Goal: Task Accomplishment & Management: Use online tool/utility

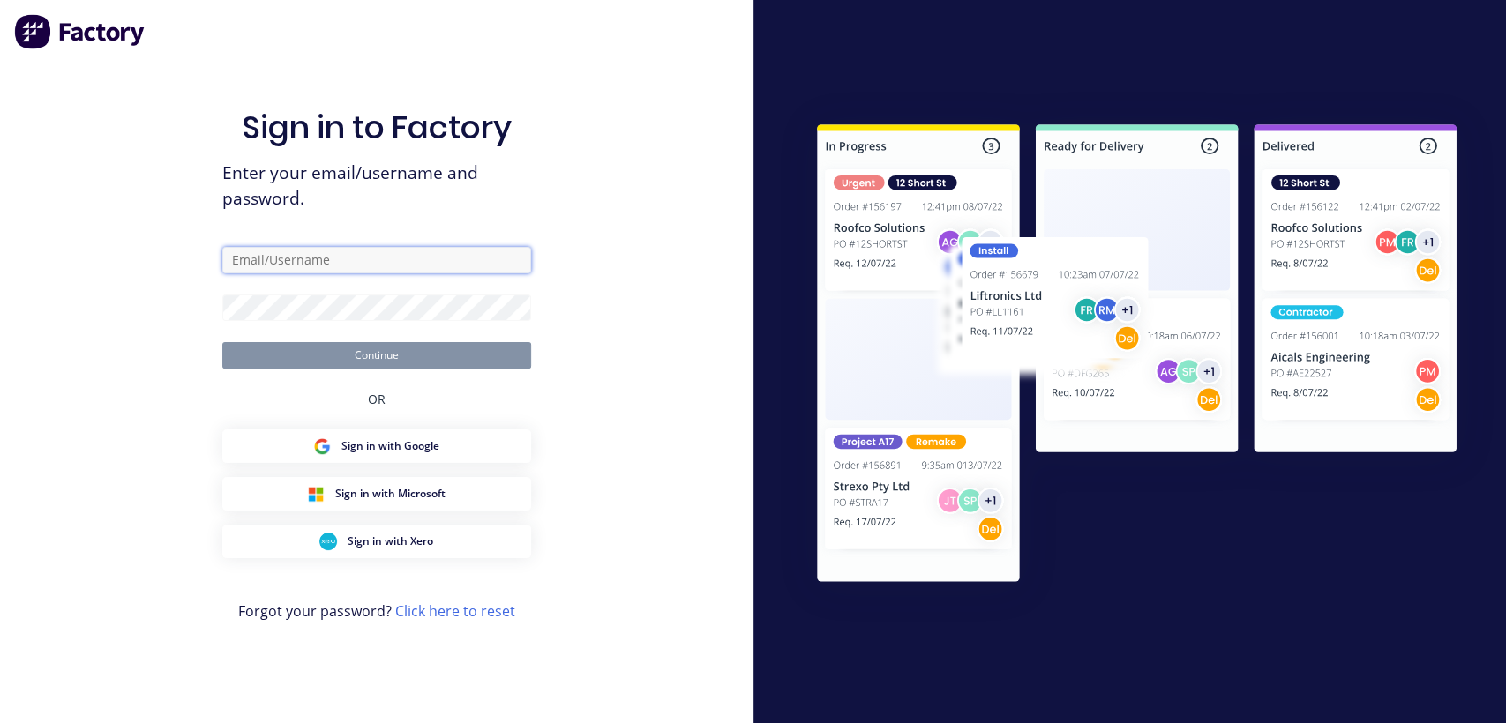
type input "[EMAIL_ADDRESS][DOMAIN_NAME]"
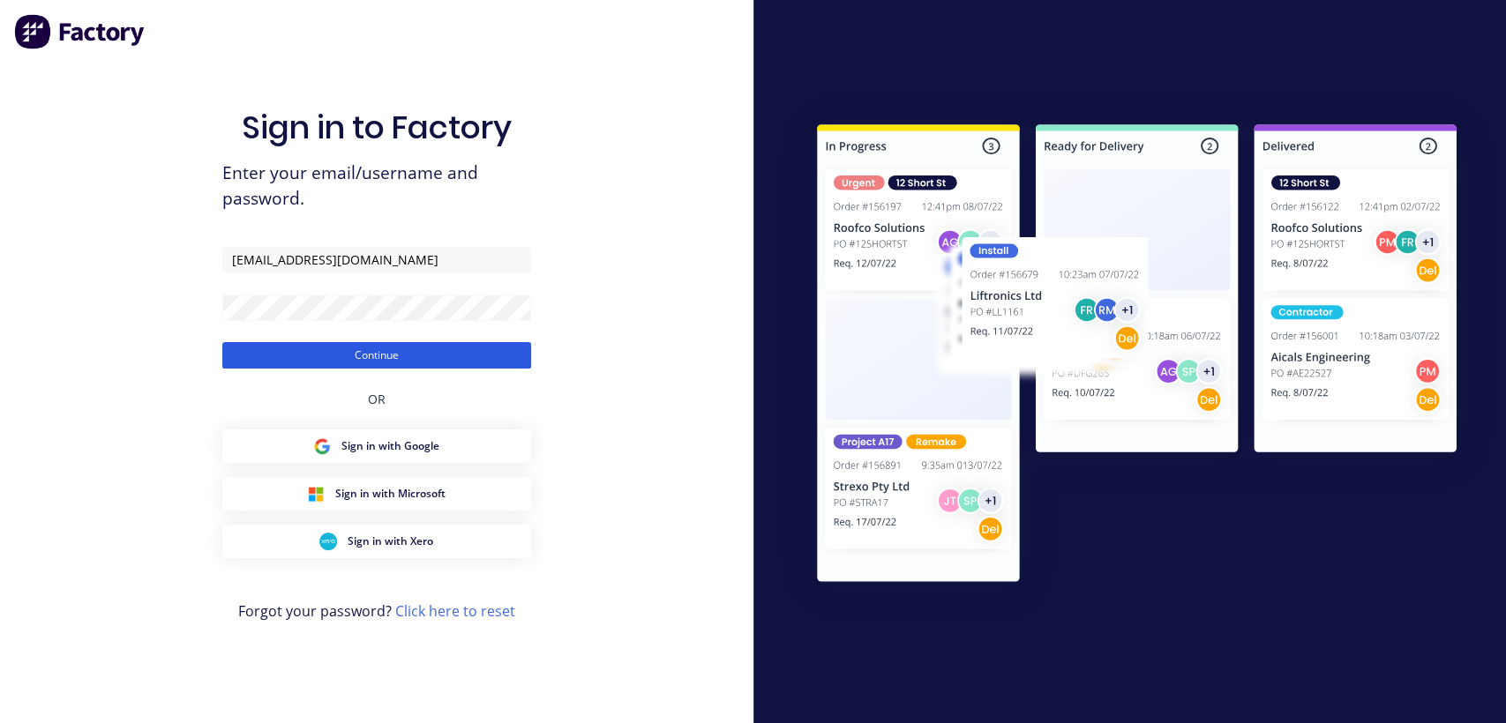
click at [398, 356] on button "Continue" at bounding box center [376, 355] width 309 height 26
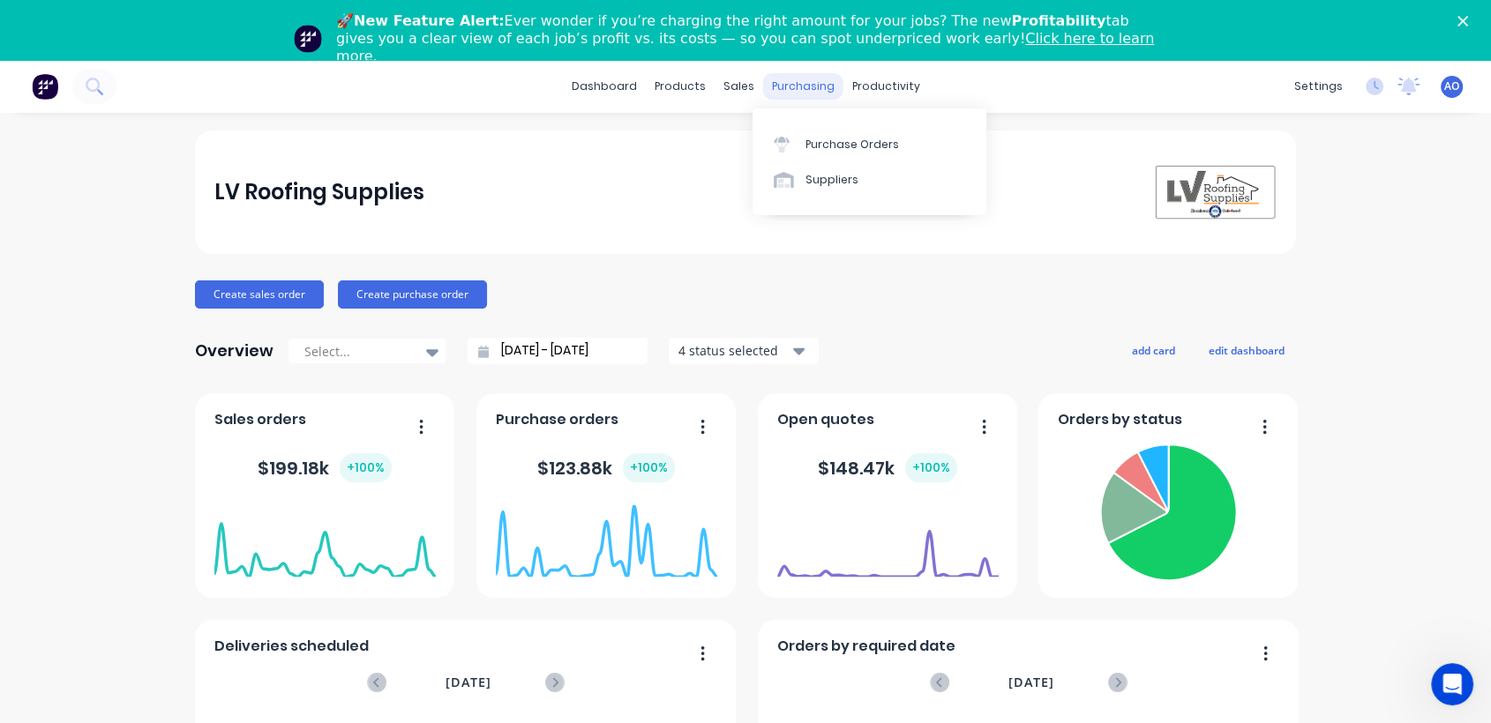
click at [804, 87] on div "purchasing" at bounding box center [803, 86] width 80 height 26
click at [827, 143] on div "Purchase Orders" at bounding box center [852, 145] width 94 height 16
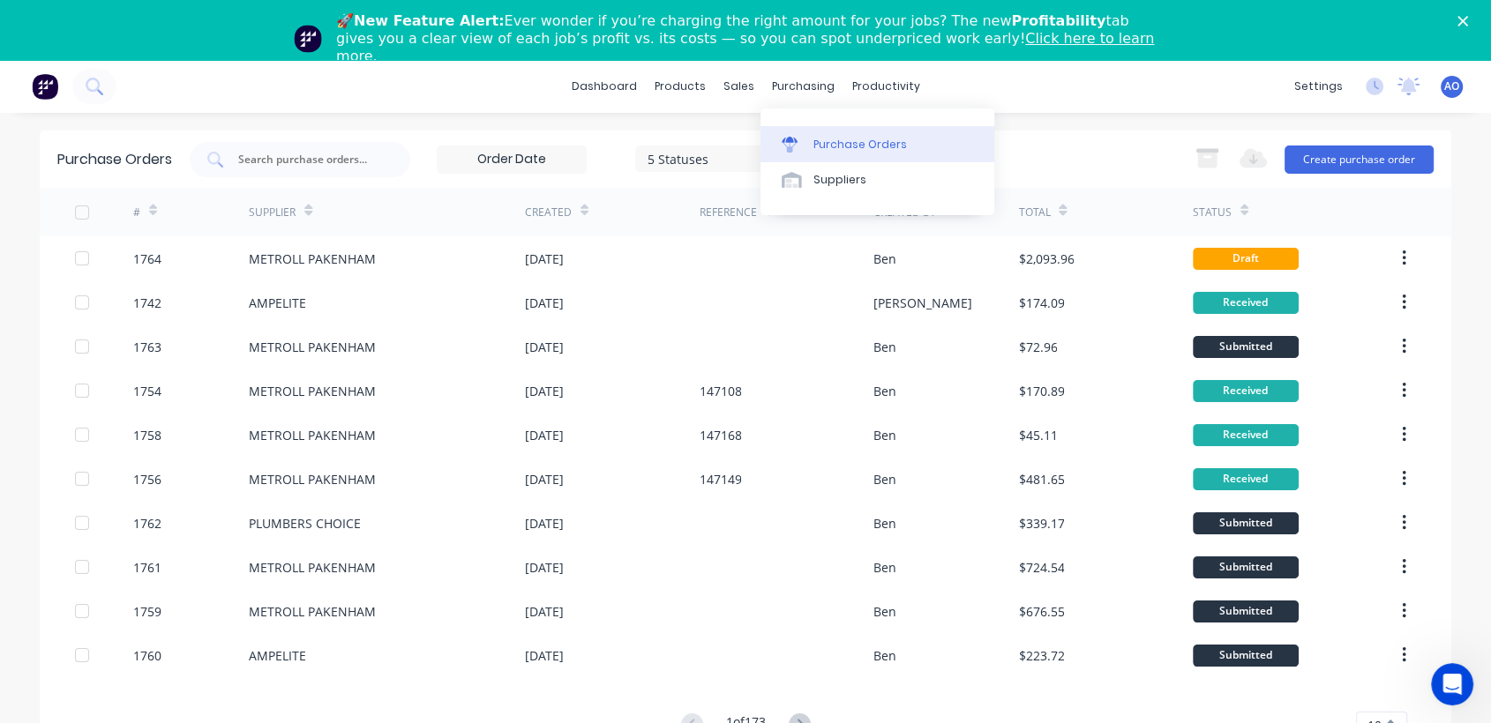
click at [830, 139] on div "Purchase Orders" at bounding box center [860, 145] width 94 height 16
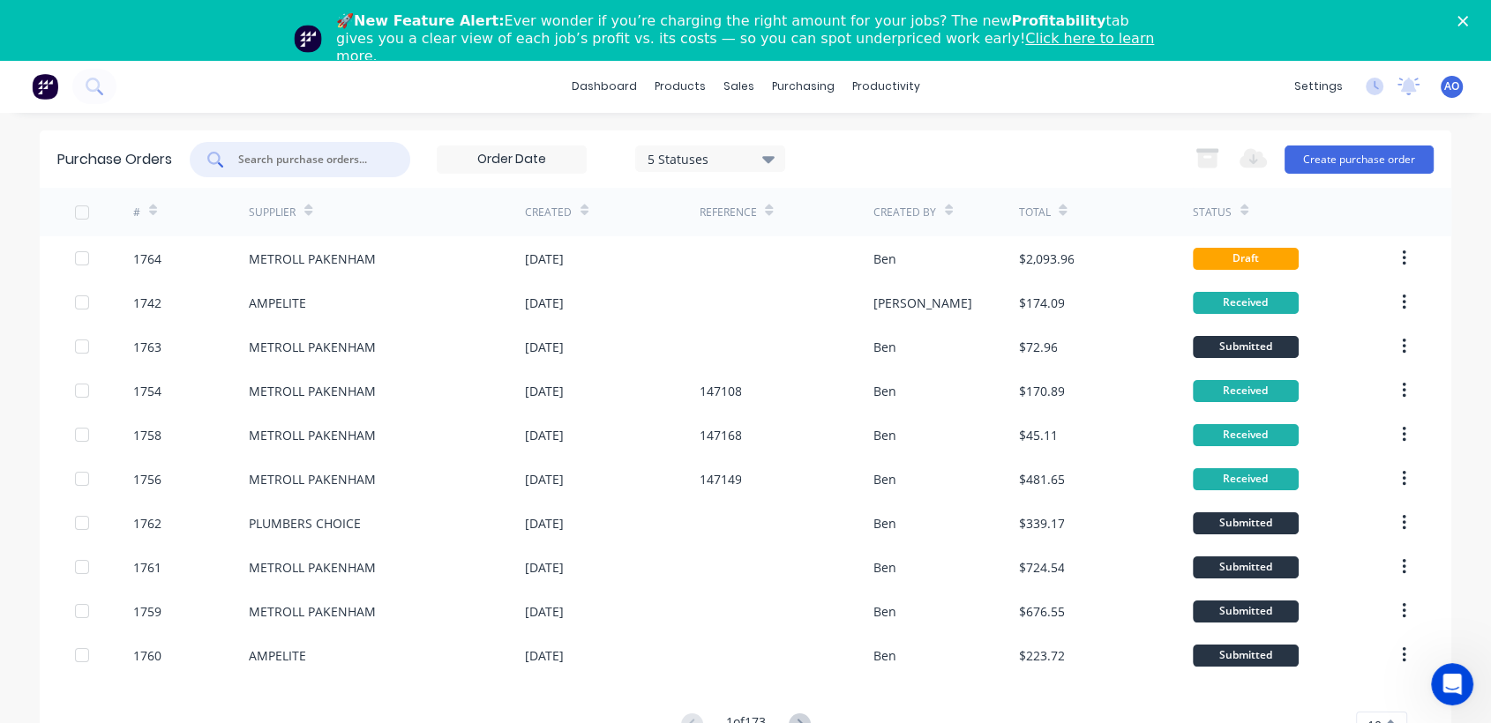
click at [303, 152] on input "text" at bounding box center [309, 160] width 146 height 18
type input "1742"
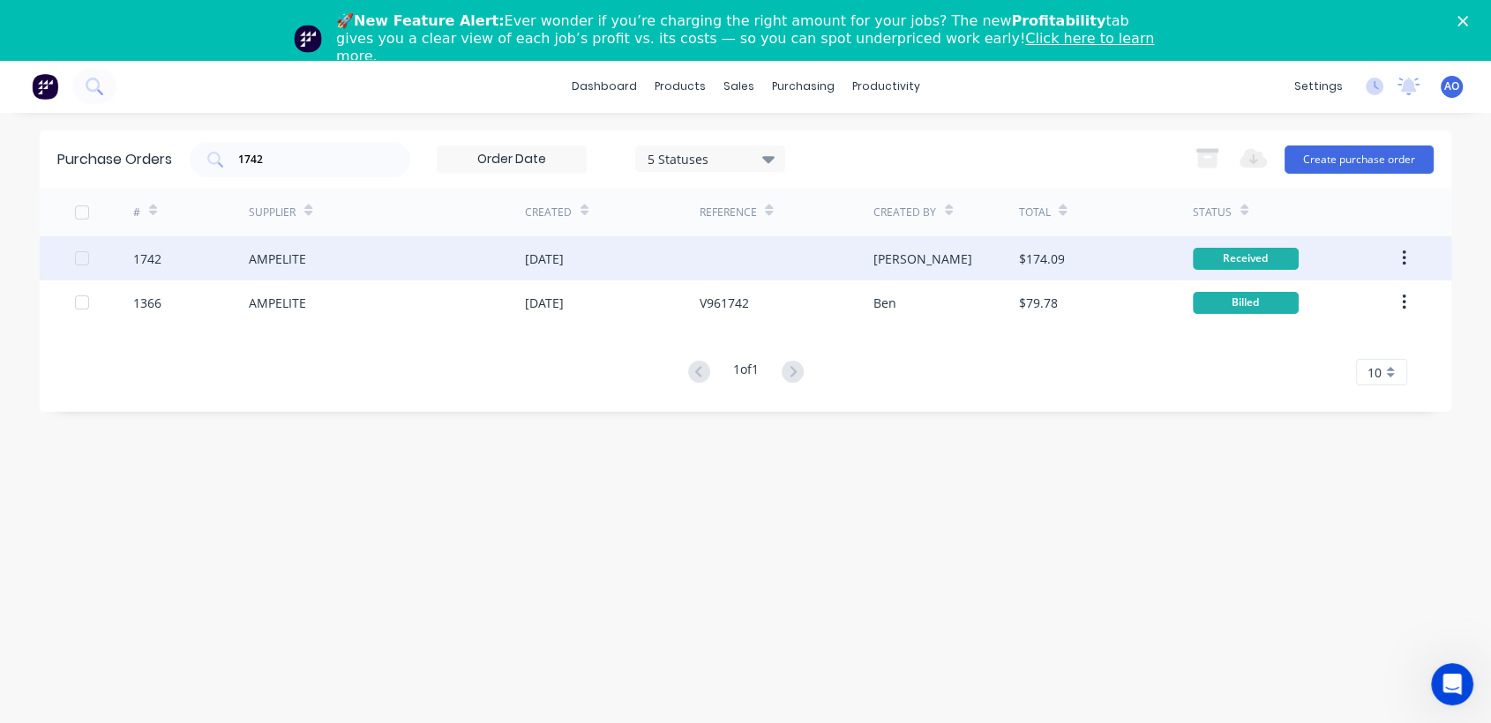
click at [395, 258] on div "AMPELITE" at bounding box center [387, 258] width 276 height 44
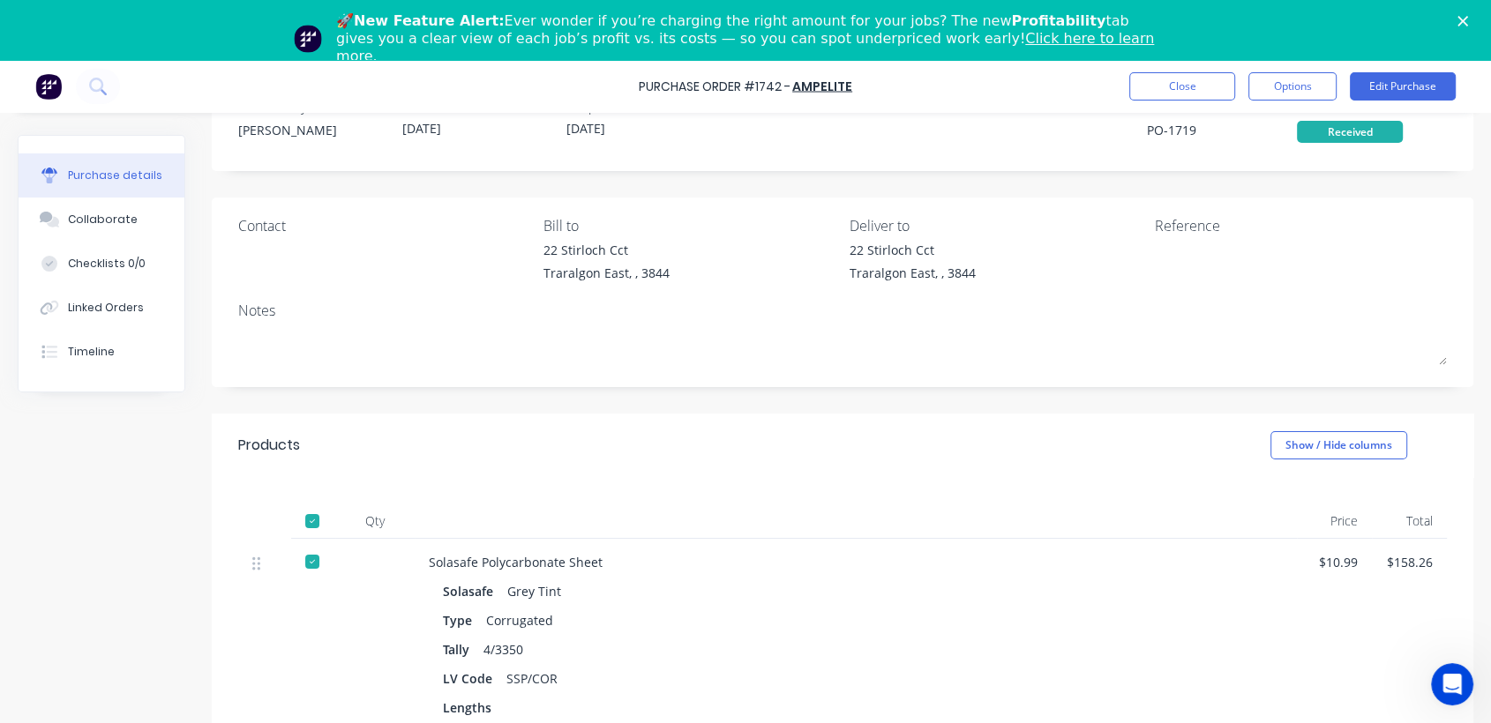
scroll to position [60, 0]
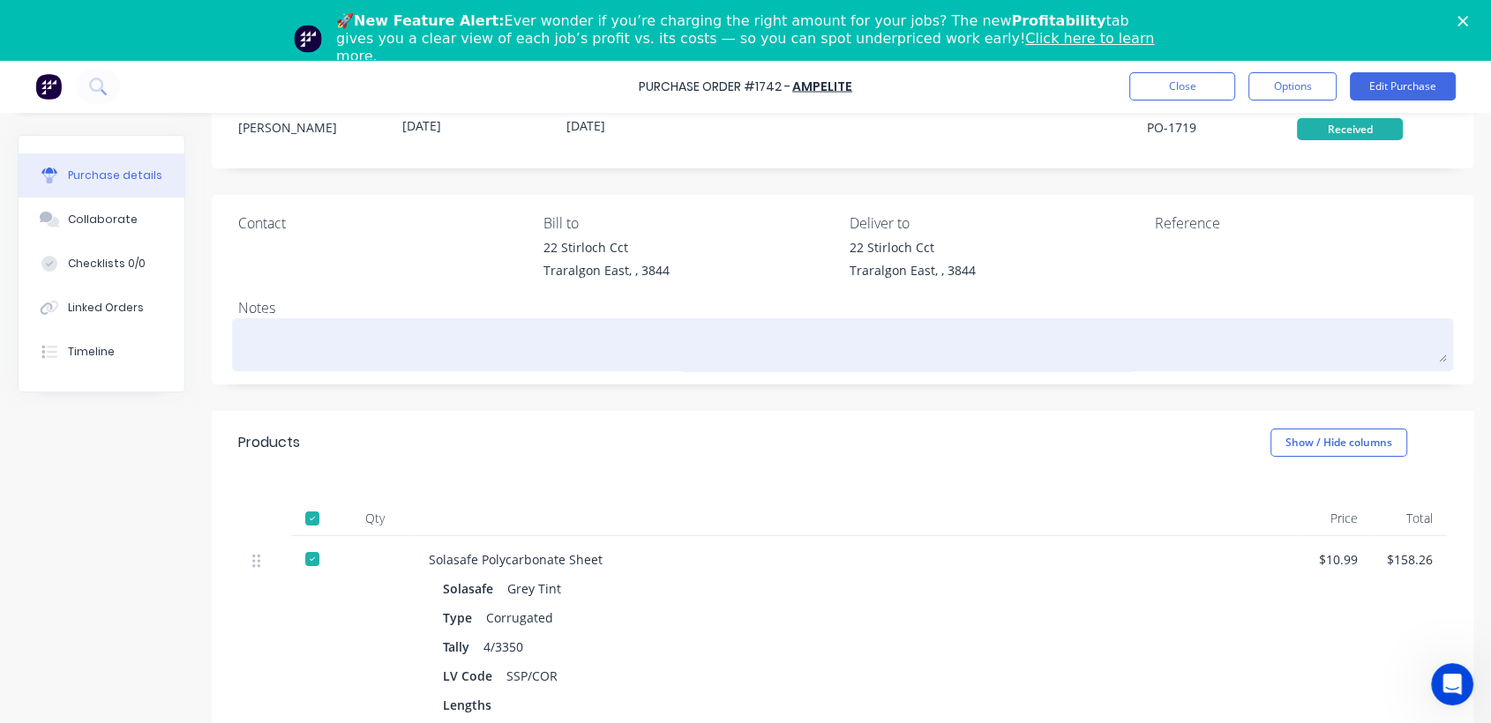
click at [1306, 355] on textarea at bounding box center [842, 343] width 1209 height 40
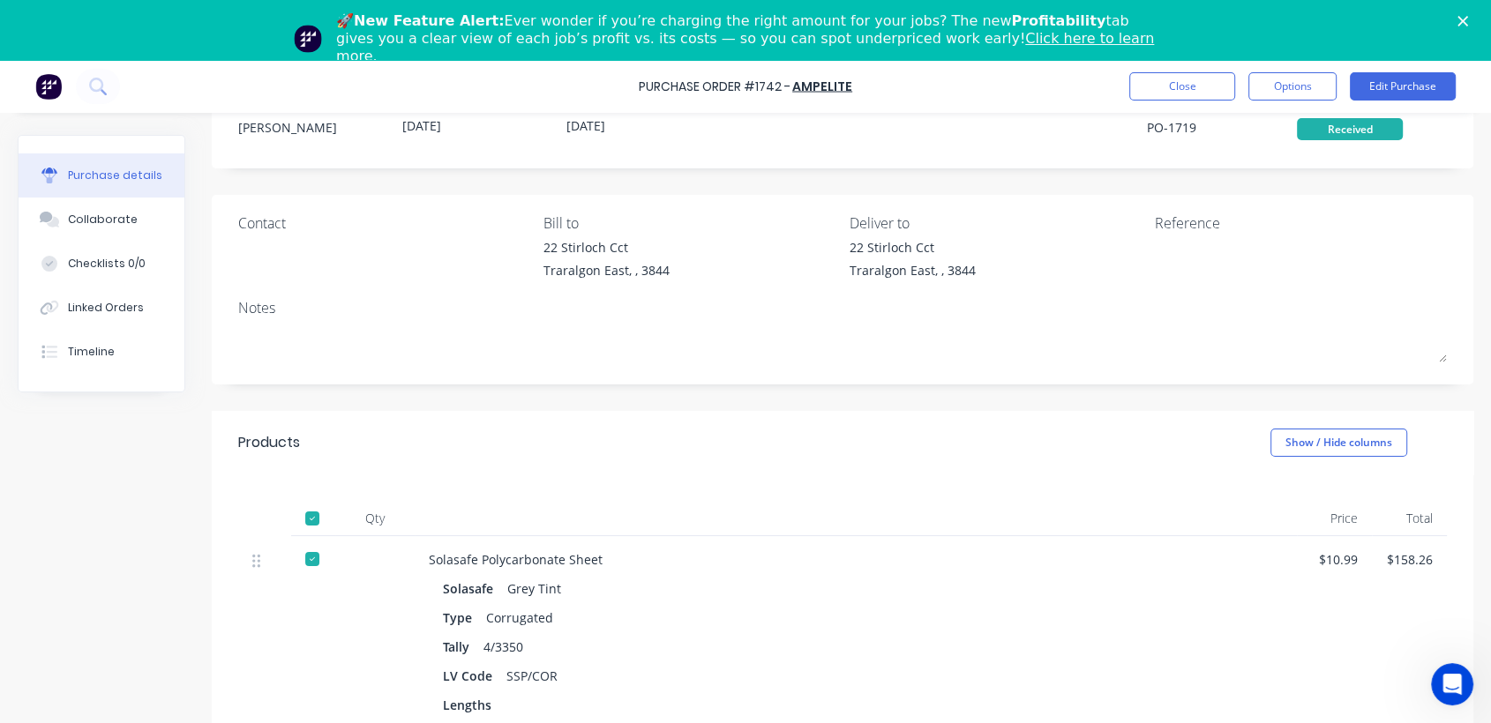
click at [1271, 393] on div "Created by [PERSON_NAME] Created [DATE] Required [DATE] Xero PO # PO-1719 Statu…" at bounding box center [843, 548] width 1262 height 947
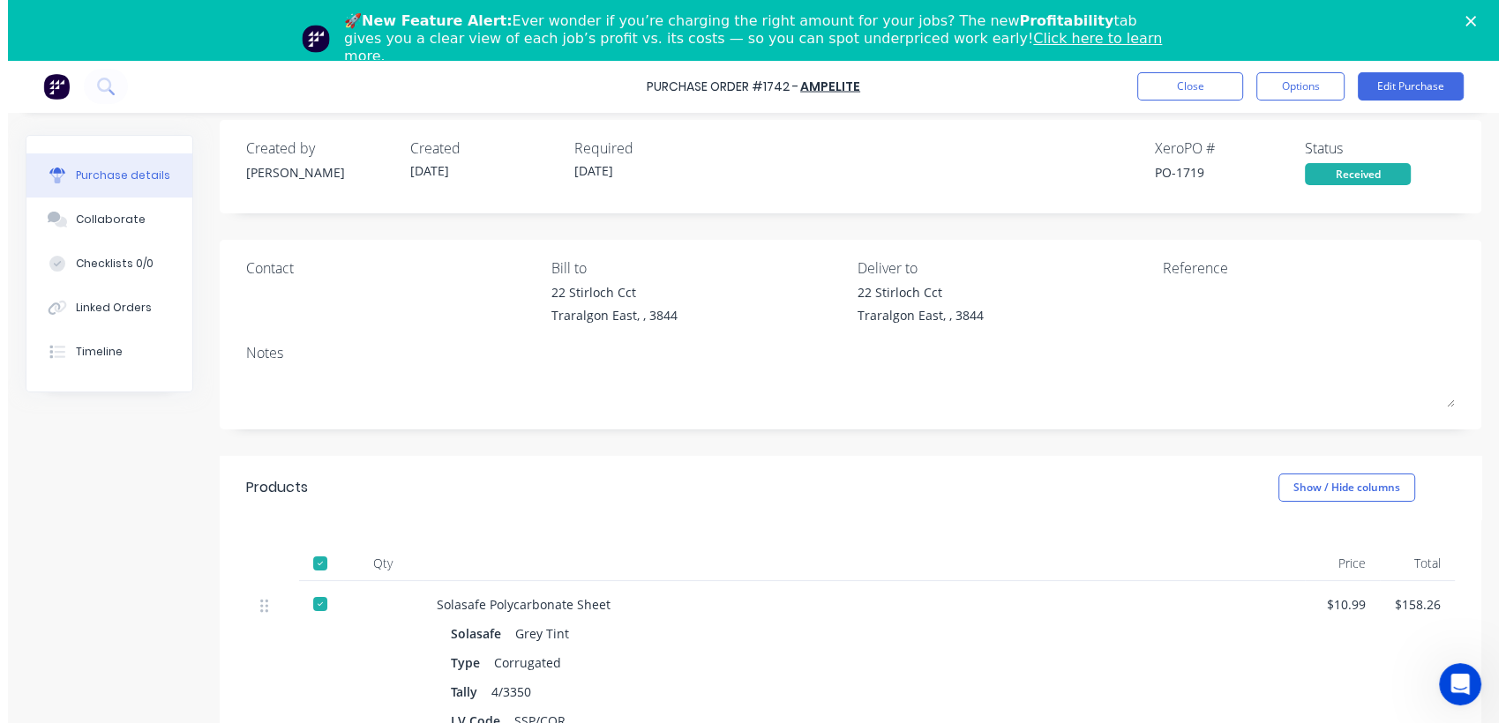
scroll to position [0, 0]
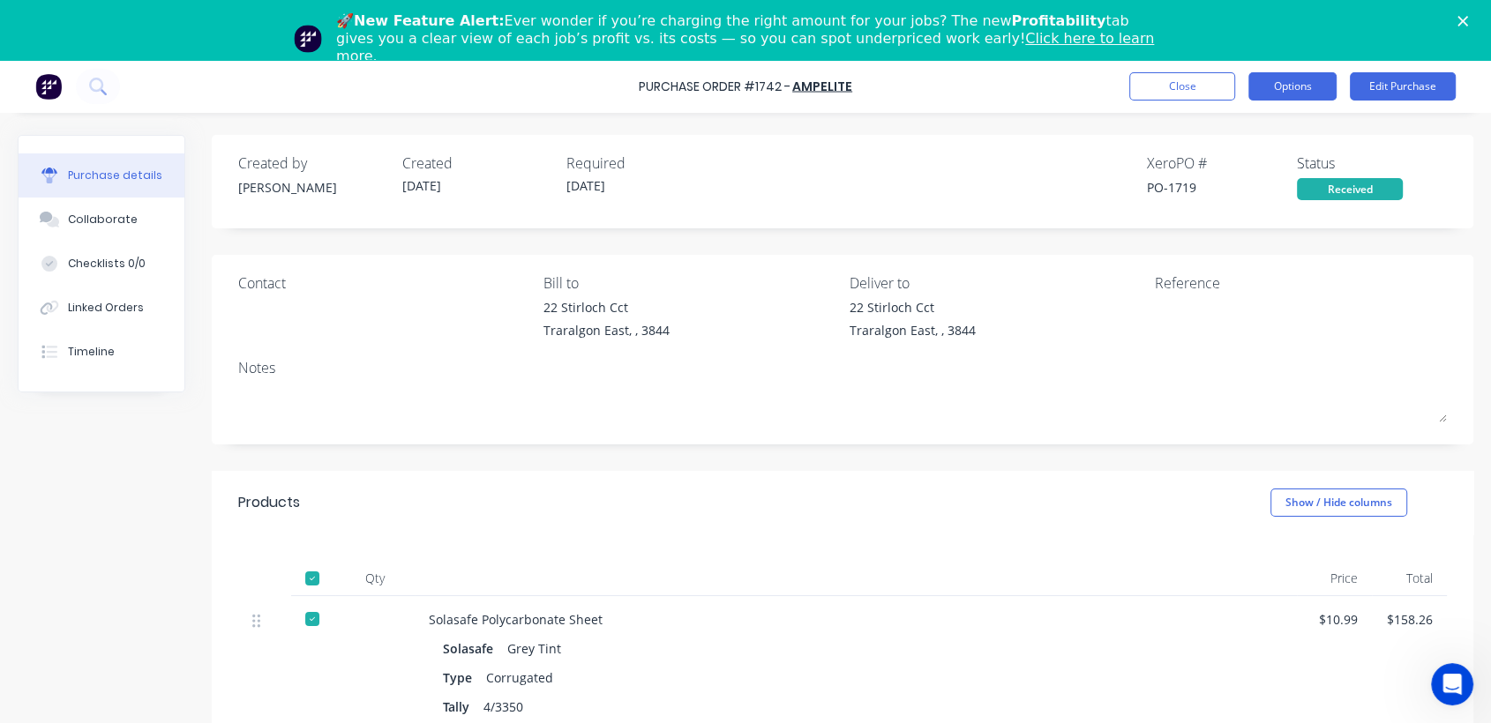
click at [1284, 91] on button "Options" at bounding box center [1292, 86] width 88 height 28
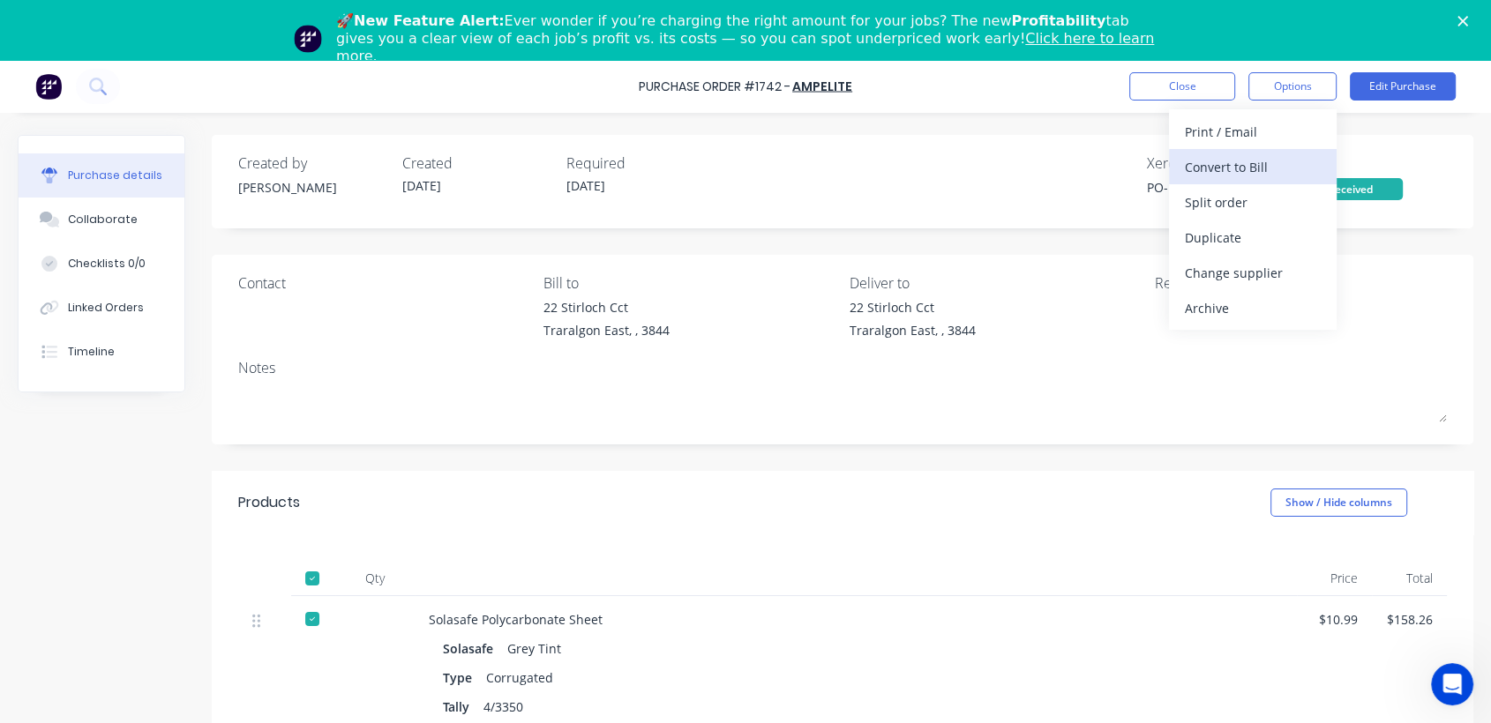
click at [1211, 160] on div "Convert to Bill" at bounding box center [1253, 167] width 136 height 26
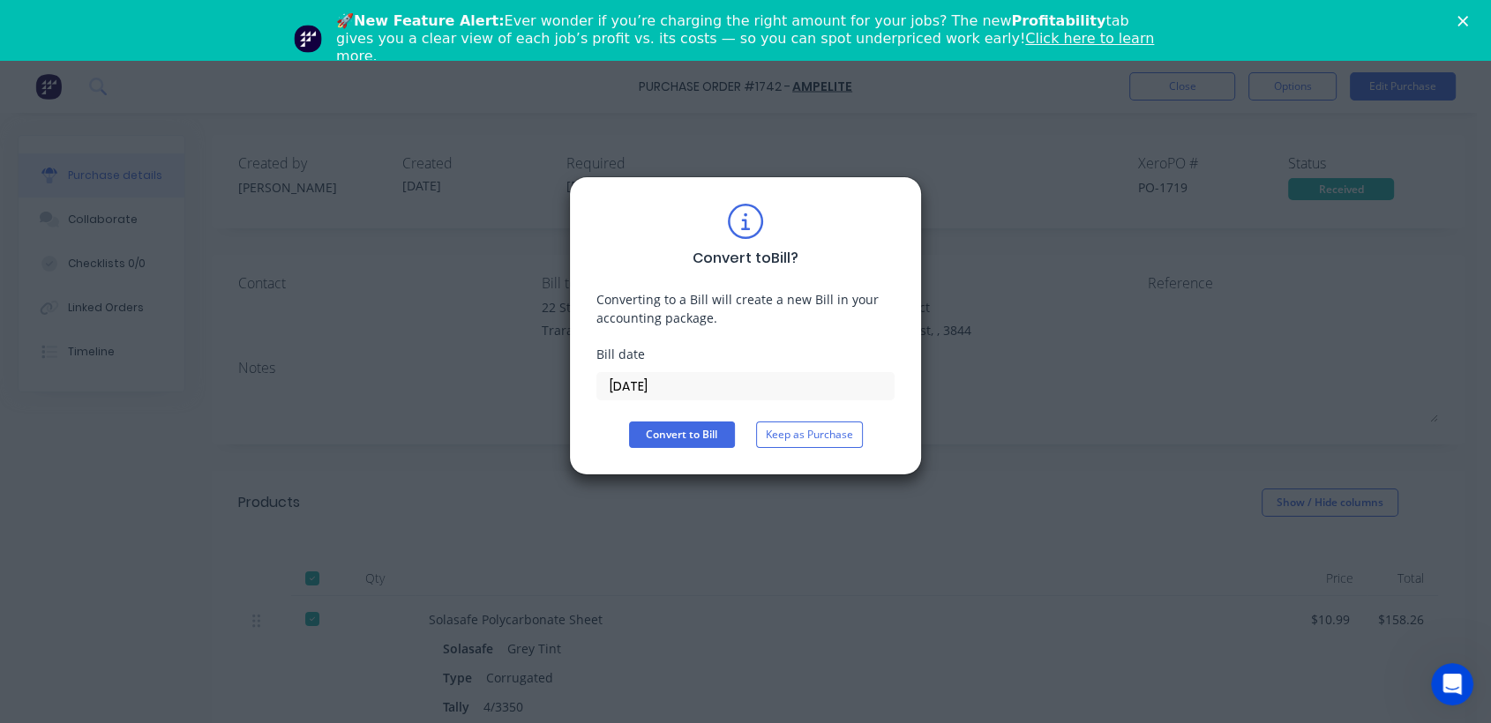
click at [625, 386] on input "[DATE]" at bounding box center [745, 386] width 296 height 26
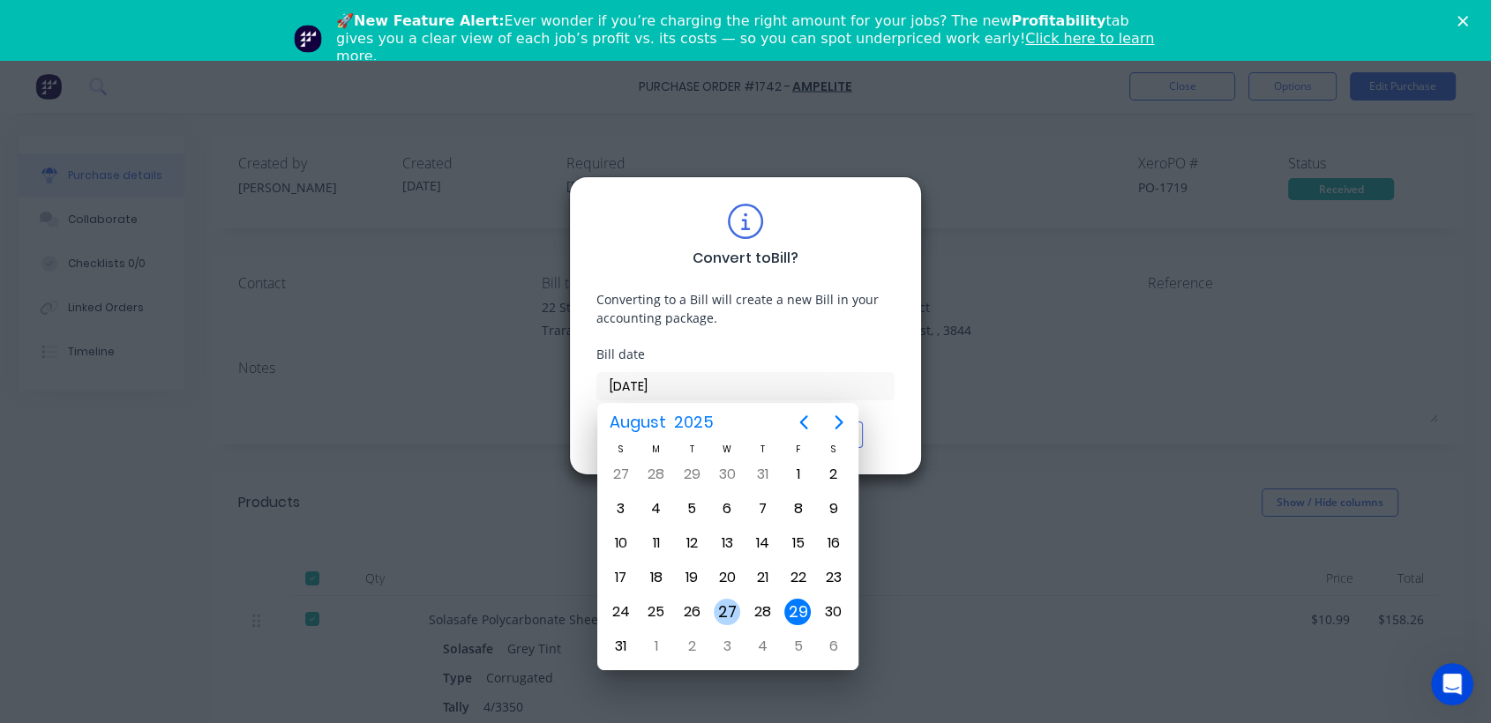
click at [729, 612] on div "27" at bounding box center [727, 612] width 26 height 26
type input "[DATE]"
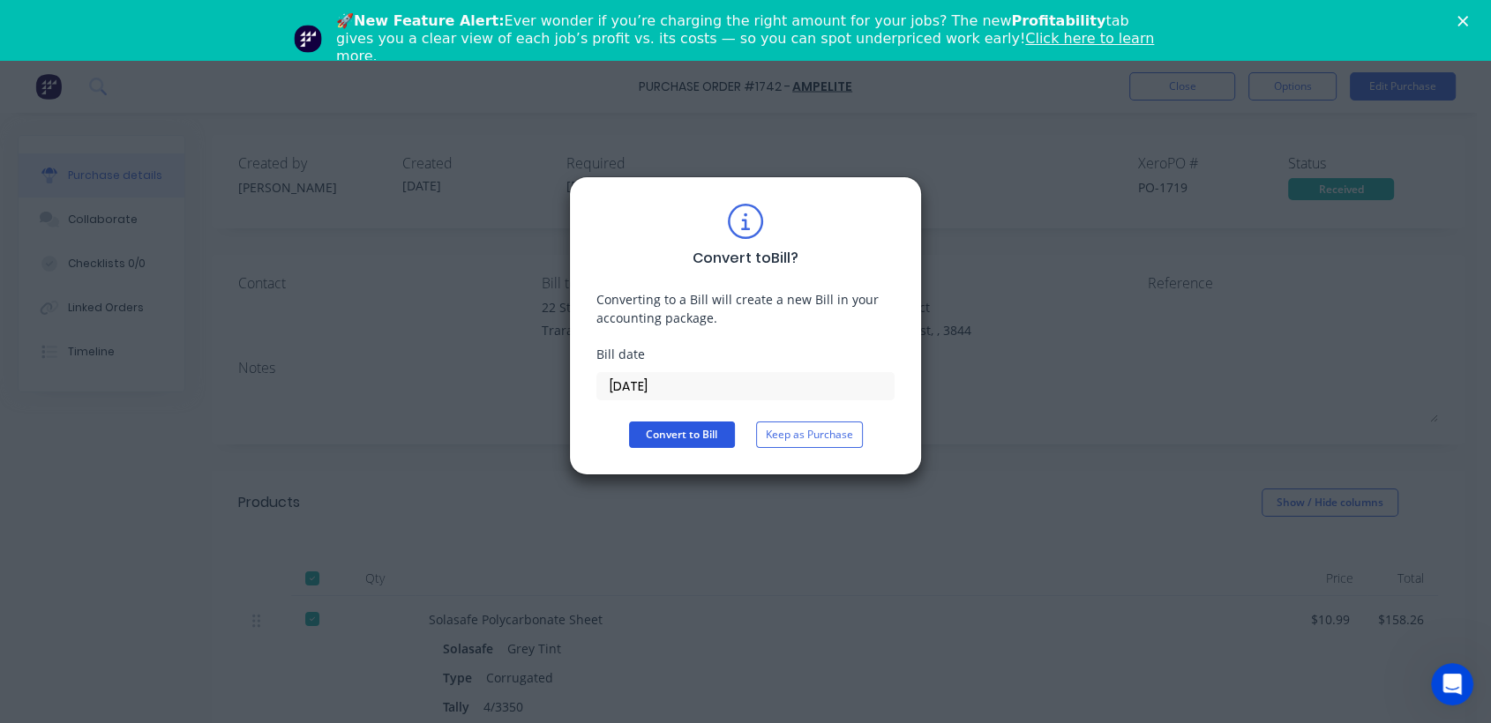
click at [670, 434] on button "Convert to Bill" at bounding box center [682, 435] width 106 height 26
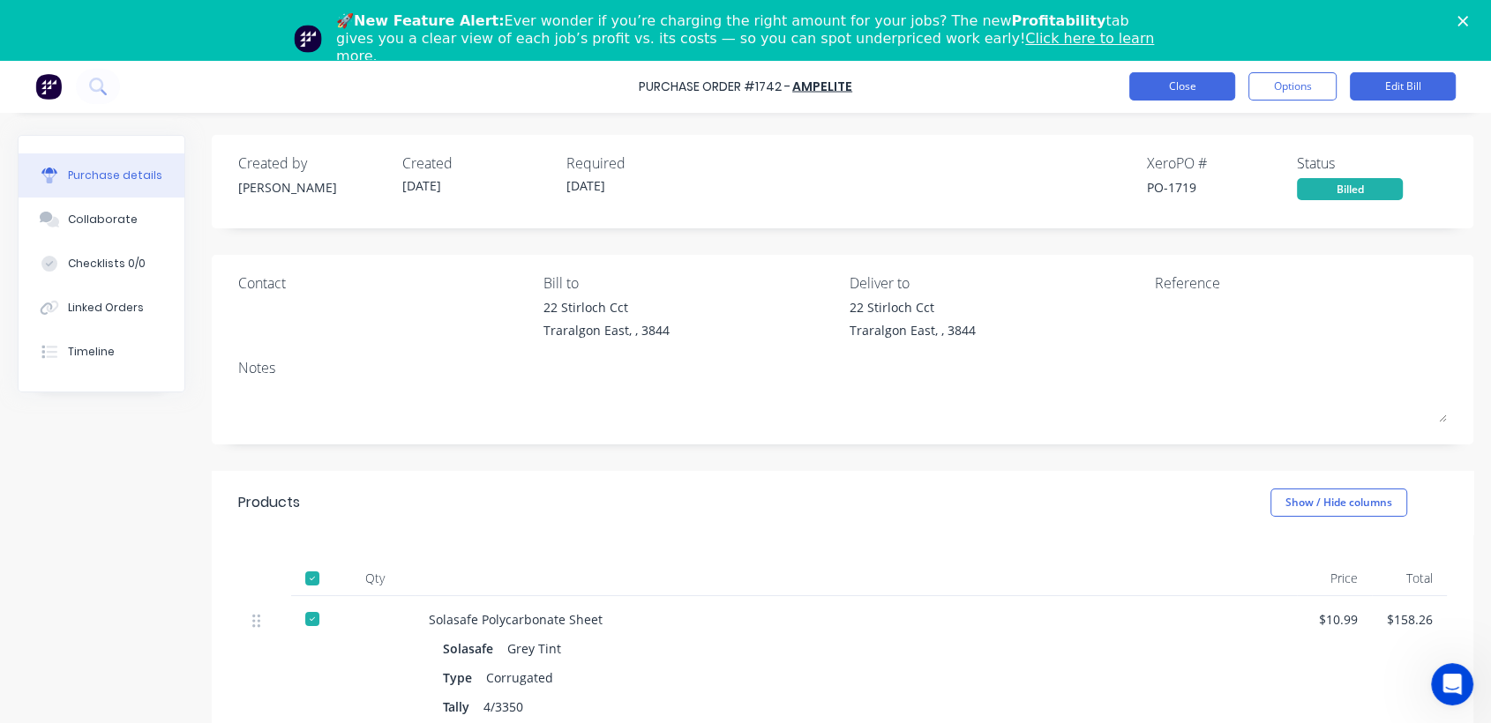
click at [1132, 86] on button "Close" at bounding box center [1182, 86] width 106 height 28
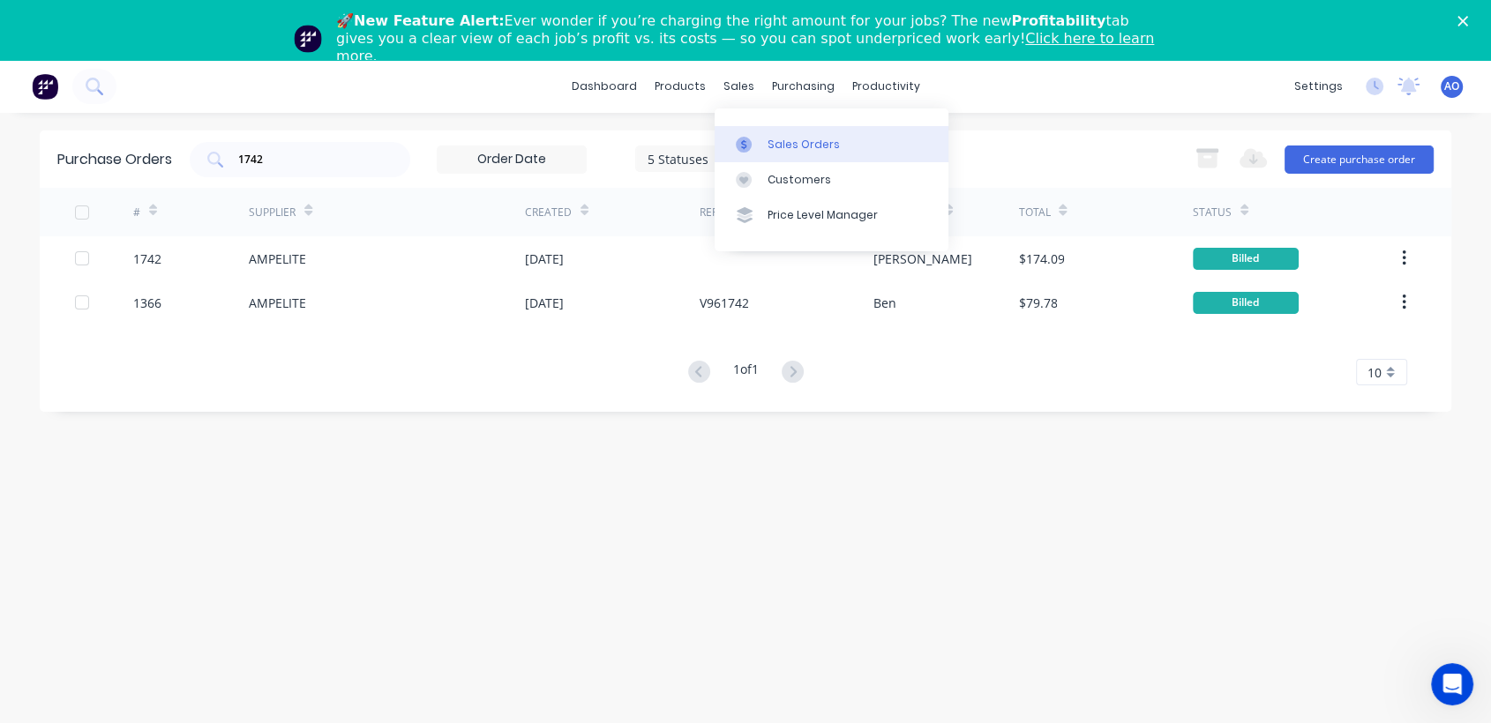
click at [760, 147] on div at bounding box center [749, 145] width 26 height 16
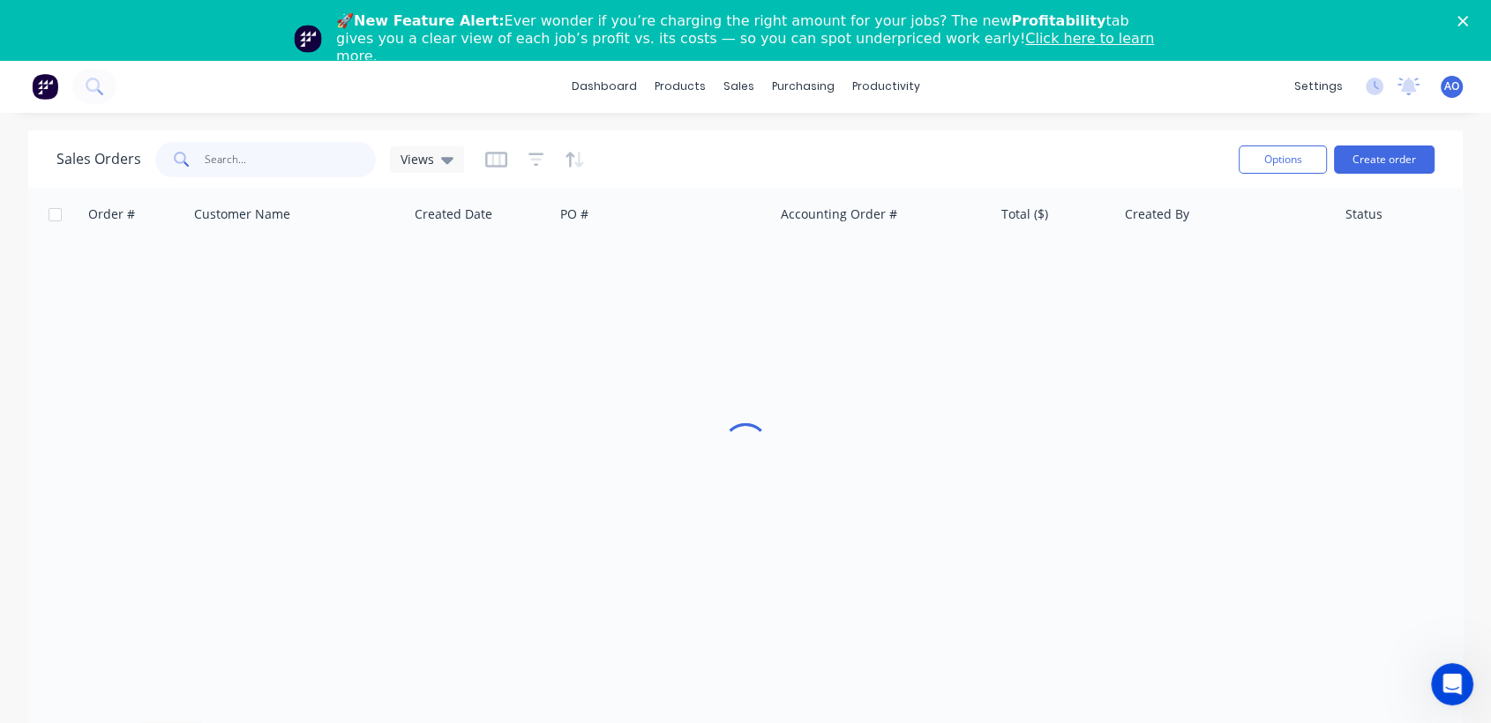
click at [335, 151] on input "text" at bounding box center [291, 159] width 172 height 35
type input "5636"
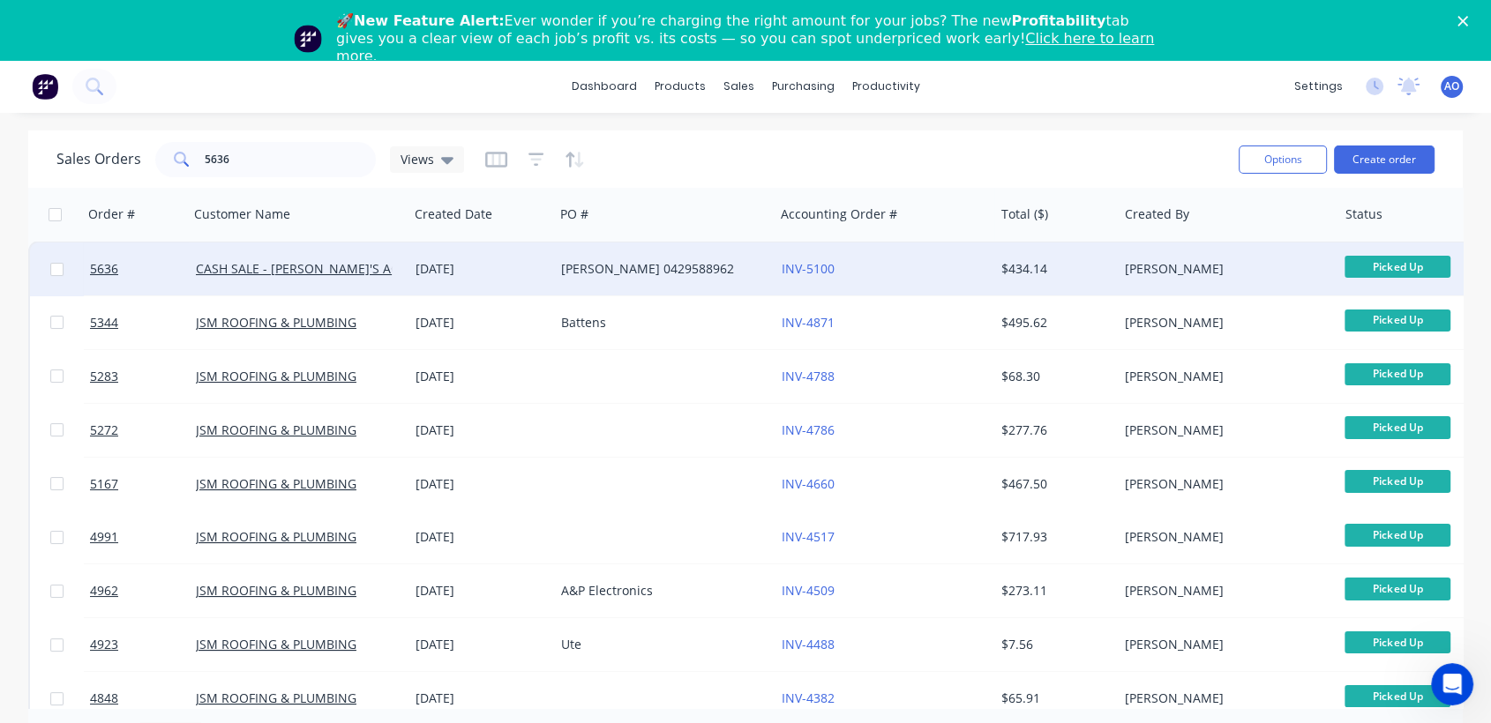
click at [739, 273] on div "[PERSON_NAME] 0429588962" at bounding box center [659, 269] width 196 height 18
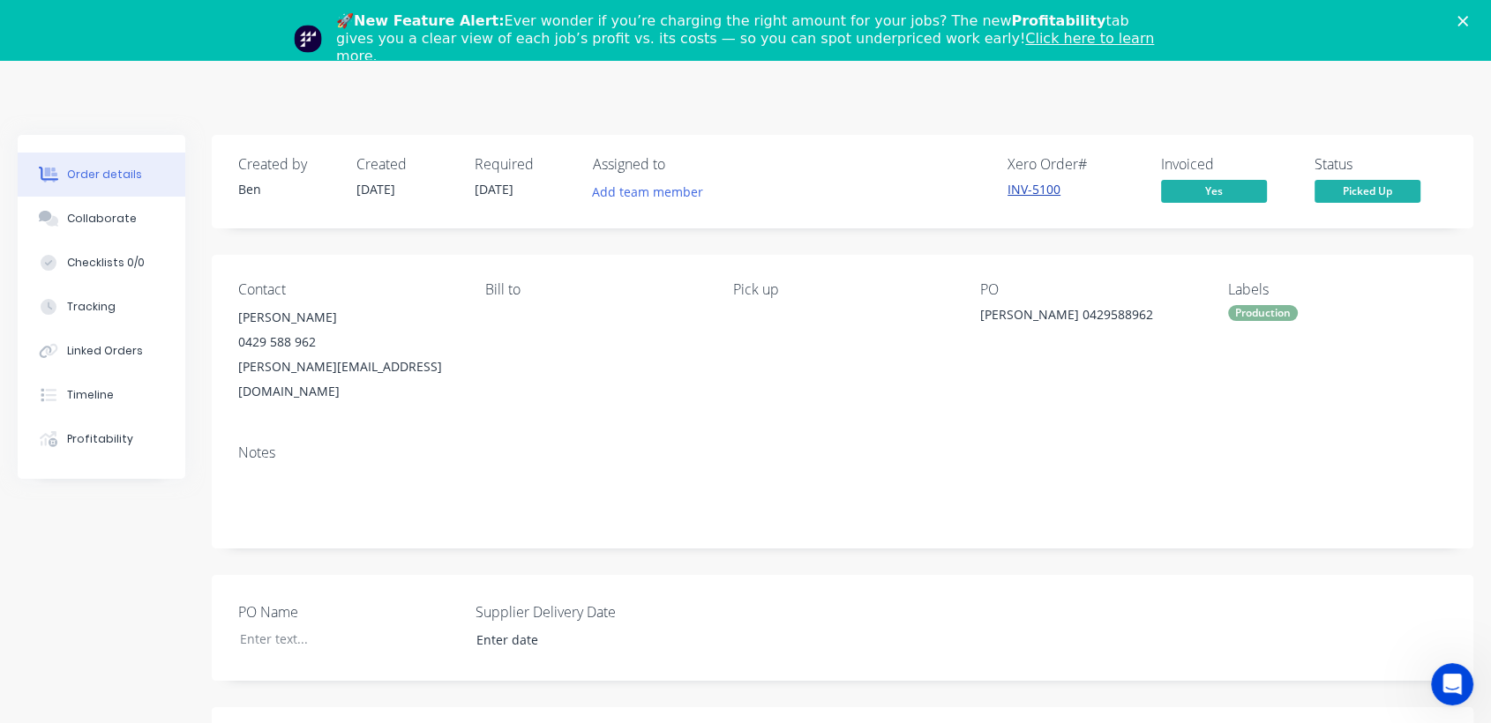
click at [1029, 194] on link "INV-5100" at bounding box center [1033, 189] width 53 height 17
click at [1468, 17] on polygon "Close" at bounding box center [1462, 21] width 11 height 11
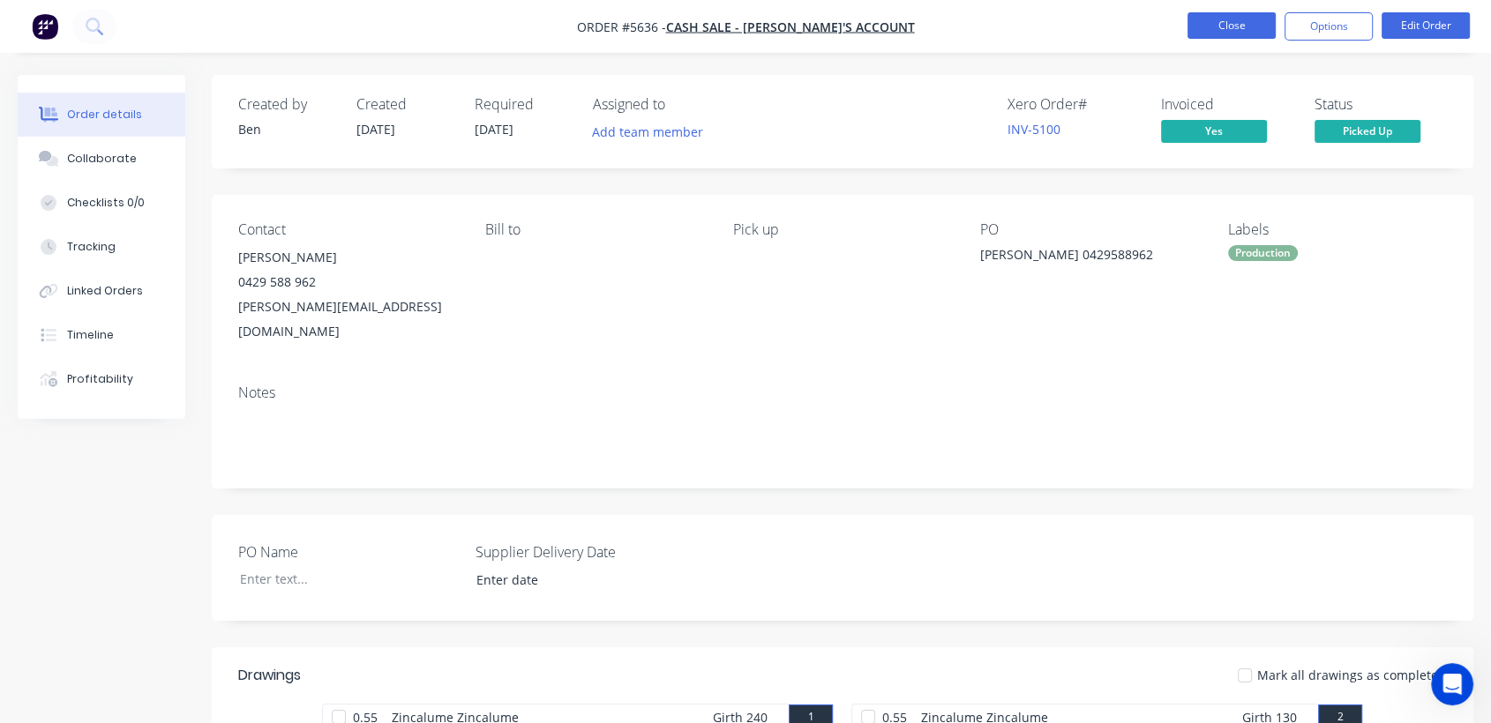
click at [1207, 26] on button "Close" at bounding box center [1231, 25] width 88 height 26
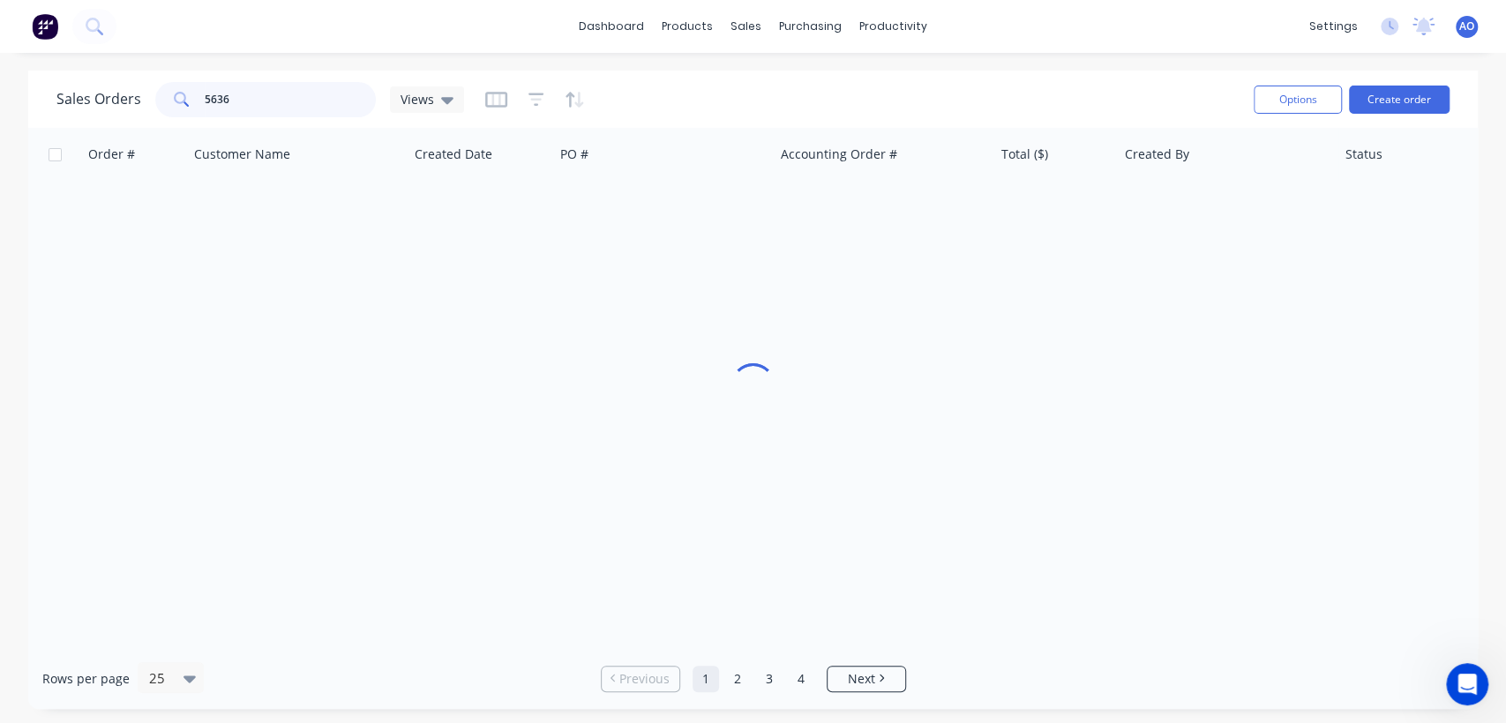
click at [286, 102] on input "5636" at bounding box center [291, 99] width 172 height 35
type input "5564"
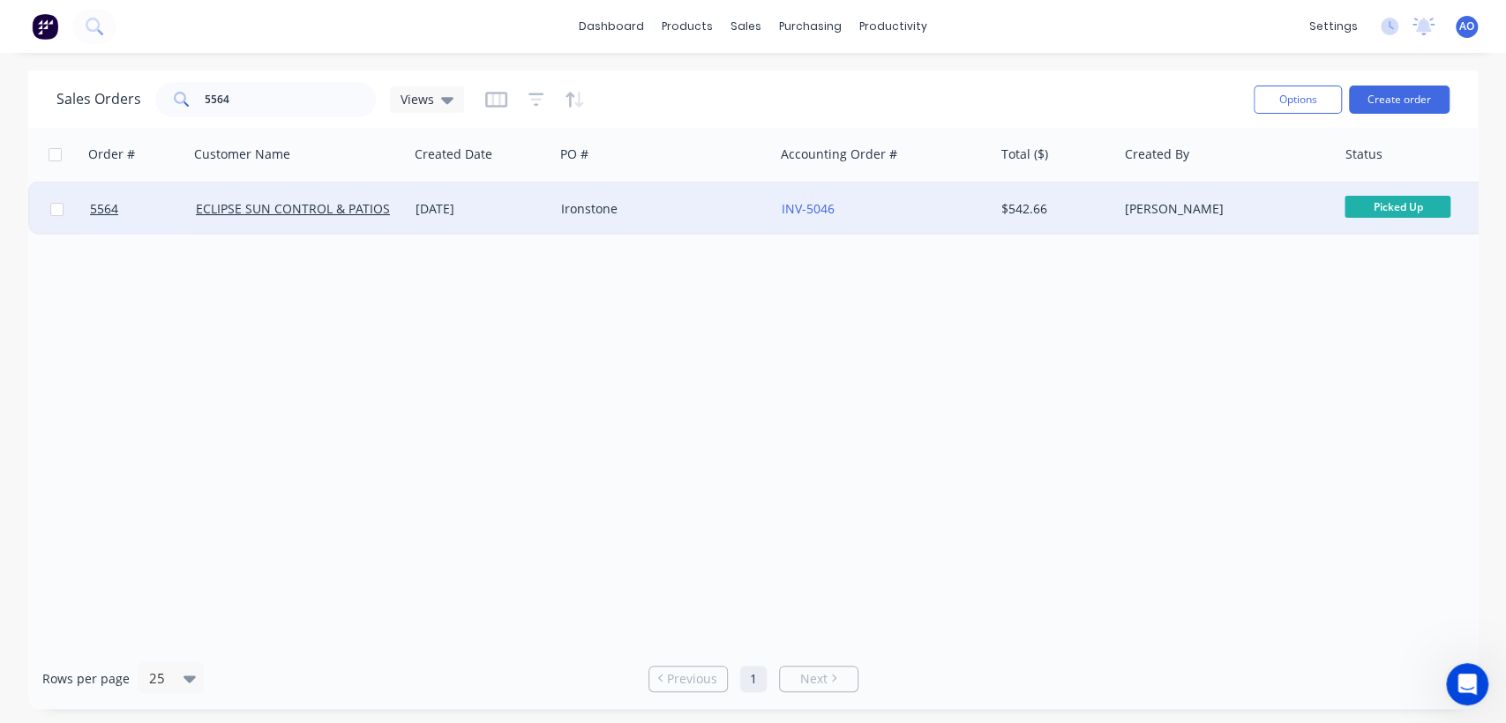
click at [668, 209] on div "Ironstone" at bounding box center [659, 209] width 196 height 18
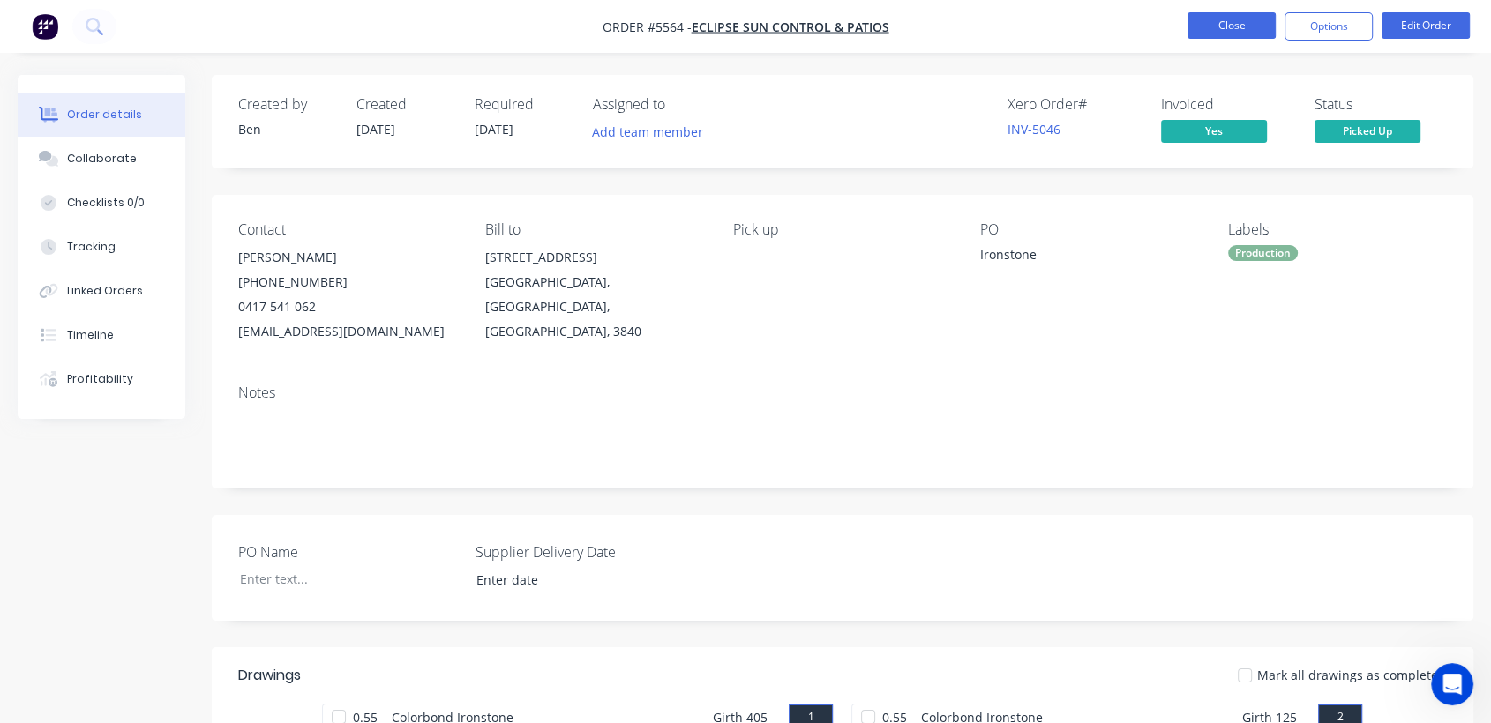
click at [1209, 23] on button "Close" at bounding box center [1231, 25] width 88 height 26
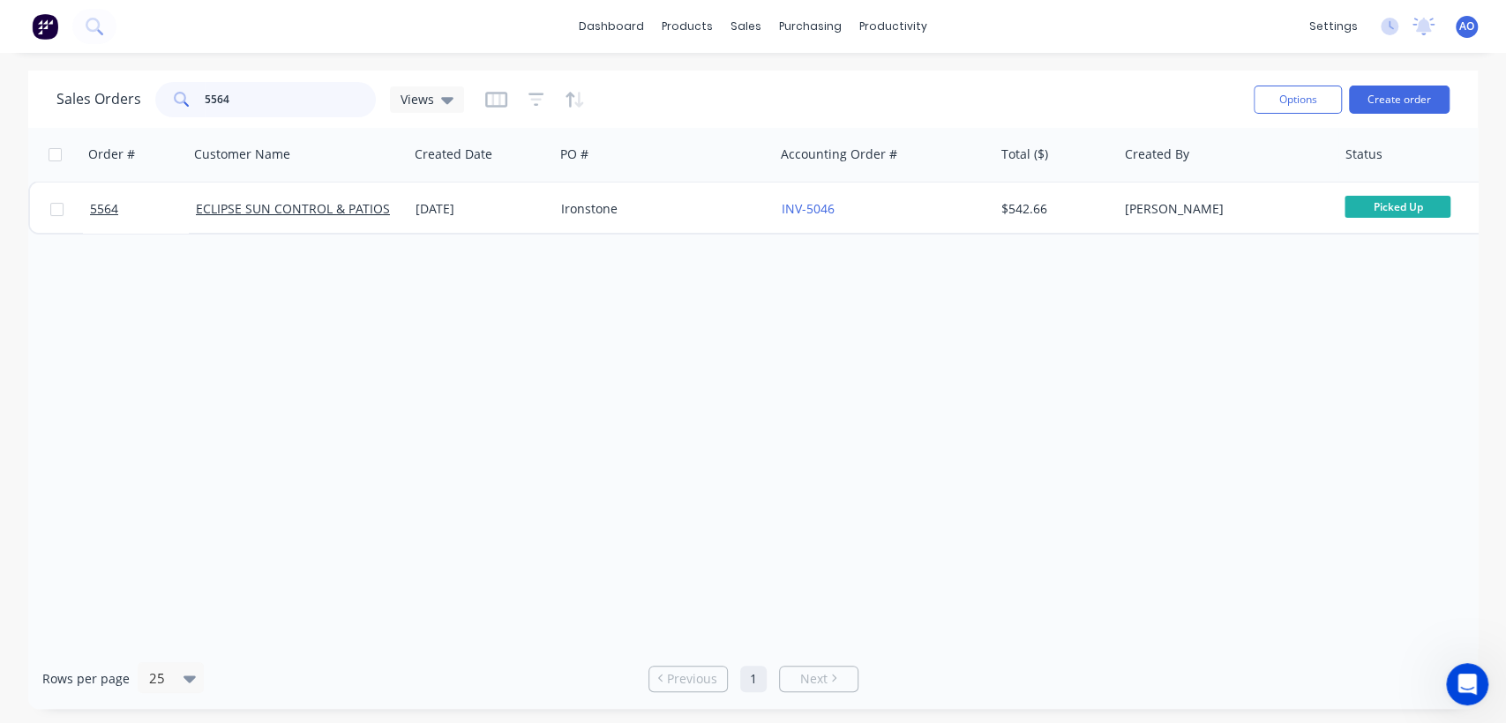
click at [275, 94] on input "5564" at bounding box center [291, 99] width 172 height 35
type input "5601"
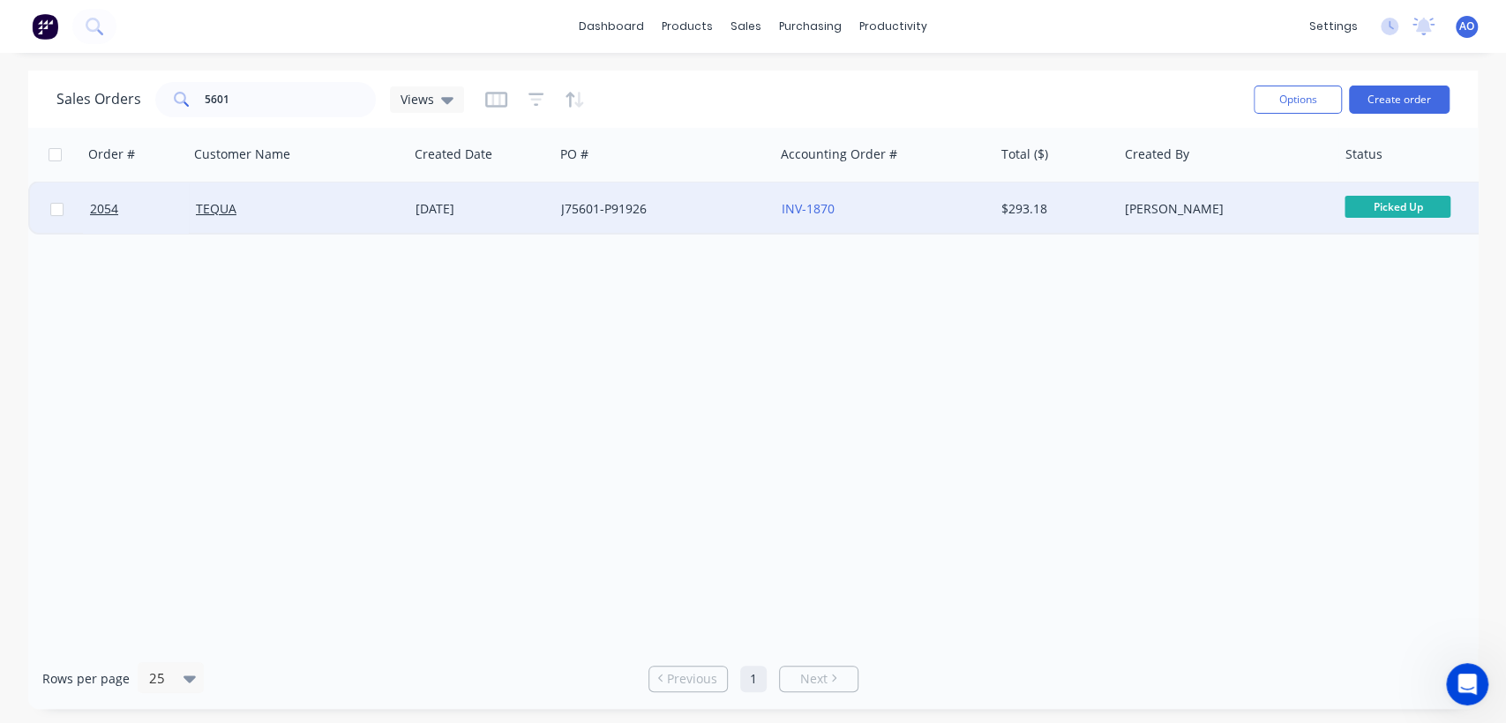
click at [310, 213] on div "TEQUA" at bounding box center [294, 209] width 196 height 18
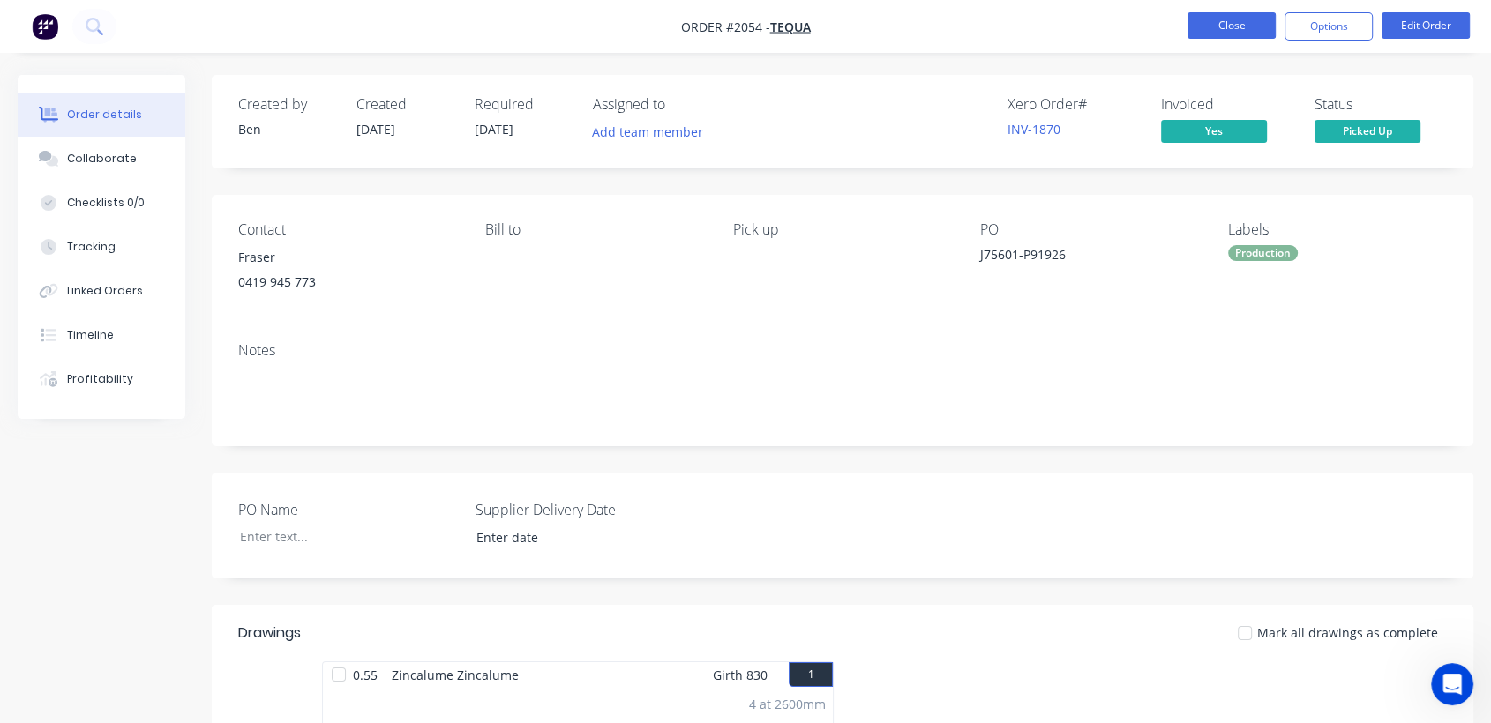
click at [1212, 13] on button "Close" at bounding box center [1231, 25] width 88 height 26
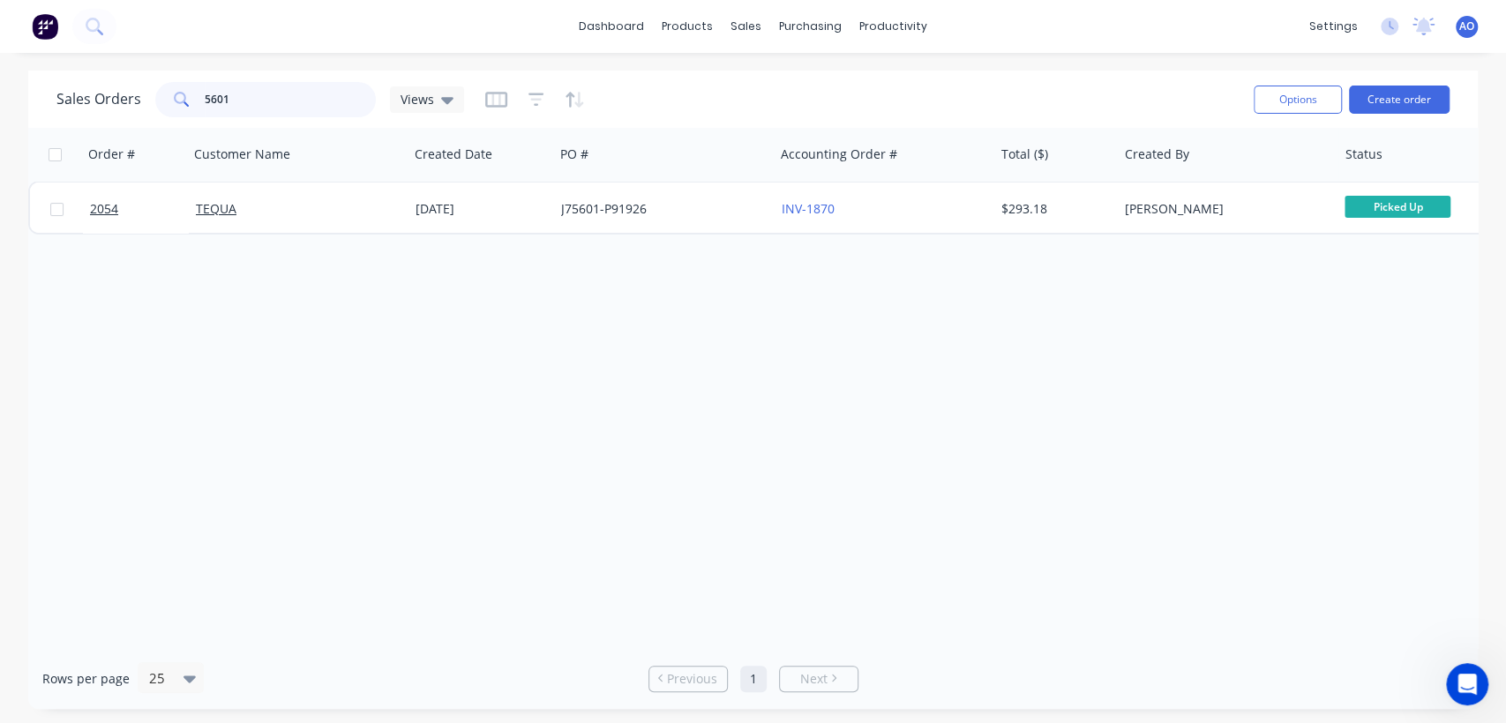
click at [282, 86] on input "5601" at bounding box center [291, 99] width 172 height 35
type input "5"
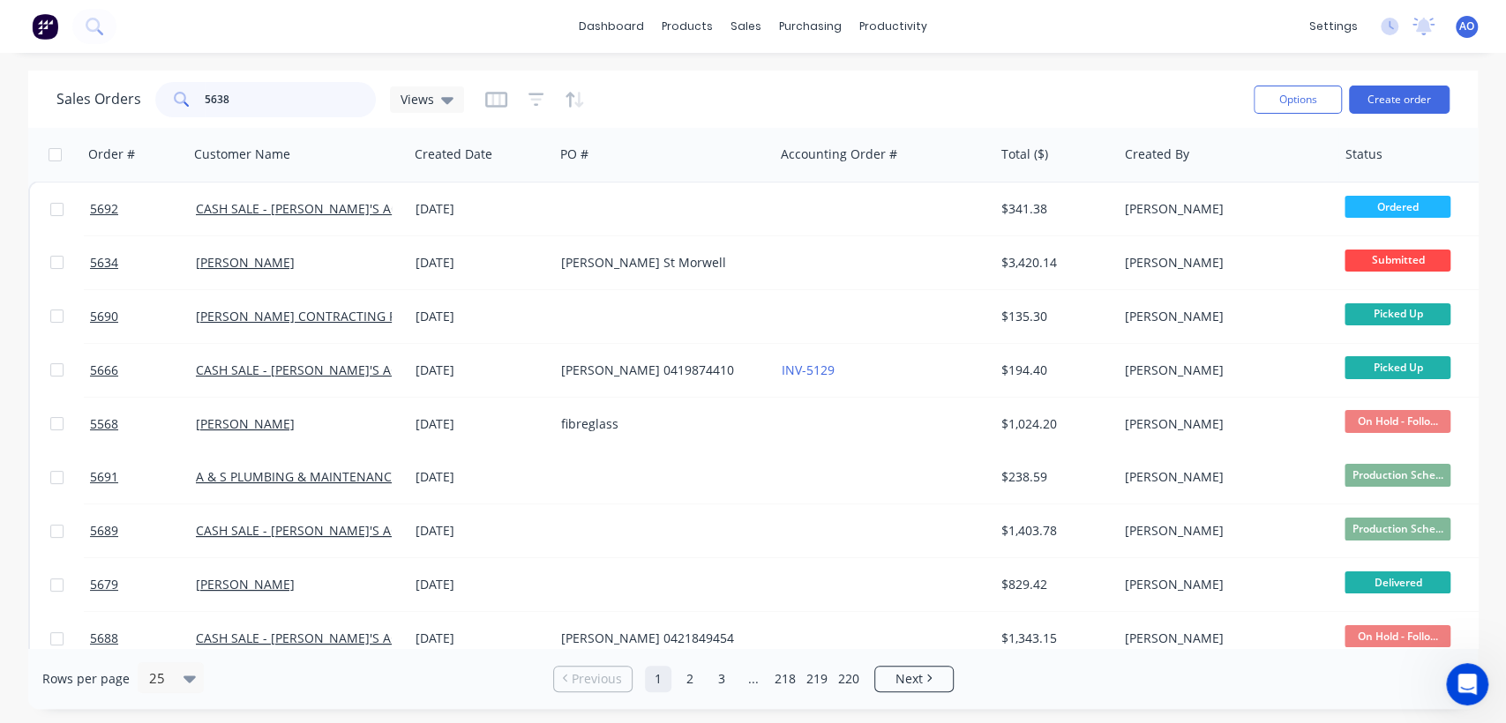
type input "5638"
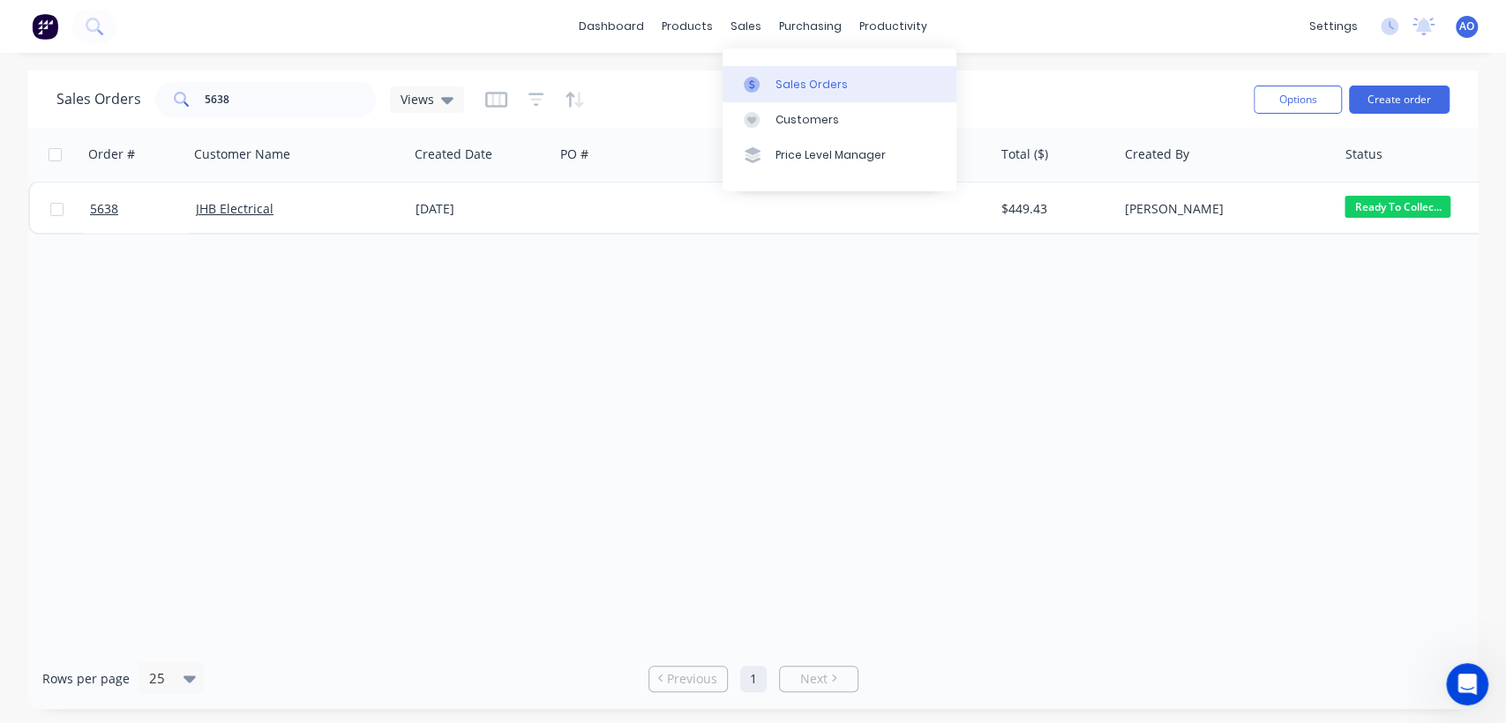
click at [797, 80] on div "Sales Orders" at bounding box center [811, 85] width 72 height 16
click at [268, 98] on input "5638" at bounding box center [291, 99] width 172 height 35
click at [837, 92] on div "Purchase Orders" at bounding box center [867, 85] width 94 height 16
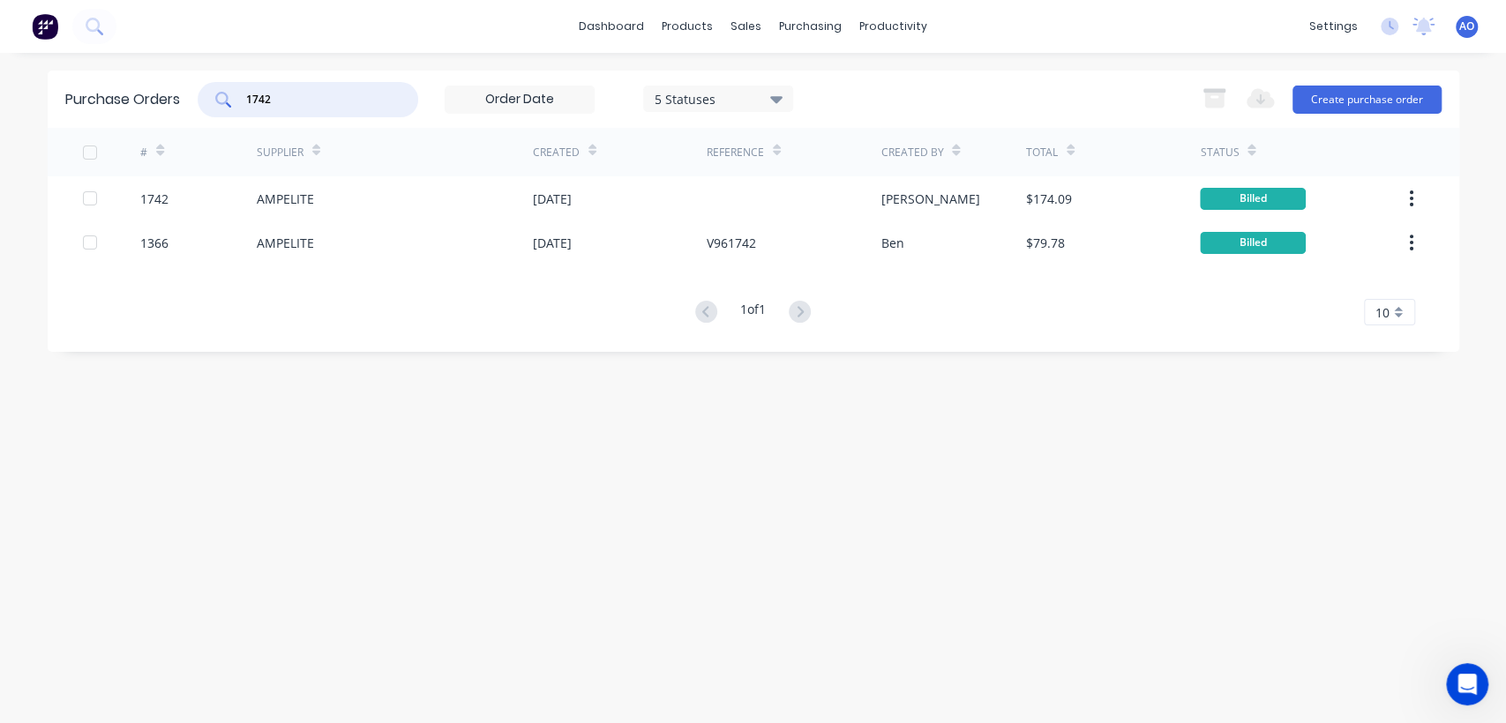
click at [343, 101] on input "1742" at bounding box center [317, 100] width 146 height 18
type input "1761"
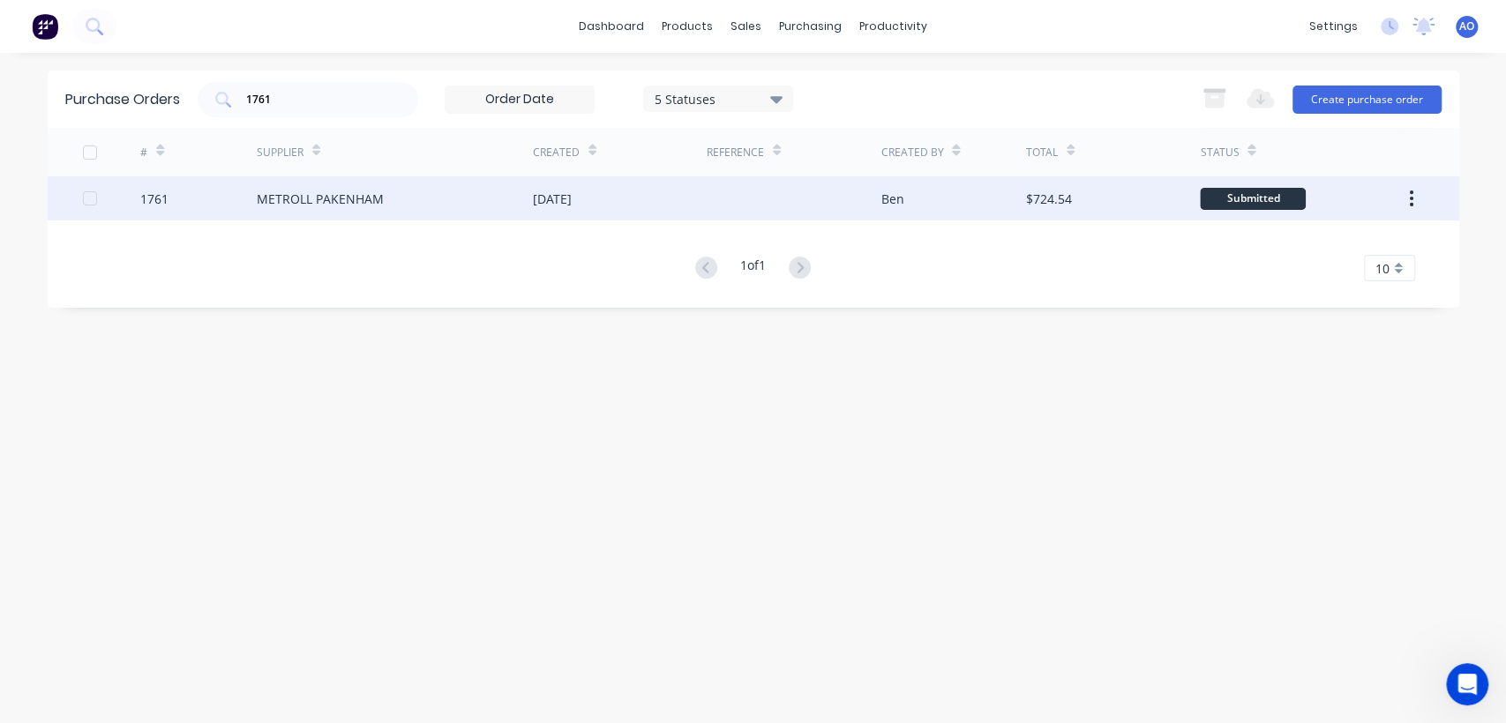
click at [457, 194] on div "METROLL PAKENHAM" at bounding box center [395, 198] width 276 height 44
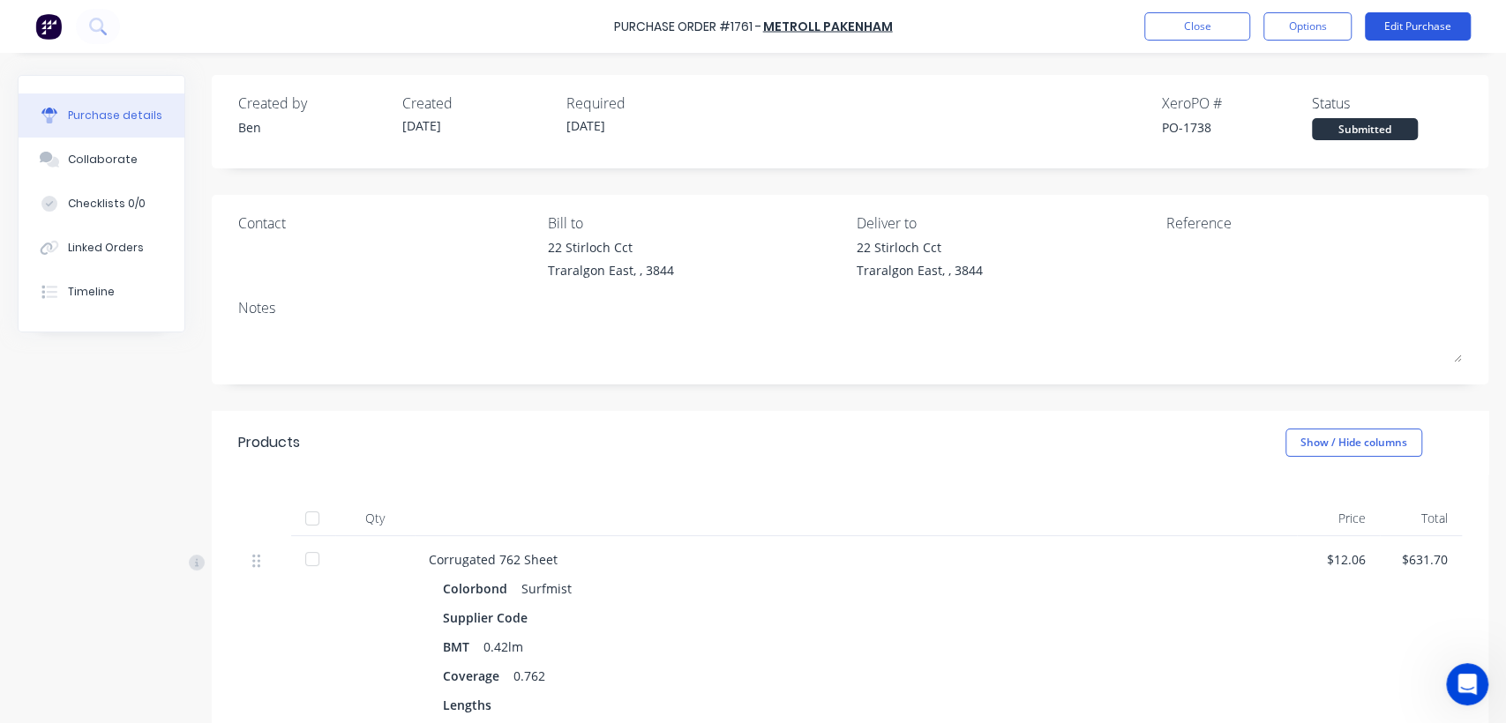
click at [1436, 20] on button "Edit Purchase" at bounding box center [1418, 26] width 106 height 28
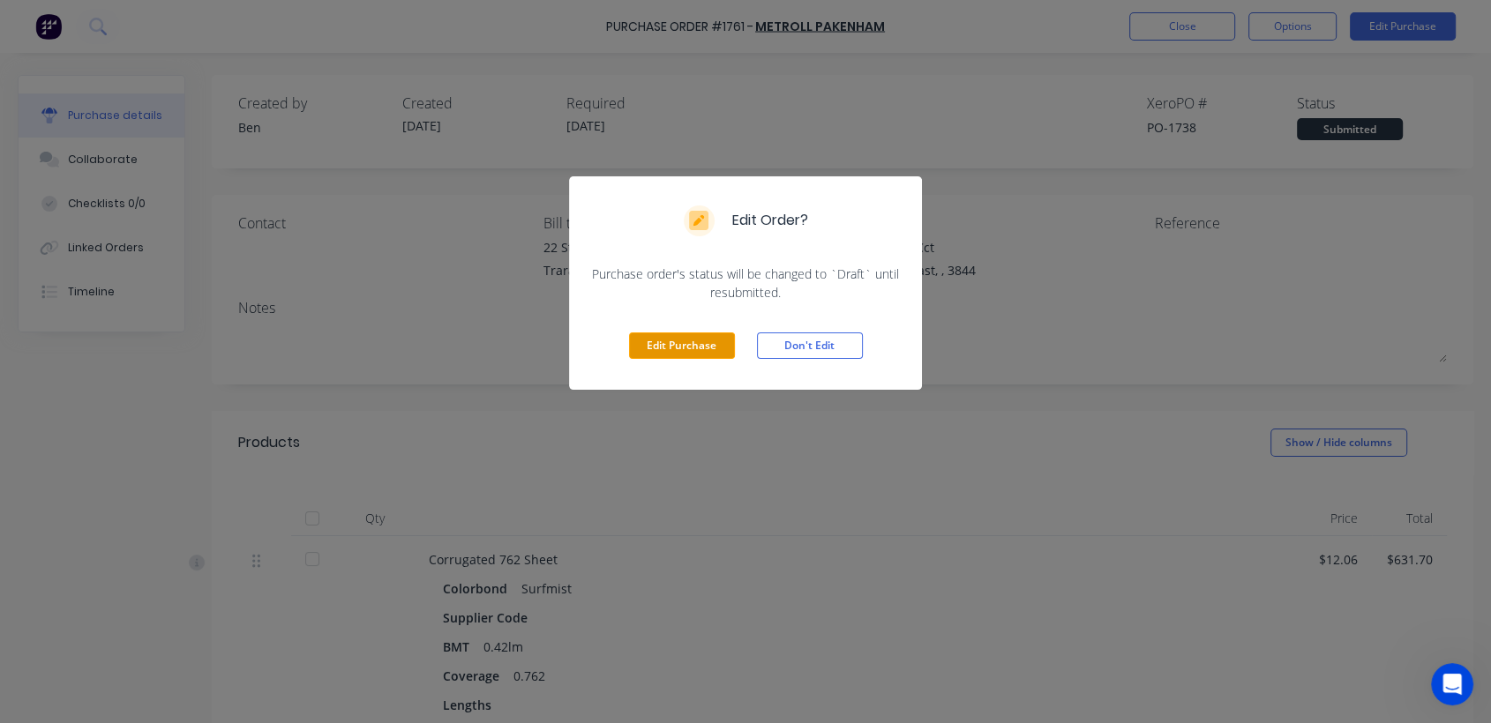
click at [648, 352] on button "Edit Purchase" at bounding box center [682, 346] width 106 height 26
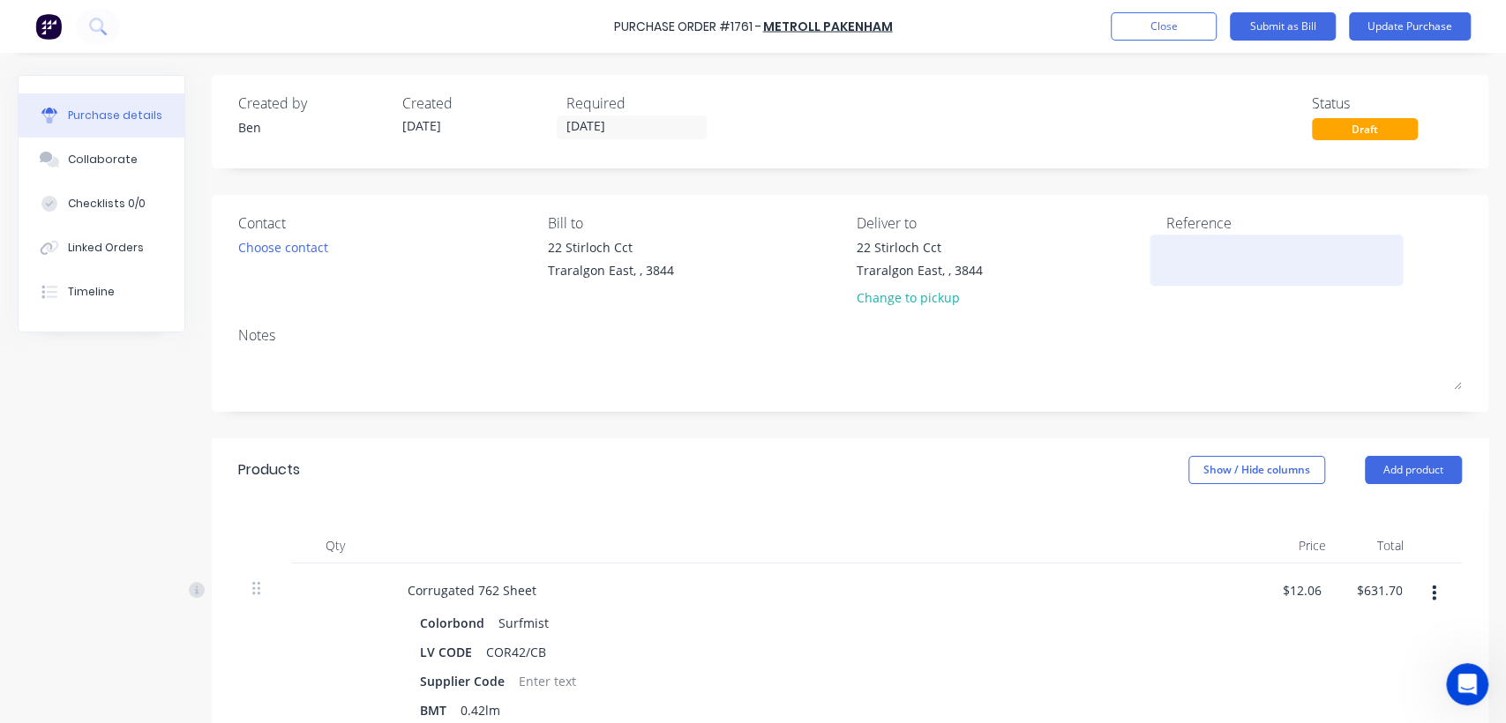
click at [1236, 240] on textarea at bounding box center [1276, 258] width 221 height 40
type textarea "147264"
type textarea "x"
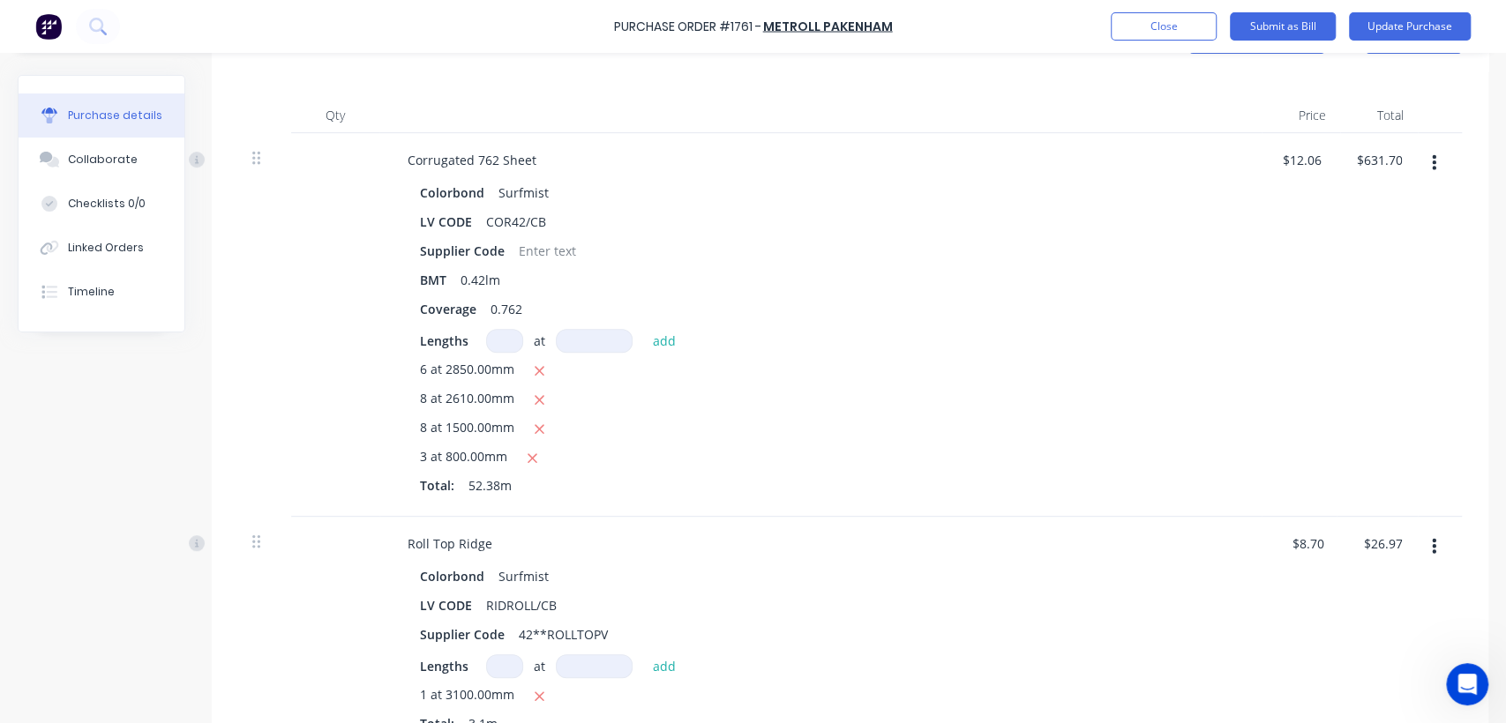
scroll to position [435, 0]
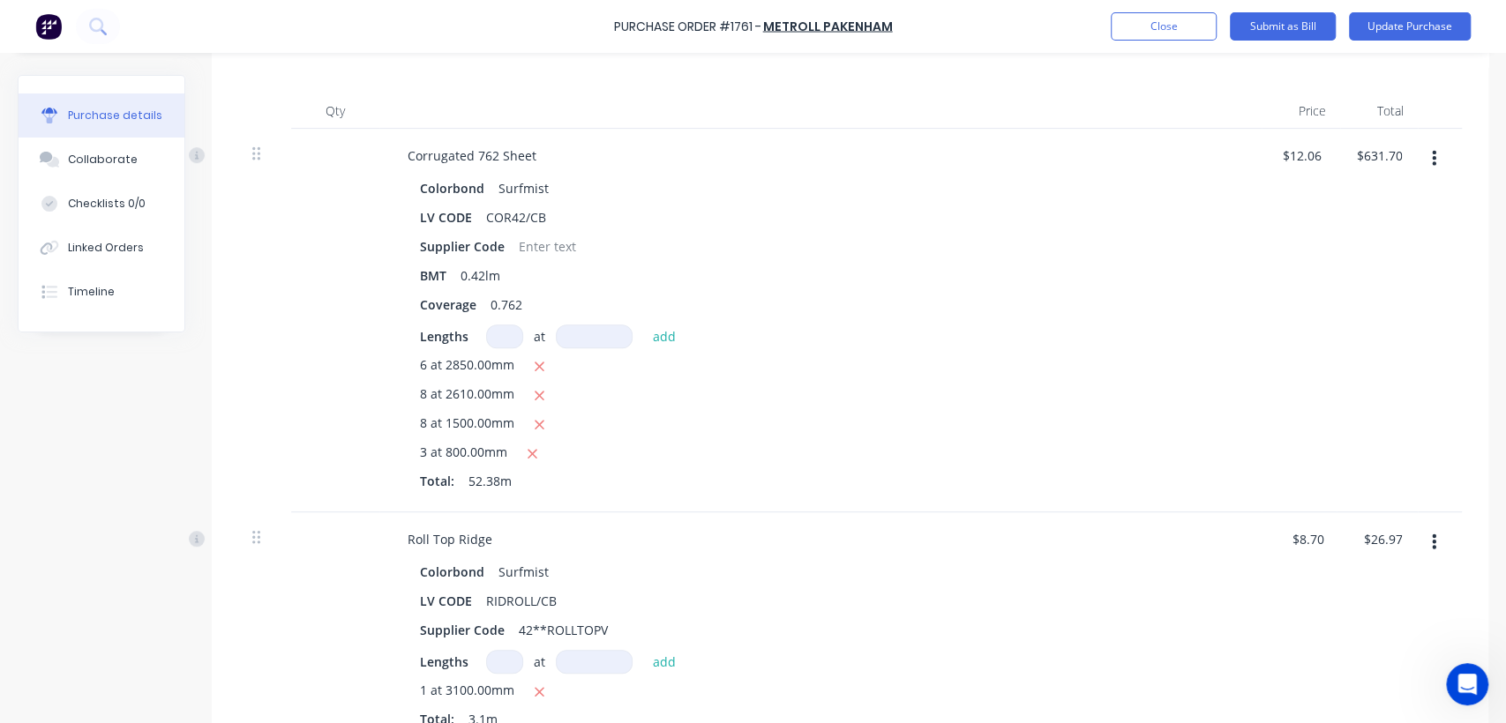
type textarea "147264"
type textarea "x"
type textarea "147264"
click at [1052, 172] on div "Corrugated 762 Sheet Colorbond Surfmist LV CODE COR42/CB Supplier Code BMT 0.42…" at bounding box center [820, 321] width 882 height 384
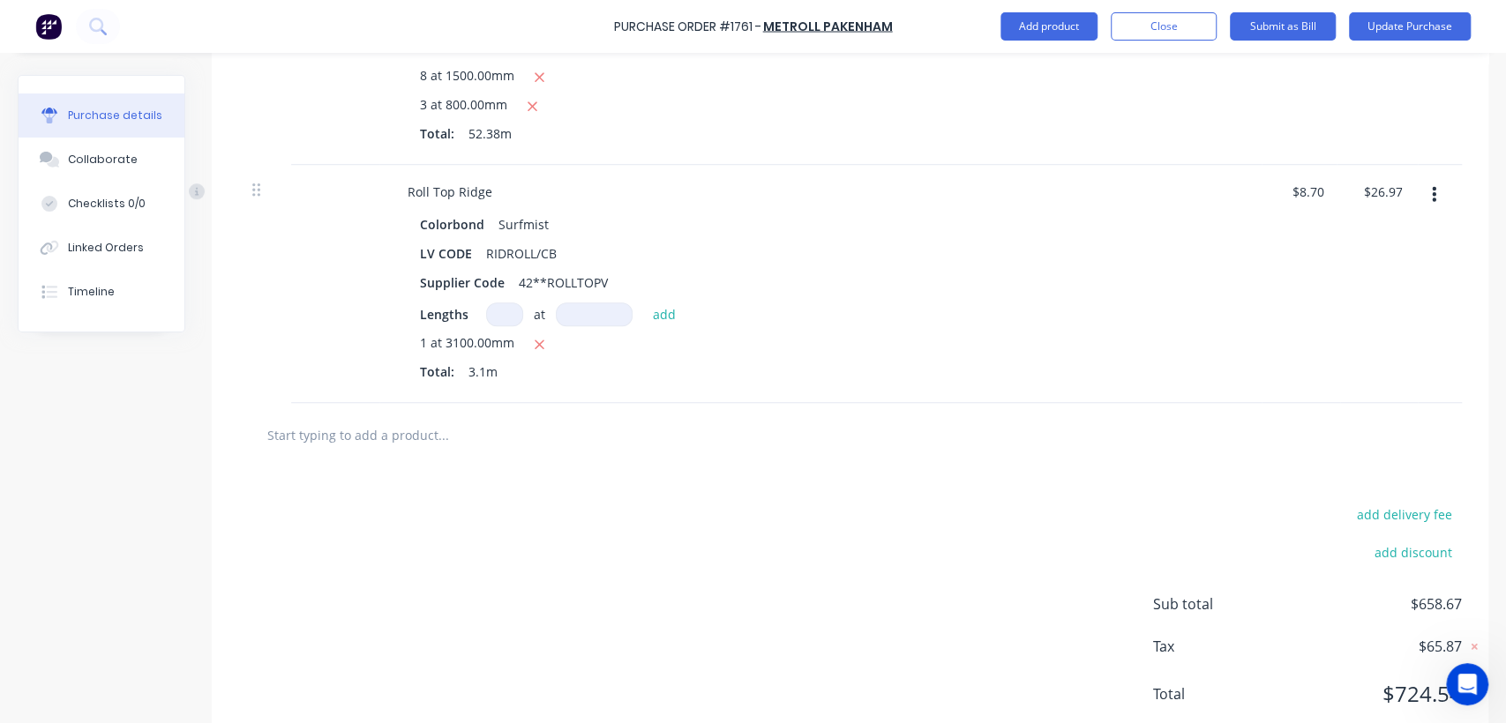
scroll to position [783, 0]
type textarea "x"
click at [1401, 189] on input "26.97" at bounding box center [1382, 191] width 48 height 26
type input "26.98"
type textarea "x"
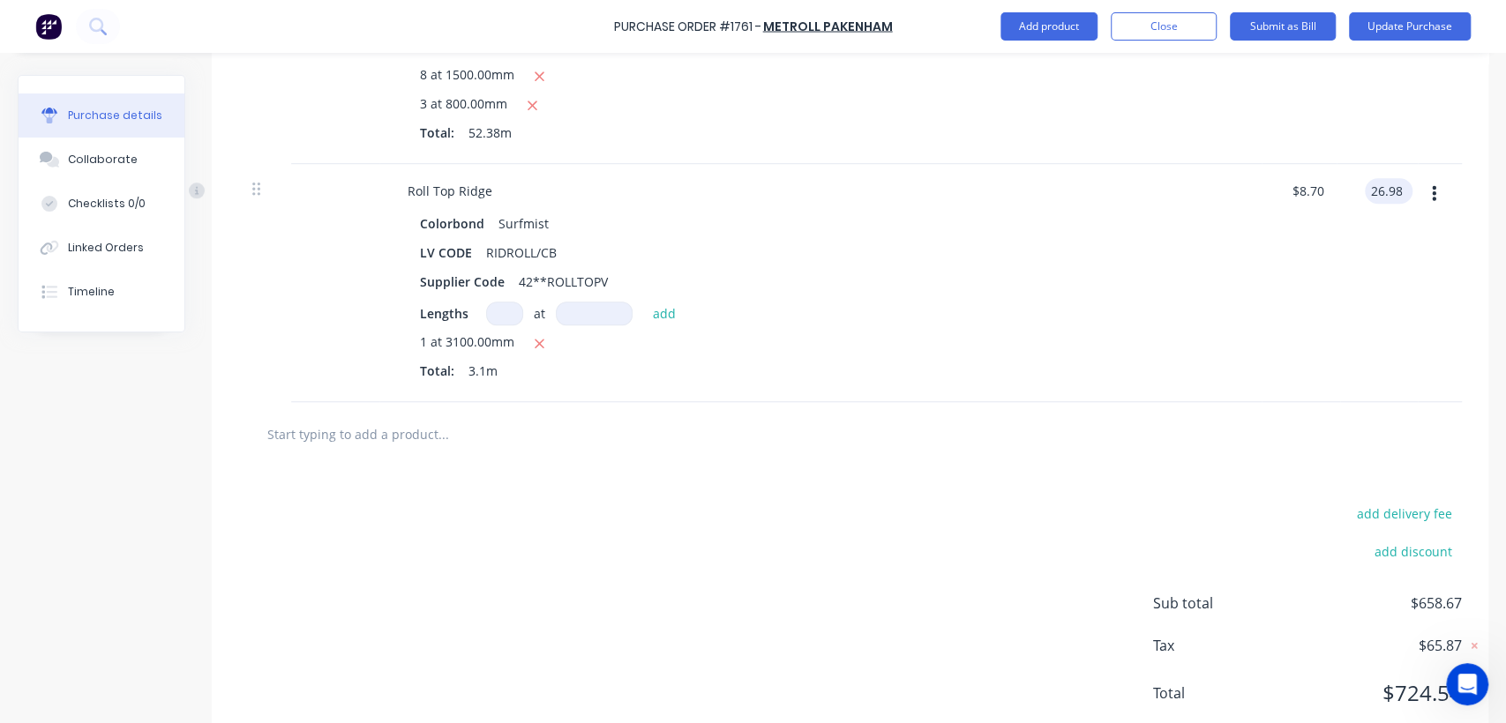
type input "$8.7032"
type input "$26.98"
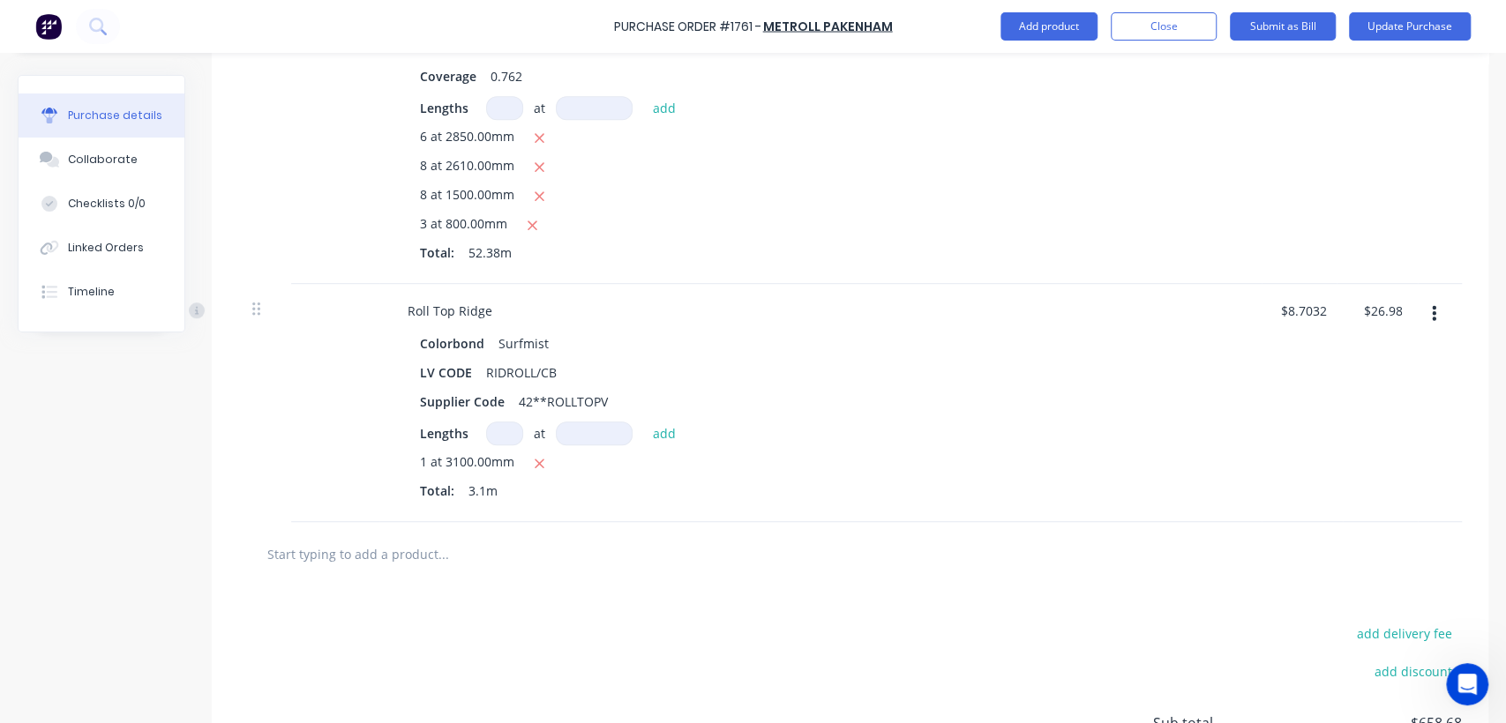
scroll to position [600, 0]
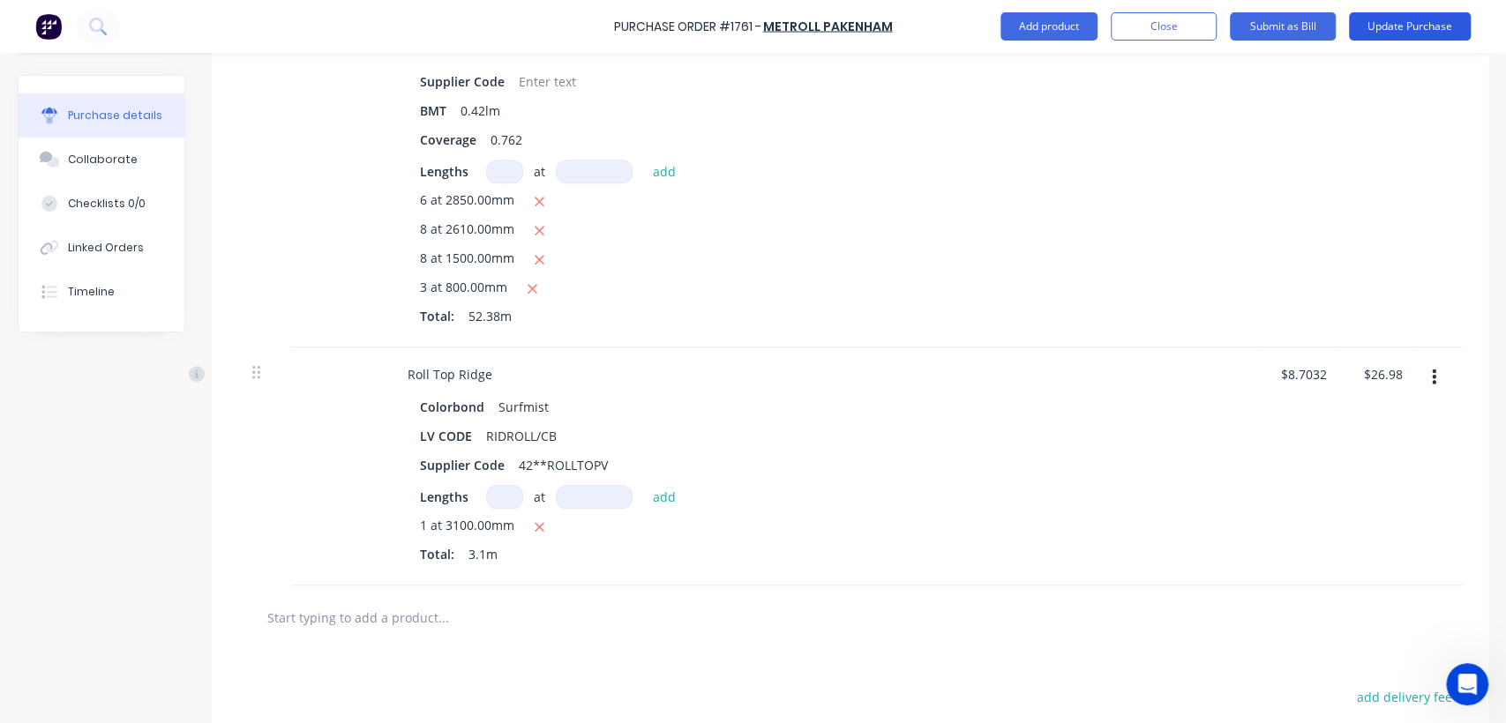
click at [1419, 25] on button "Update Purchase" at bounding box center [1410, 26] width 122 height 28
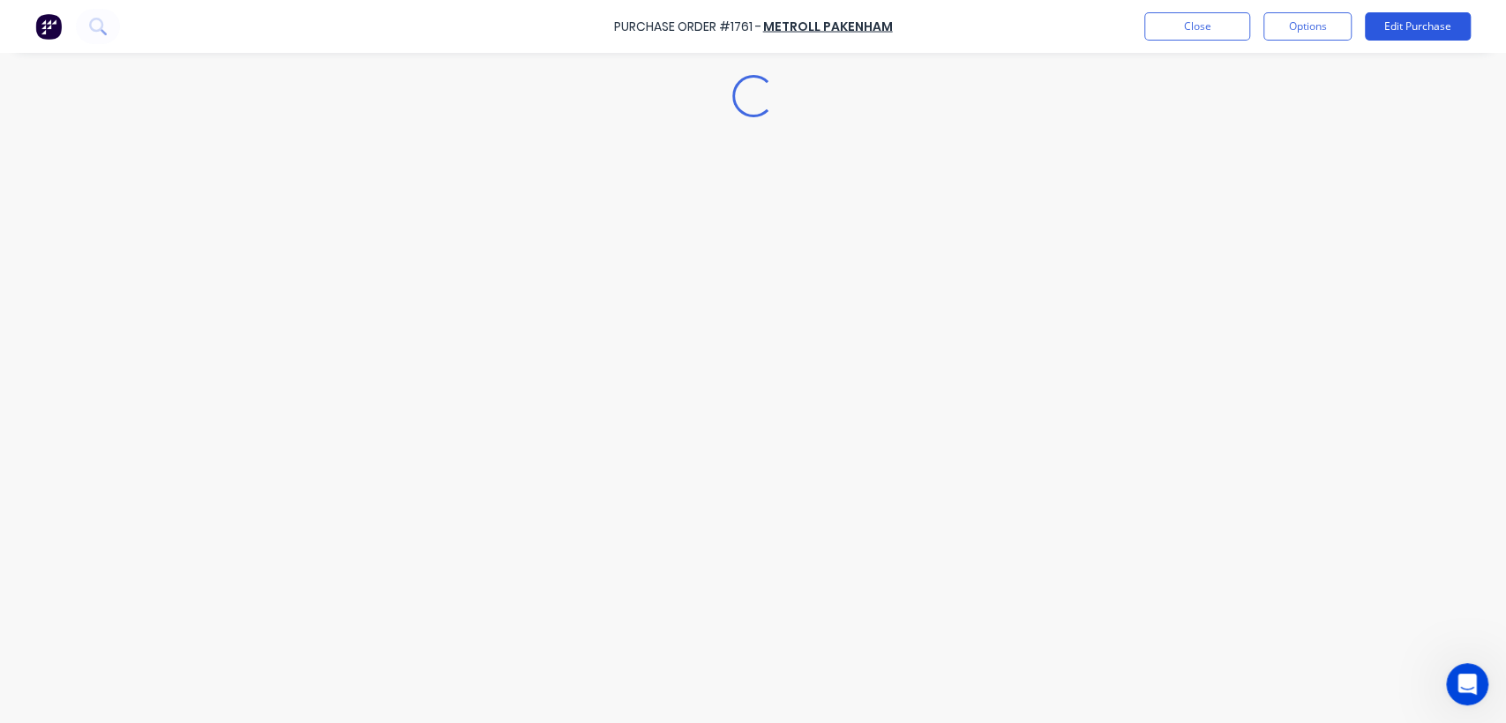
type textarea "x"
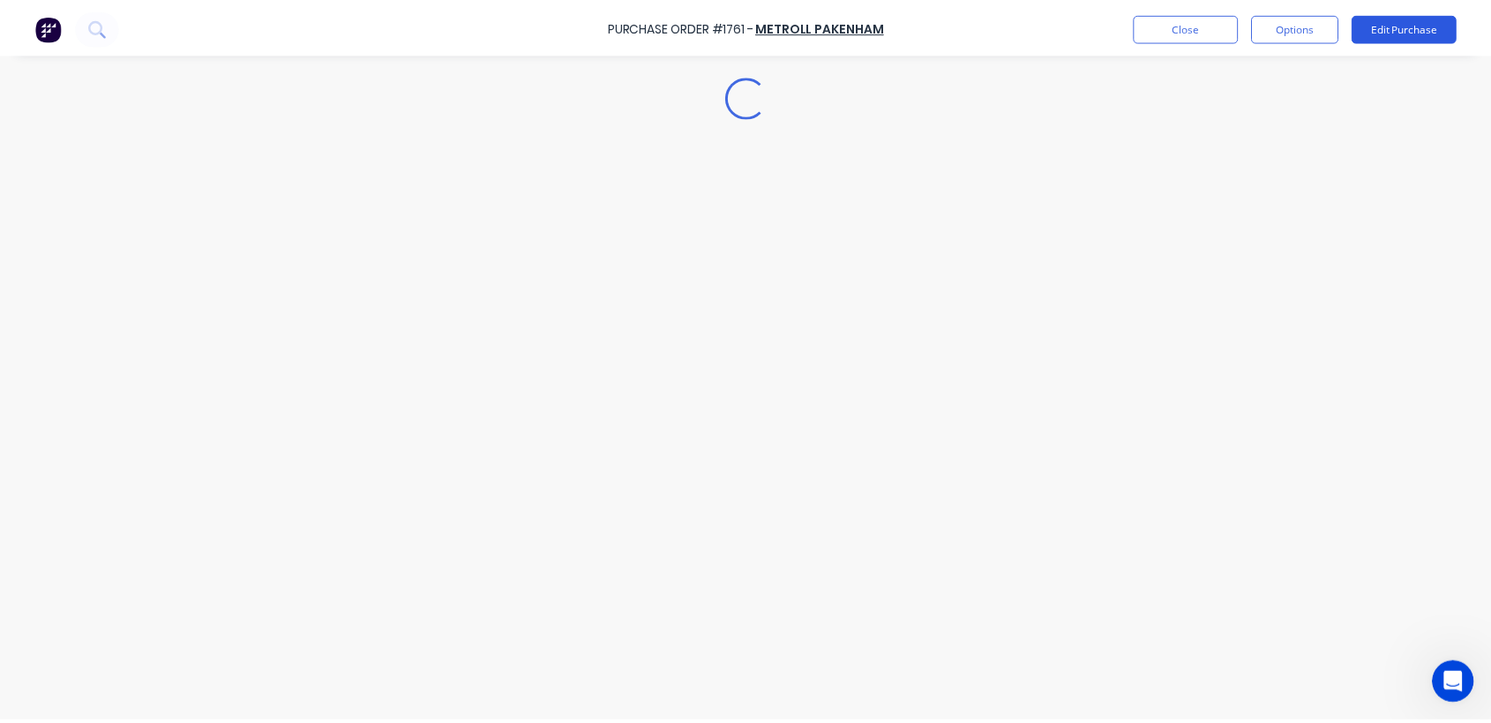
scroll to position [0, 0]
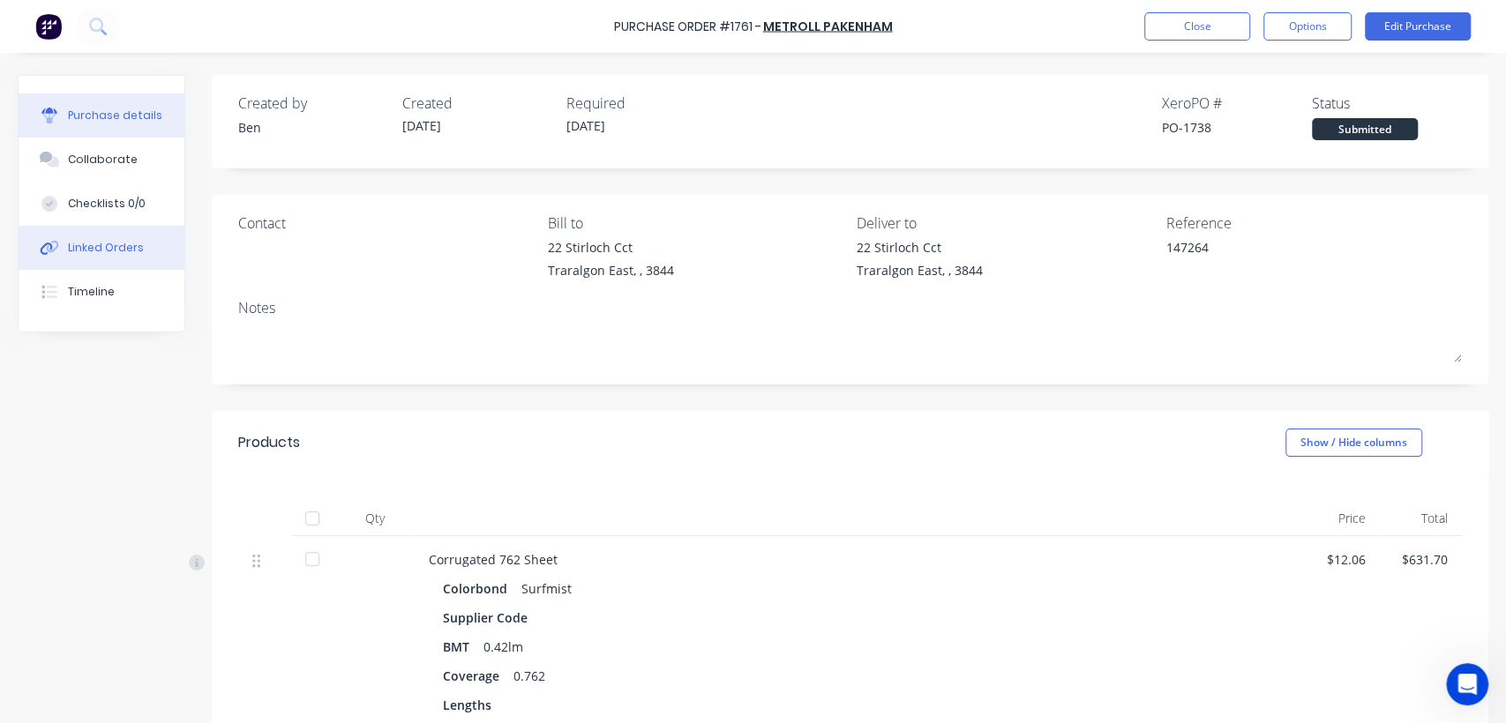
click at [112, 254] on div "Linked Orders" at bounding box center [106, 248] width 76 height 16
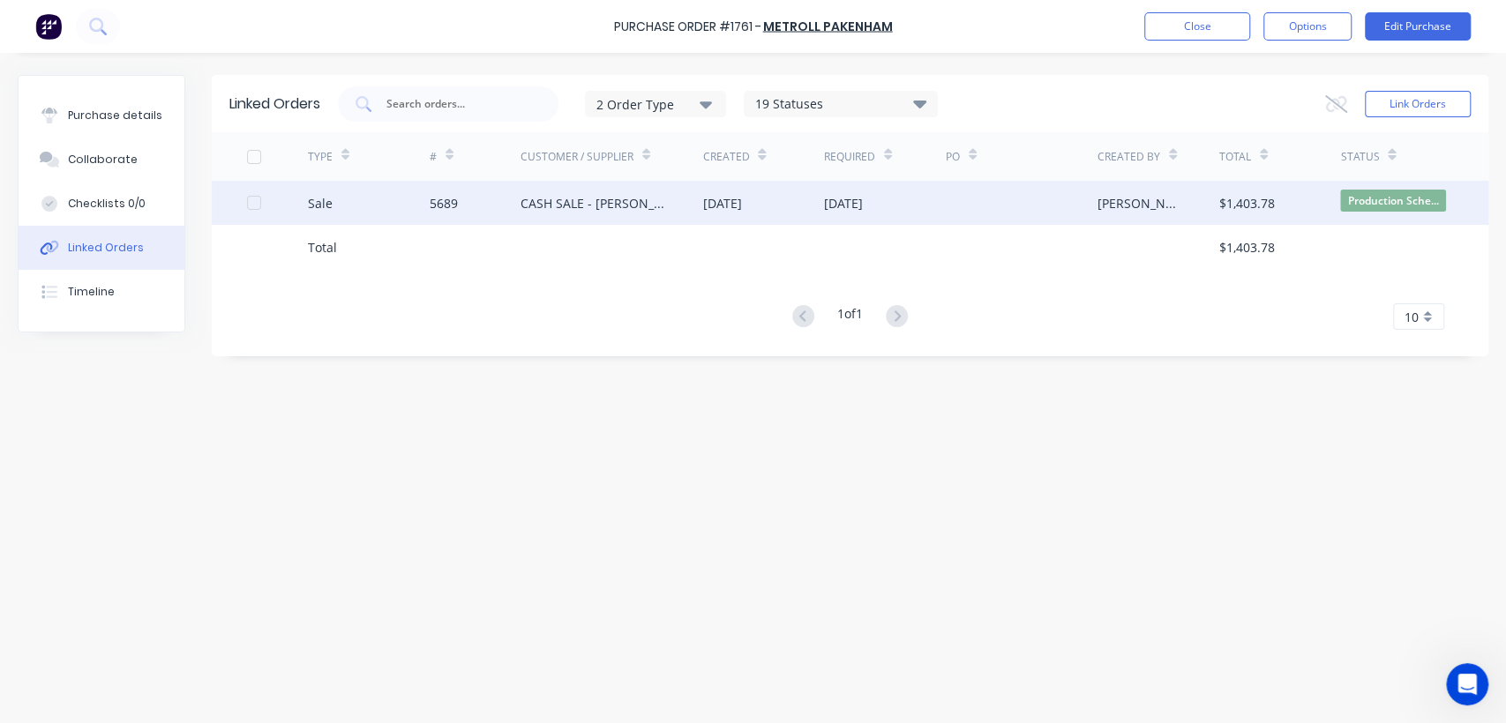
click at [667, 206] on div "CASH SALE - [PERSON_NAME]'S ACCOUNT" at bounding box center [611, 203] width 183 height 44
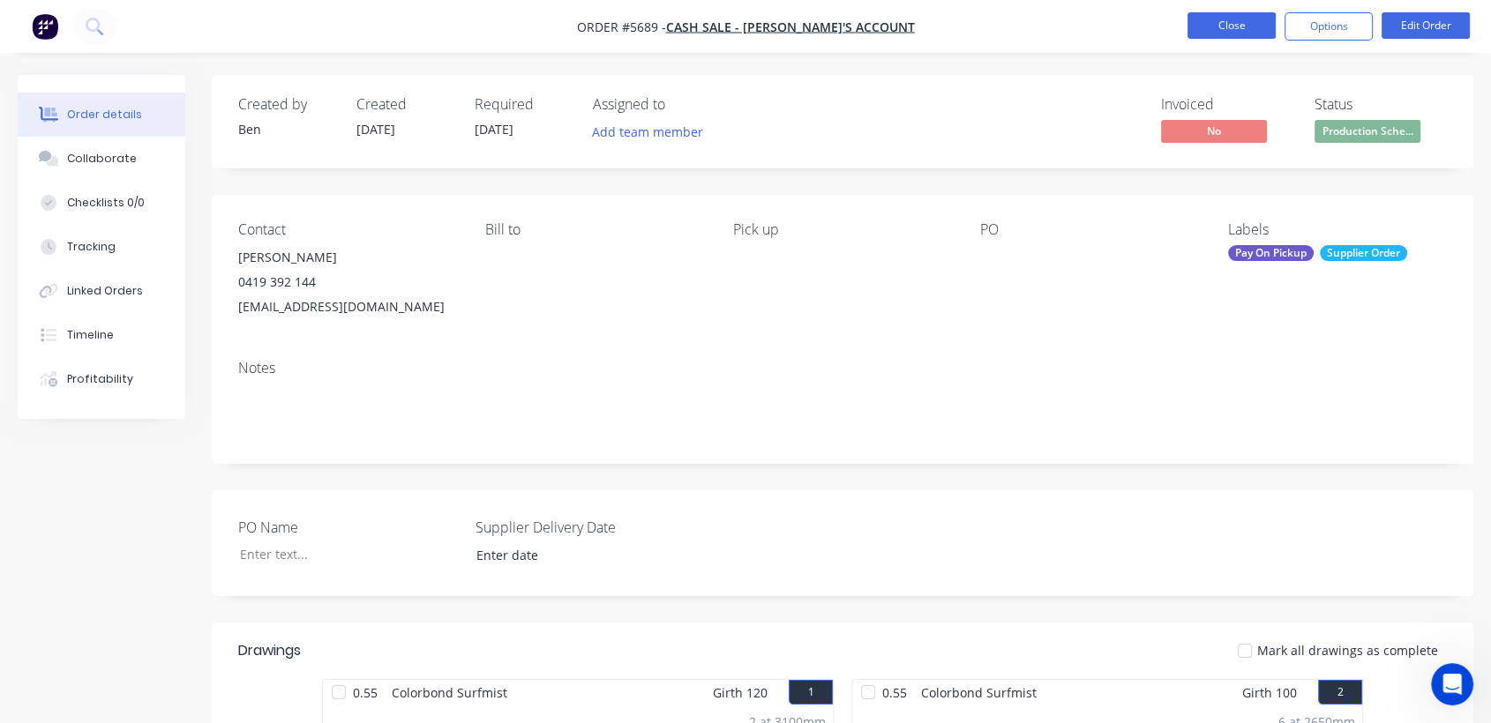
click at [1209, 30] on button "Close" at bounding box center [1231, 25] width 88 height 26
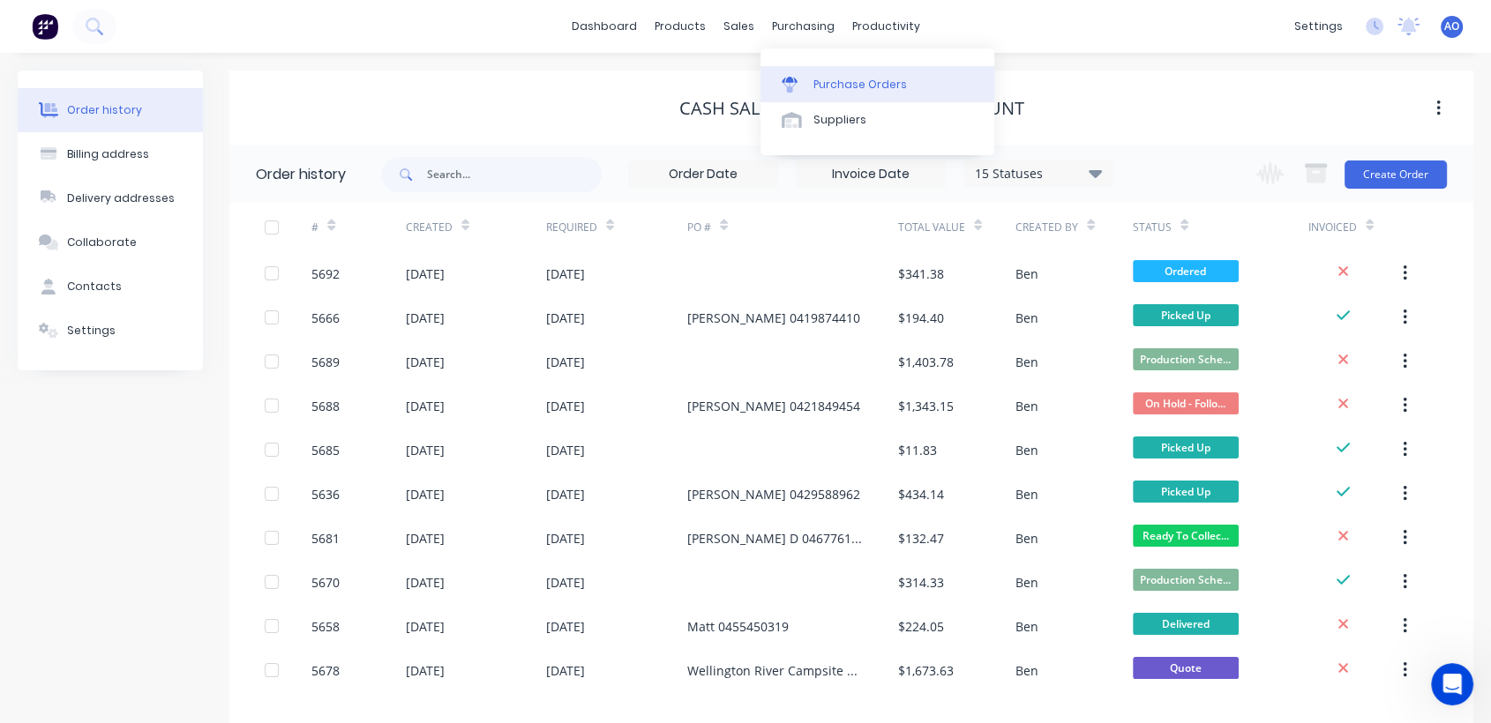
click at [819, 82] on div "Purchase Orders" at bounding box center [860, 85] width 94 height 16
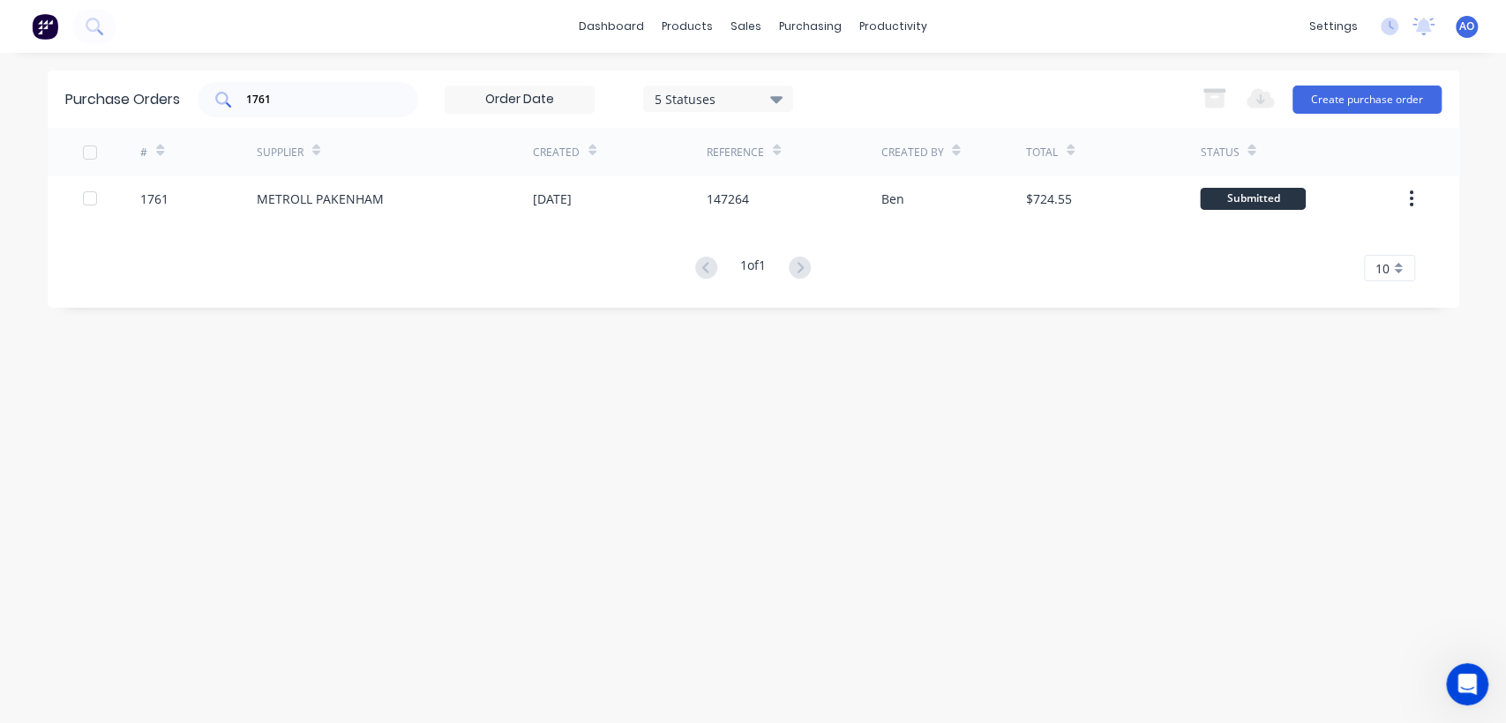
click at [332, 100] on input "1761" at bounding box center [317, 100] width 146 height 18
type input "1759"
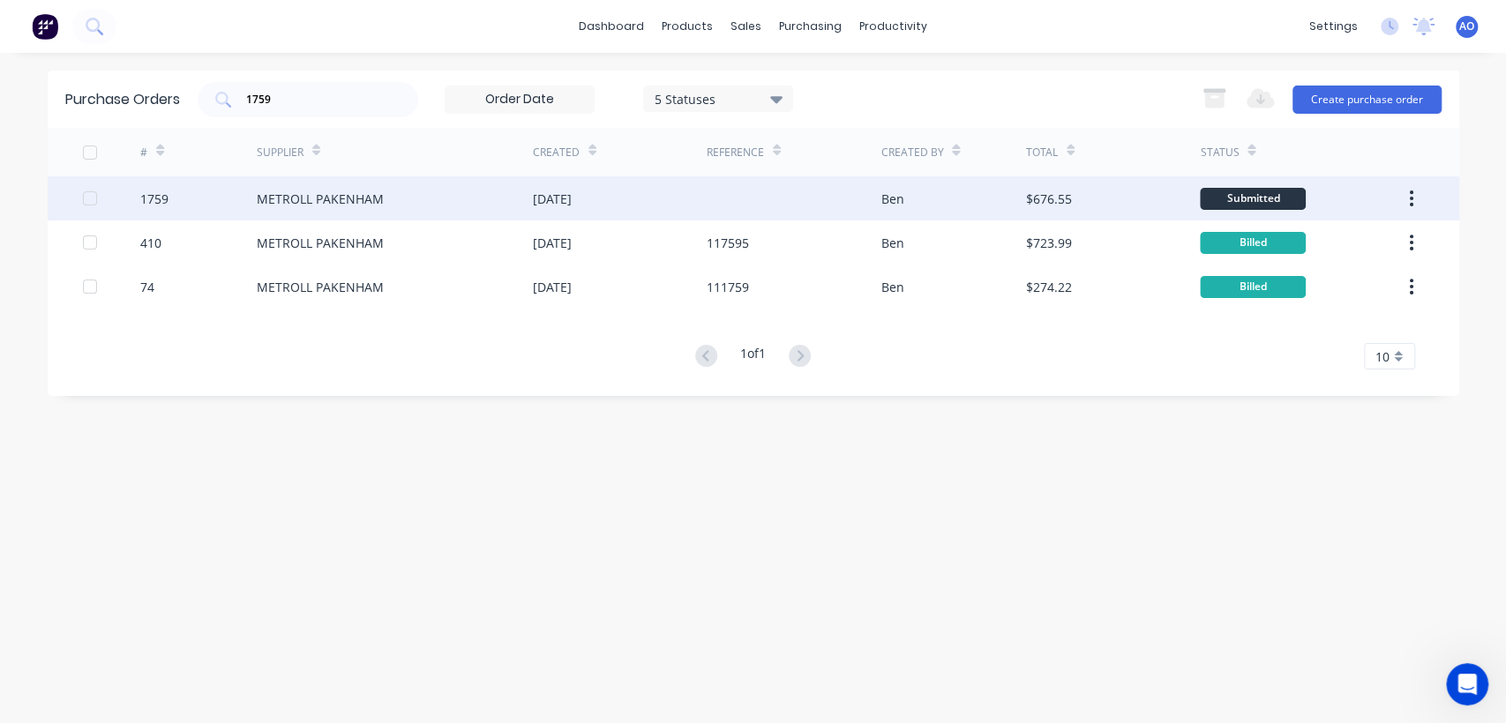
click at [572, 197] on div "[DATE]" at bounding box center [552, 199] width 39 height 19
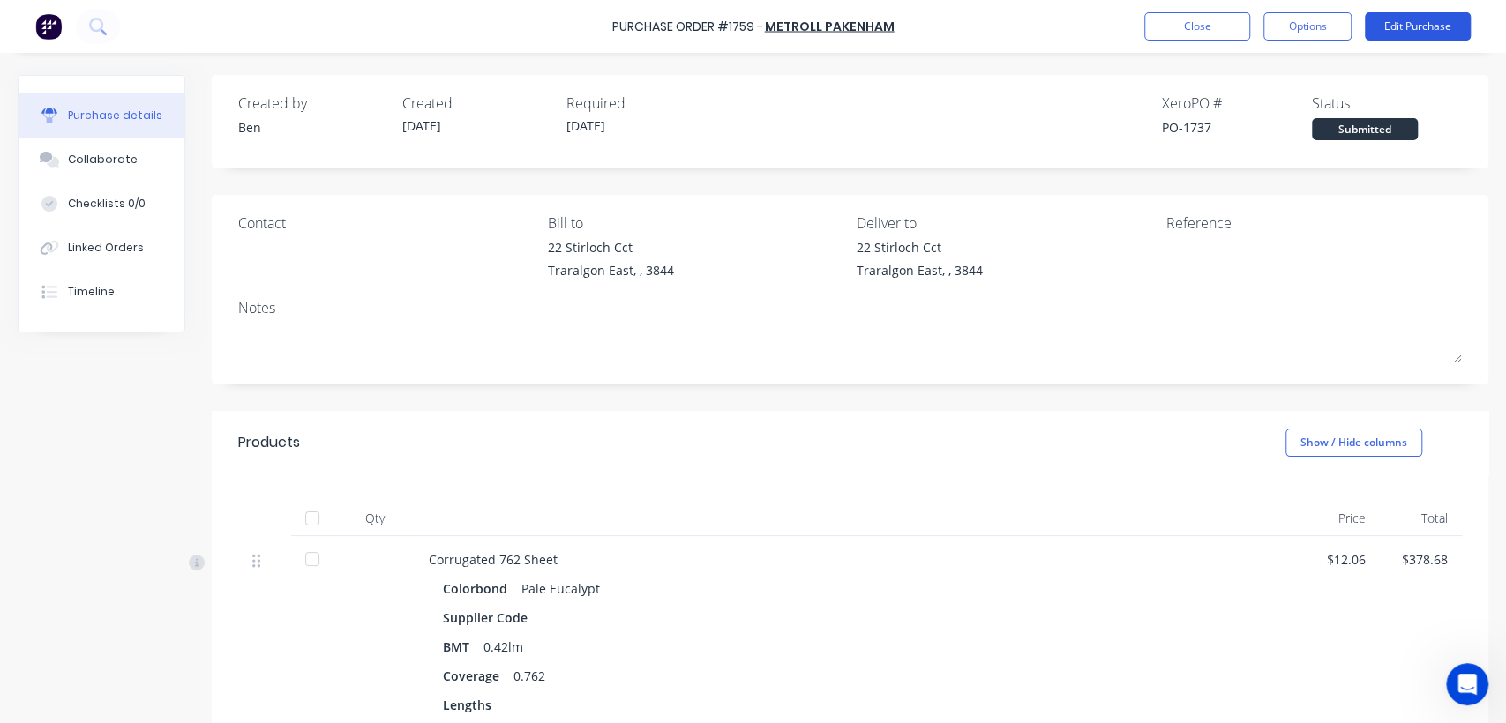
click at [1398, 30] on button "Edit Purchase" at bounding box center [1418, 26] width 106 height 28
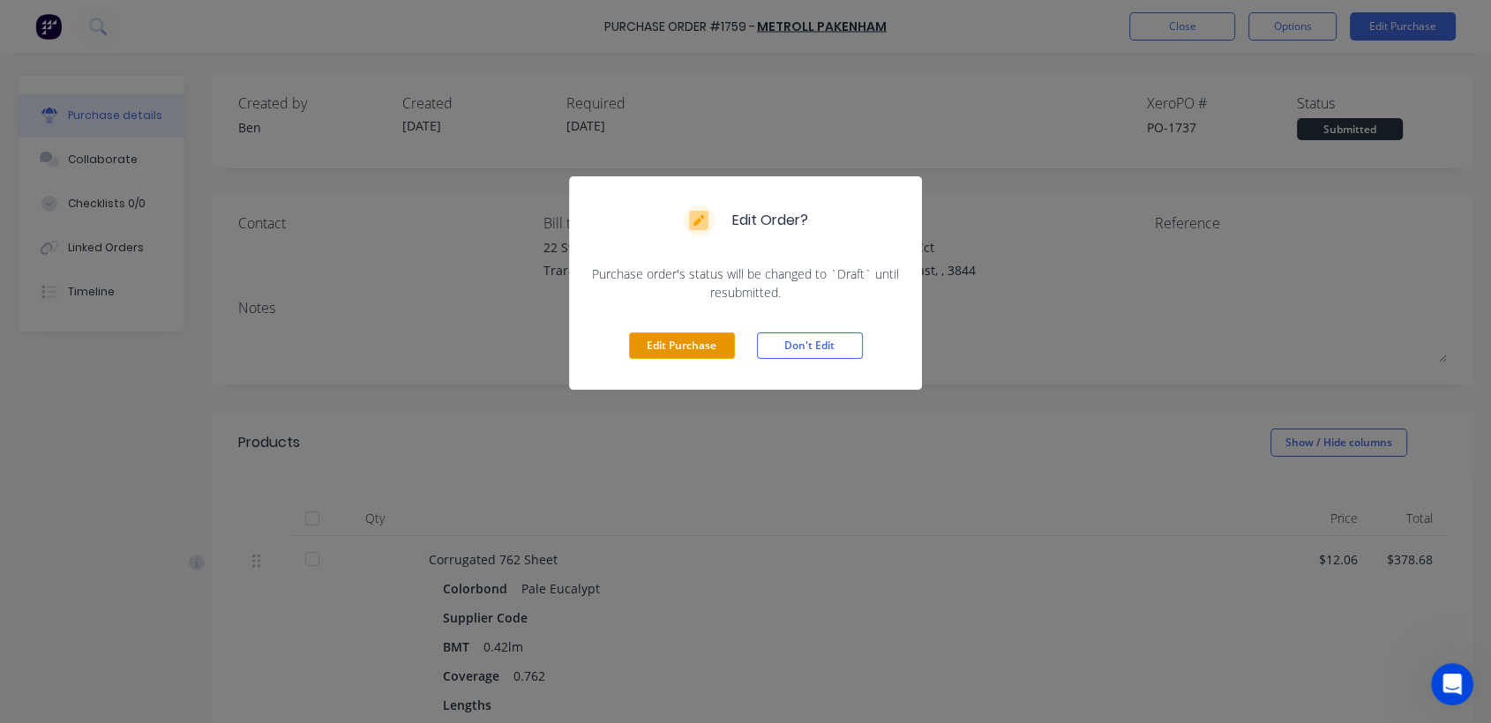
click at [717, 334] on button "Edit Purchase" at bounding box center [682, 346] width 106 height 26
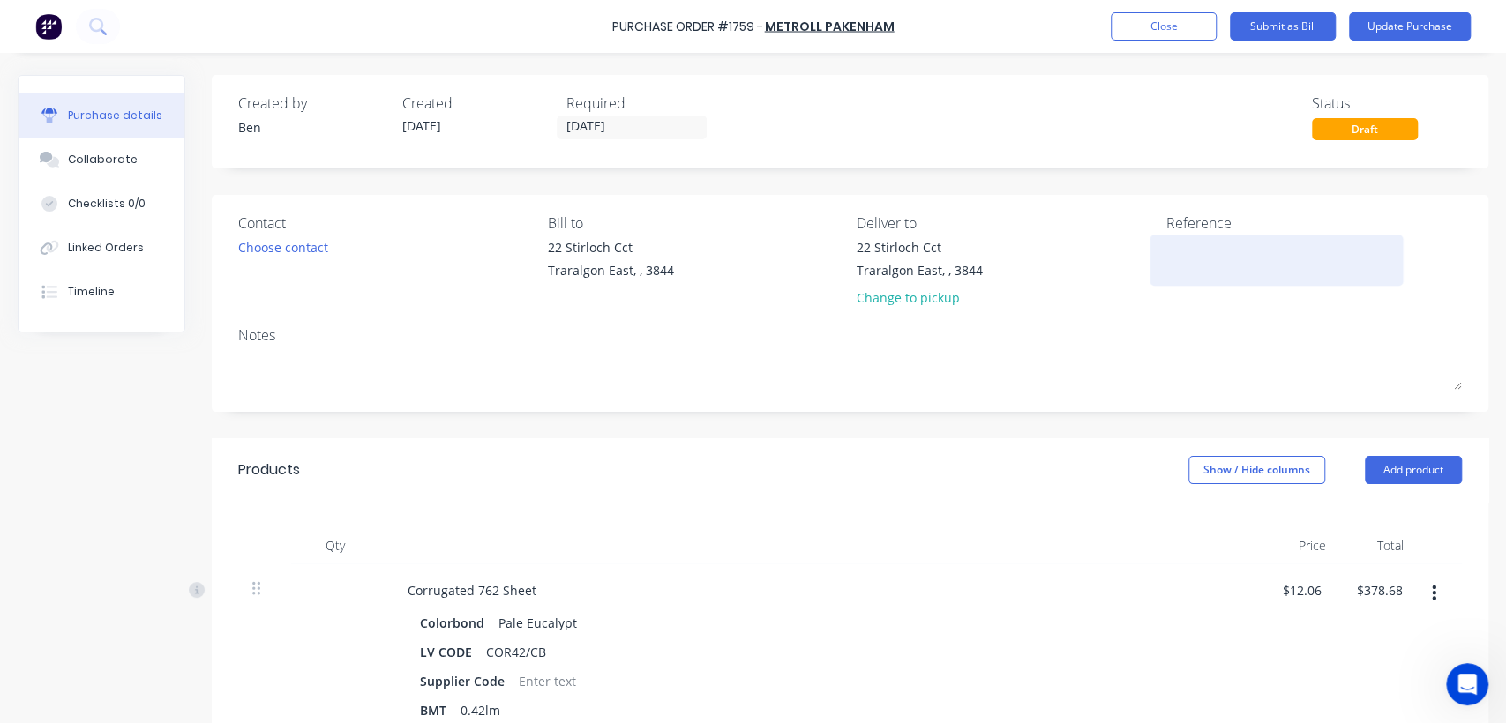
click at [1202, 253] on textarea at bounding box center [1276, 258] width 221 height 40
type textarea "147269"
type textarea "x"
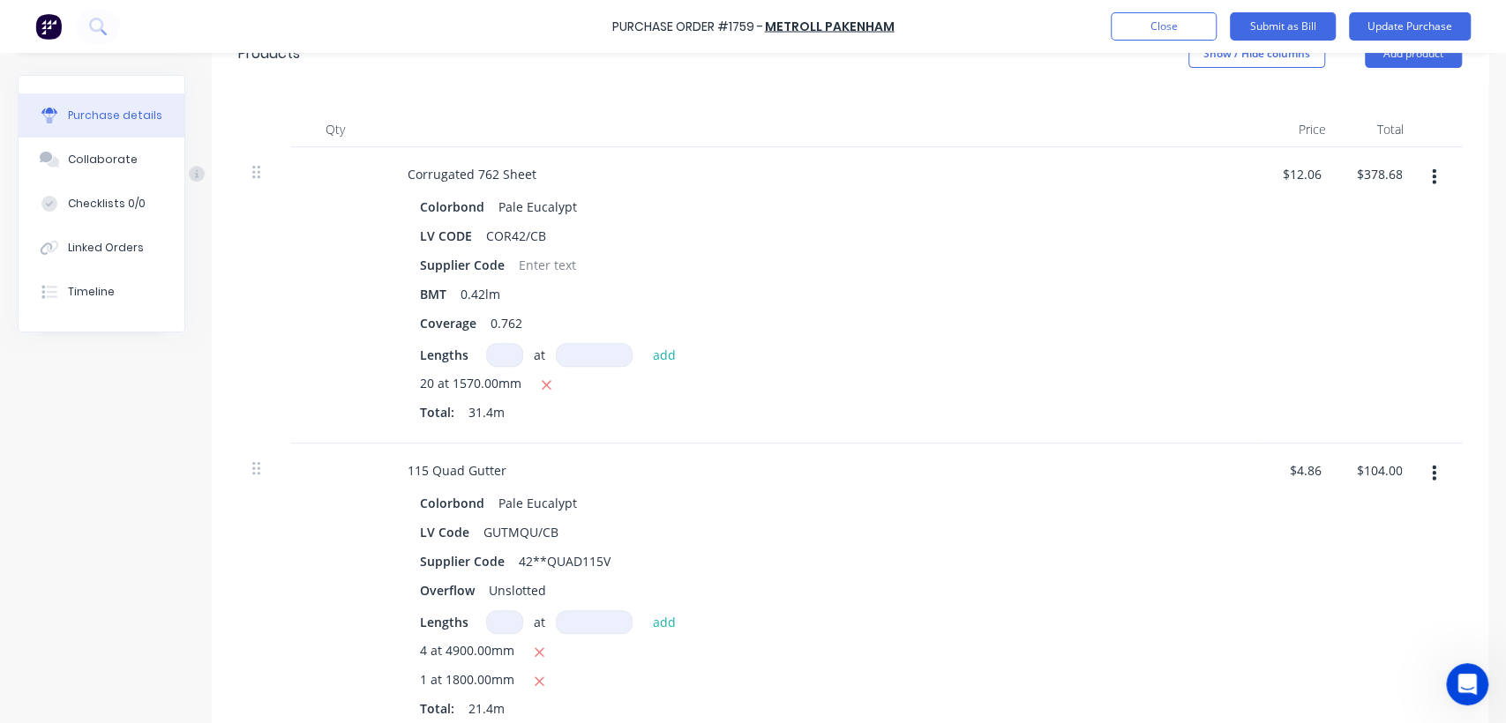
scroll to position [425, 0]
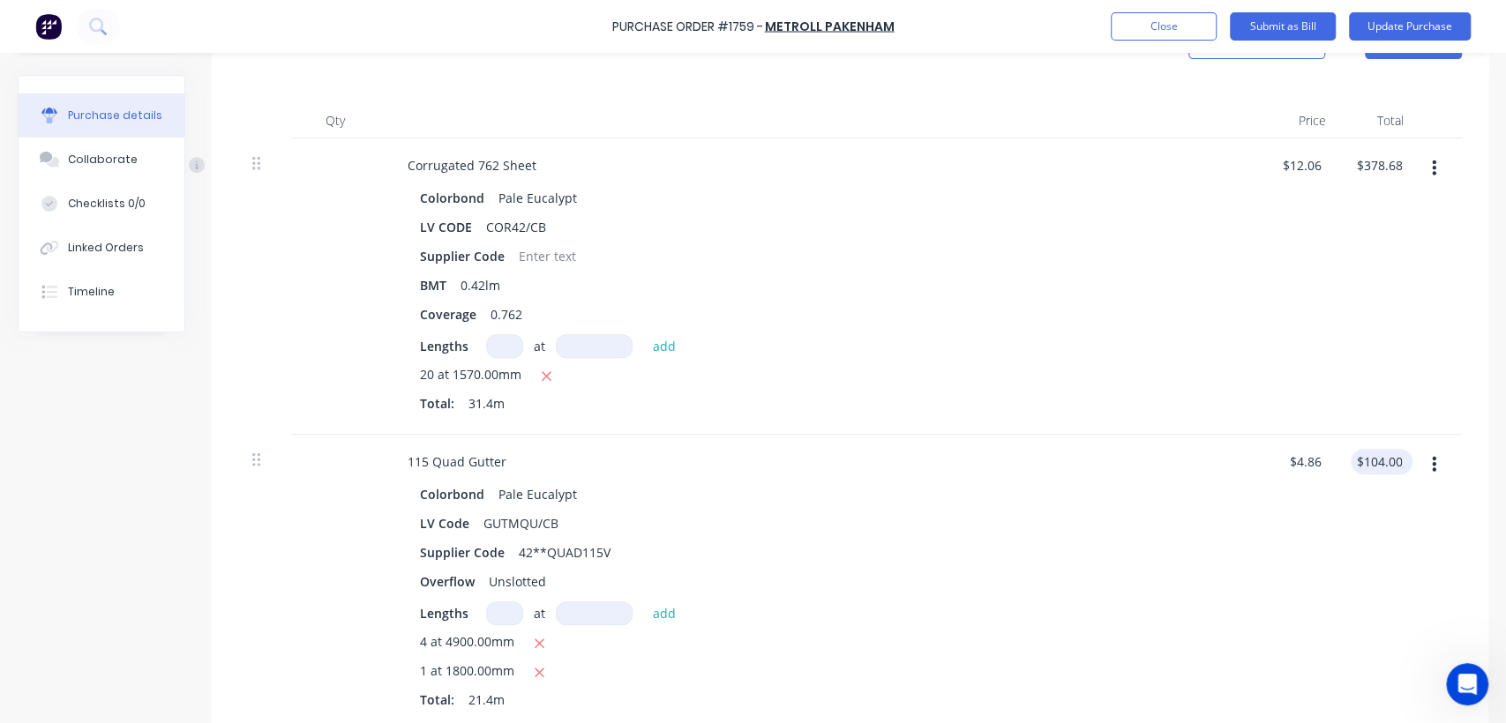
type textarea "147269"
type textarea "x"
type textarea "147269"
click at [1399, 461] on input "104.00" at bounding box center [1382, 462] width 48 height 26
type input "104.07"
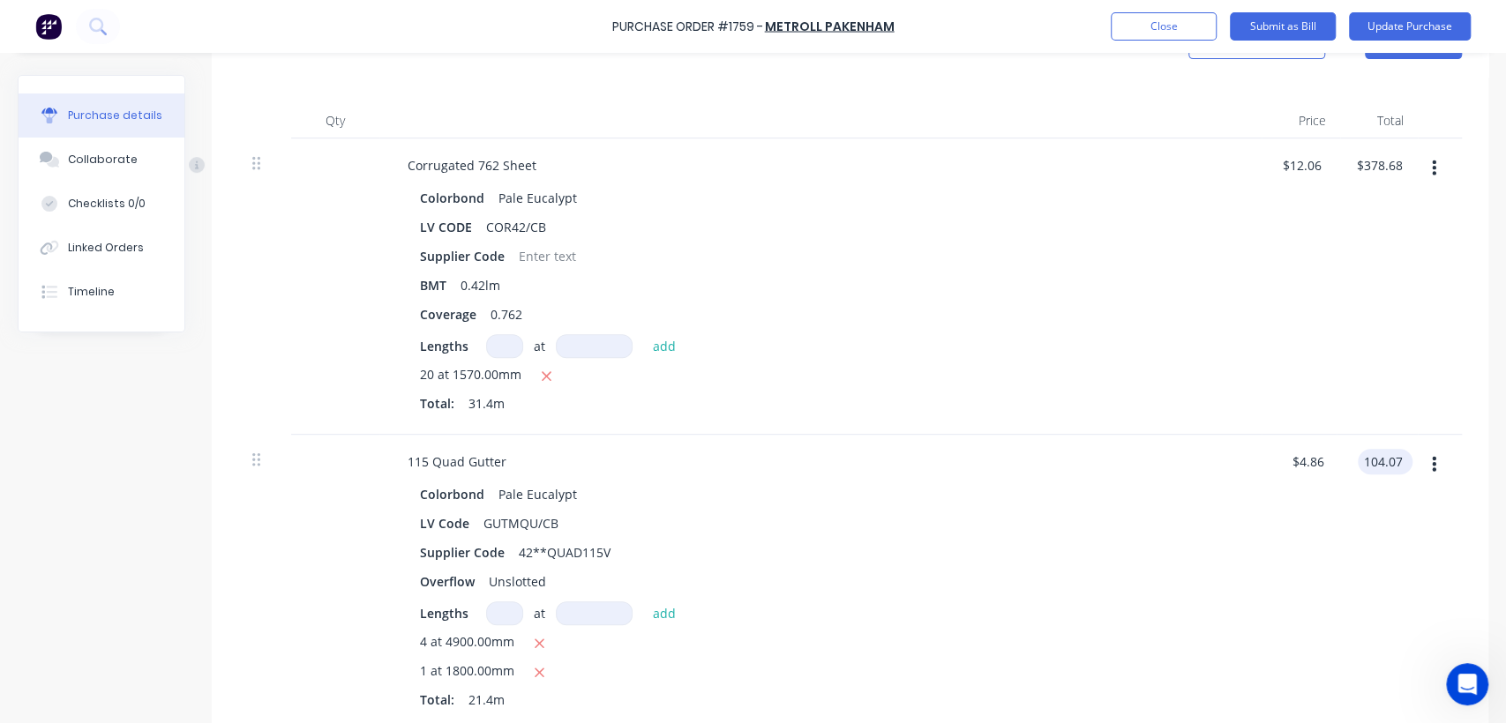
type textarea "x"
type input "$4.8631"
type input "$104.07"
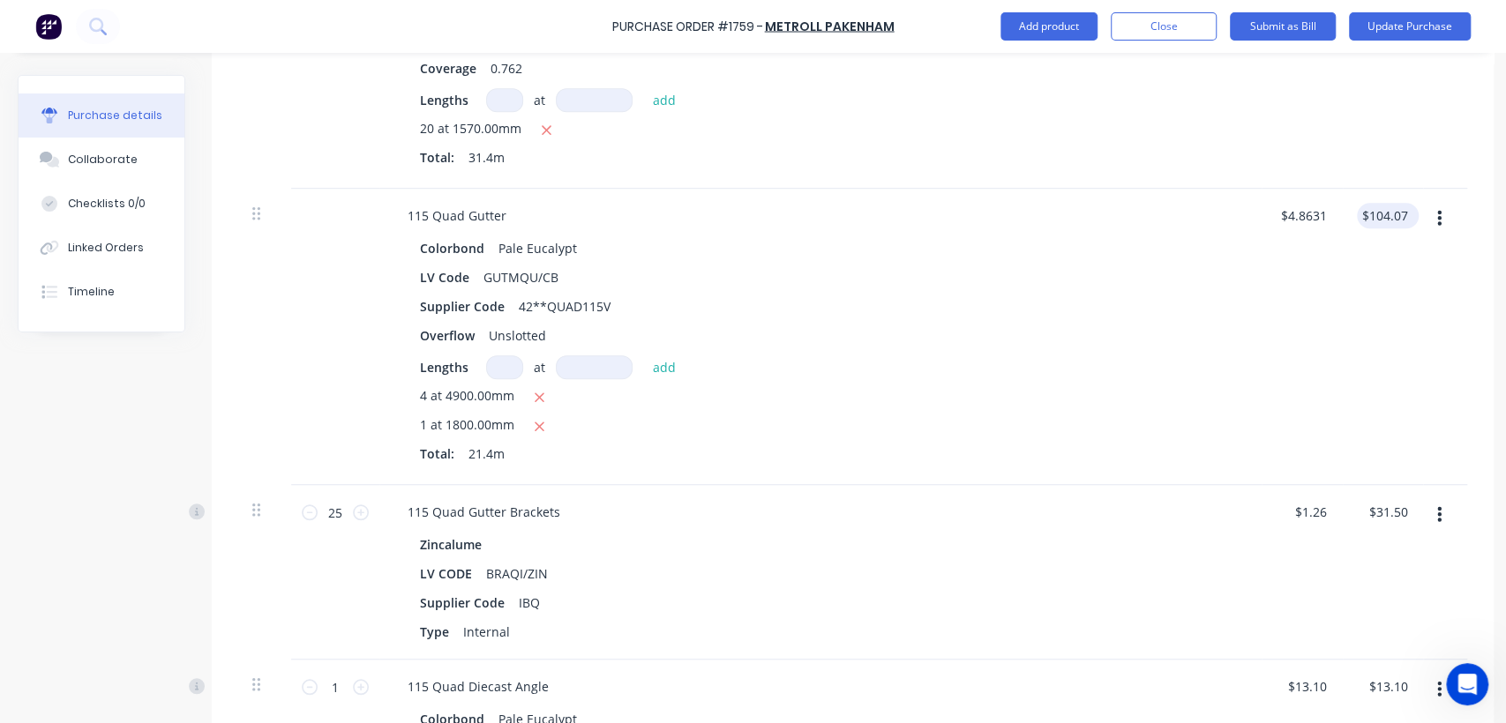
scroll to position [700, 0]
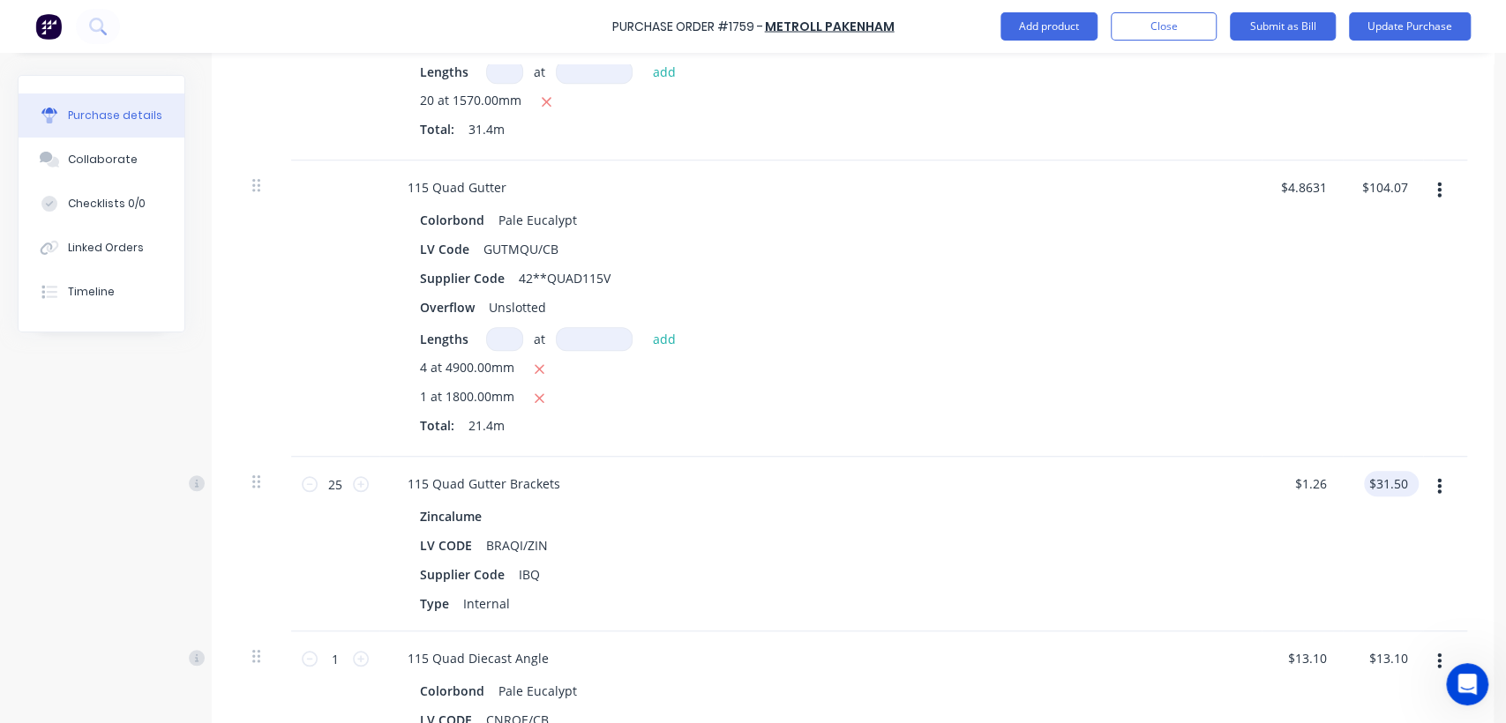
type textarea "x"
type input "31.50"
click at [1393, 477] on input "31.50" at bounding box center [1391, 484] width 41 height 26
type textarea "x"
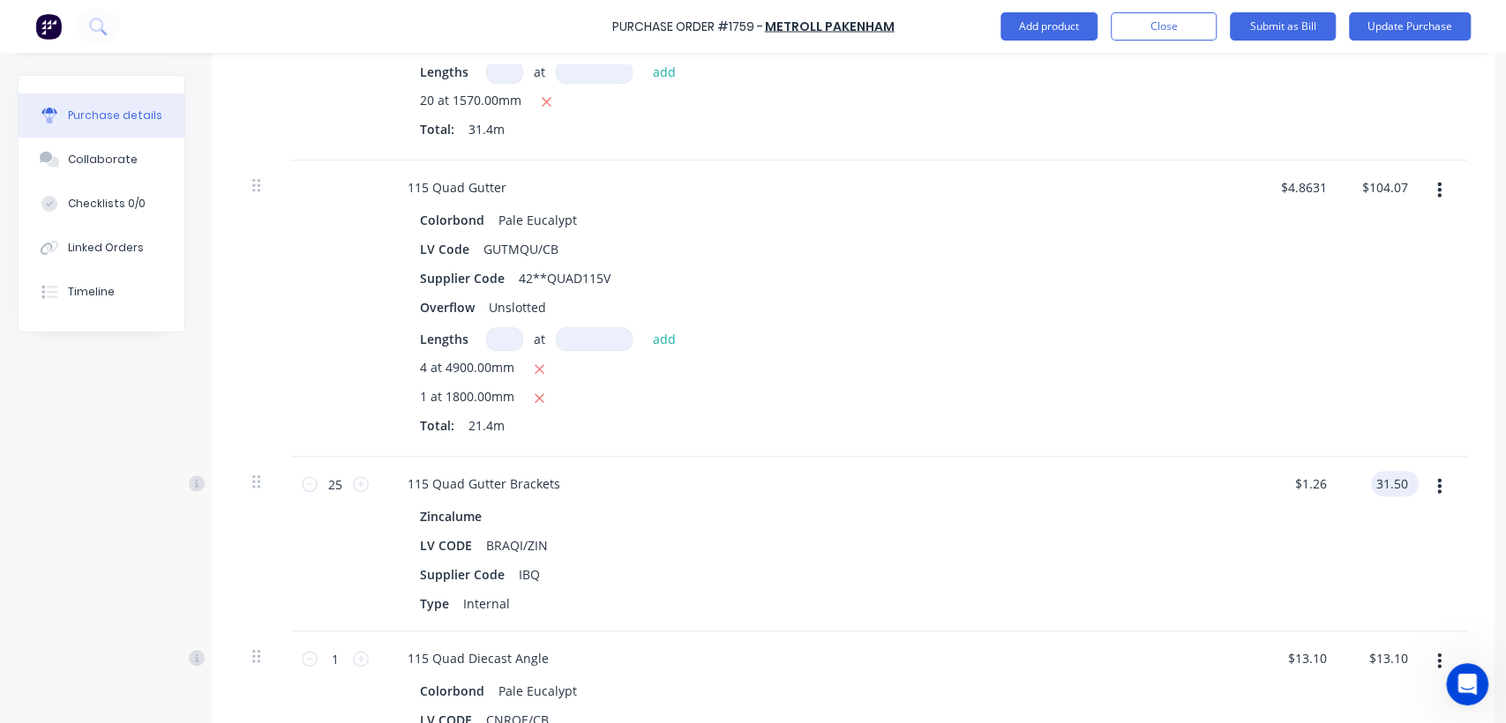
click at [1393, 477] on input "31.50" at bounding box center [1391, 484] width 41 height 26
type input "29.88"
type textarea "x"
type input "$1.1952"
type input "$29.88"
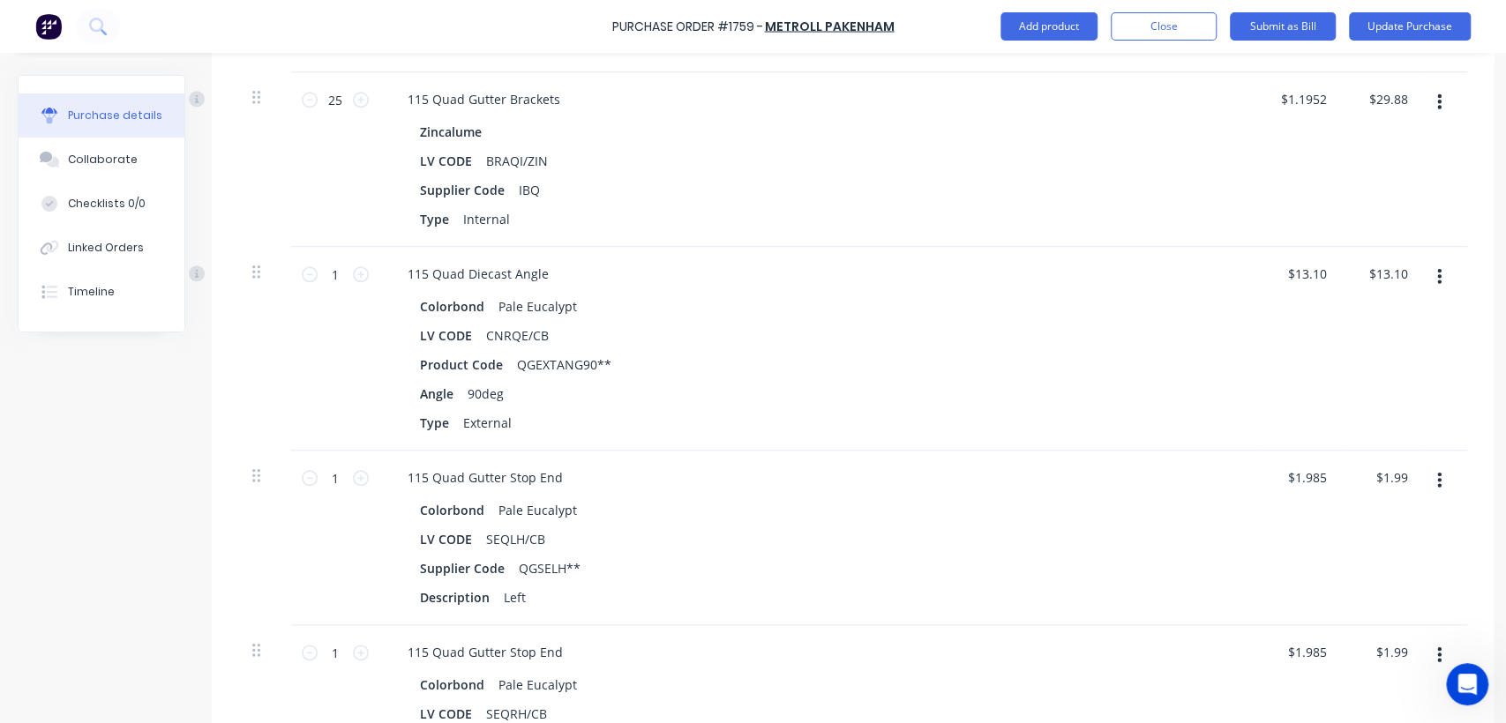
scroll to position [1091, 0]
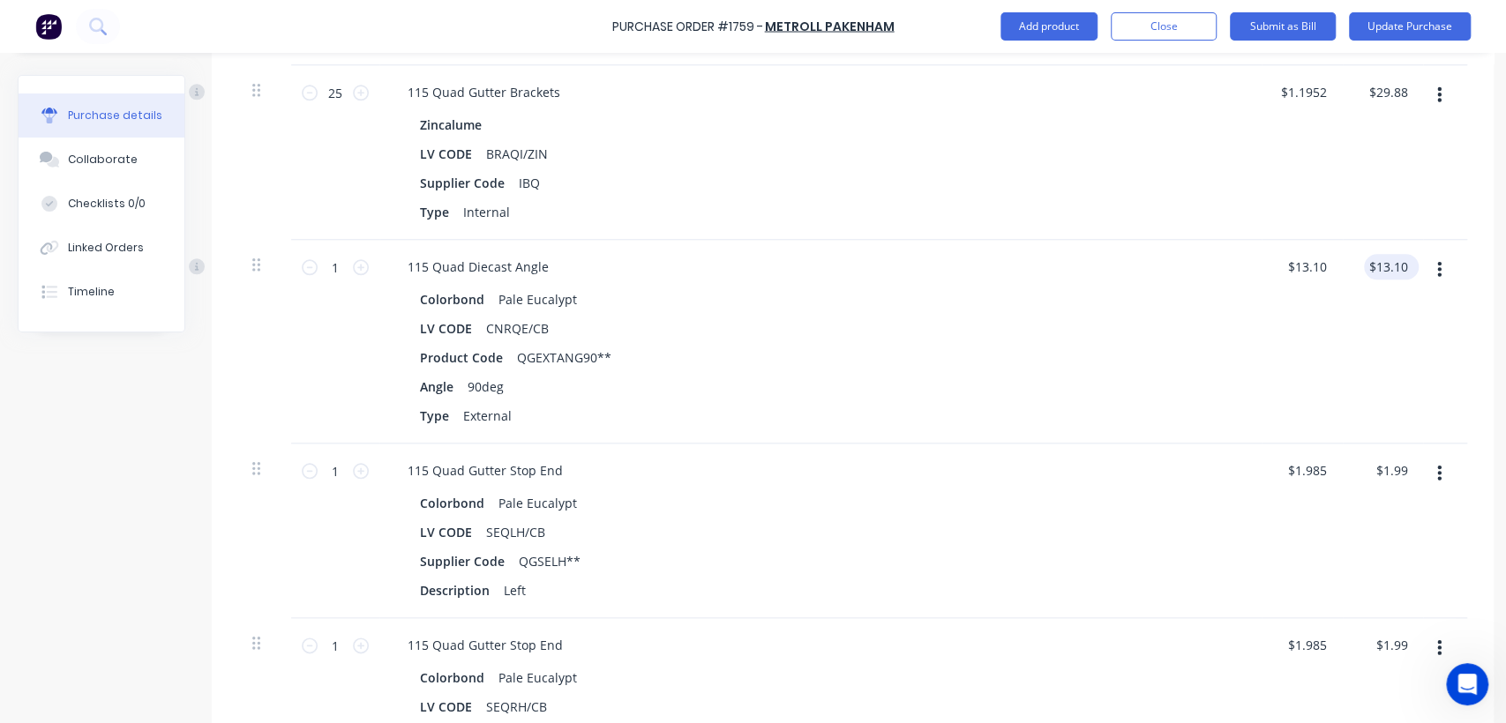
type textarea "x"
type input "13.10"
click at [1404, 269] on input "13.10" at bounding box center [1391, 267] width 41 height 26
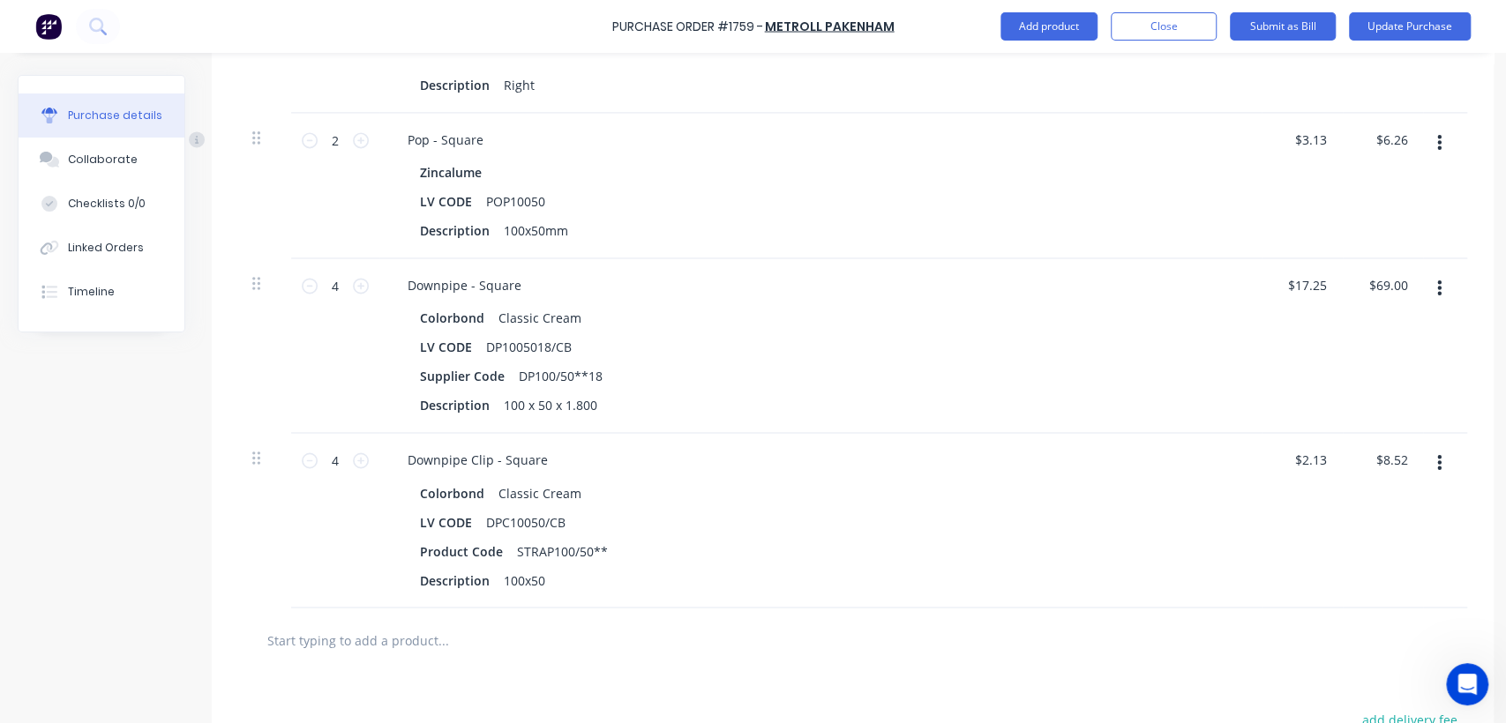
scroll to position [1779, 0]
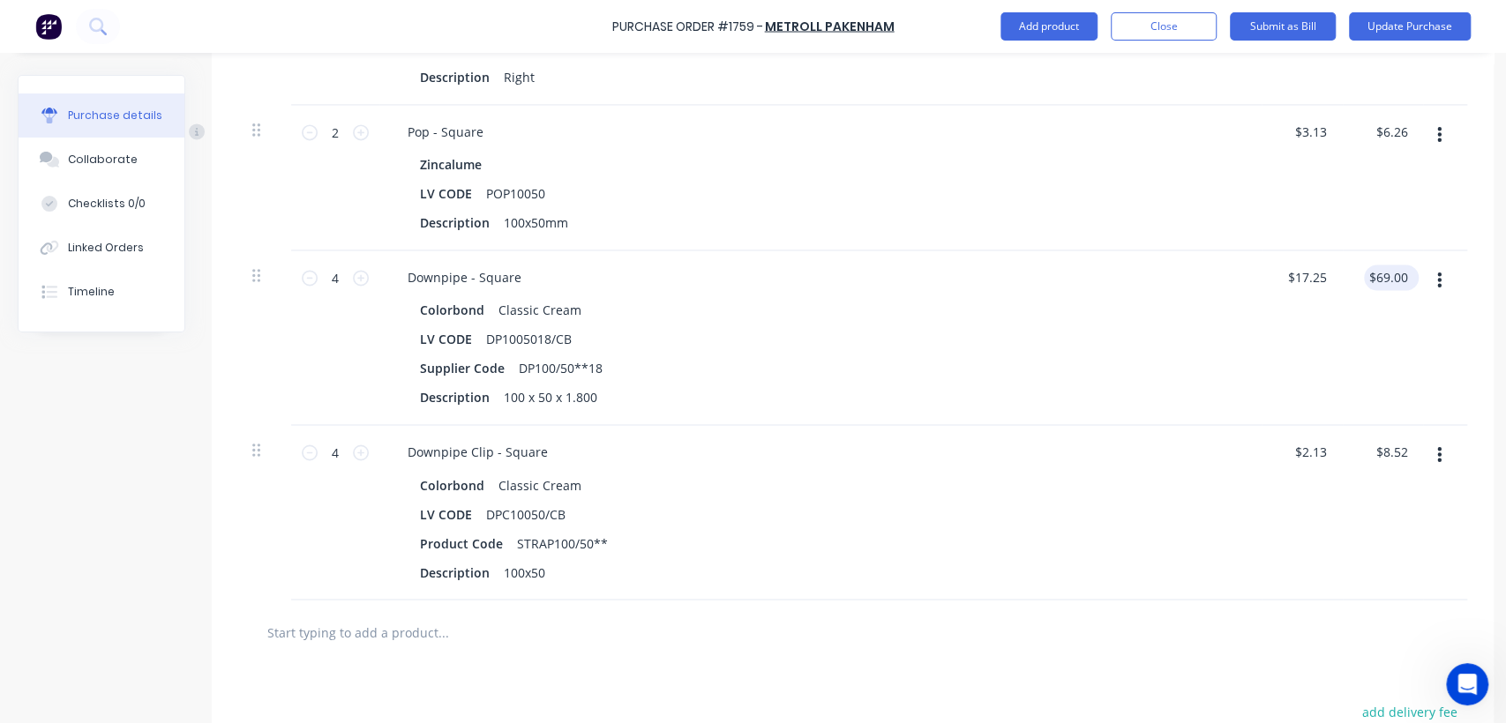
type textarea "x"
type input "$13.10"
click at [1403, 274] on input "69.00" at bounding box center [1391, 278] width 41 height 26
type input "69.03"
type textarea "x"
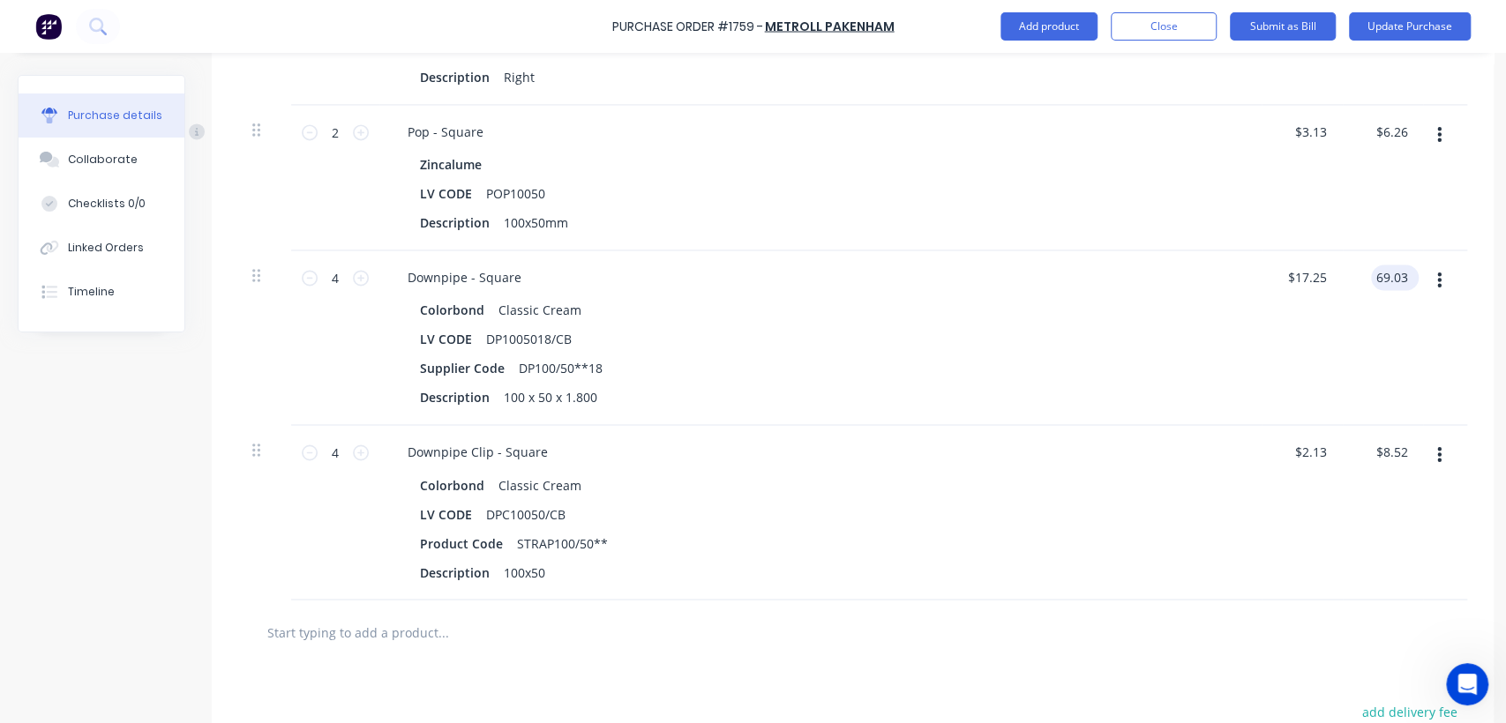
type input "$17.2575"
type input "$69.03"
type textarea "x"
click at [1404, 451] on input "8.52" at bounding box center [1395, 452] width 34 height 26
type input "8.51"
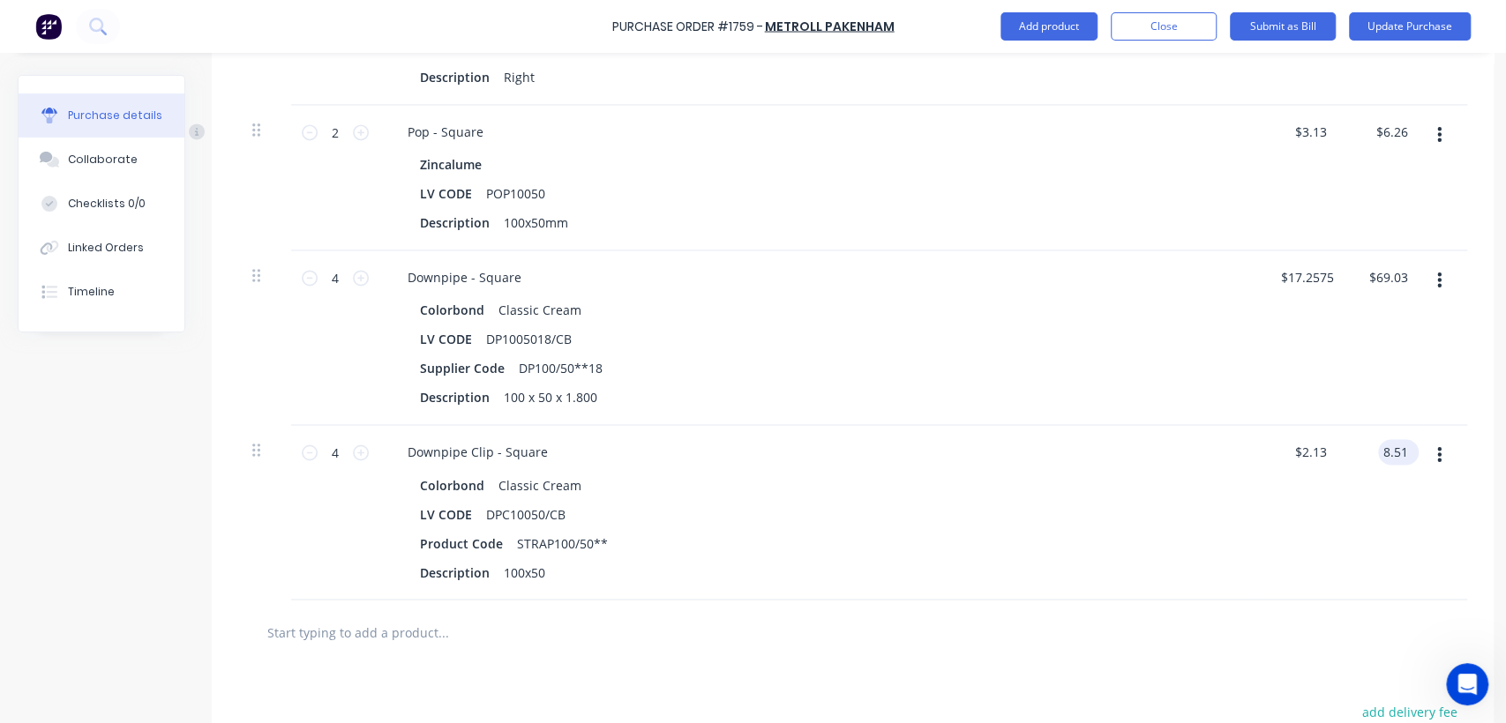
type textarea "x"
type input "$2.1275"
type input "$8.51"
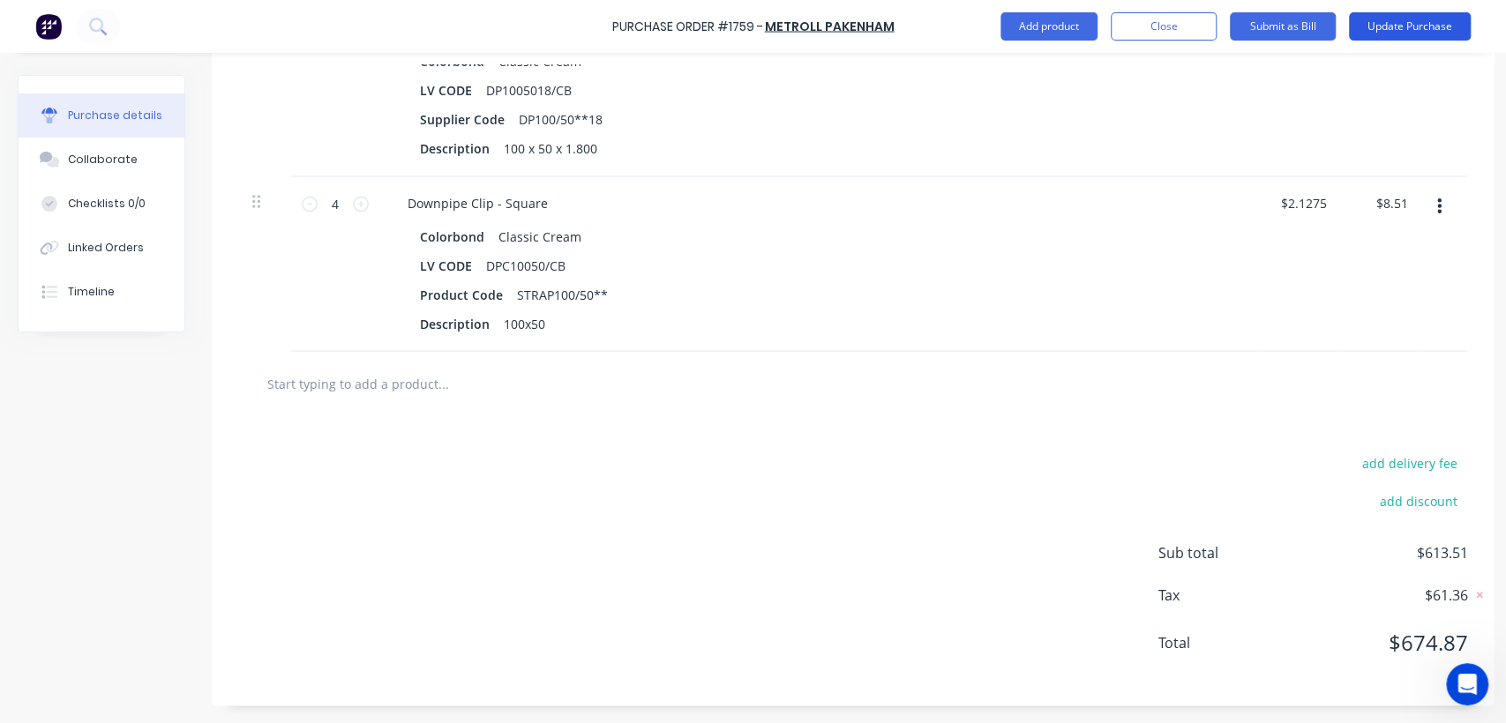
click at [1391, 26] on button "Update Purchase" at bounding box center [1410, 26] width 122 height 28
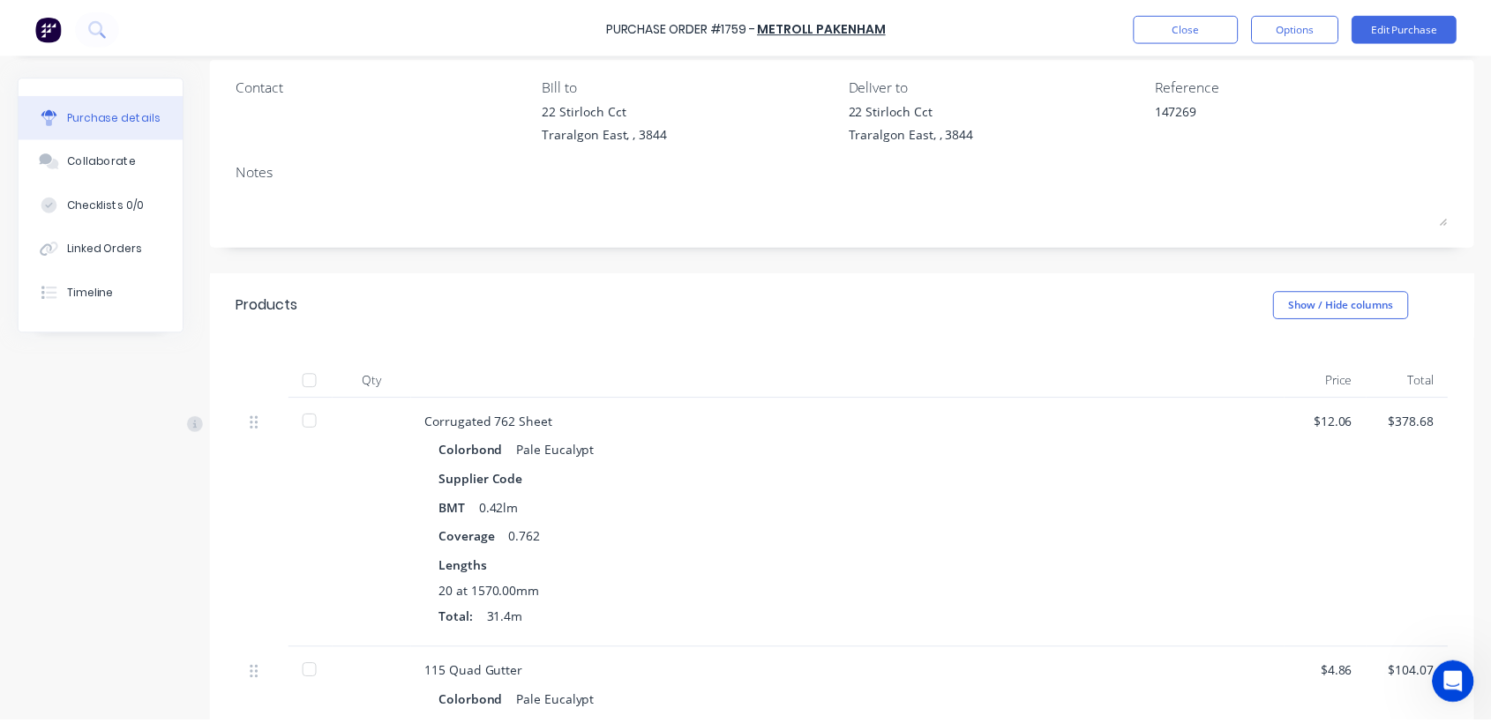
scroll to position [0, 0]
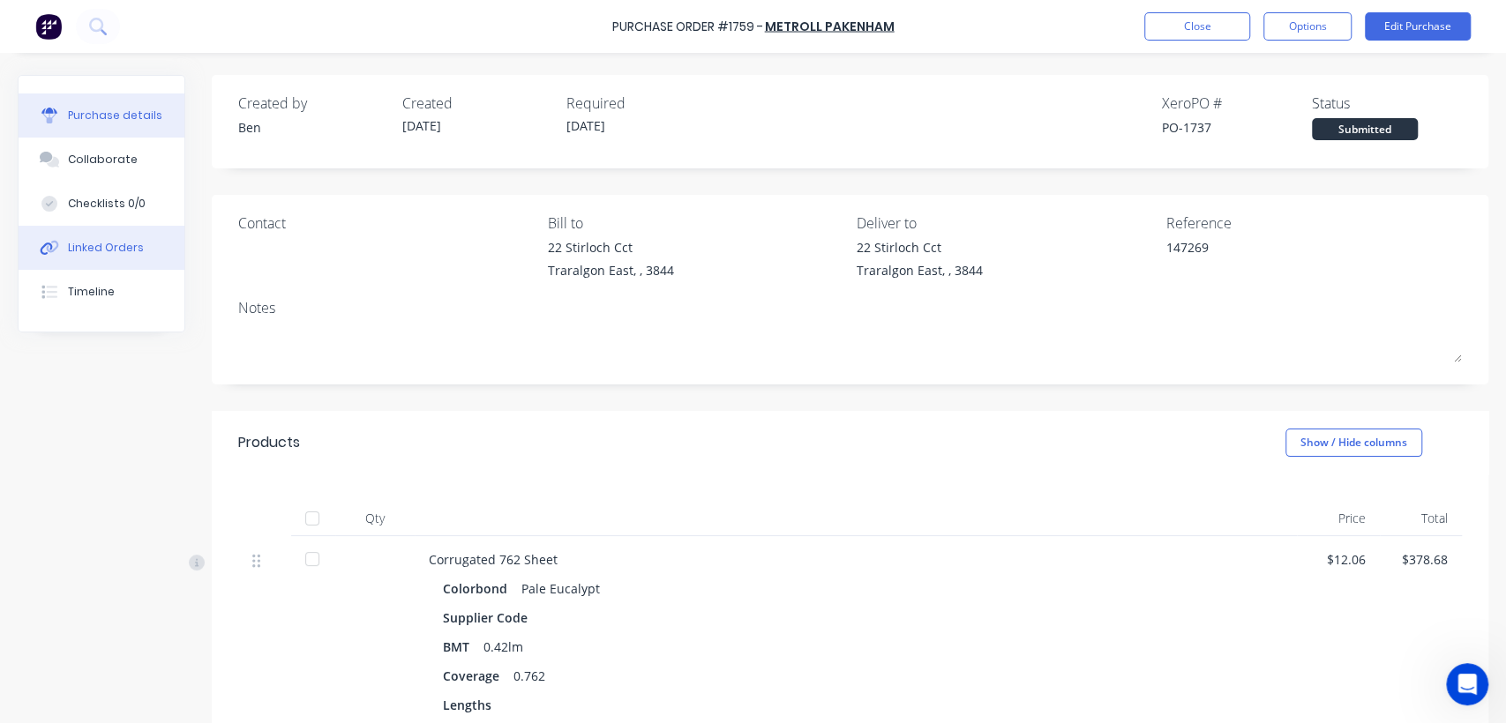
click at [120, 248] on div "Linked Orders" at bounding box center [106, 248] width 76 height 16
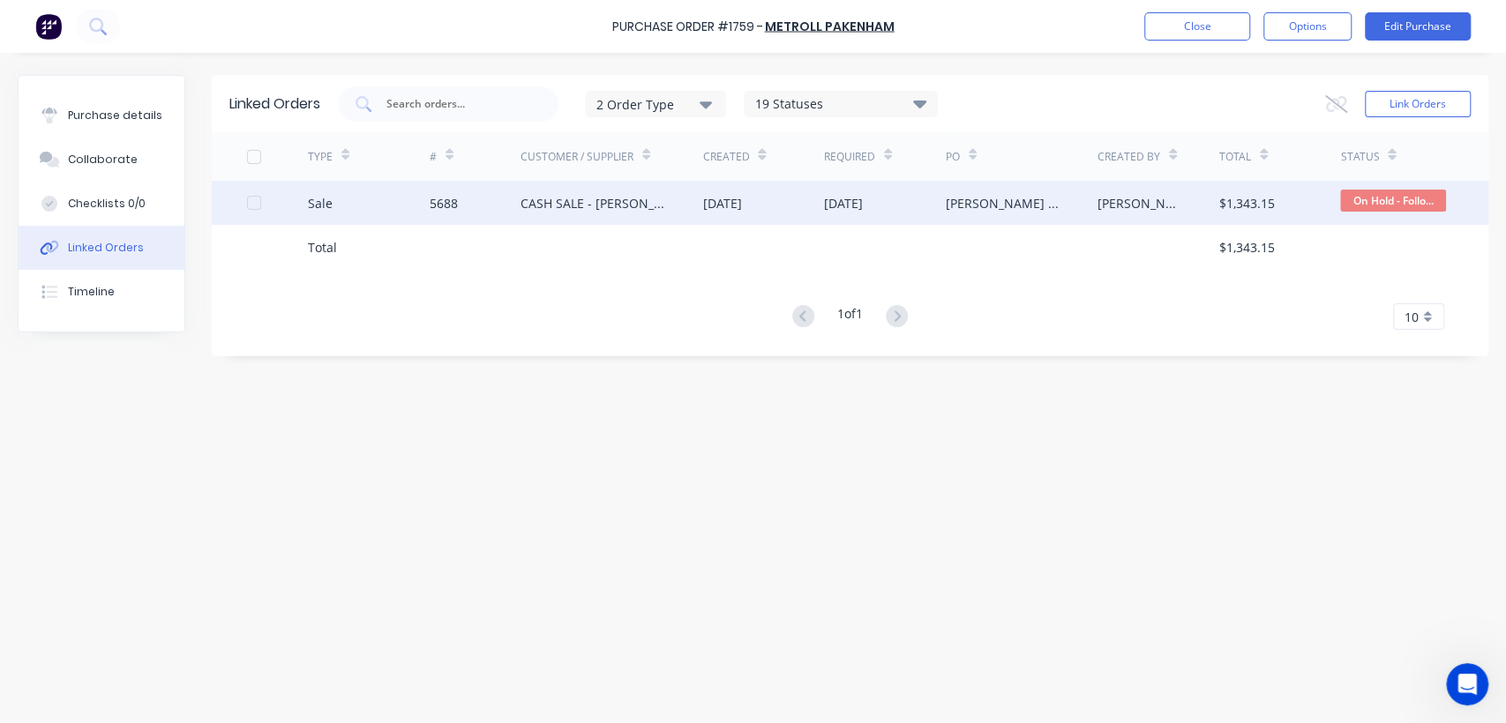
click at [563, 212] on div "CASH SALE - [PERSON_NAME]'S ACCOUNT" at bounding box center [593, 203] width 147 height 19
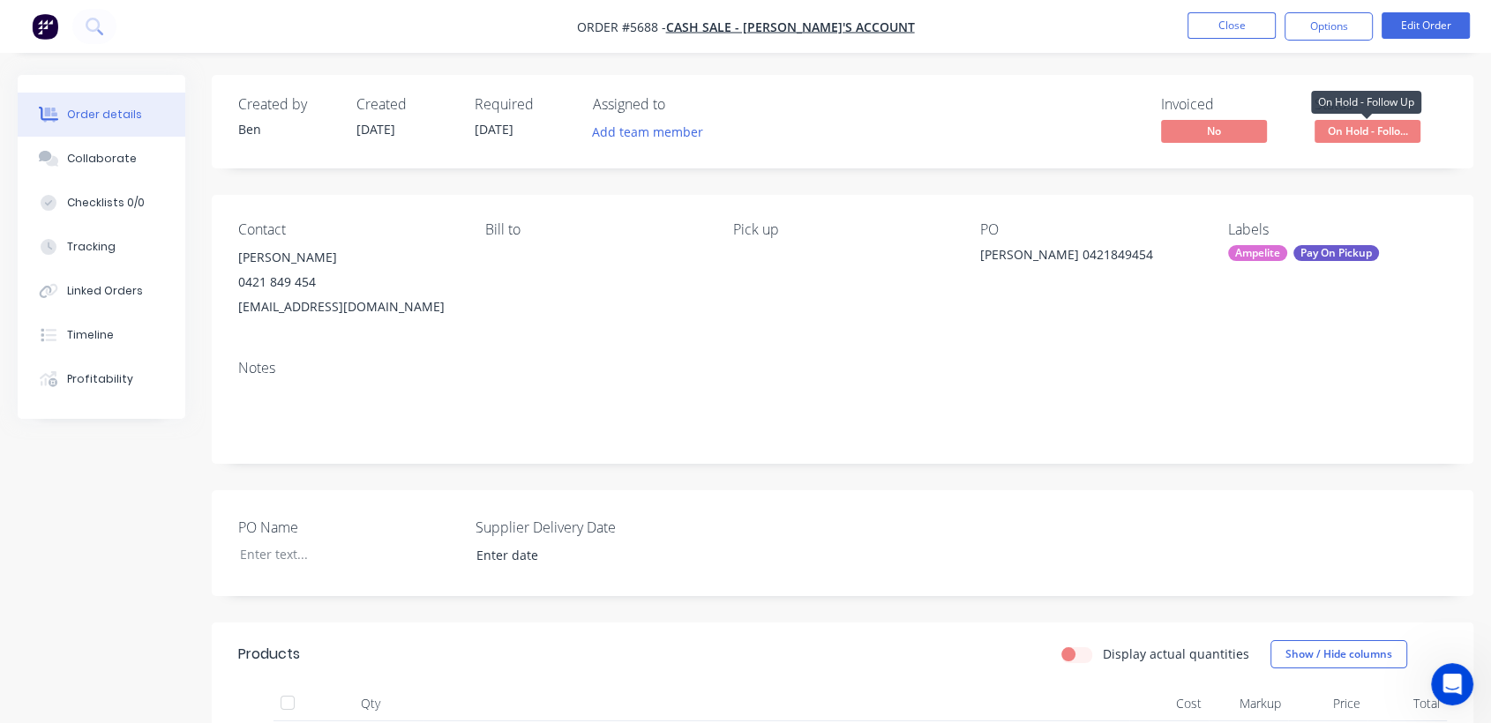
click at [1405, 128] on span "On Hold - Follo..." at bounding box center [1367, 131] width 106 height 22
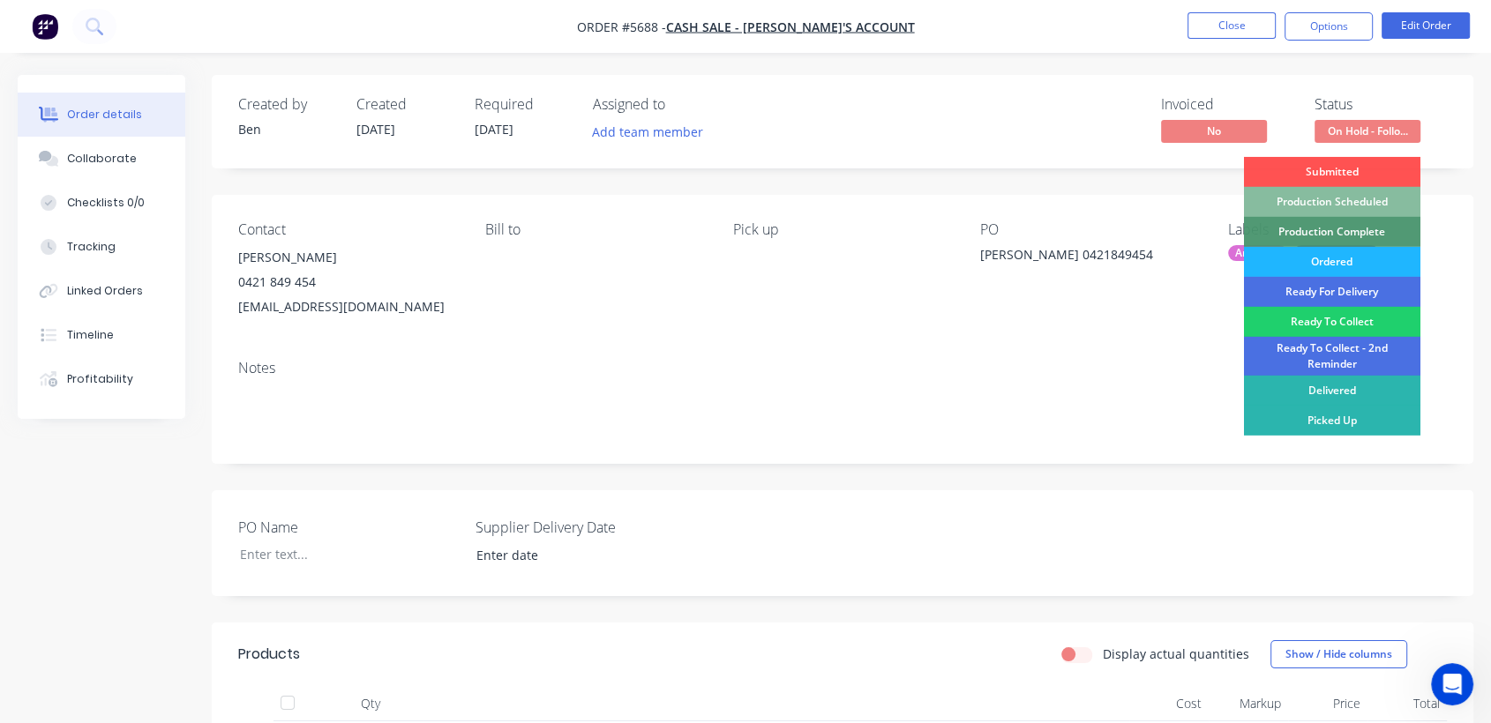
click at [1341, 260] on div "Ordered" at bounding box center [1332, 262] width 176 height 30
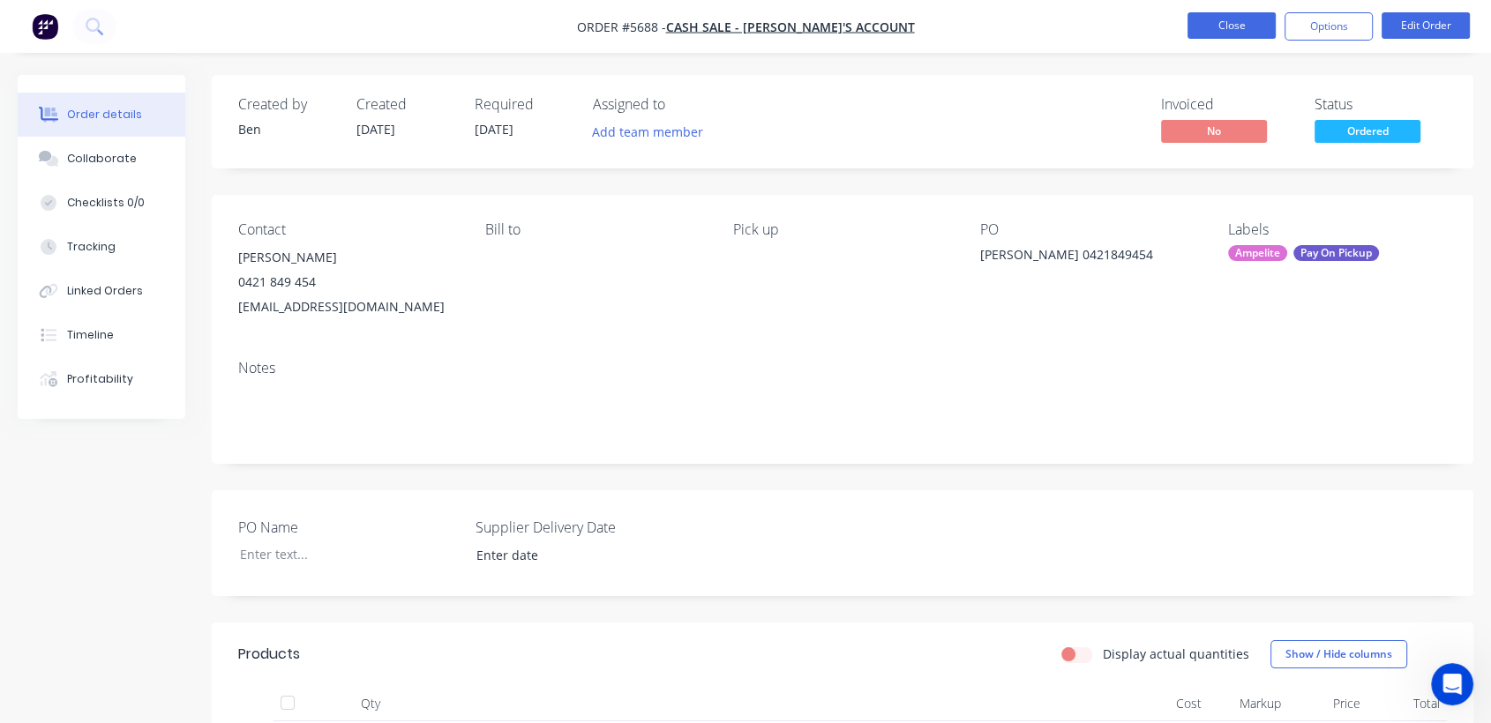
click at [1251, 22] on button "Close" at bounding box center [1231, 25] width 88 height 26
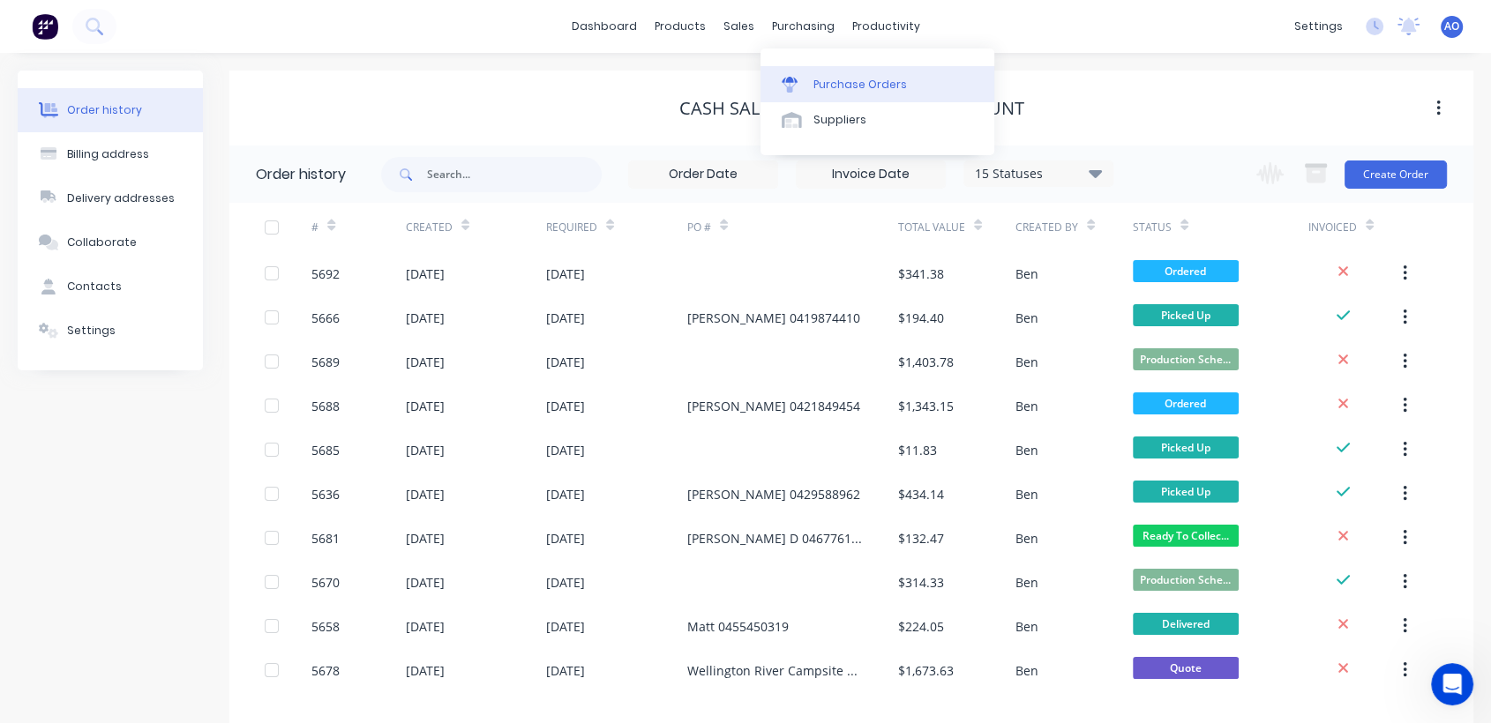
click at [813, 81] on div "Purchase Orders" at bounding box center [860, 85] width 94 height 16
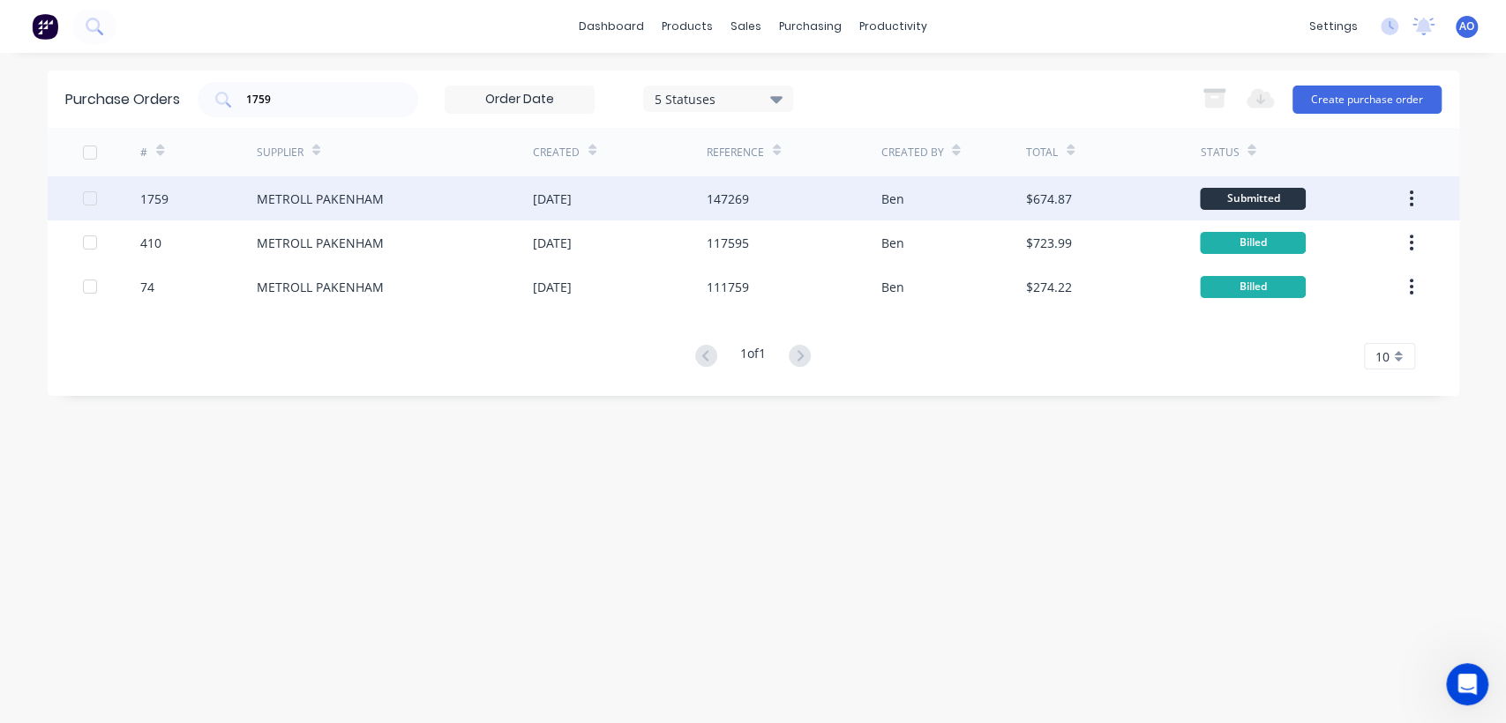
click at [369, 195] on div "METROLL PAKENHAM" at bounding box center [320, 199] width 127 height 19
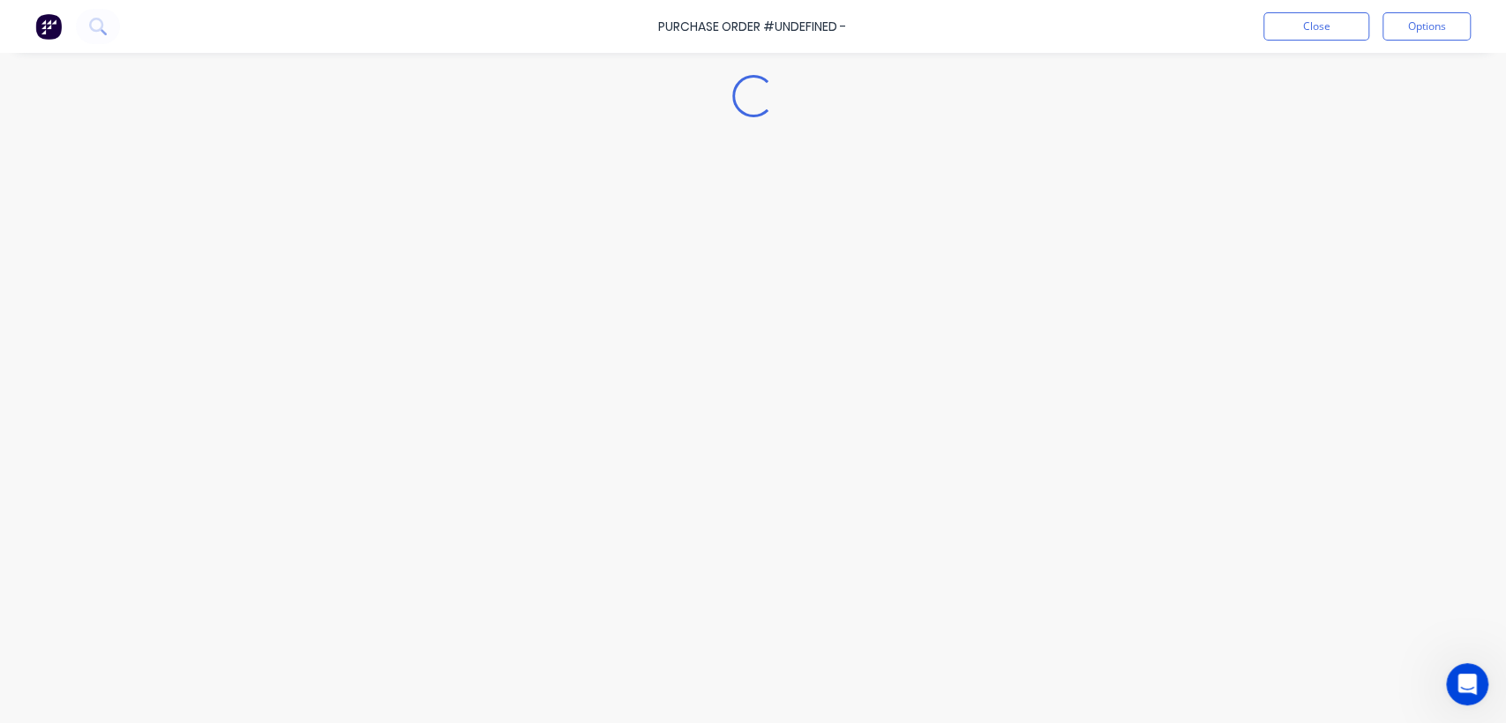
type textarea "x"
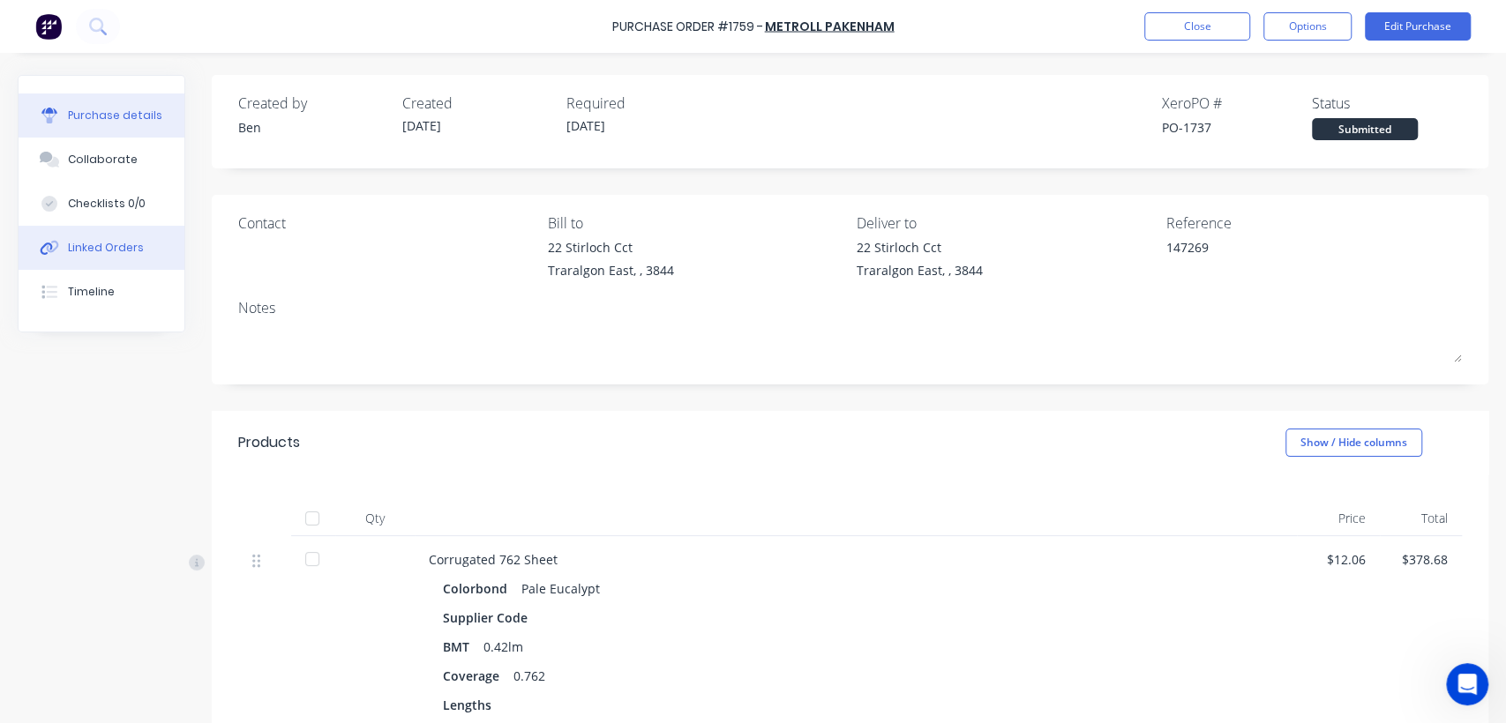
click at [107, 253] on div "Linked Orders" at bounding box center [106, 248] width 76 height 16
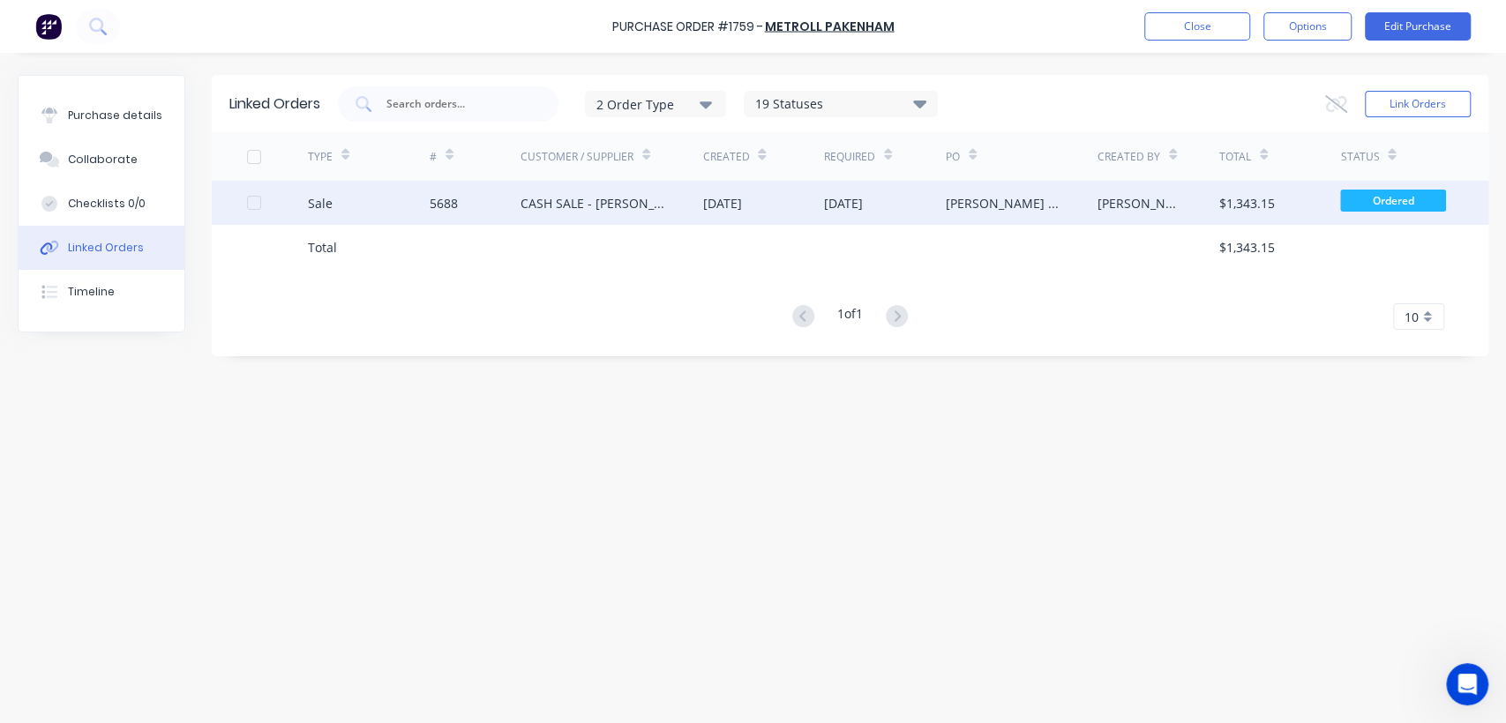
click at [731, 195] on div "[DATE]" at bounding box center [721, 203] width 39 height 19
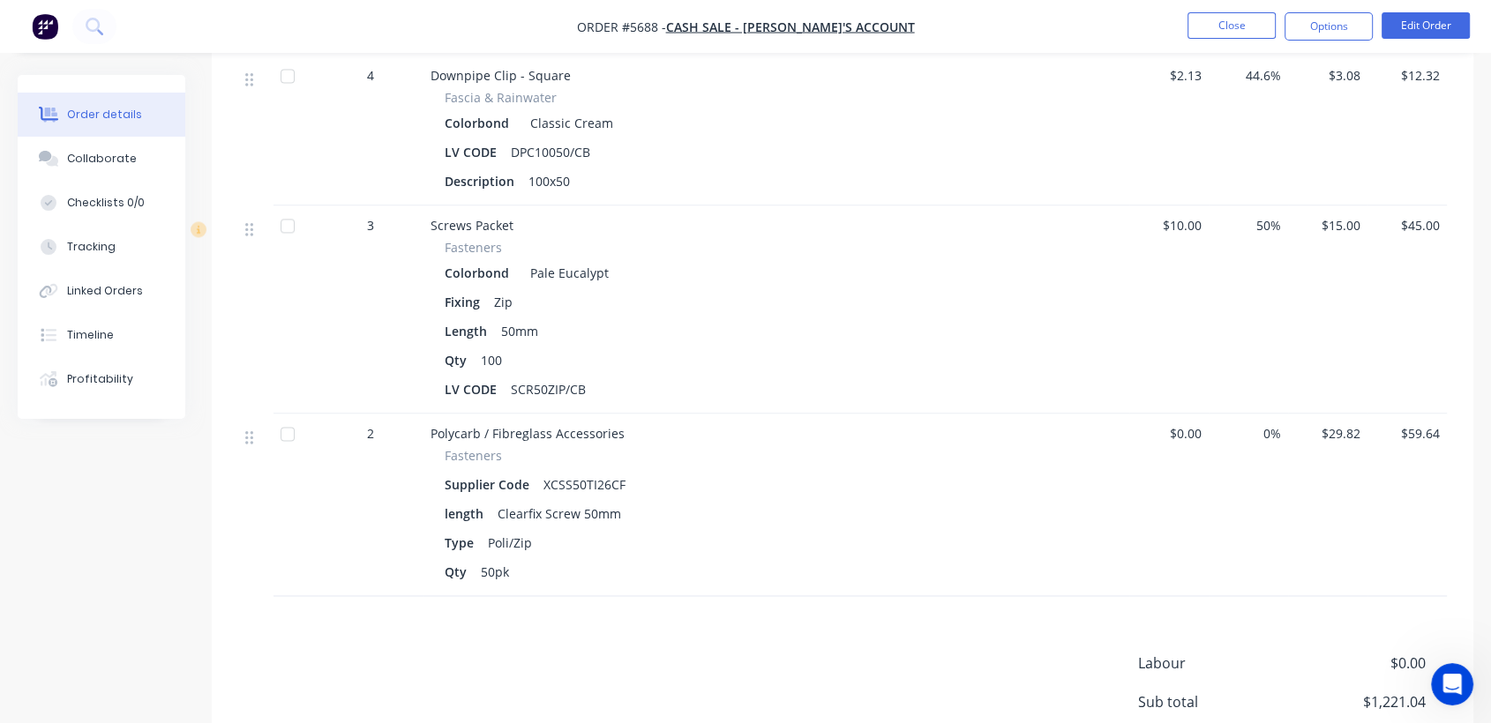
scroll to position [2514, 0]
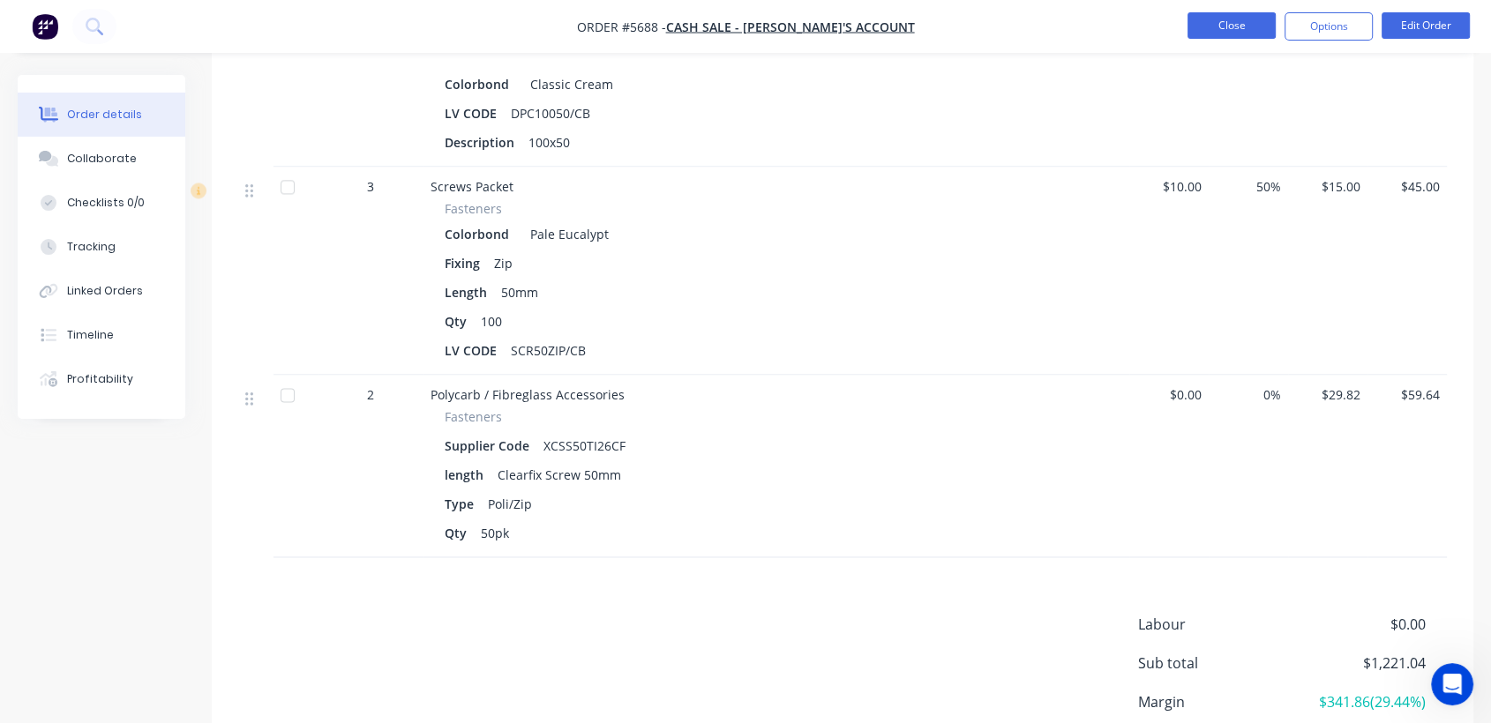
click at [1262, 20] on button "Close" at bounding box center [1231, 25] width 88 height 26
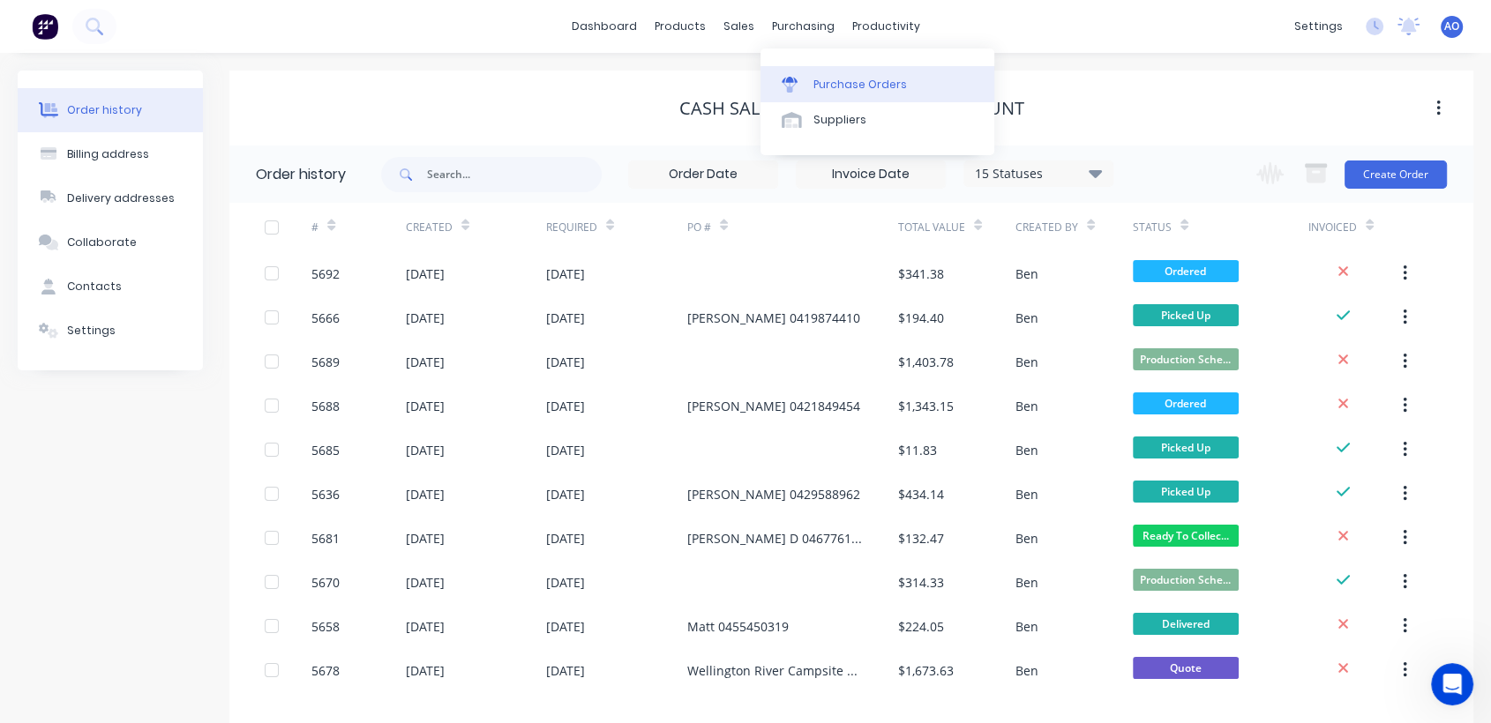
click at [819, 92] on div "Purchase Orders" at bounding box center [860, 85] width 94 height 16
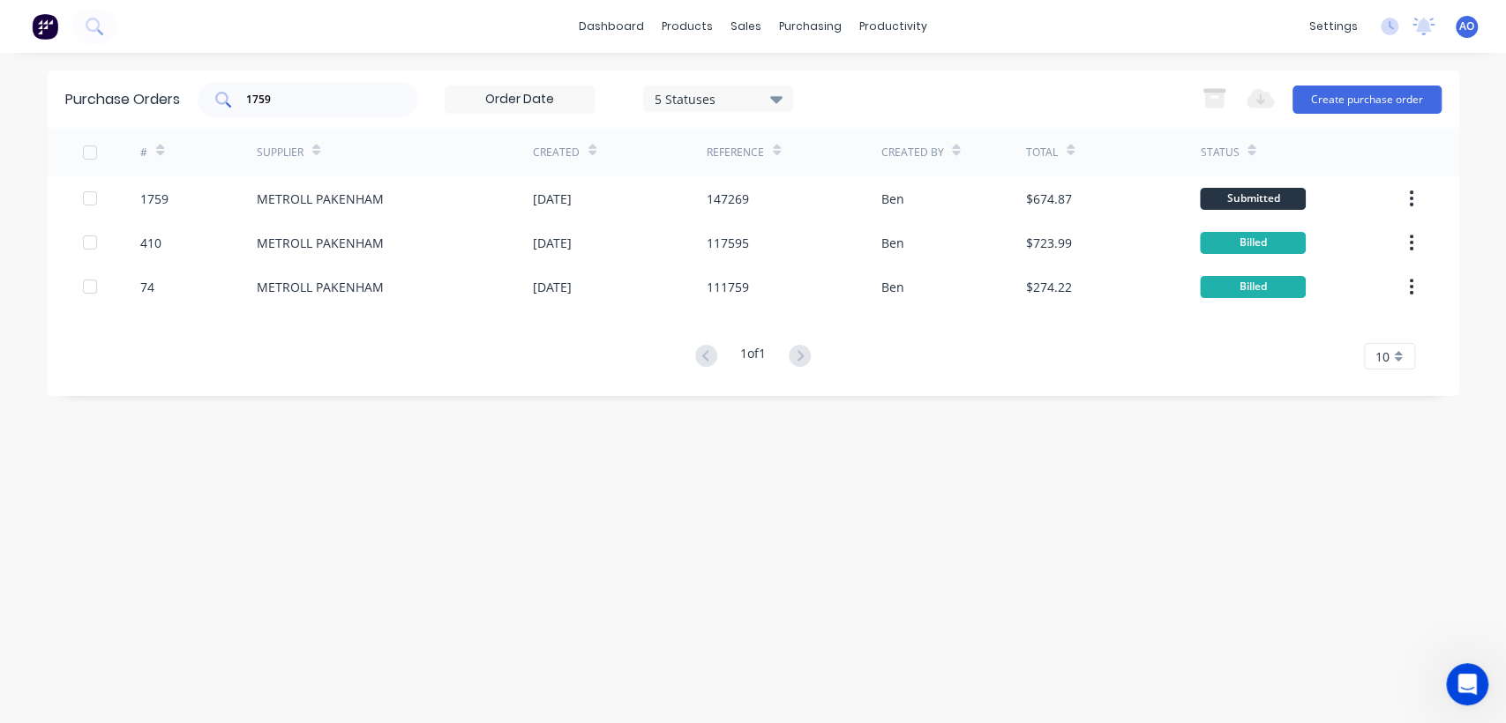
click at [381, 91] on div "1759" at bounding box center [308, 99] width 221 height 35
type input "1763"
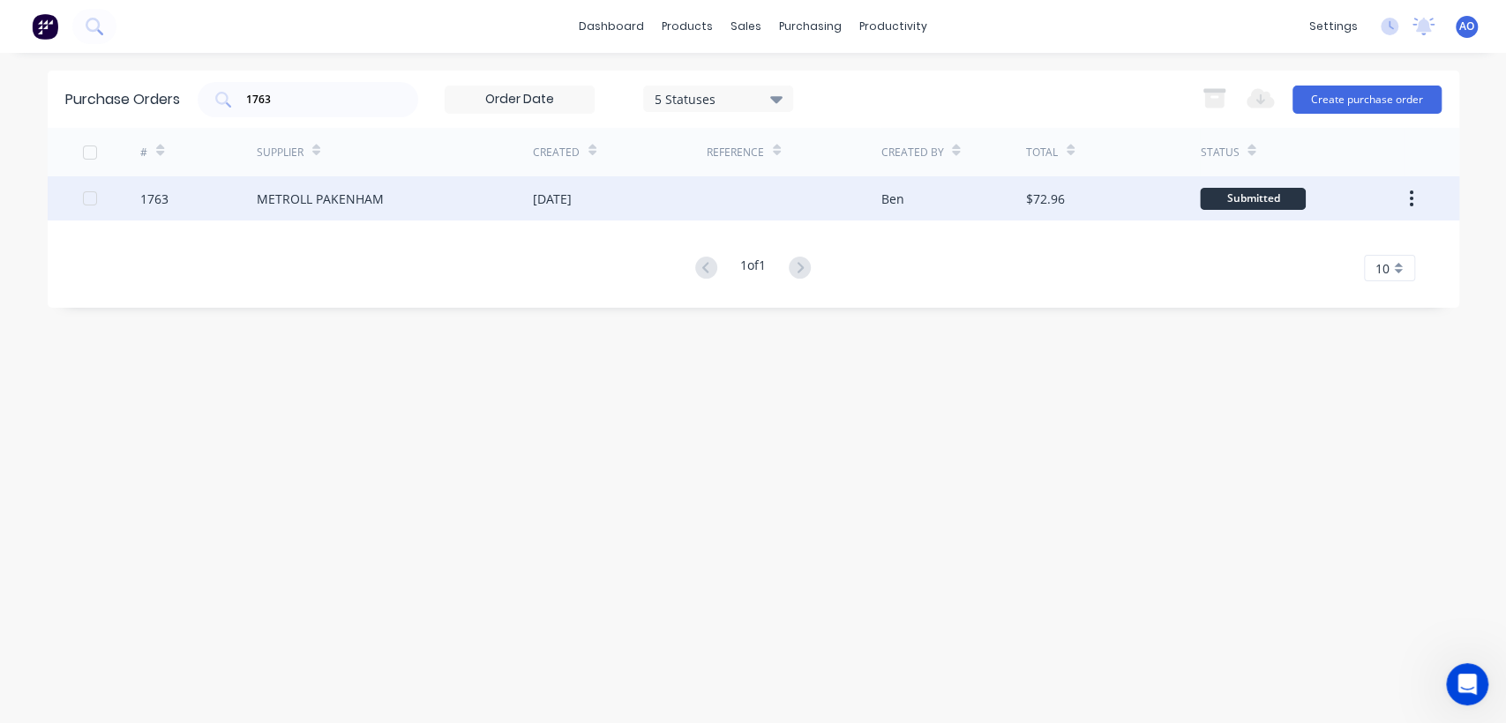
click at [462, 208] on div "METROLL PAKENHAM" at bounding box center [395, 198] width 276 height 44
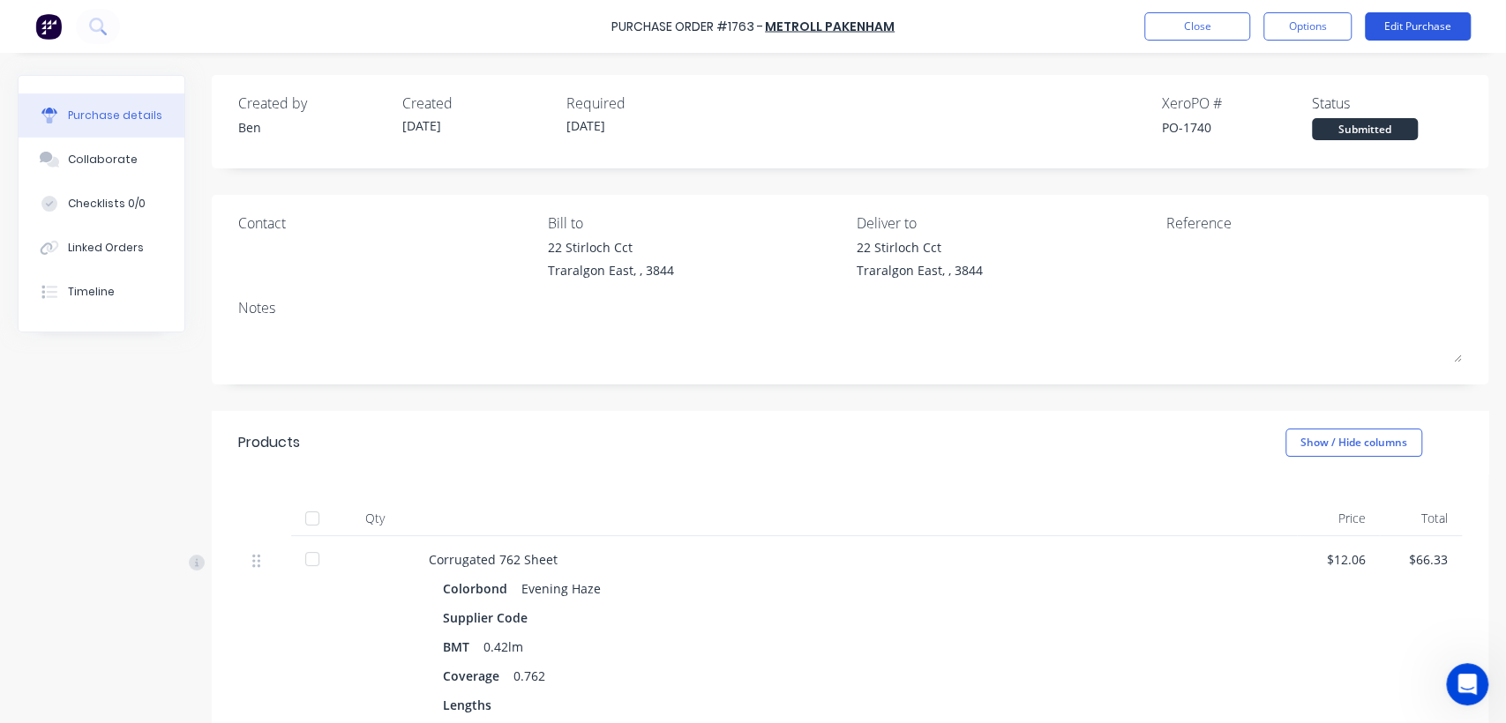
click at [1401, 29] on button "Edit Purchase" at bounding box center [1418, 26] width 106 height 28
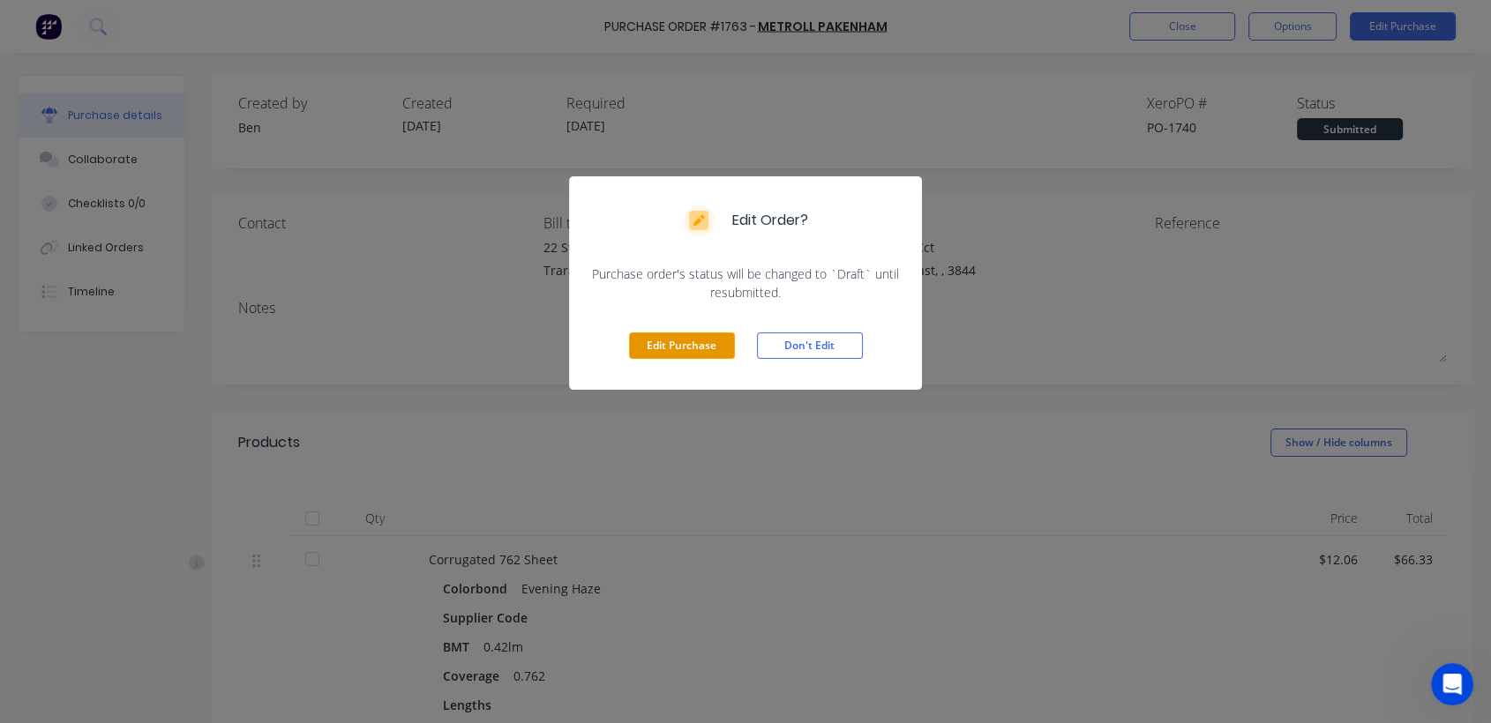
click at [698, 340] on button "Edit Purchase" at bounding box center [682, 346] width 106 height 26
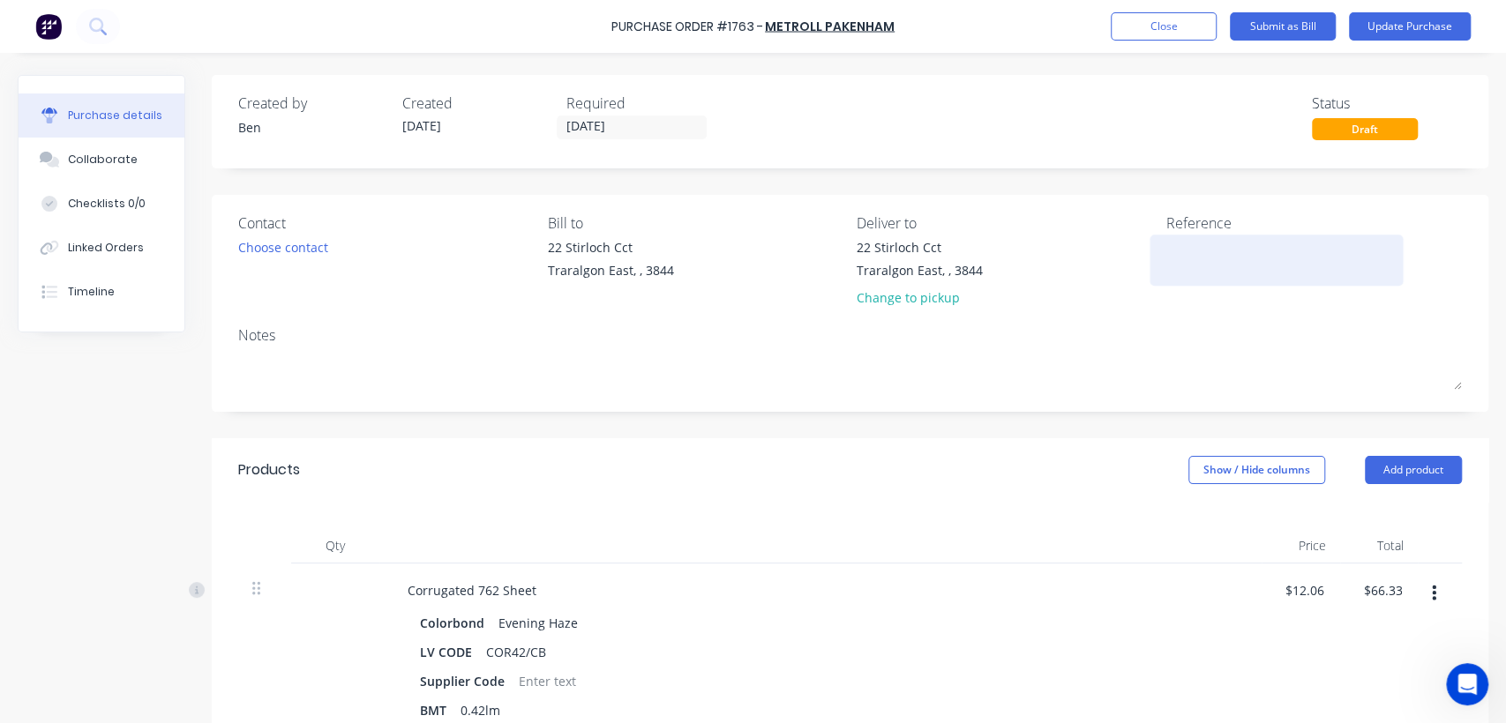
click at [1212, 251] on textarea at bounding box center [1276, 258] width 221 height 40
type textarea "147278"
type textarea "x"
type textarea "147278"
click at [1371, 19] on button "Update Purchase" at bounding box center [1410, 26] width 122 height 28
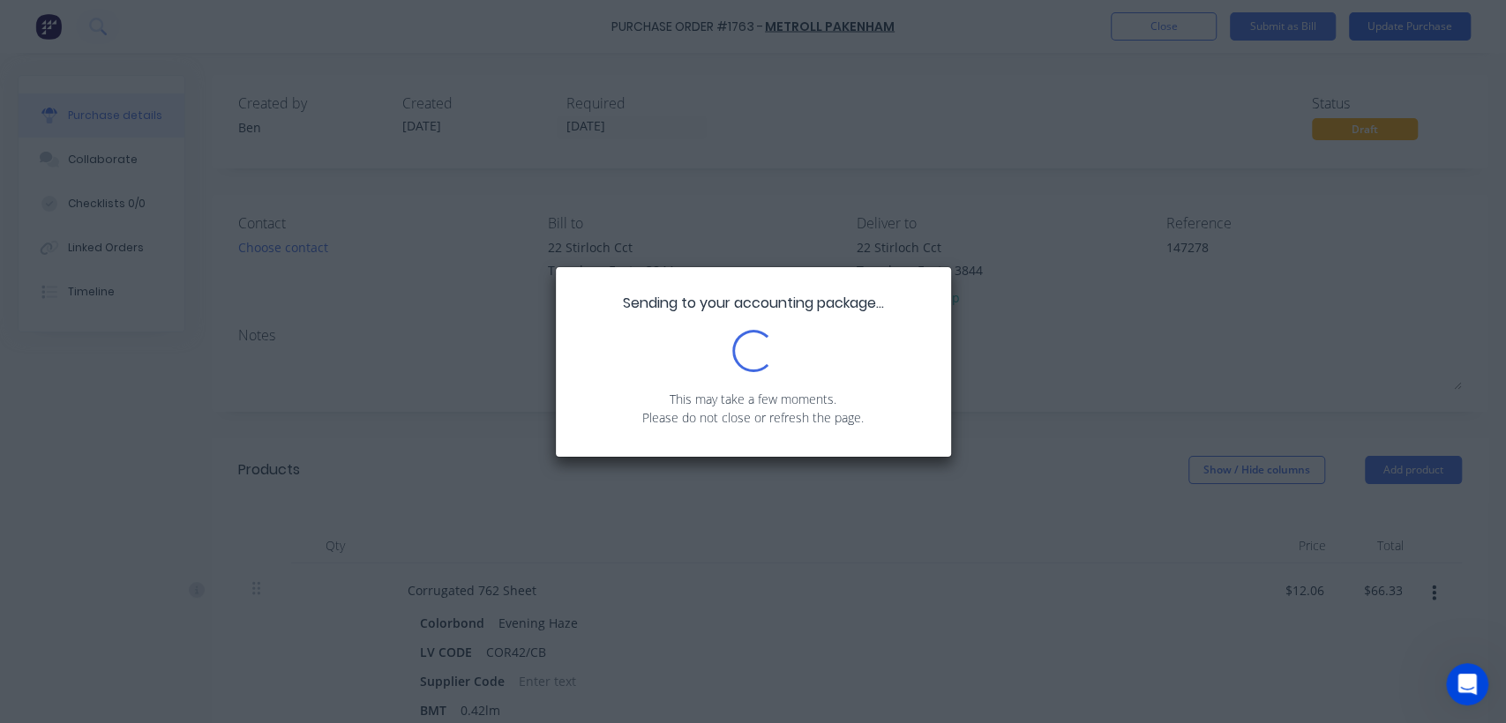
type textarea "x"
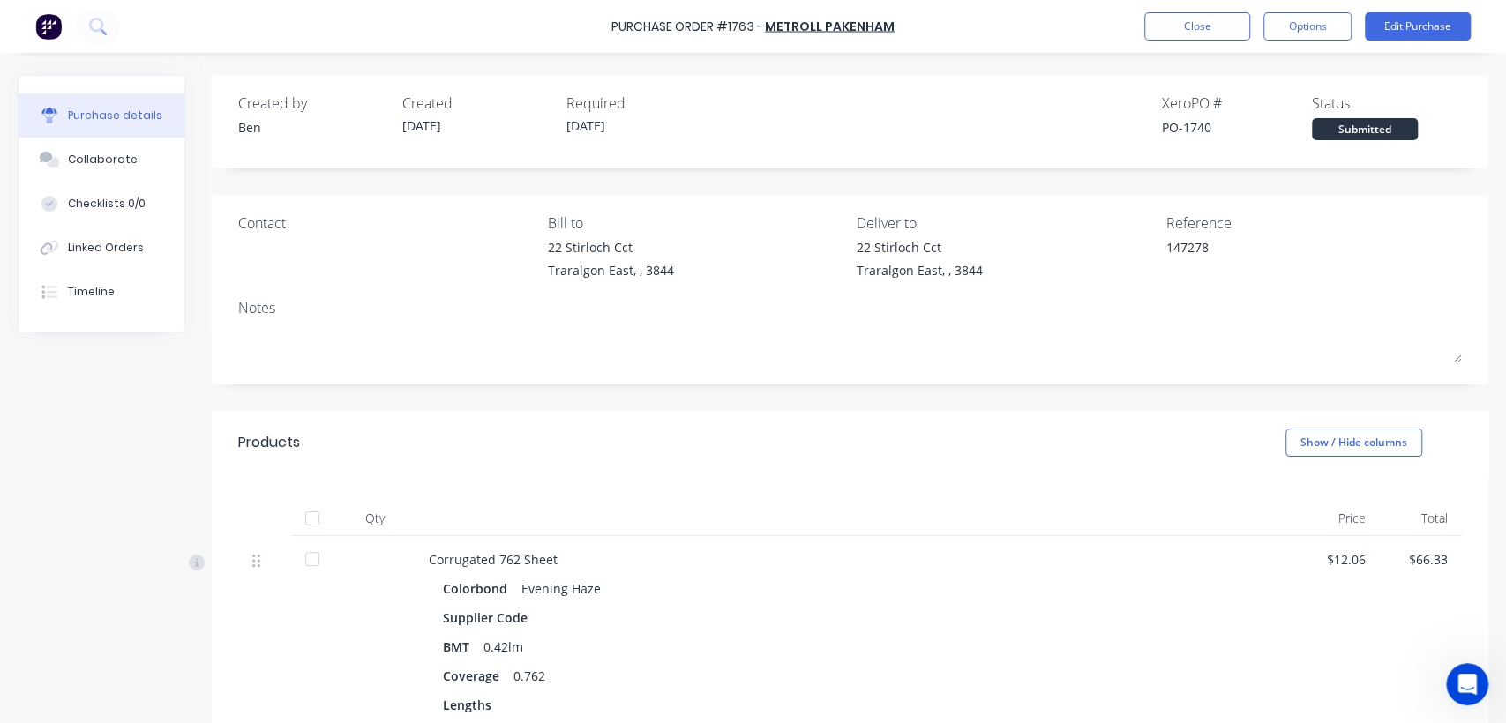
scroll to position [317, 0]
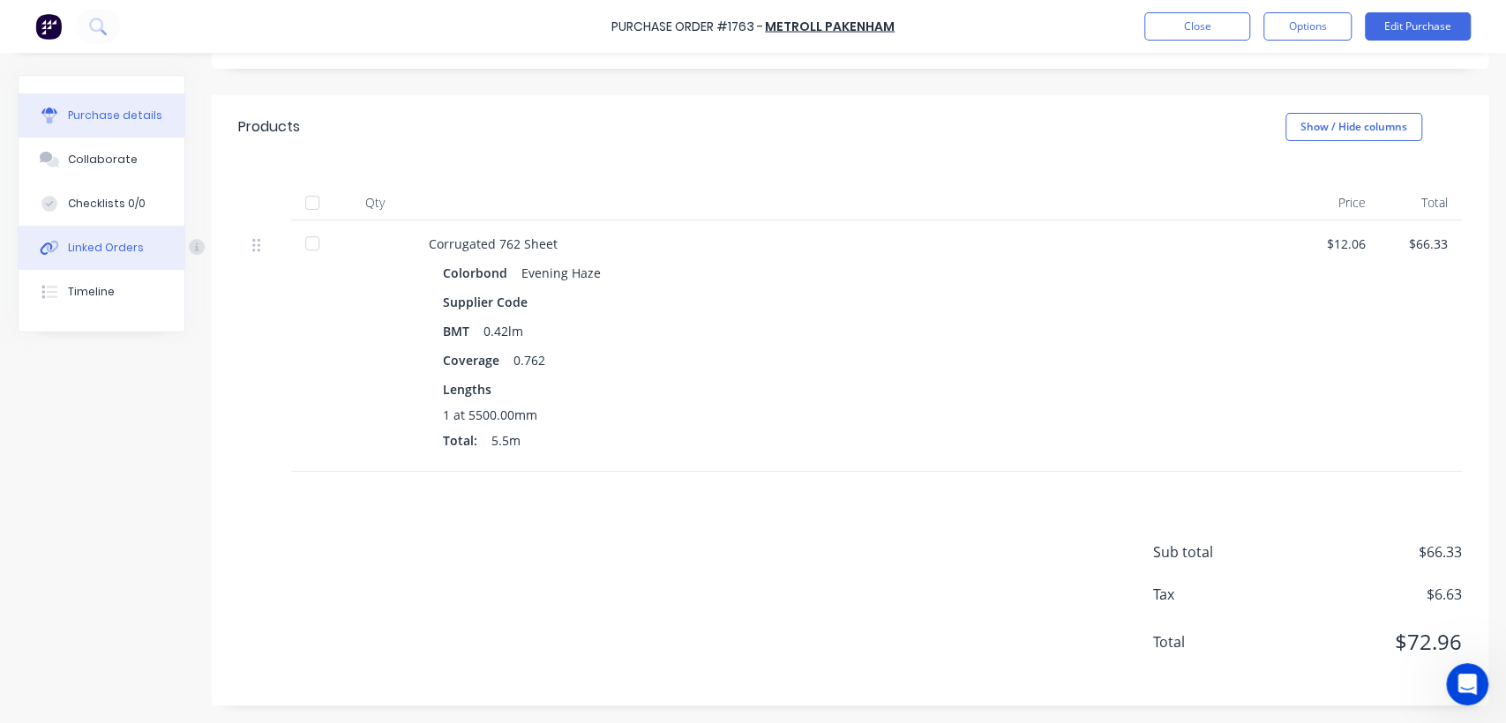
click at [106, 251] on div "Linked Orders" at bounding box center [106, 248] width 76 height 16
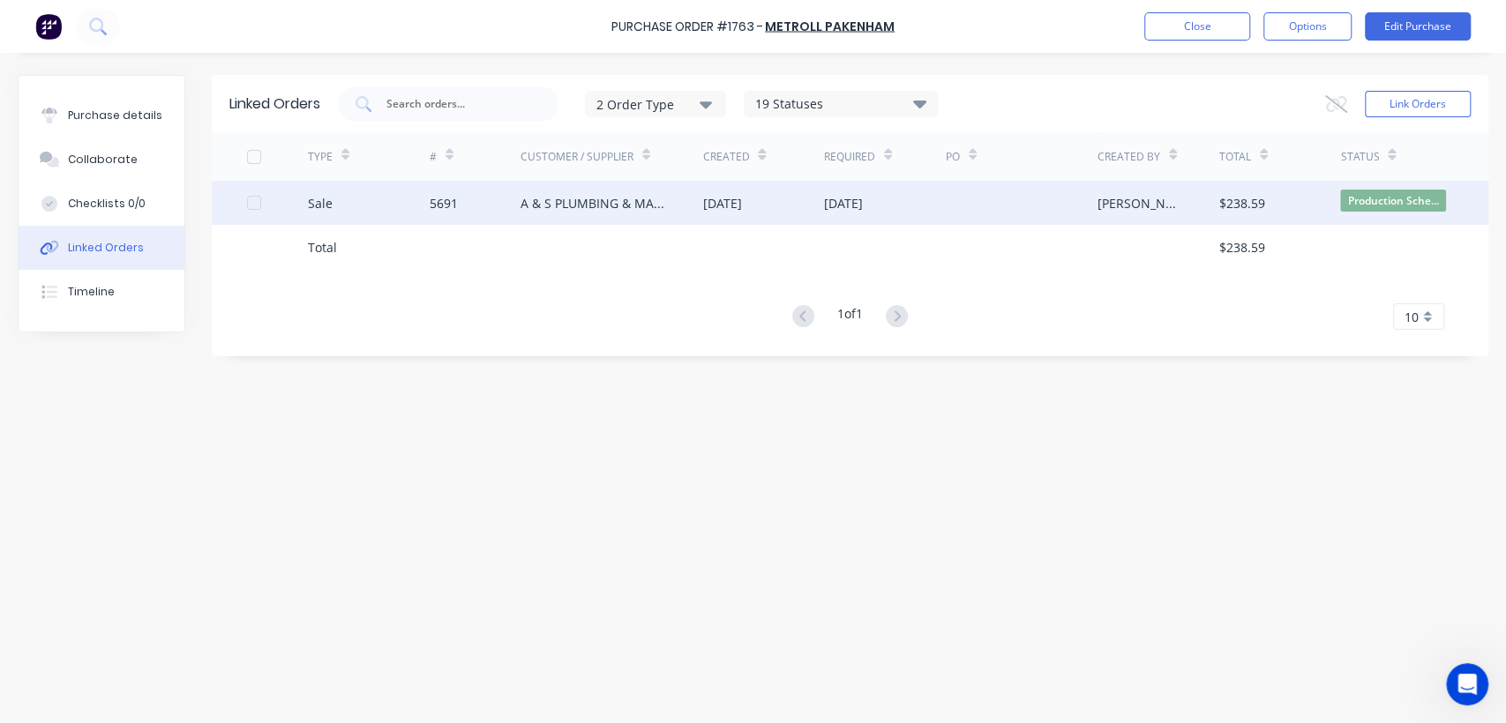
click at [760, 215] on div "[DATE]" at bounding box center [763, 203] width 122 height 44
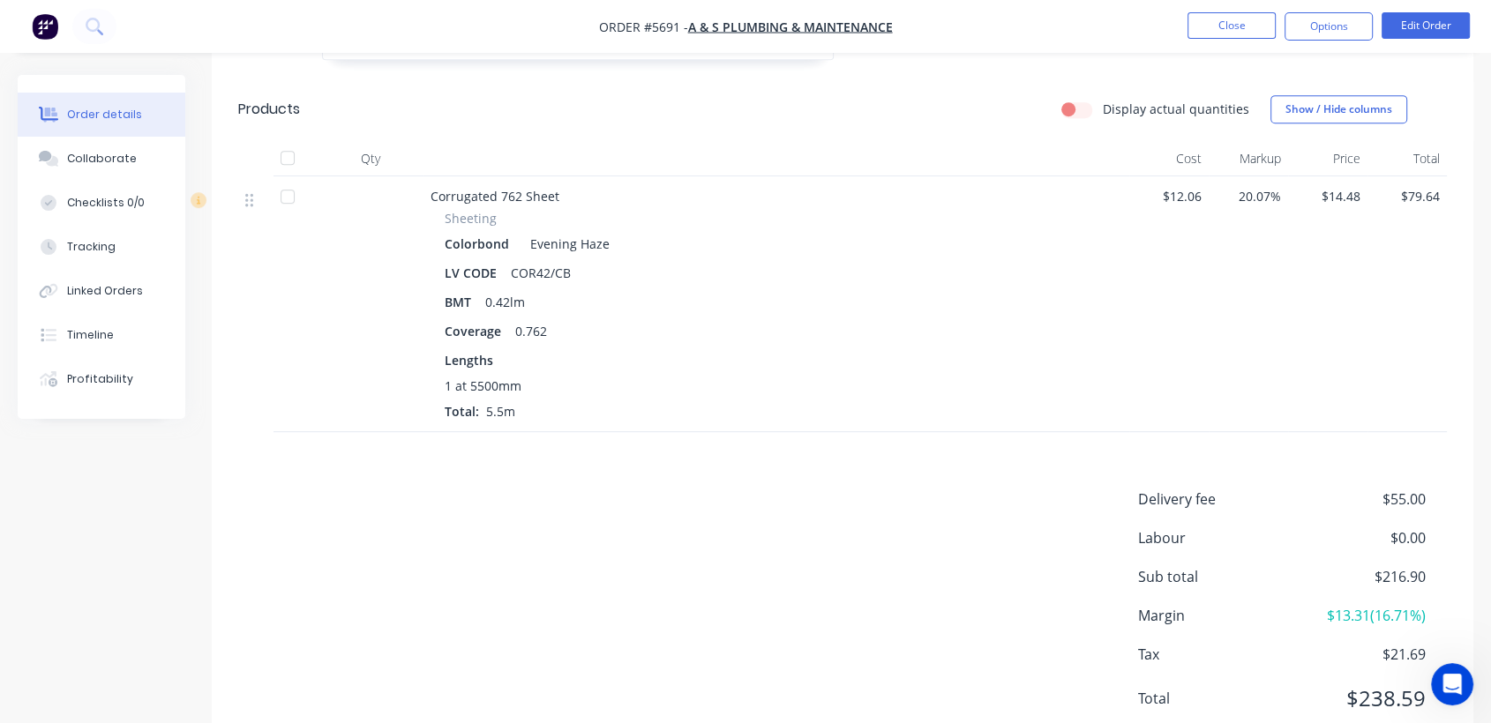
scroll to position [977, 0]
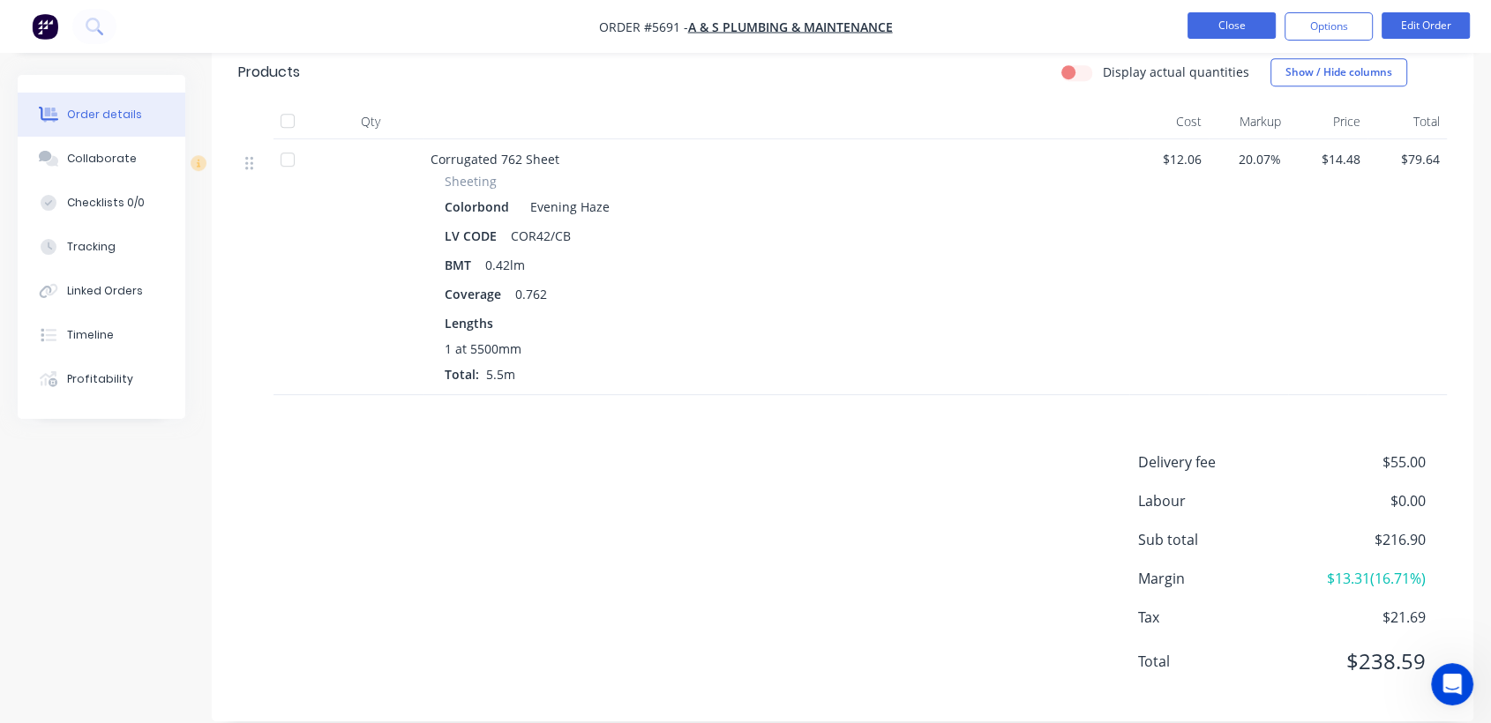
click at [1221, 25] on button "Close" at bounding box center [1231, 25] width 88 height 26
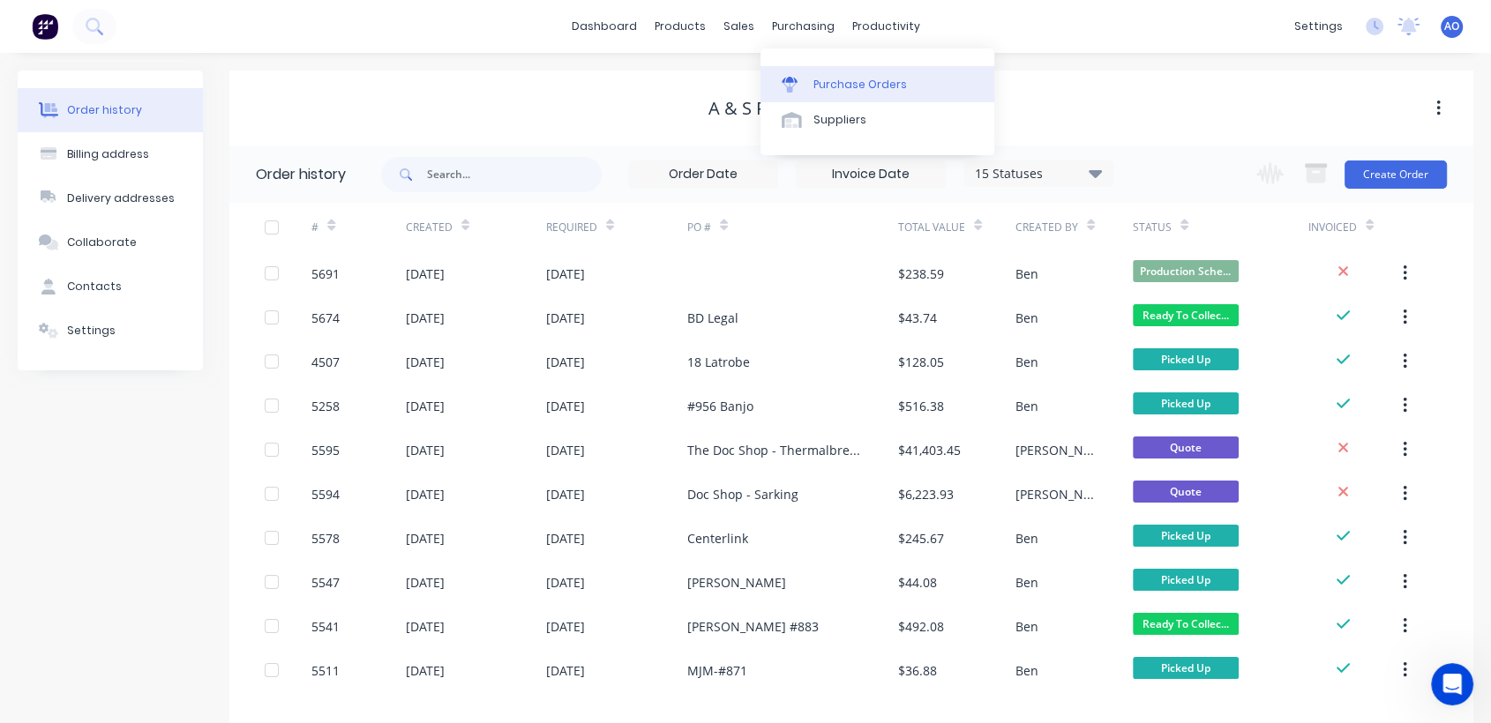
click at [821, 85] on div "Purchase Orders" at bounding box center [860, 85] width 94 height 16
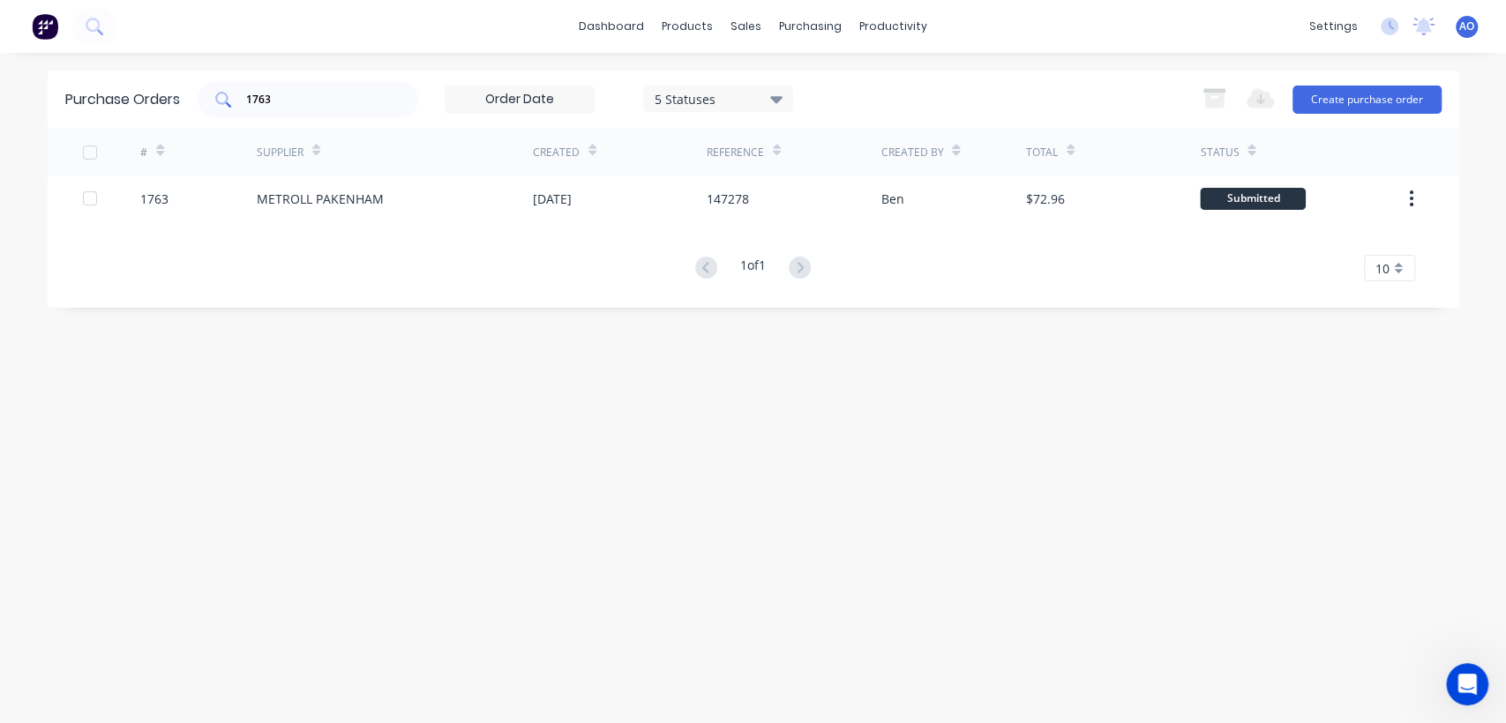
click at [282, 86] on div "1763" at bounding box center [308, 99] width 221 height 35
type input "1765"
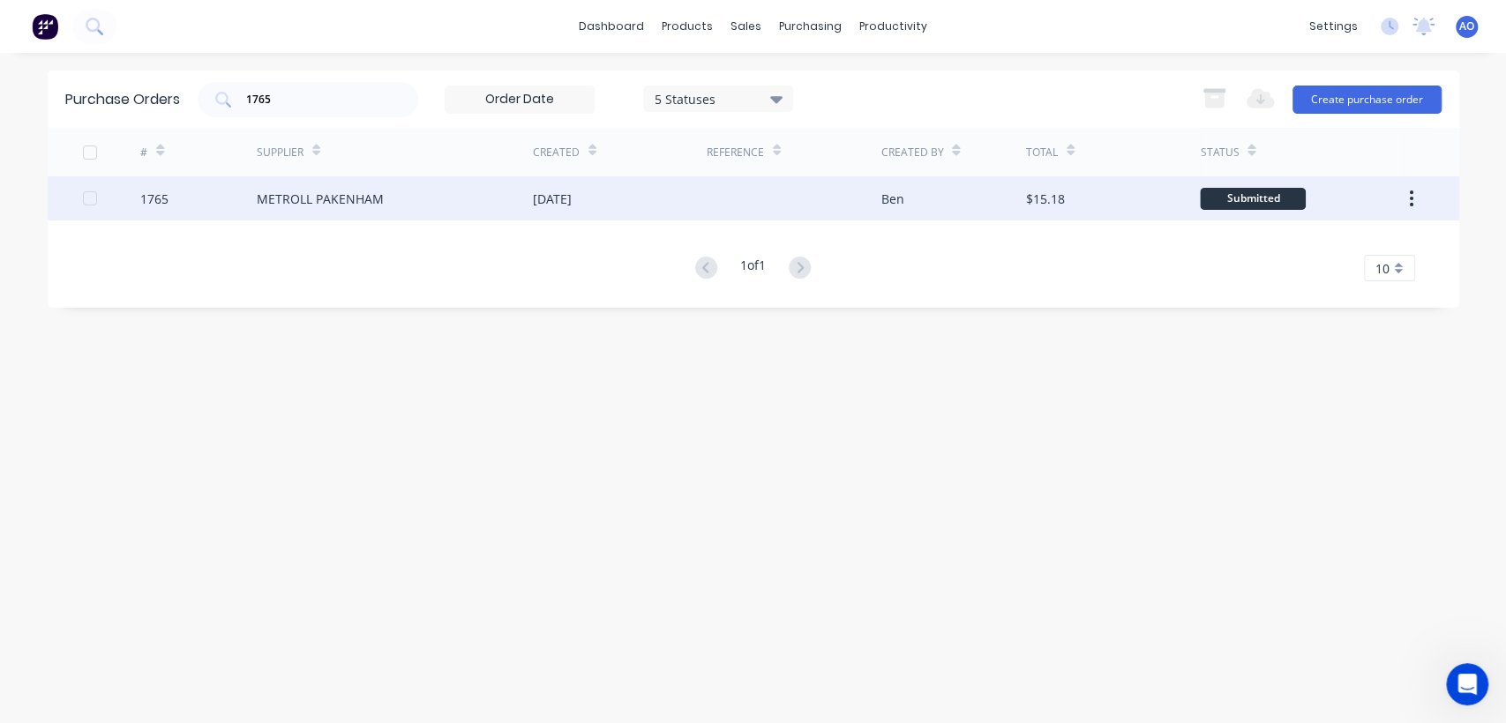
click at [450, 205] on div "METROLL PAKENHAM" at bounding box center [395, 198] width 276 height 44
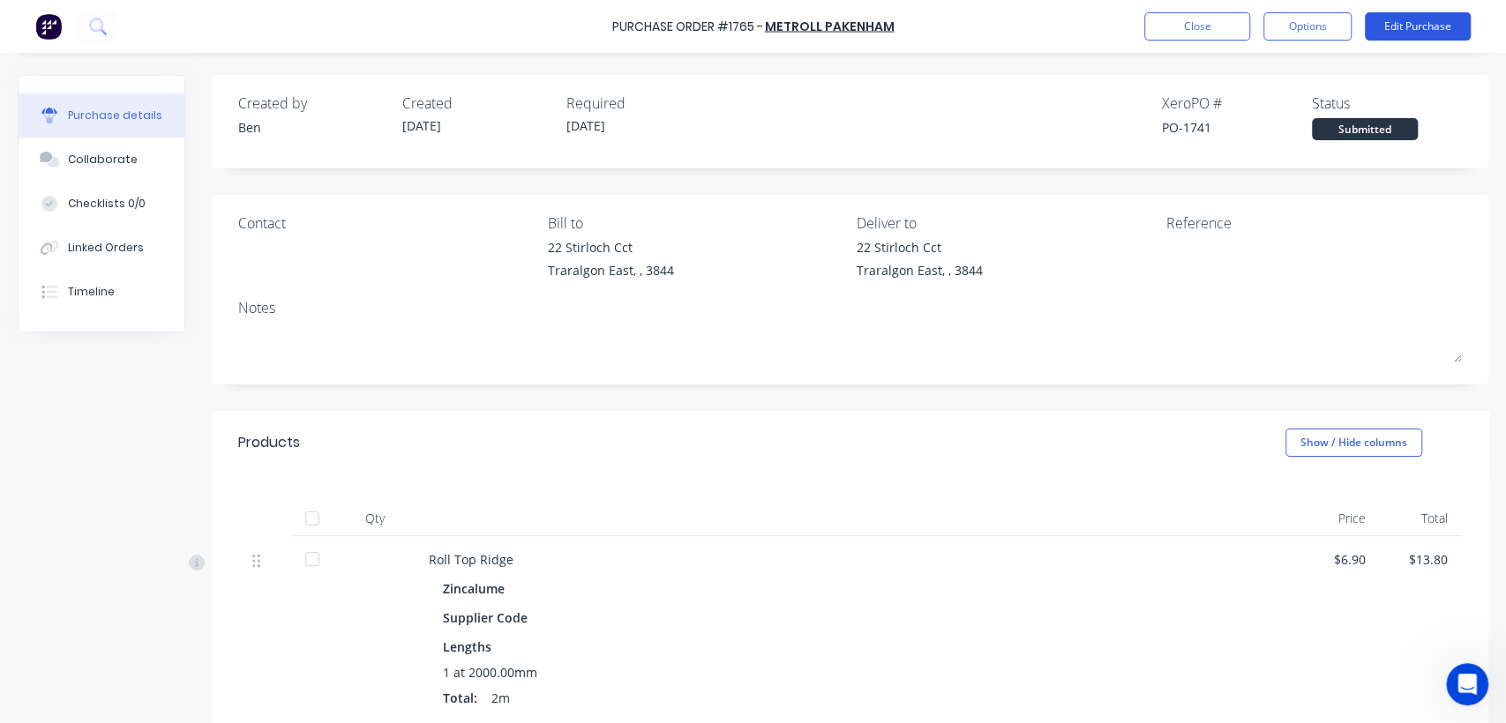
click at [1419, 22] on button "Edit Purchase" at bounding box center [1418, 26] width 106 height 28
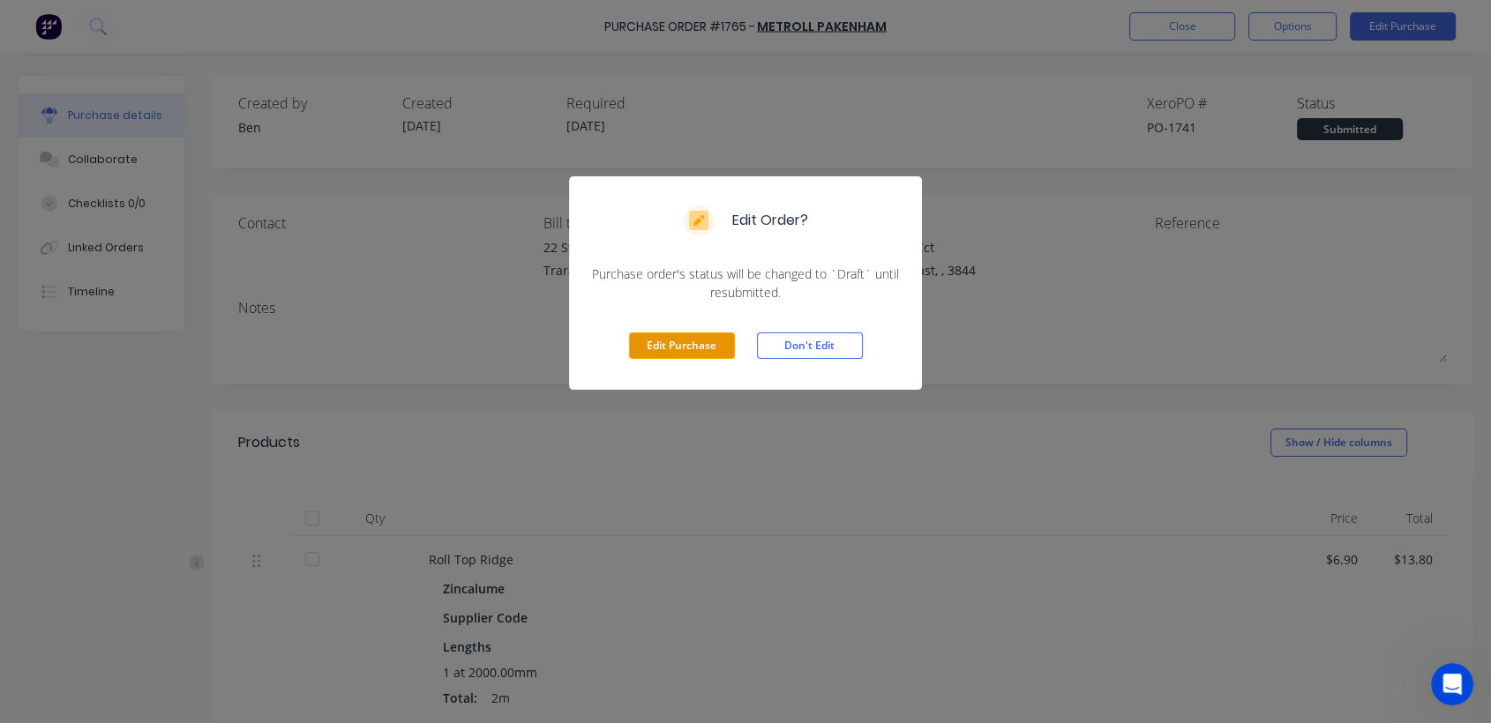
click at [678, 338] on button "Edit Purchase" at bounding box center [682, 346] width 106 height 26
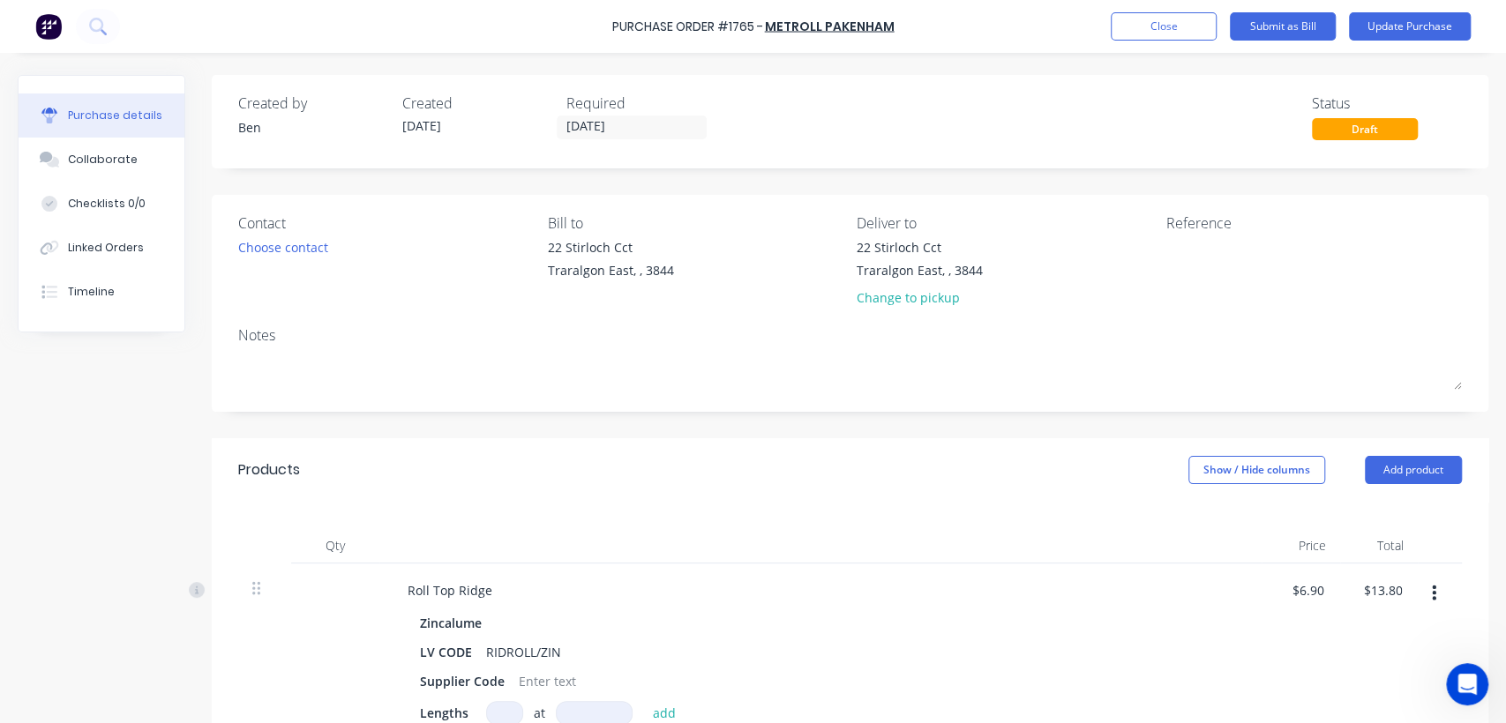
click at [1466, 221] on div "Contact Choose contact [PERSON_NAME] to [STREET_ADDRESS][GEOGRAPHIC_DATA] Deliv…" at bounding box center [850, 303] width 1277 height 217
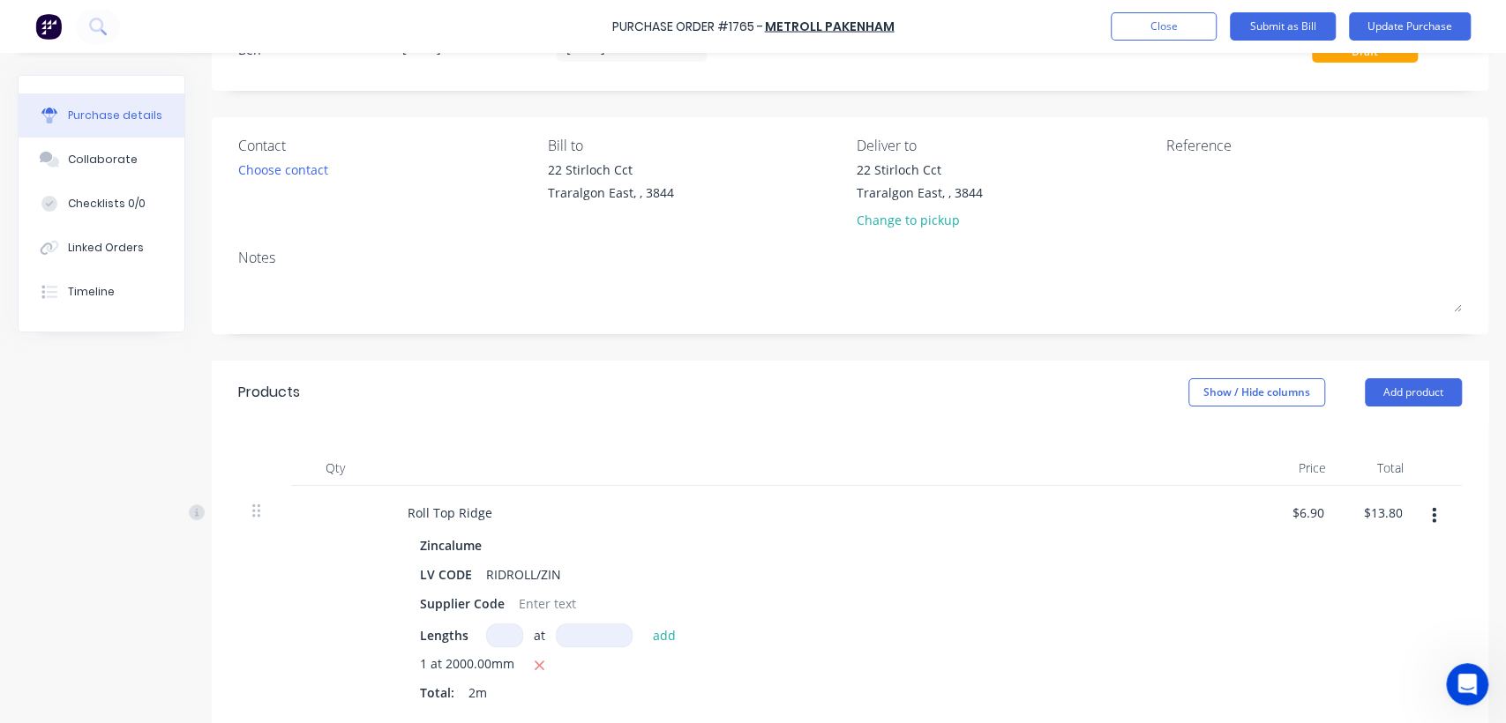
scroll to position [117, 0]
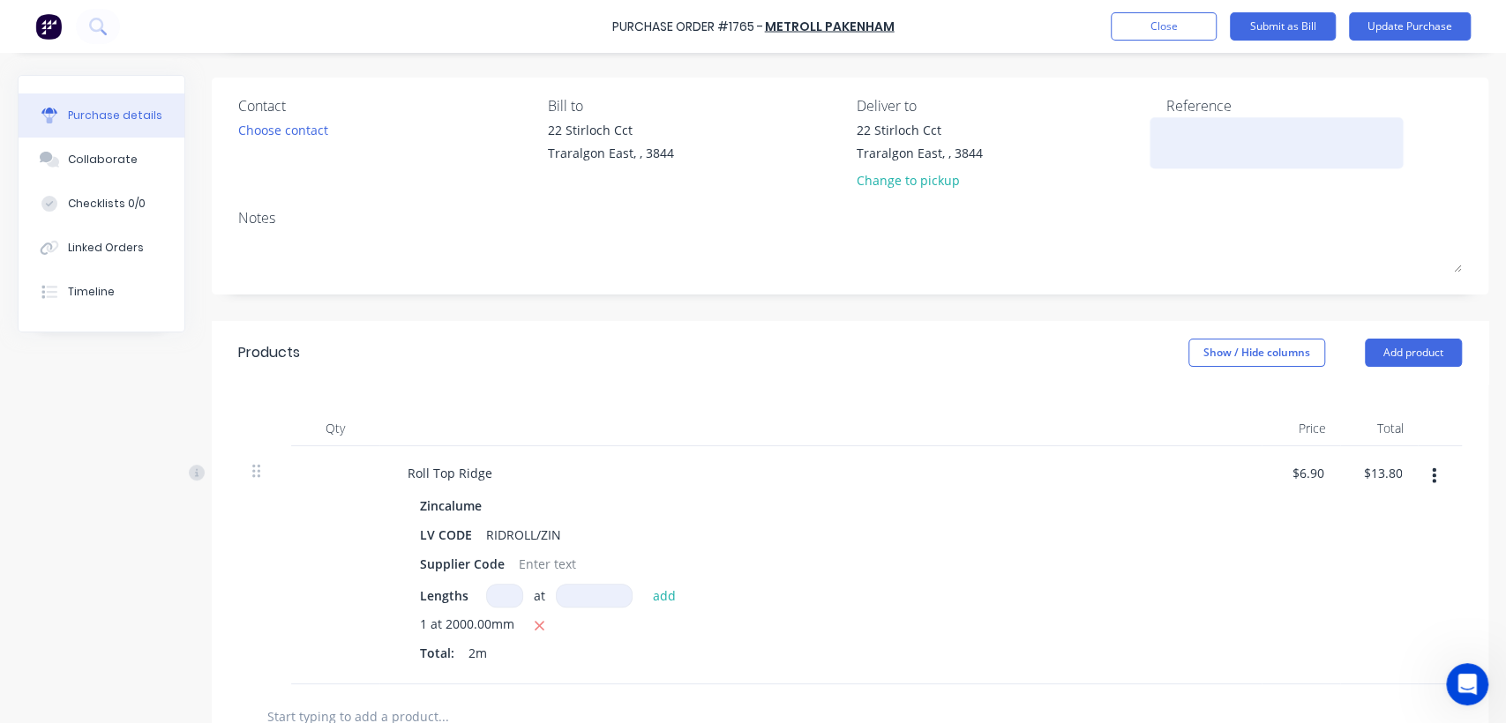
click at [1214, 144] on textarea at bounding box center [1276, 141] width 221 height 40
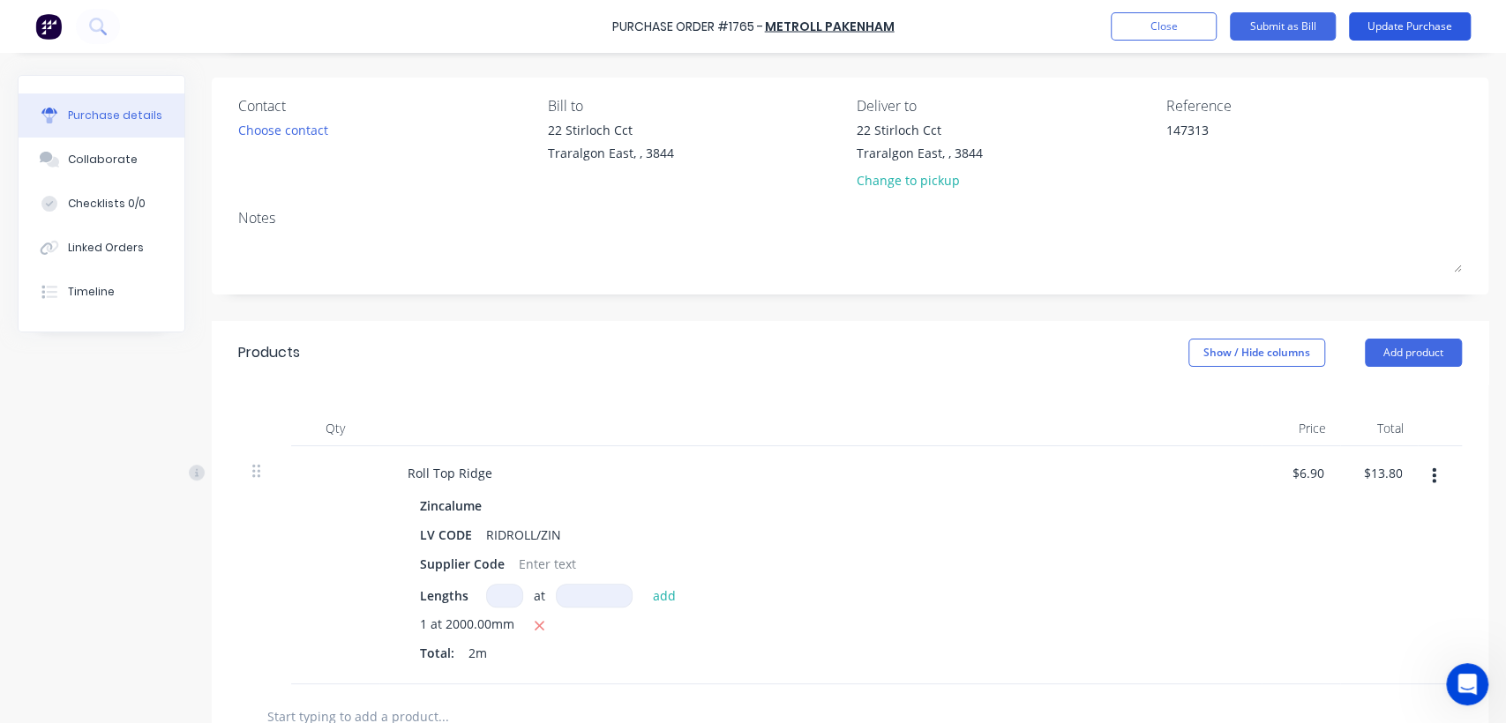
type textarea "147313"
type textarea "x"
type textarea "147313"
click at [1399, 19] on button "Update Purchase" at bounding box center [1410, 26] width 122 height 28
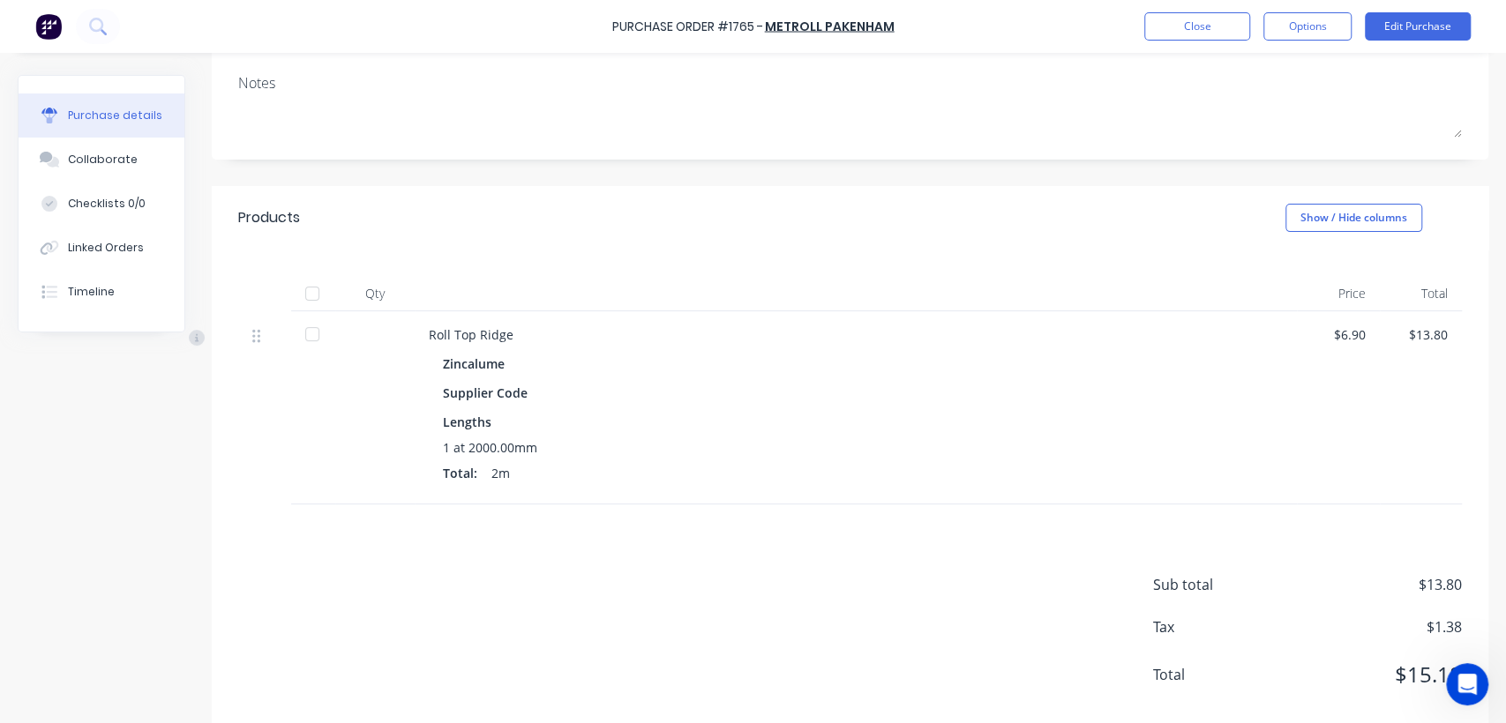
scroll to position [243, 0]
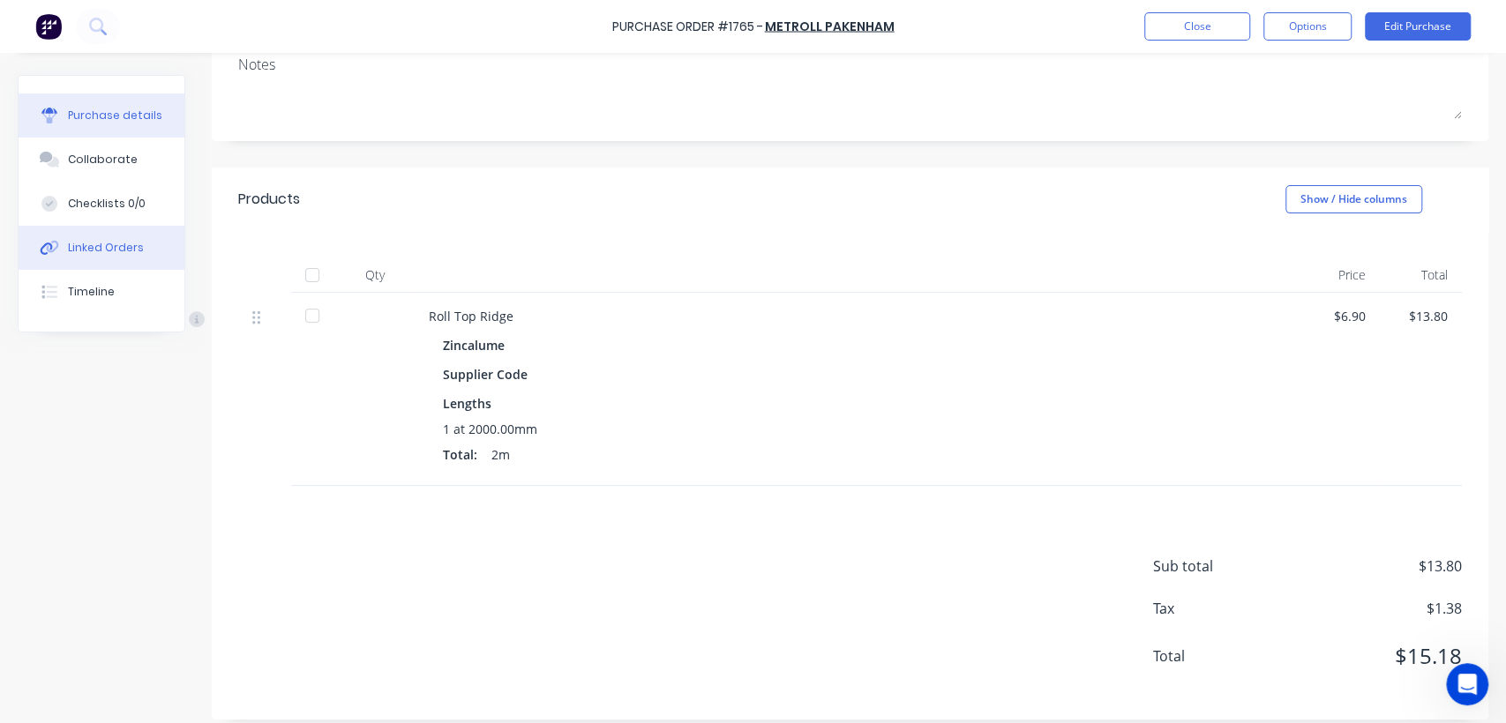
click at [81, 262] on button "Linked Orders" at bounding box center [102, 248] width 166 height 44
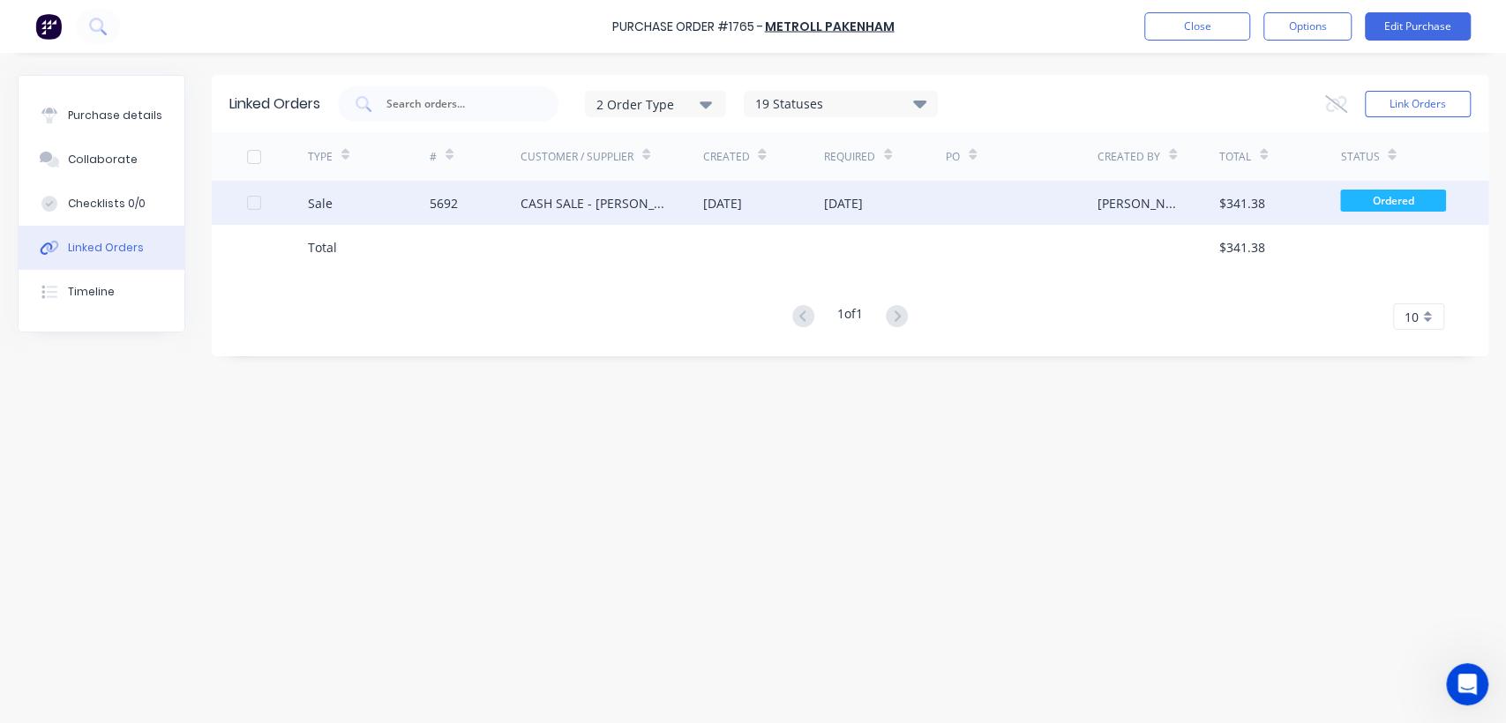
click at [663, 208] on div "CASH SALE - [PERSON_NAME]'S ACCOUNT" at bounding box center [593, 203] width 147 height 19
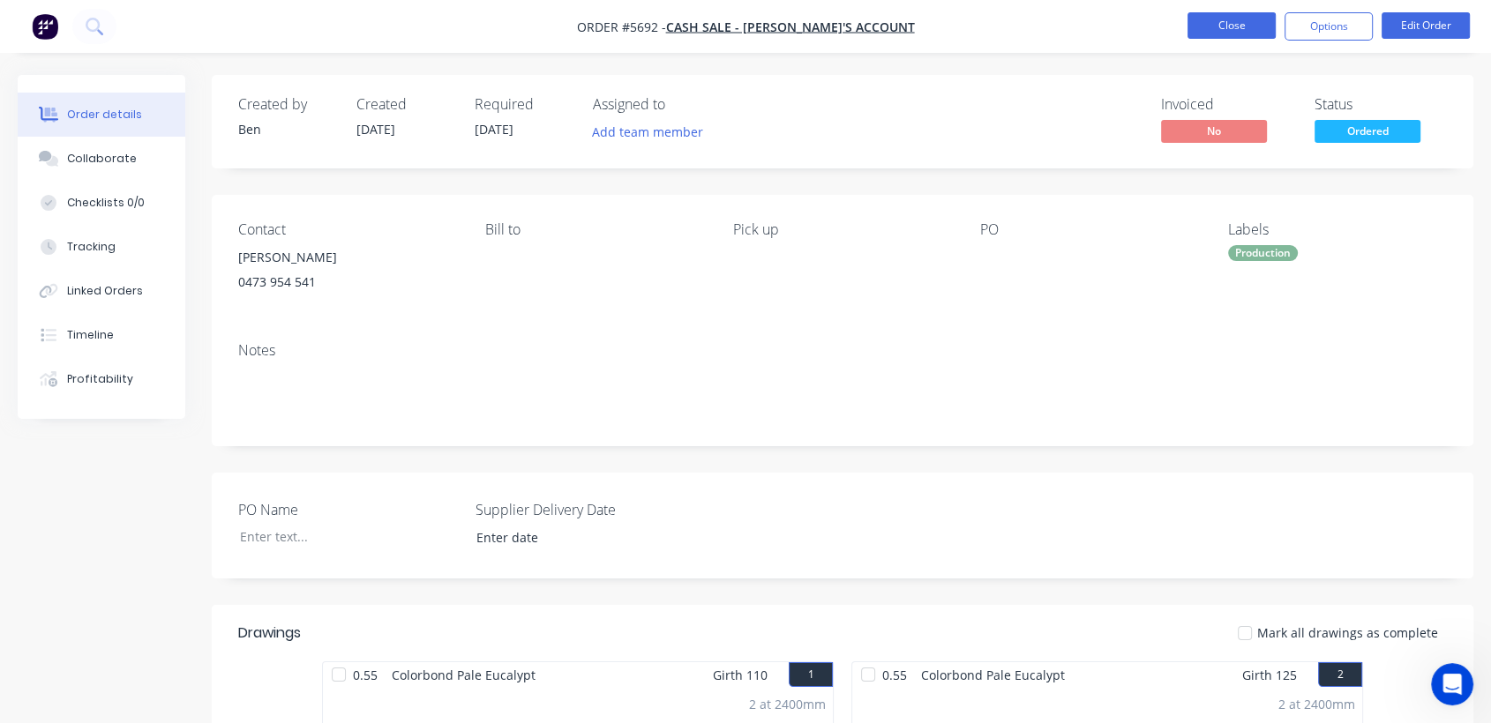
click at [1213, 29] on button "Close" at bounding box center [1231, 25] width 88 height 26
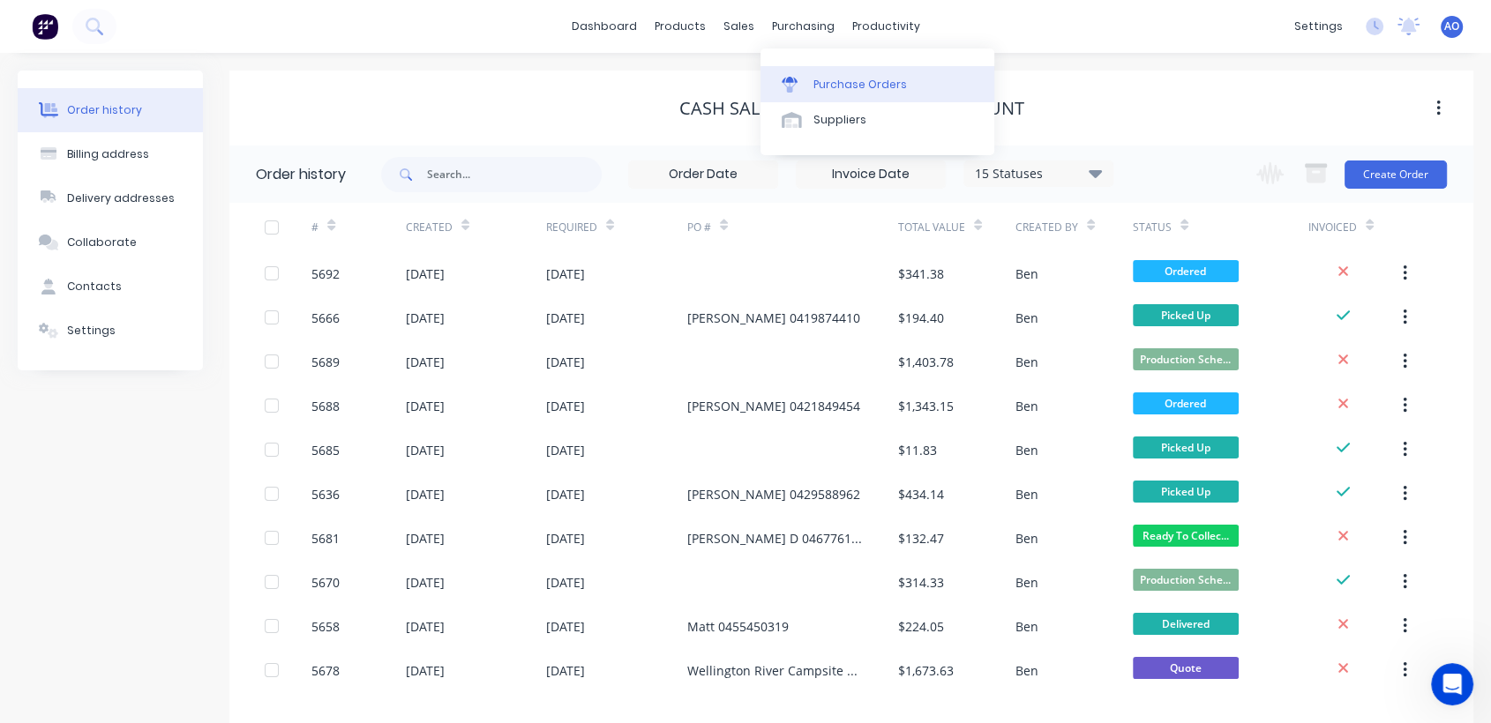
click at [842, 89] on div "Purchase Orders" at bounding box center [860, 85] width 94 height 16
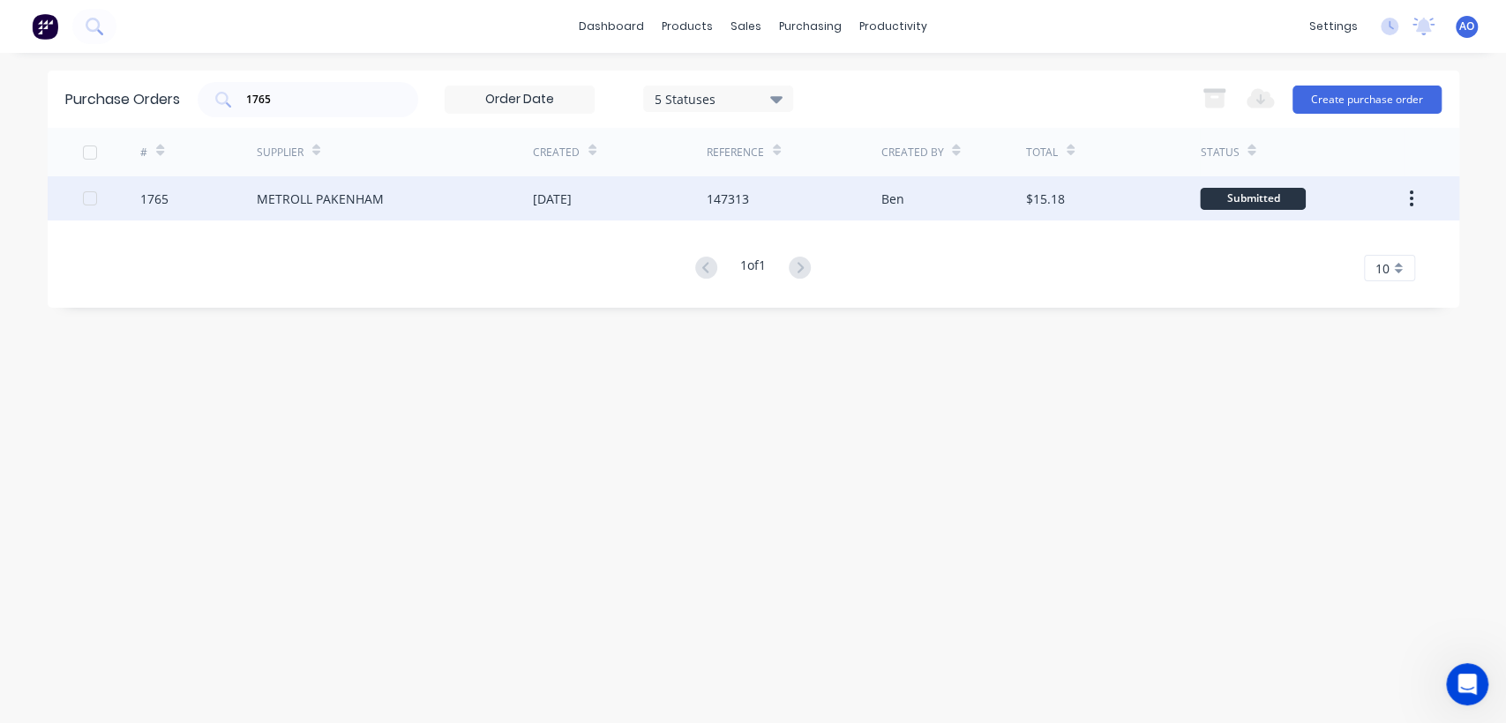
click at [447, 191] on div "METROLL PAKENHAM" at bounding box center [395, 198] width 276 height 44
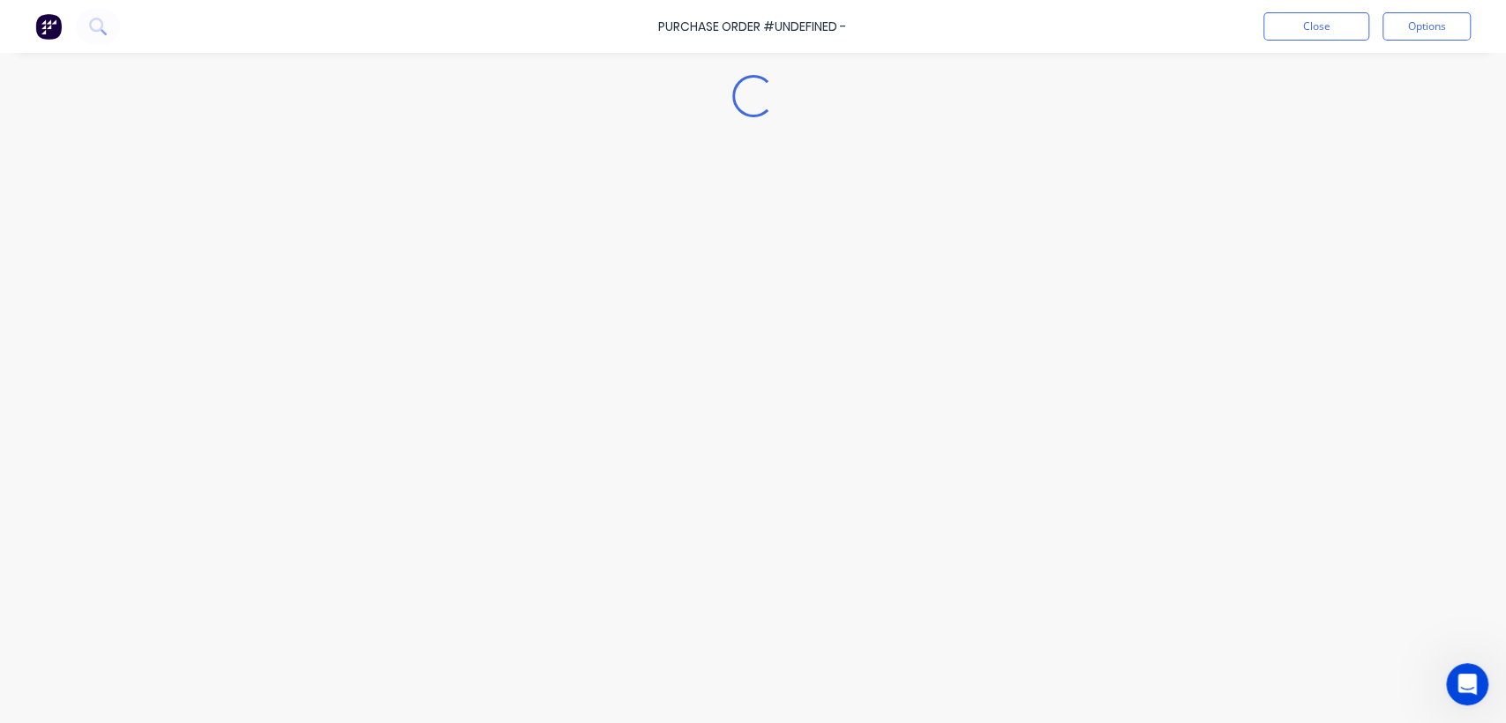
type textarea "x"
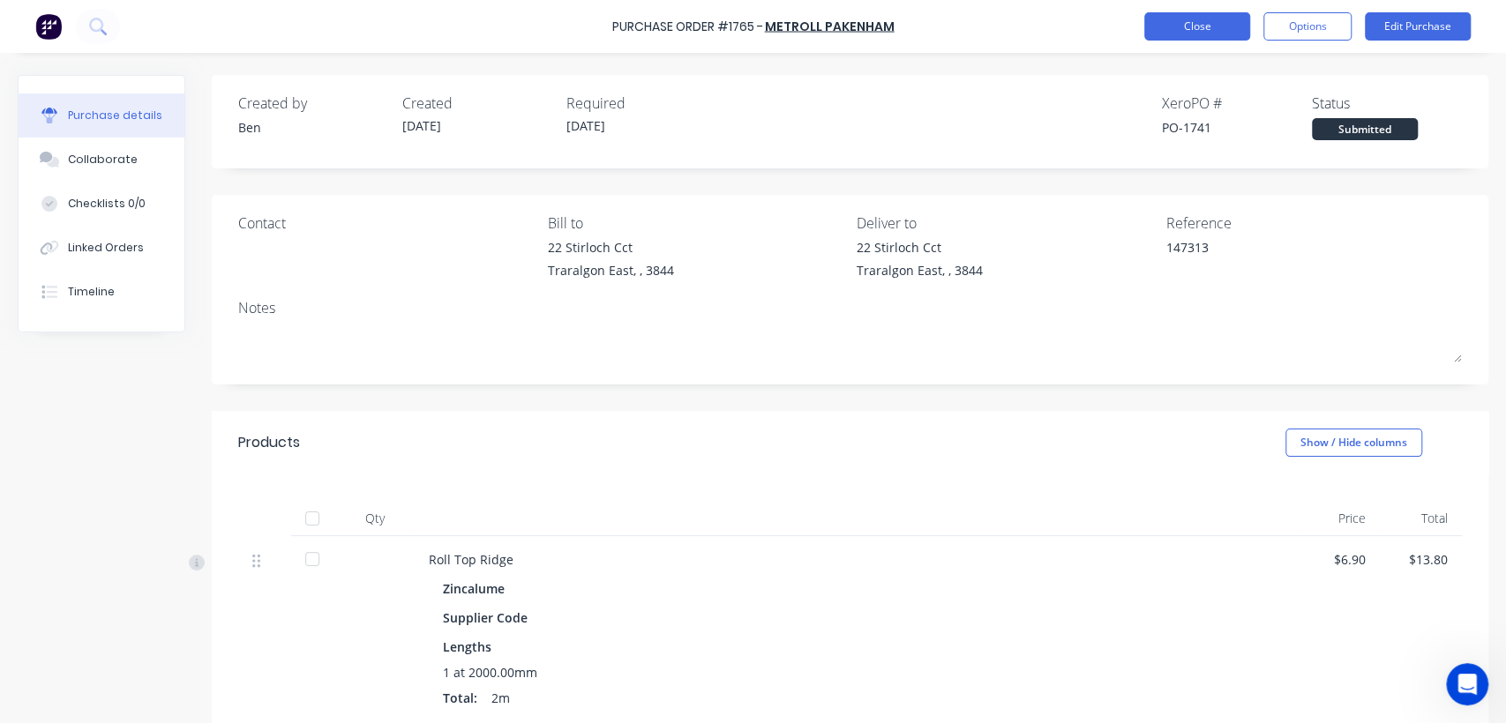
click at [1157, 16] on button "Close" at bounding box center [1197, 26] width 106 height 28
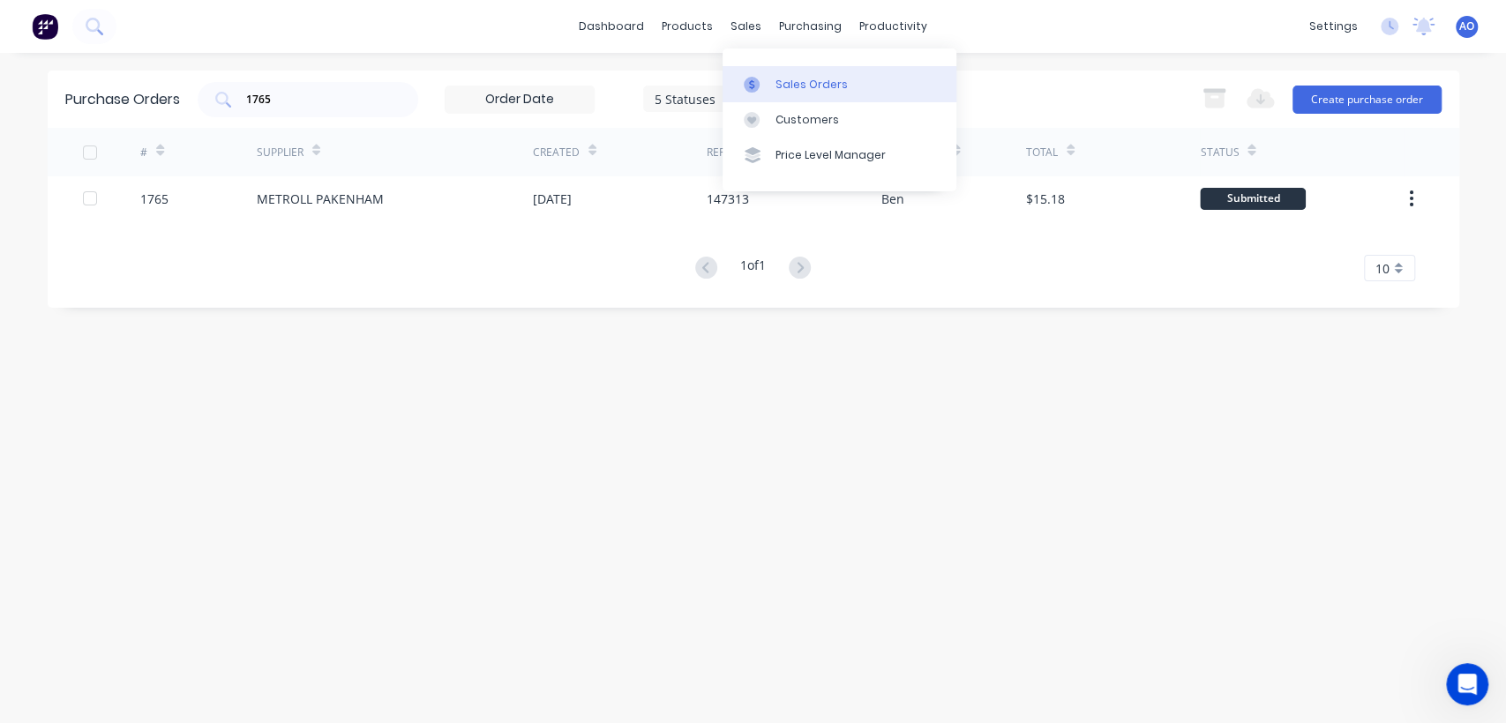
click at [780, 77] on div "Sales Orders" at bounding box center [811, 85] width 72 height 16
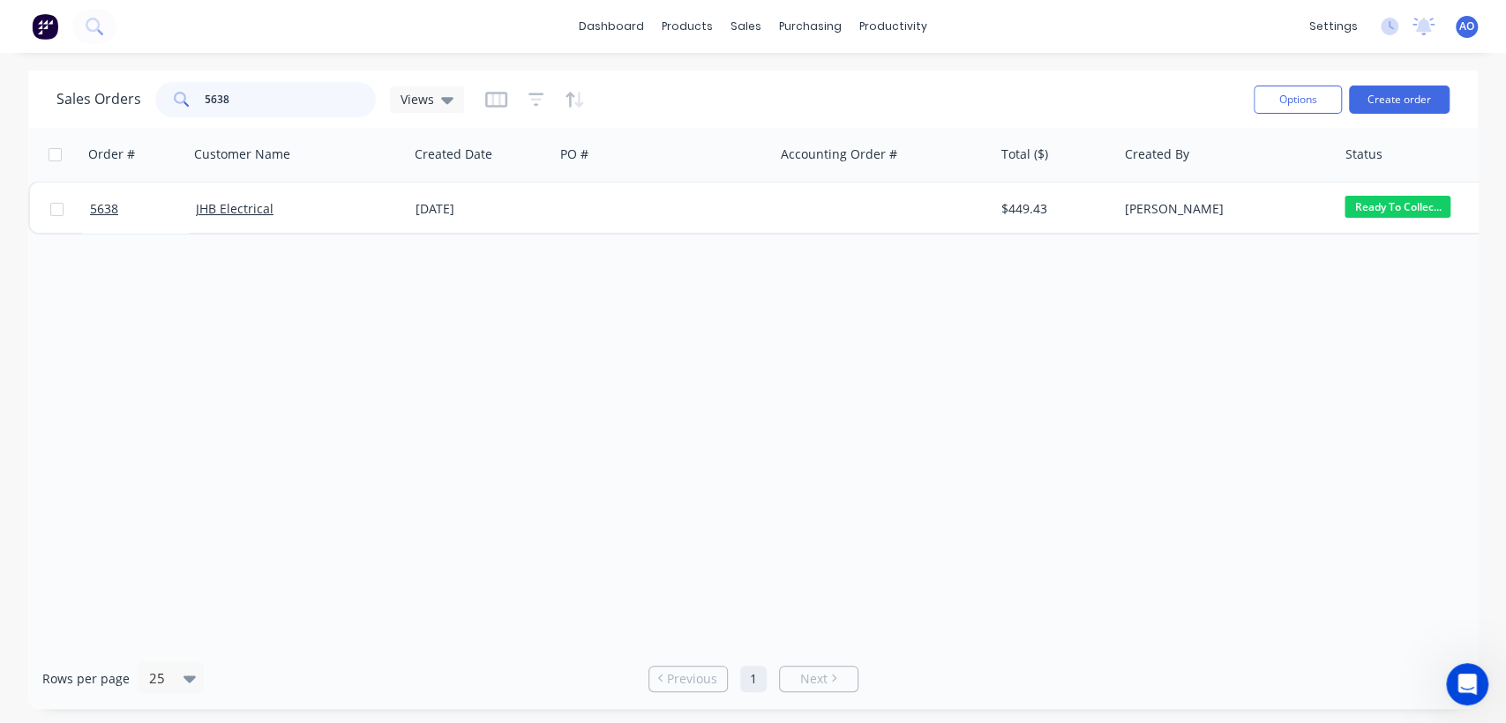
click at [257, 101] on input "5638" at bounding box center [291, 99] width 172 height 35
type input "5677"
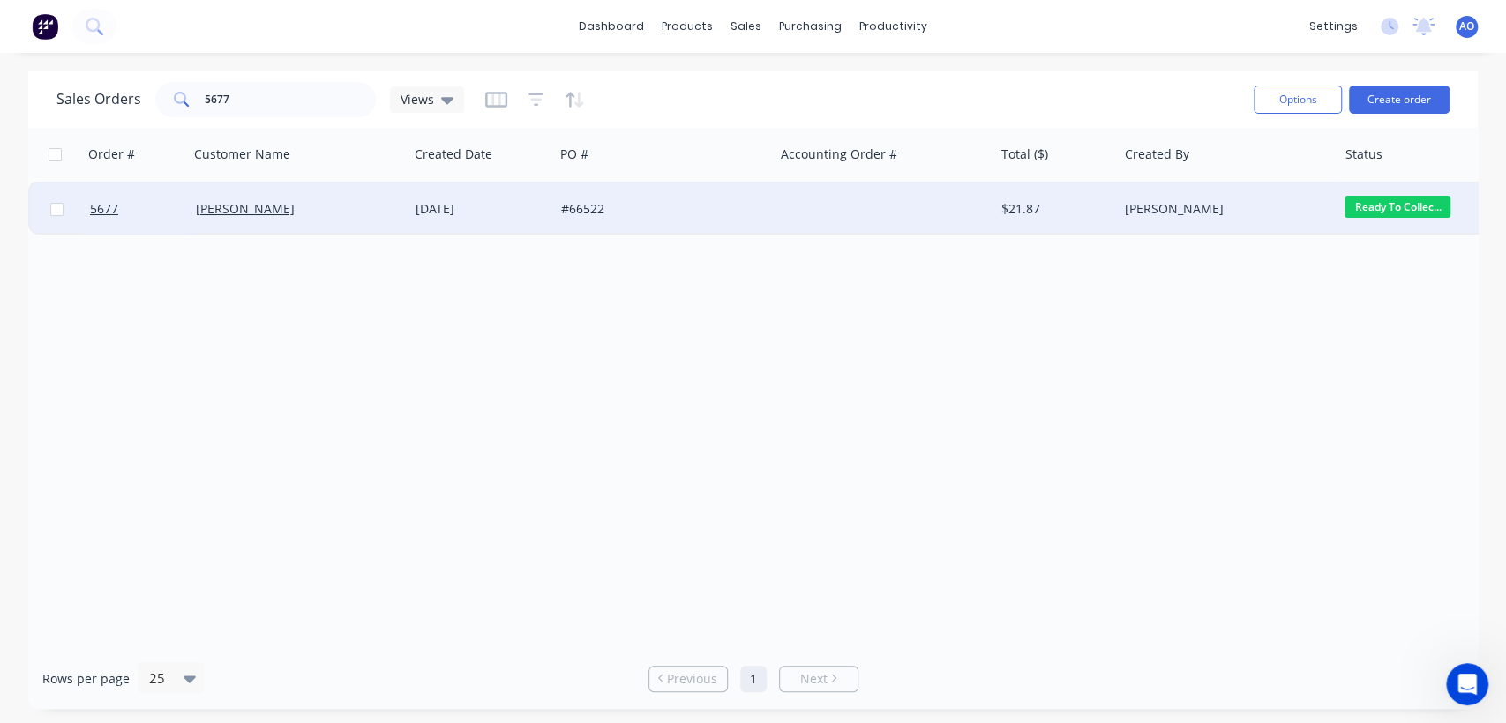
click at [699, 206] on div "#66522" at bounding box center [659, 209] width 196 height 18
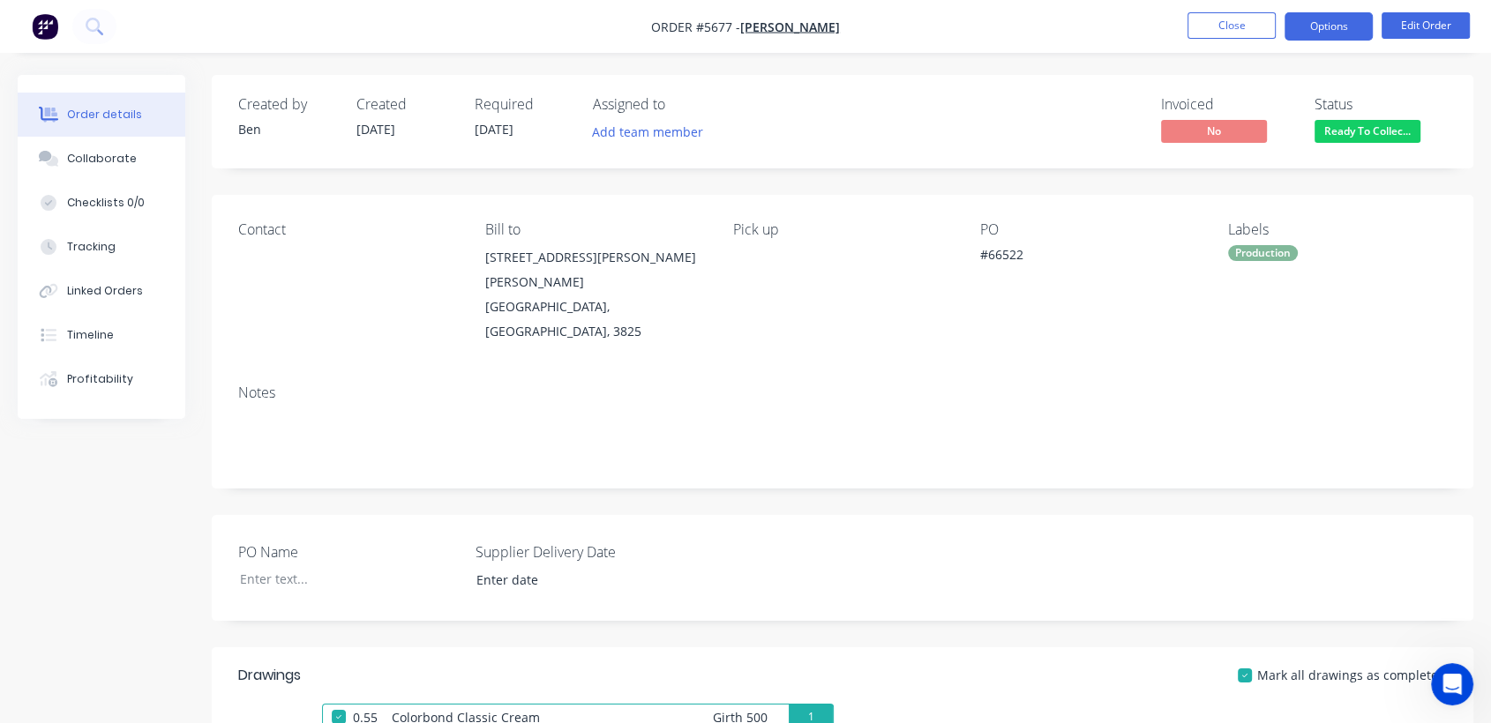
click at [1320, 23] on button "Options" at bounding box center [1328, 26] width 88 height 28
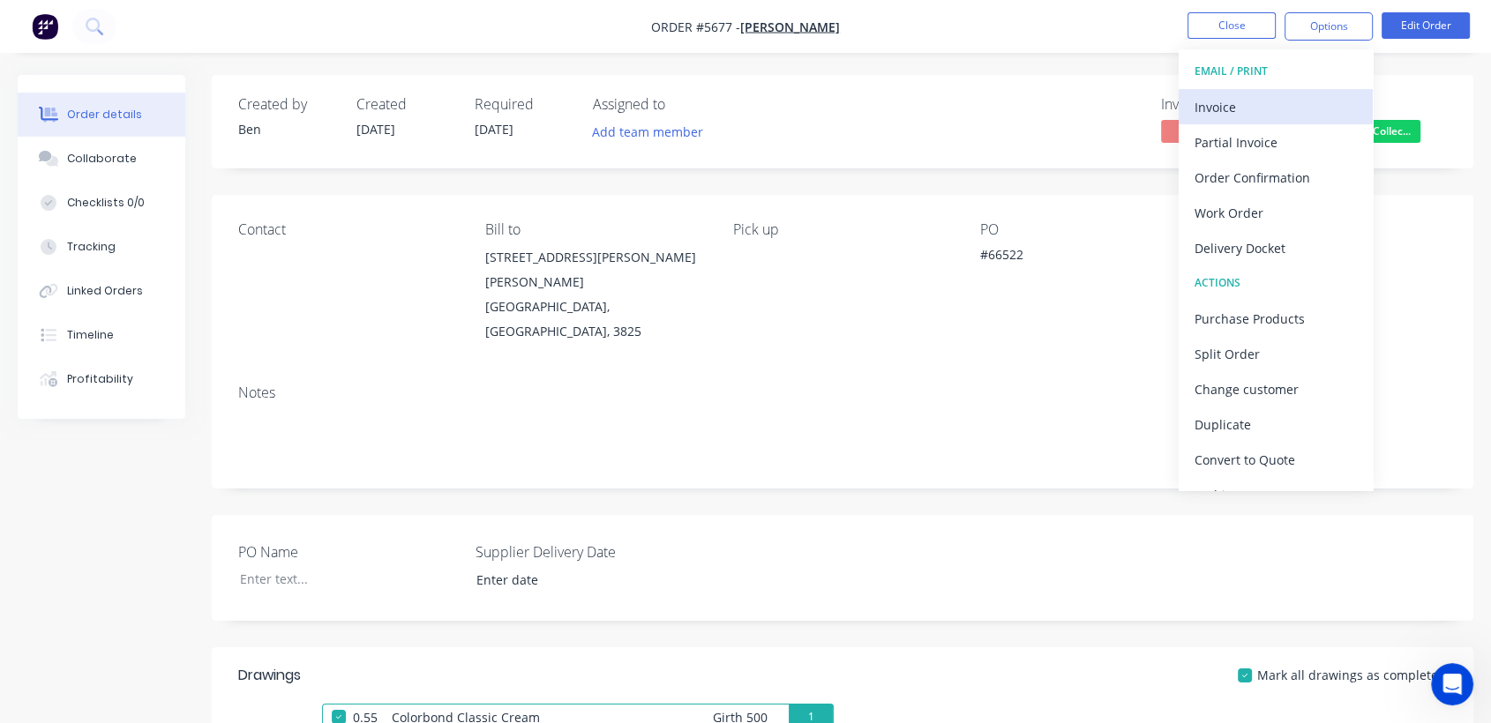
click at [1241, 113] on div "Invoice" at bounding box center [1275, 107] width 162 height 26
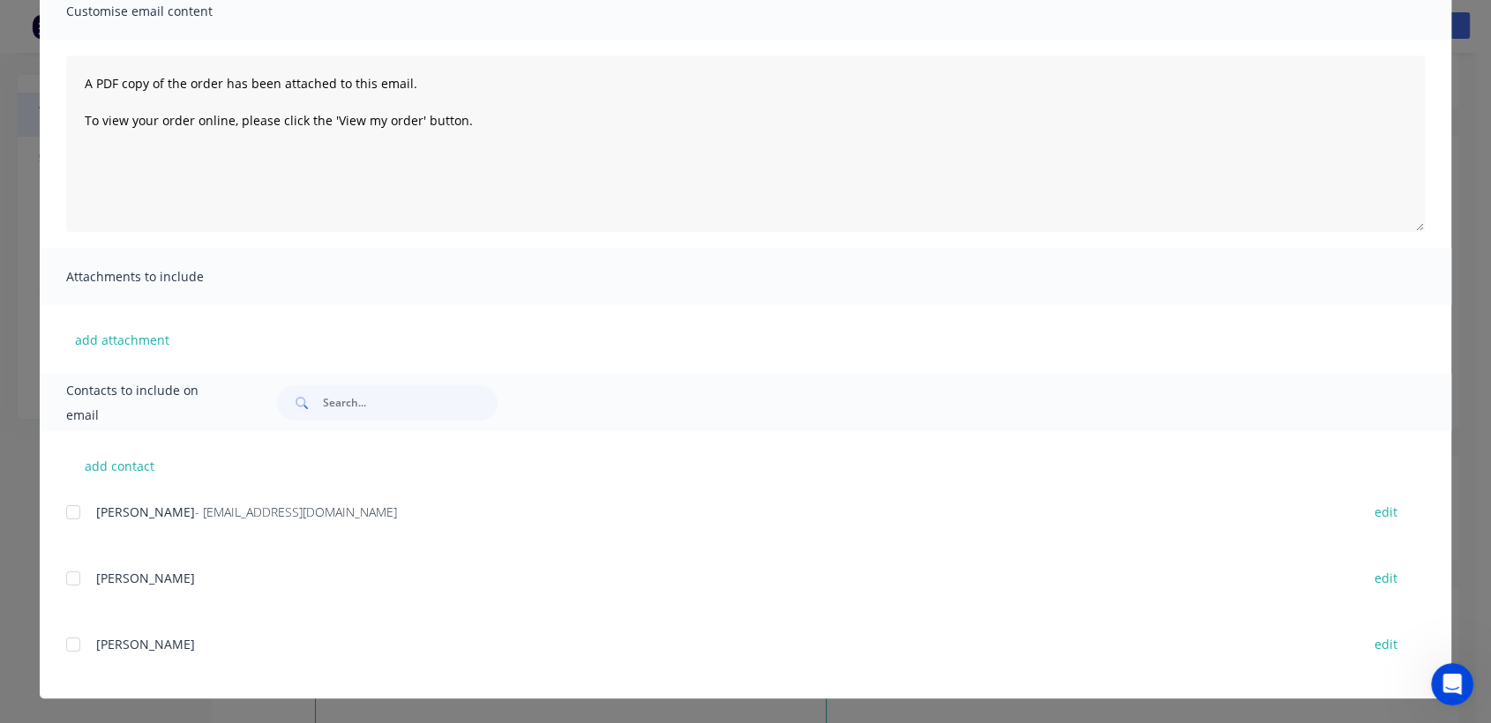
scroll to position [235, 0]
click at [68, 508] on div at bounding box center [73, 512] width 35 height 35
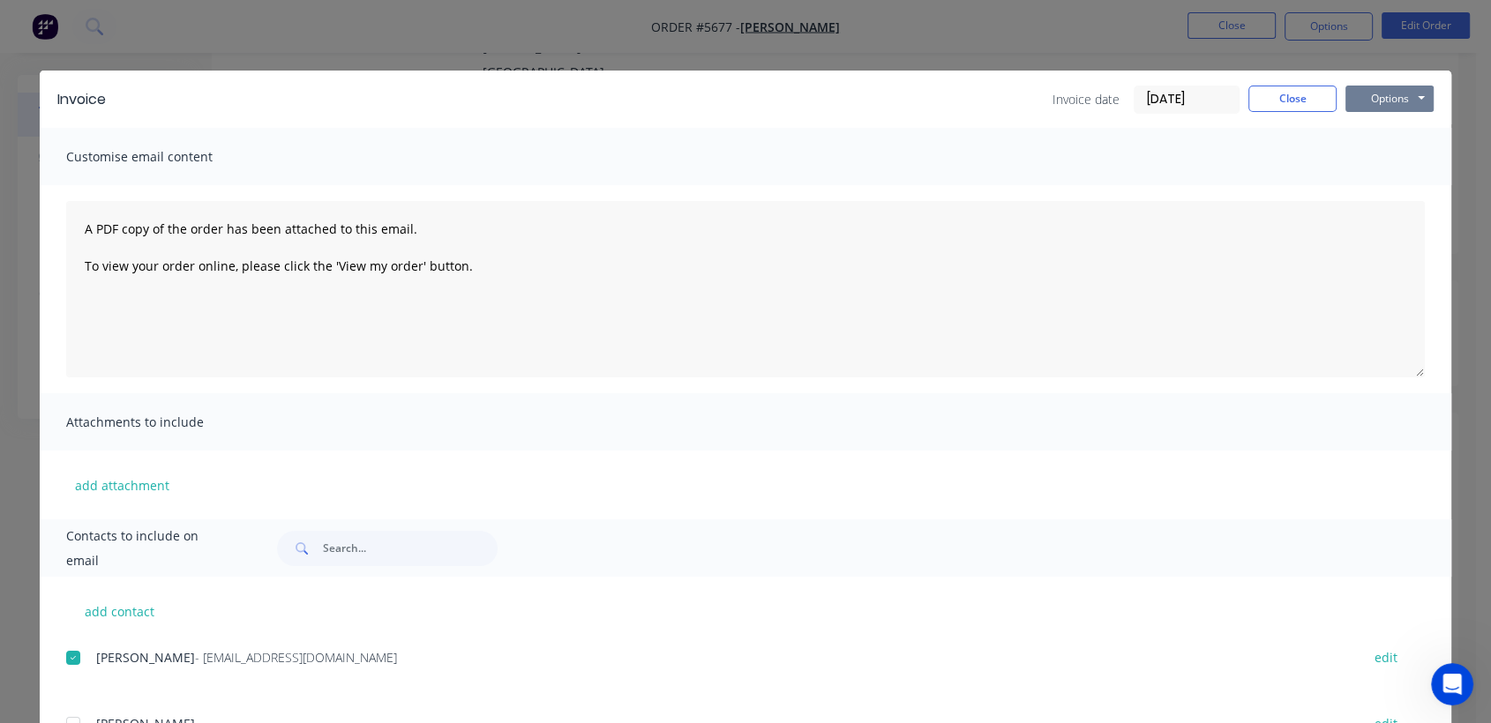
click at [1397, 102] on button "Options" at bounding box center [1389, 99] width 88 height 26
click at [1387, 179] on button "Email" at bounding box center [1401, 188] width 113 height 29
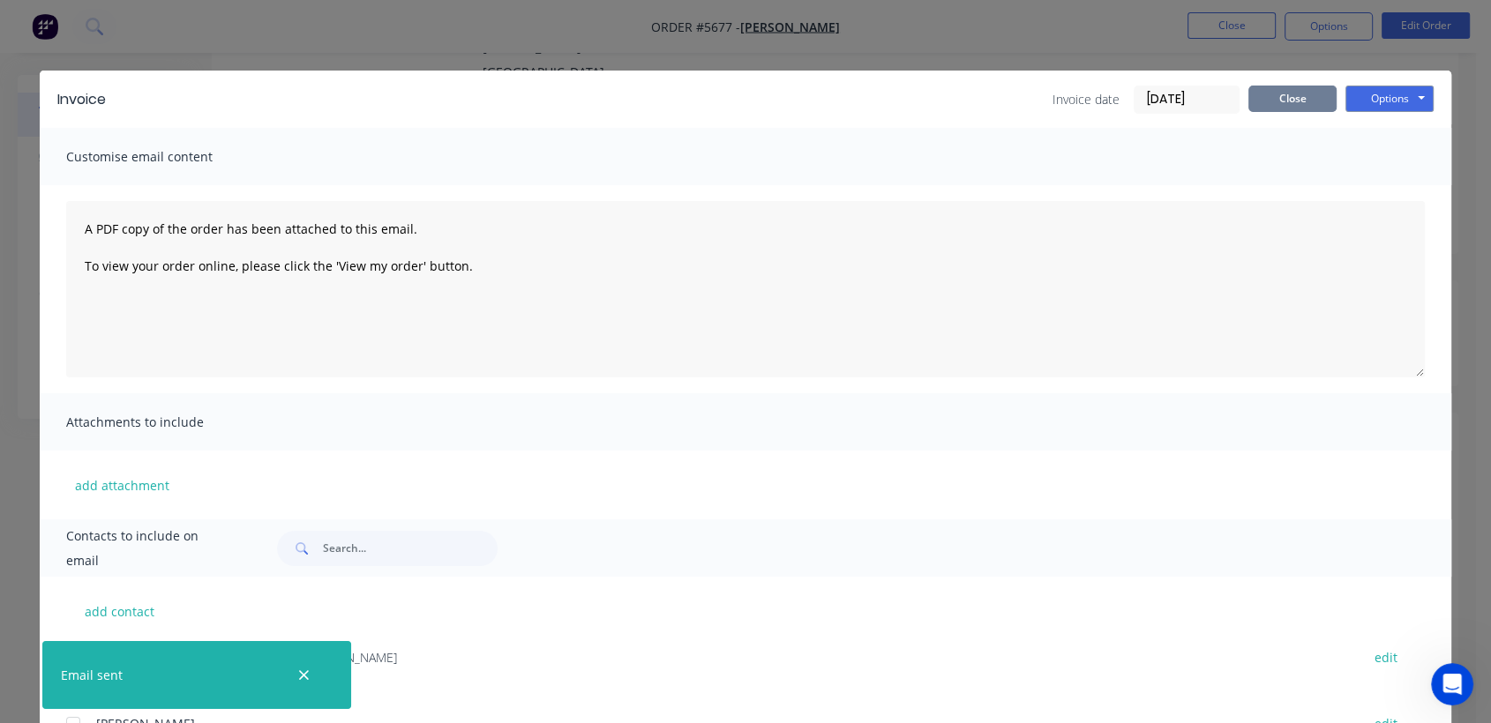
click at [1273, 95] on button "Close" at bounding box center [1292, 99] width 88 height 26
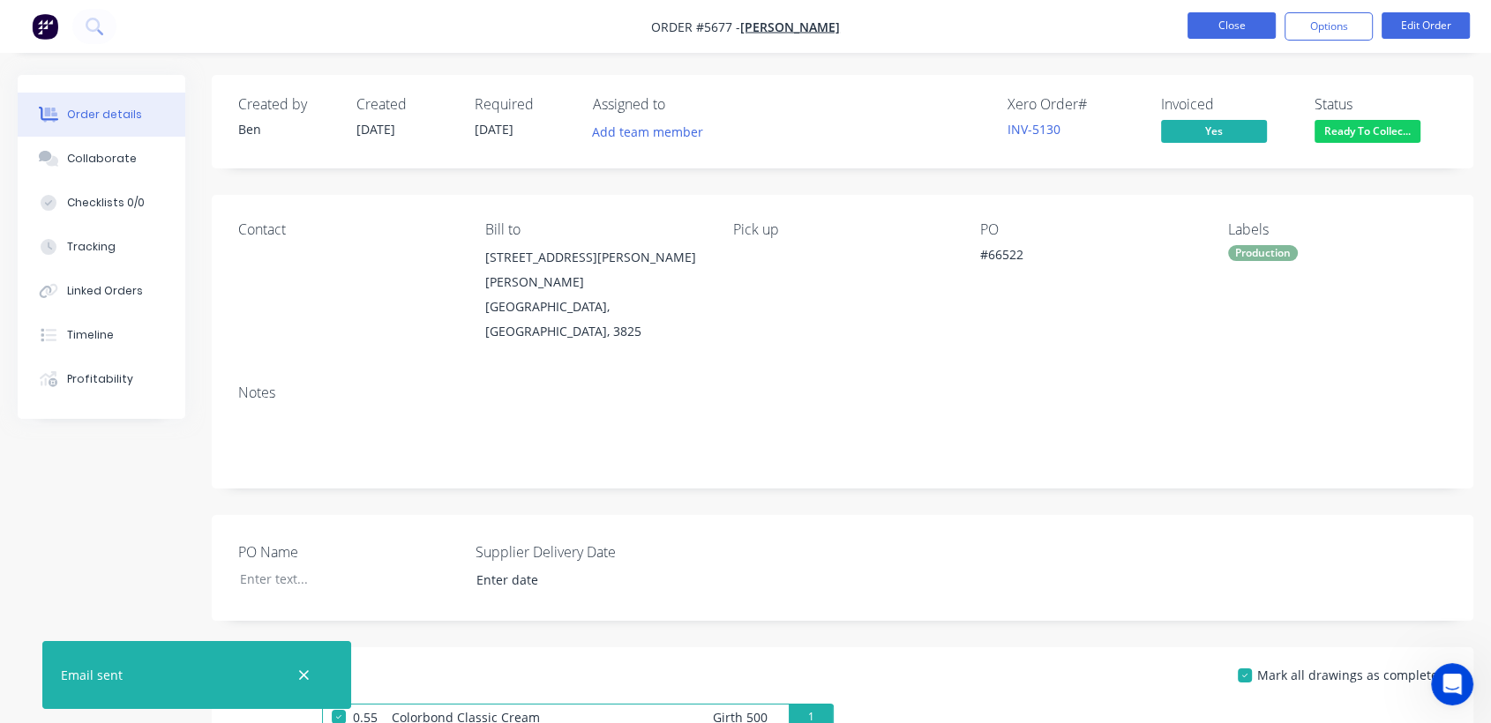
click at [1227, 20] on button "Close" at bounding box center [1231, 25] width 88 height 26
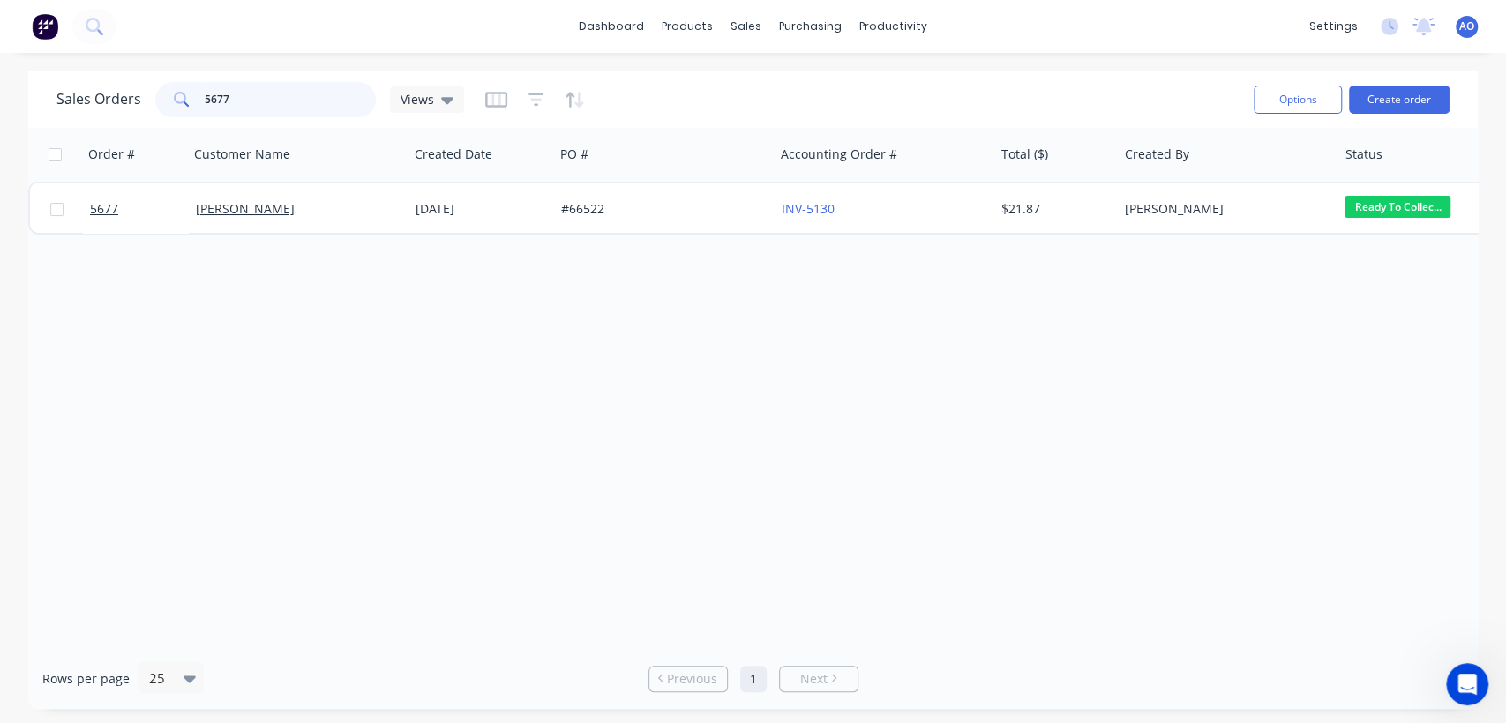
click at [260, 101] on input "5677" at bounding box center [291, 99] width 172 height 35
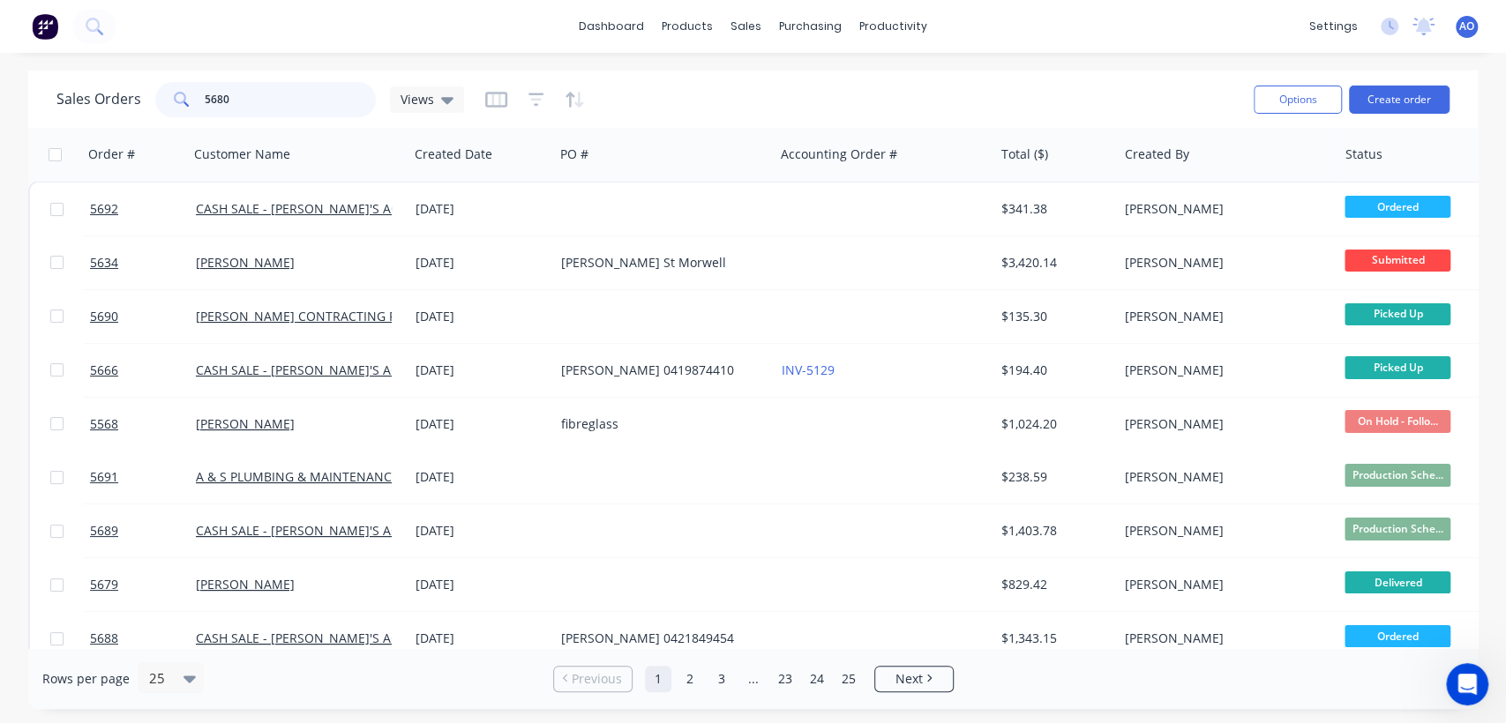
type input "5680"
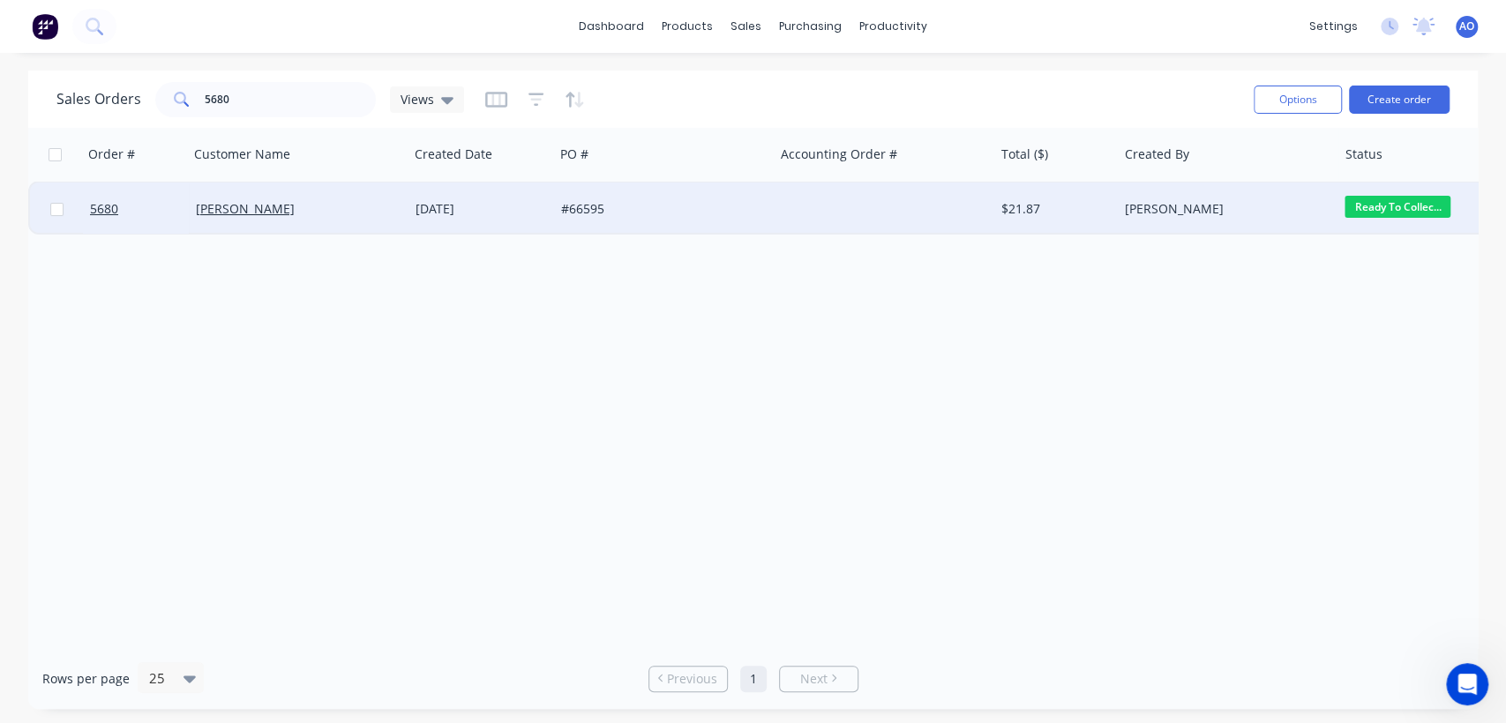
click at [529, 200] on div "[DATE]" at bounding box center [481, 209] width 131 height 18
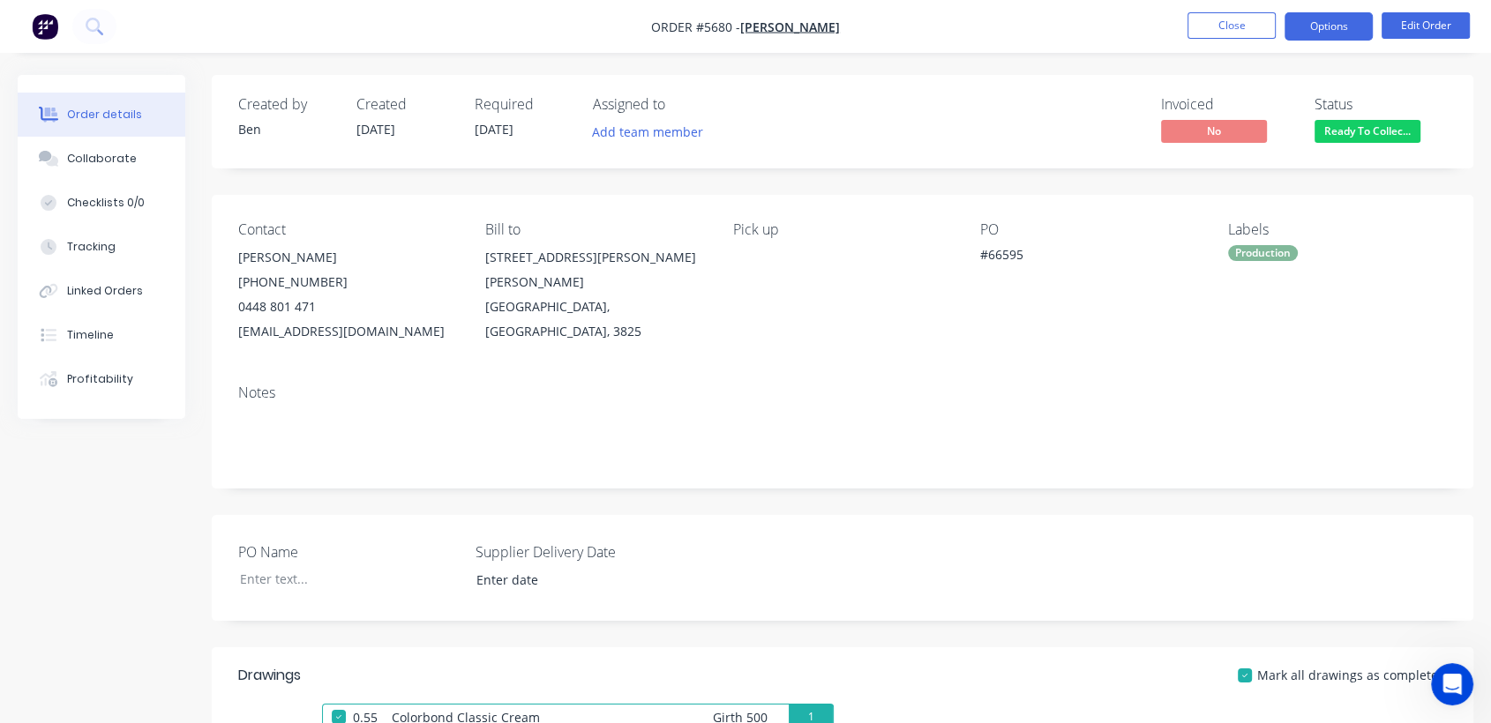
click at [1337, 25] on button "Options" at bounding box center [1328, 26] width 88 height 28
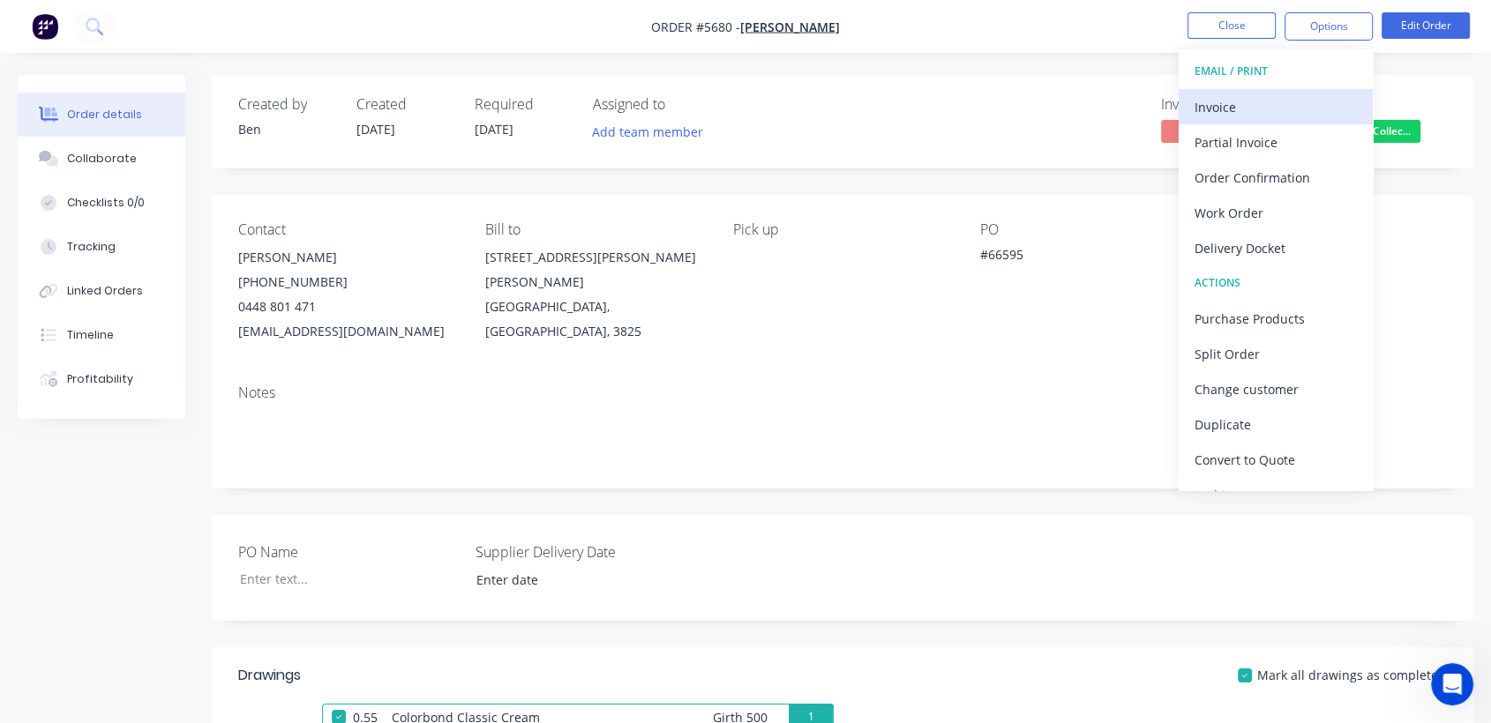
click at [1239, 118] on div "Invoice" at bounding box center [1275, 107] width 162 height 26
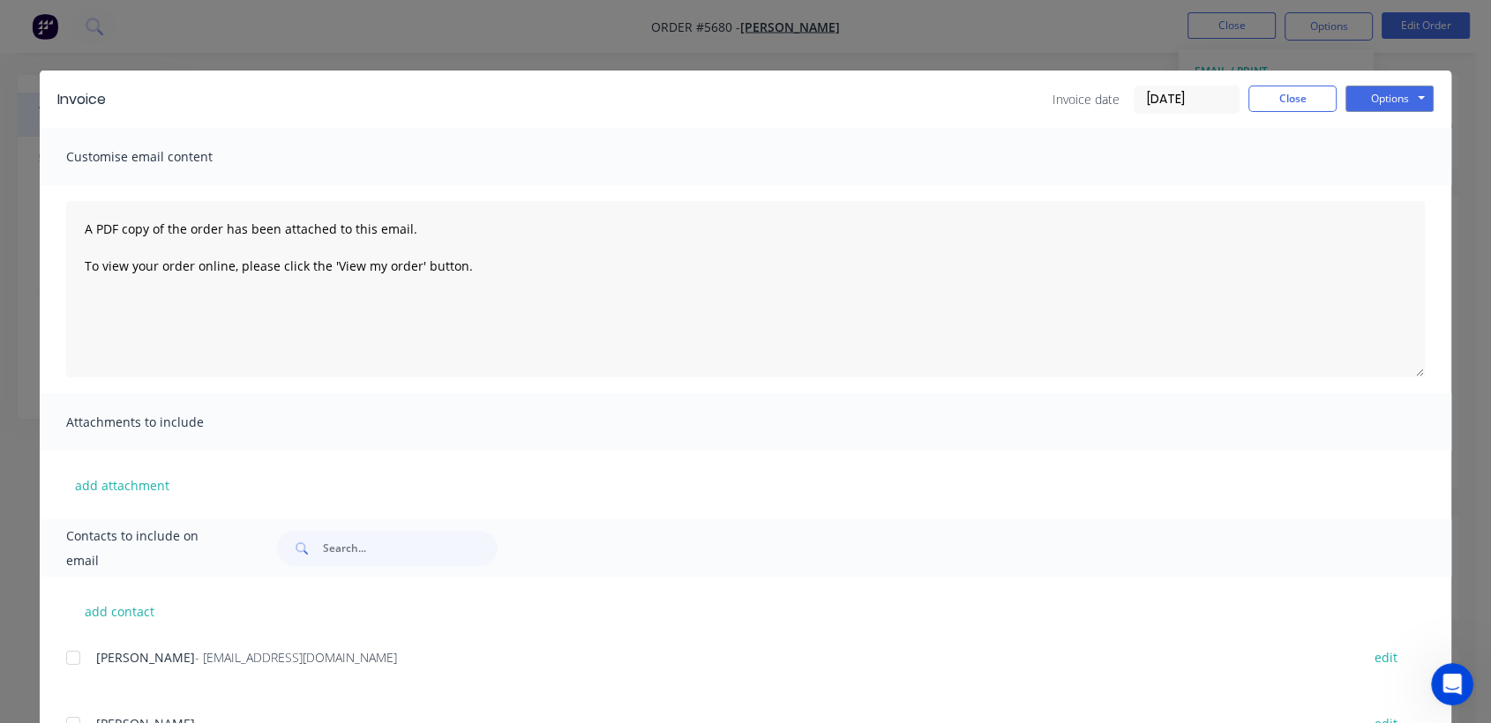
click at [68, 659] on div at bounding box center [73, 657] width 35 height 35
click at [1397, 97] on button "Options" at bounding box center [1389, 99] width 88 height 26
click at [1397, 183] on button "Email" at bounding box center [1401, 188] width 113 height 29
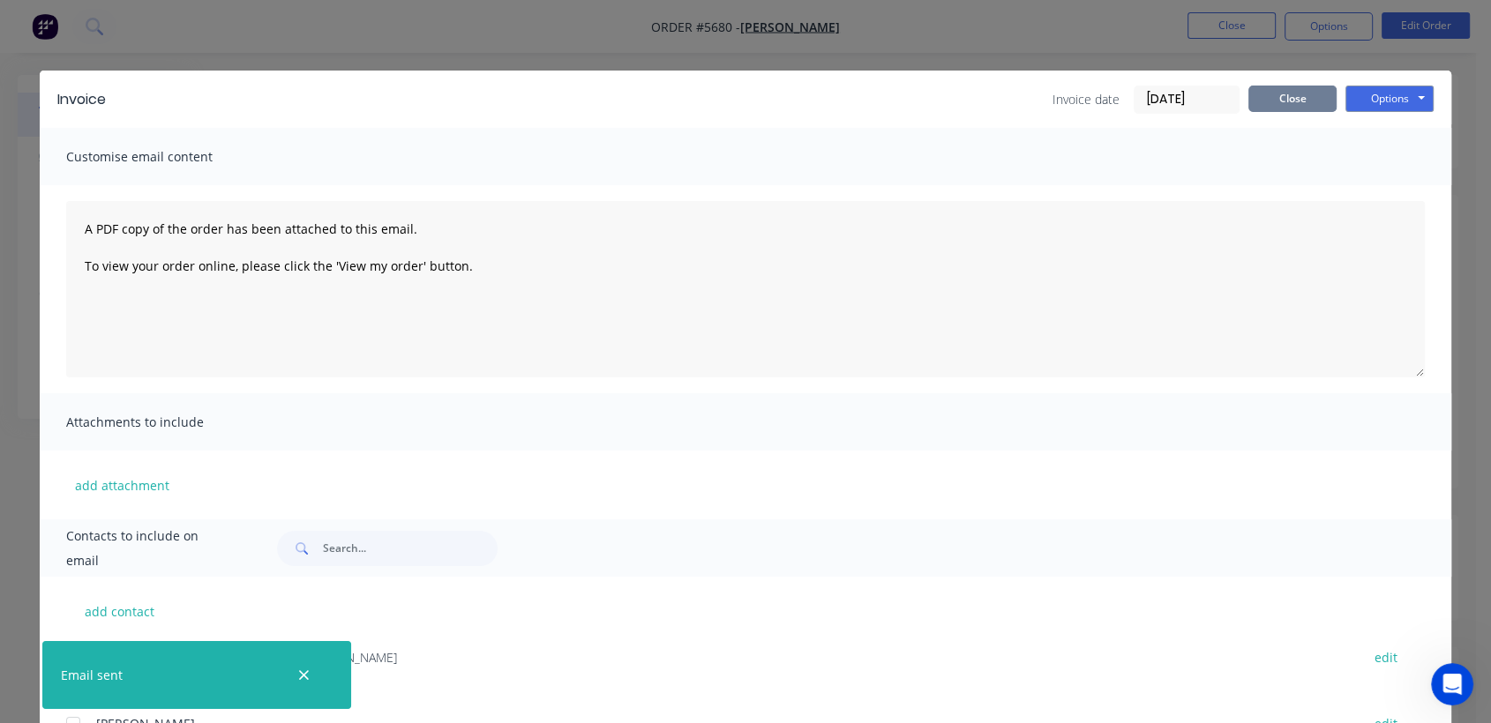
click at [1304, 97] on button "Close" at bounding box center [1292, 99] width 88 height 26
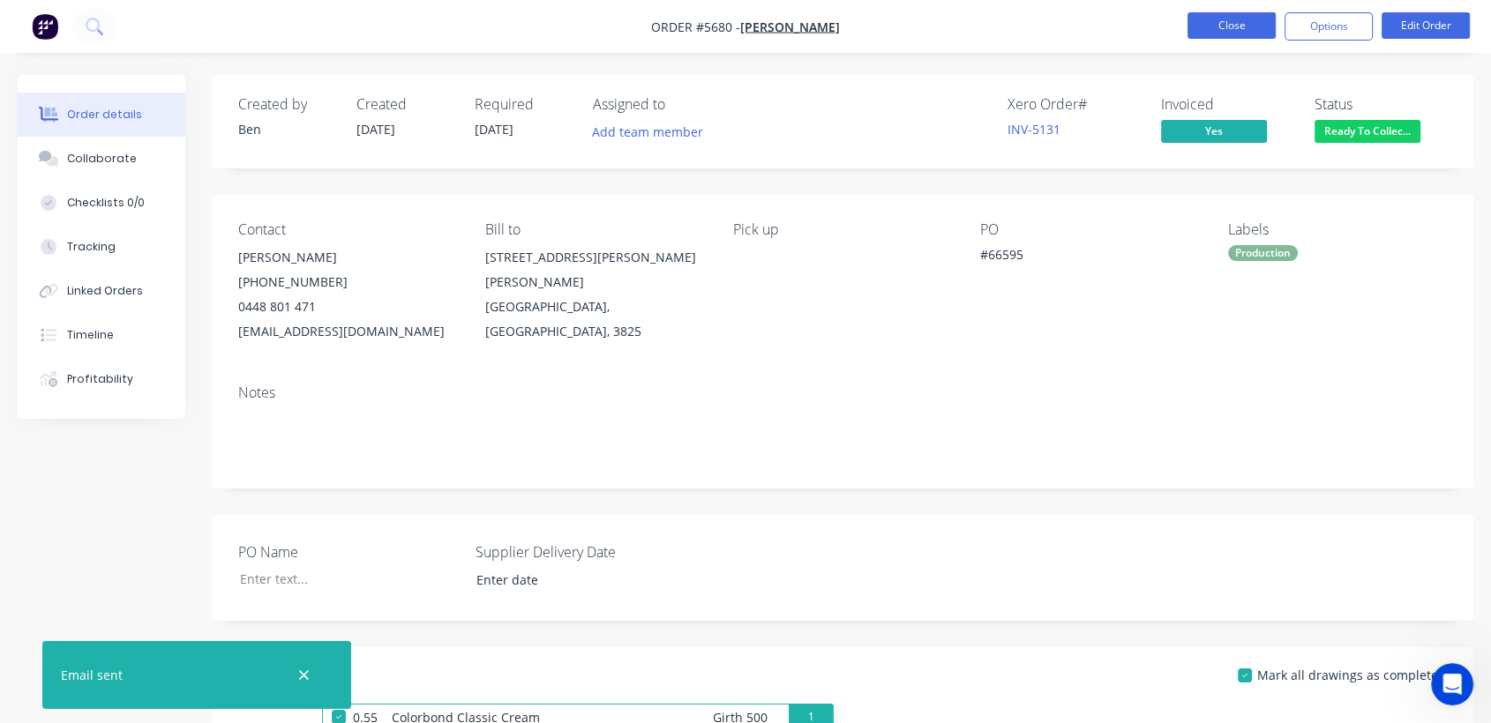
click at [1224, 26] on button "Close" at bounding box center [1231, 25] width 88 height 26
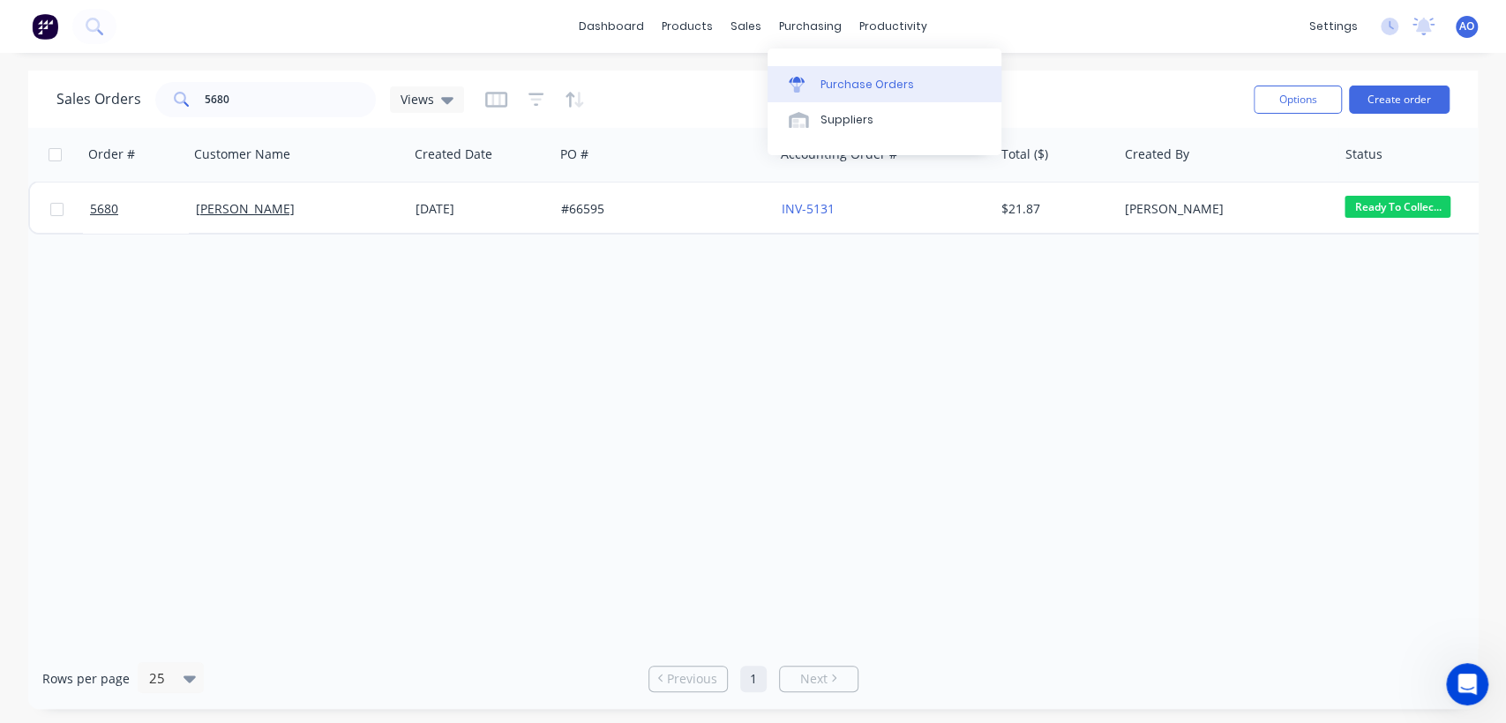
click at [846, 82] on div "Purchase Orders" at bounding box center [867, 85] width 94 height 16
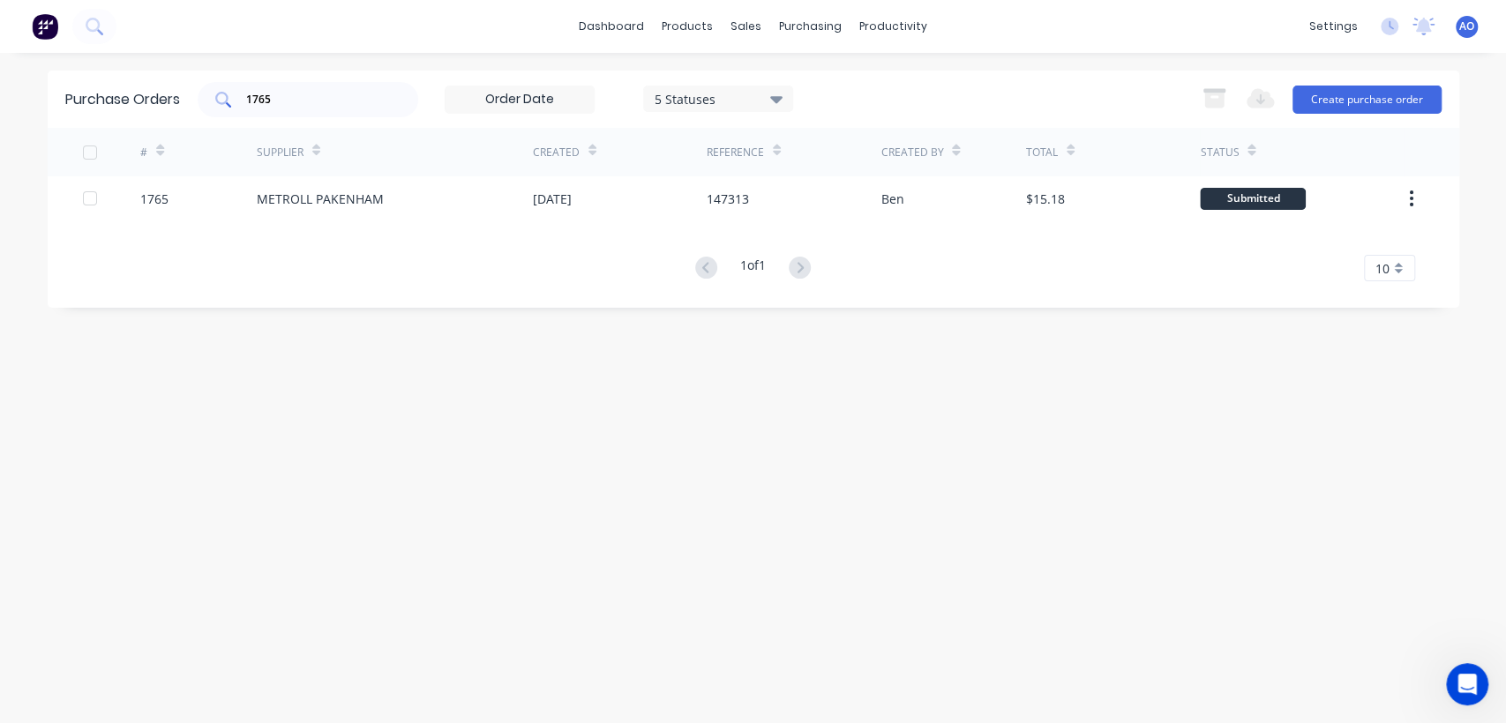
click at [342, 84] on div "1765" at bounding box center [308, 99] width 221 height 35
type input "1753"
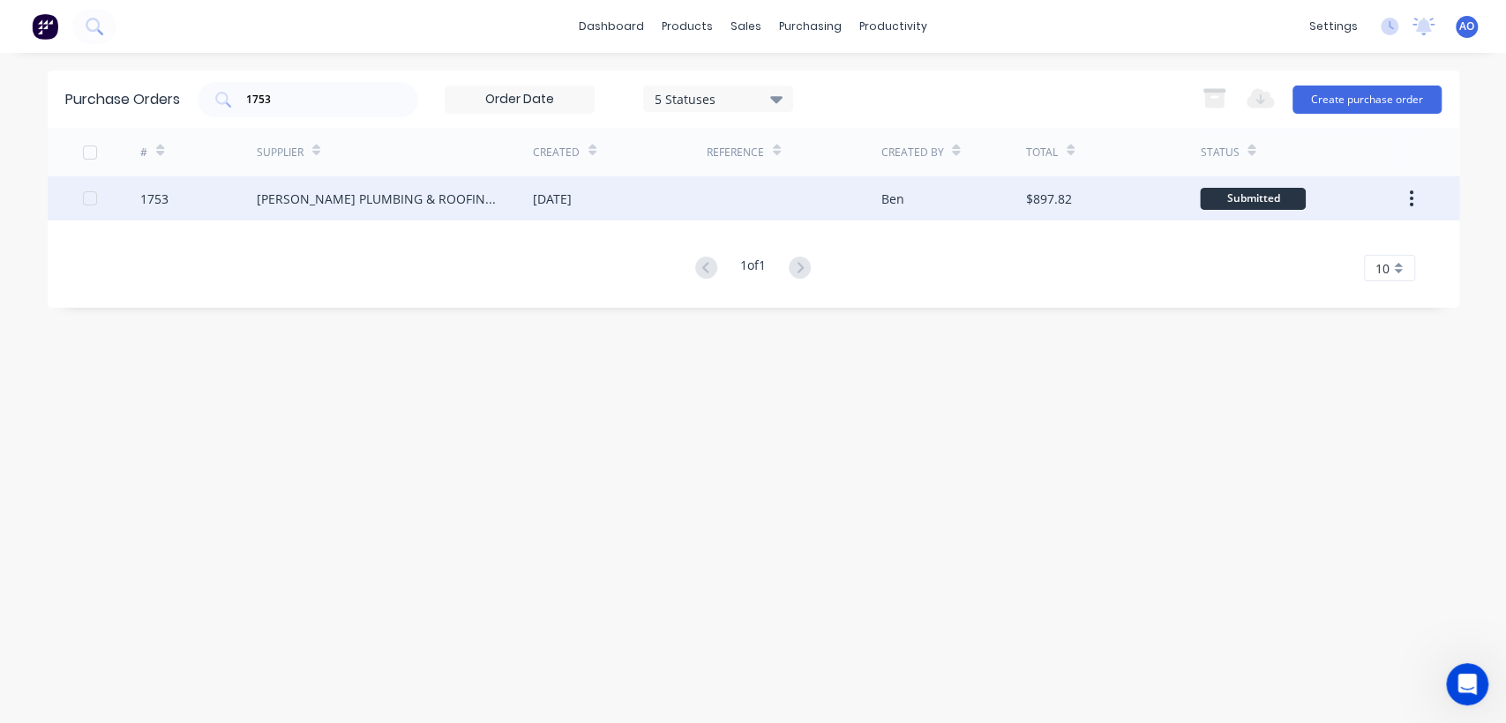
click at [364, 202] on div "[PERSON_NAME] PLUMBING & ROOFING PRO" at bounding box center [377, 199] width 241 height 19
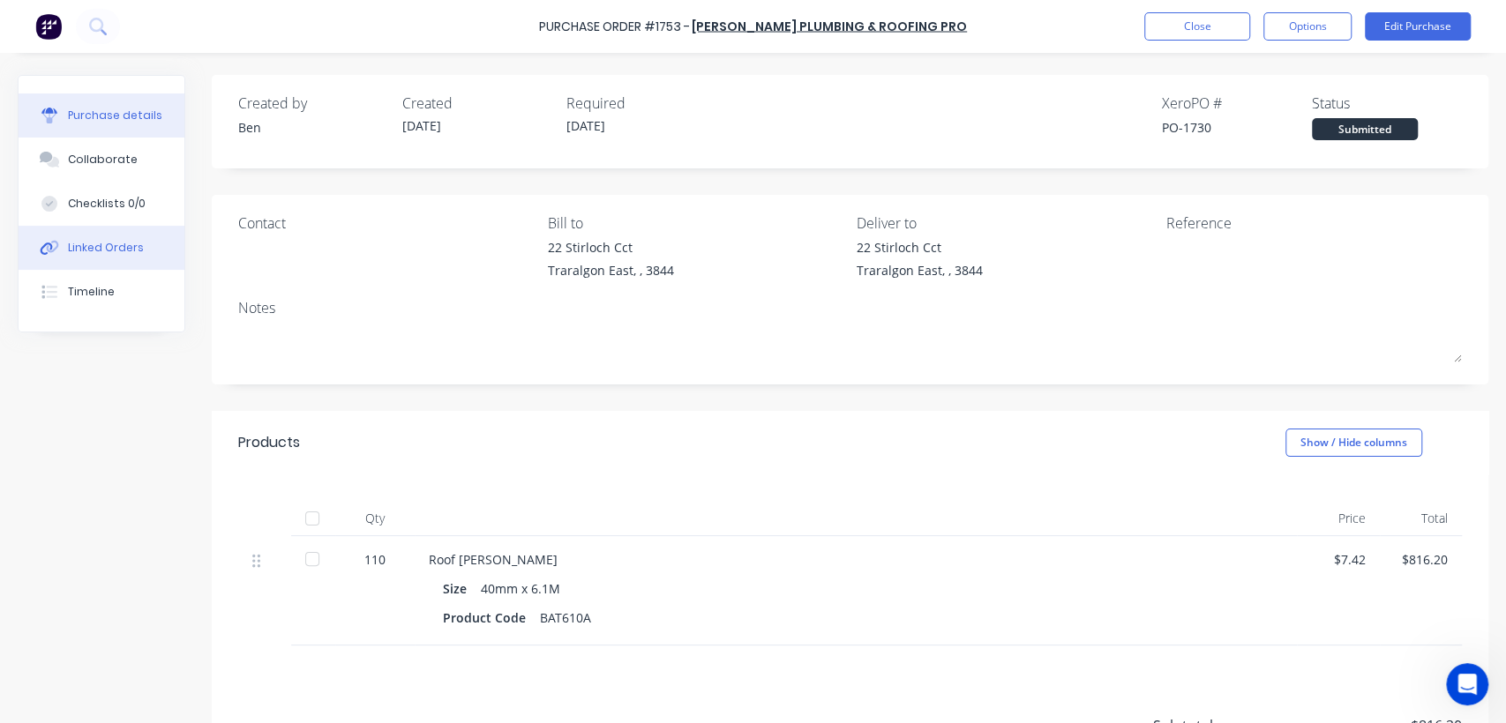
click at [131, 251] on div "Linked Orders" at bounding box center [106, 248] width 76 height 16
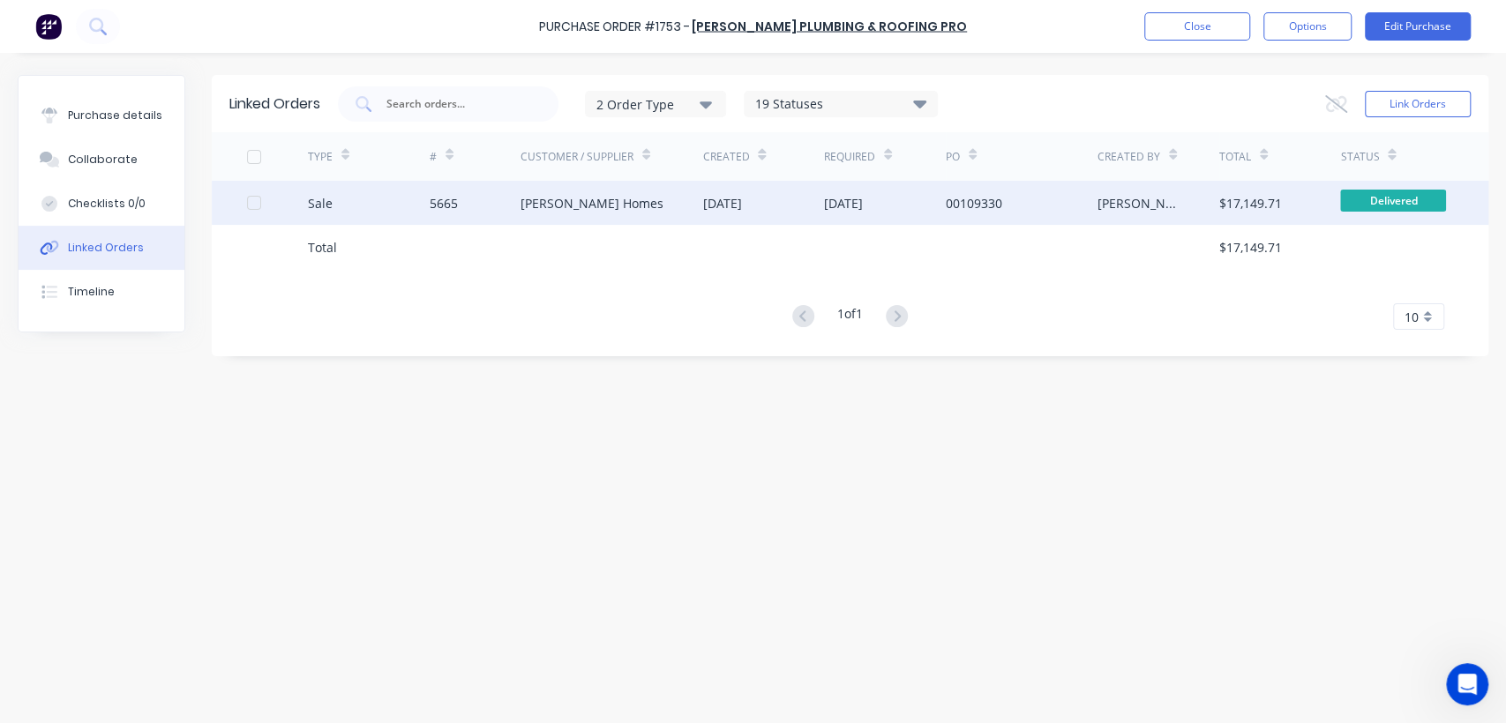
click at [599, 181] on div "[PERSON_NAME] Homes" at bounding box center [611, 203] width 183 height 44
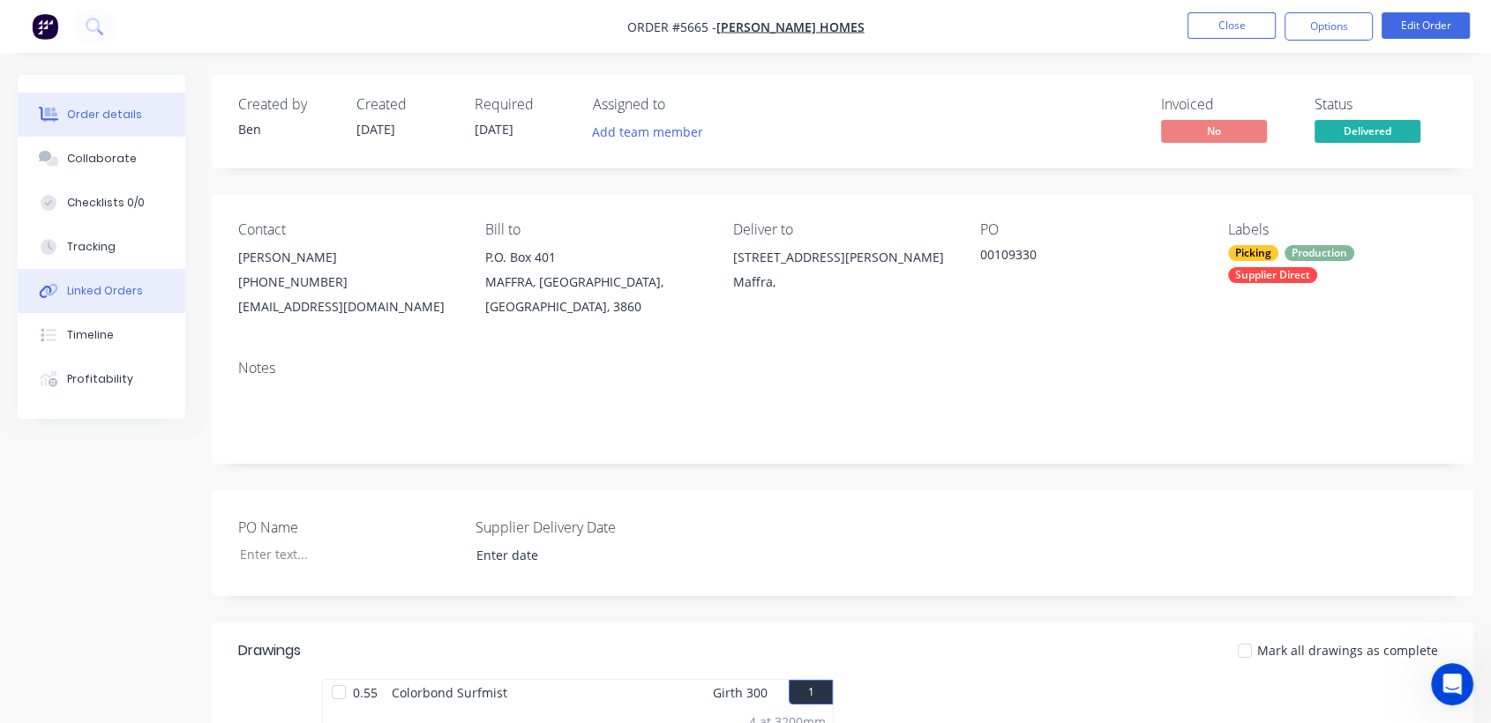
click at [119, 281] on button "Linked Orders" at bounding box center [102, 291] width 168 height 44
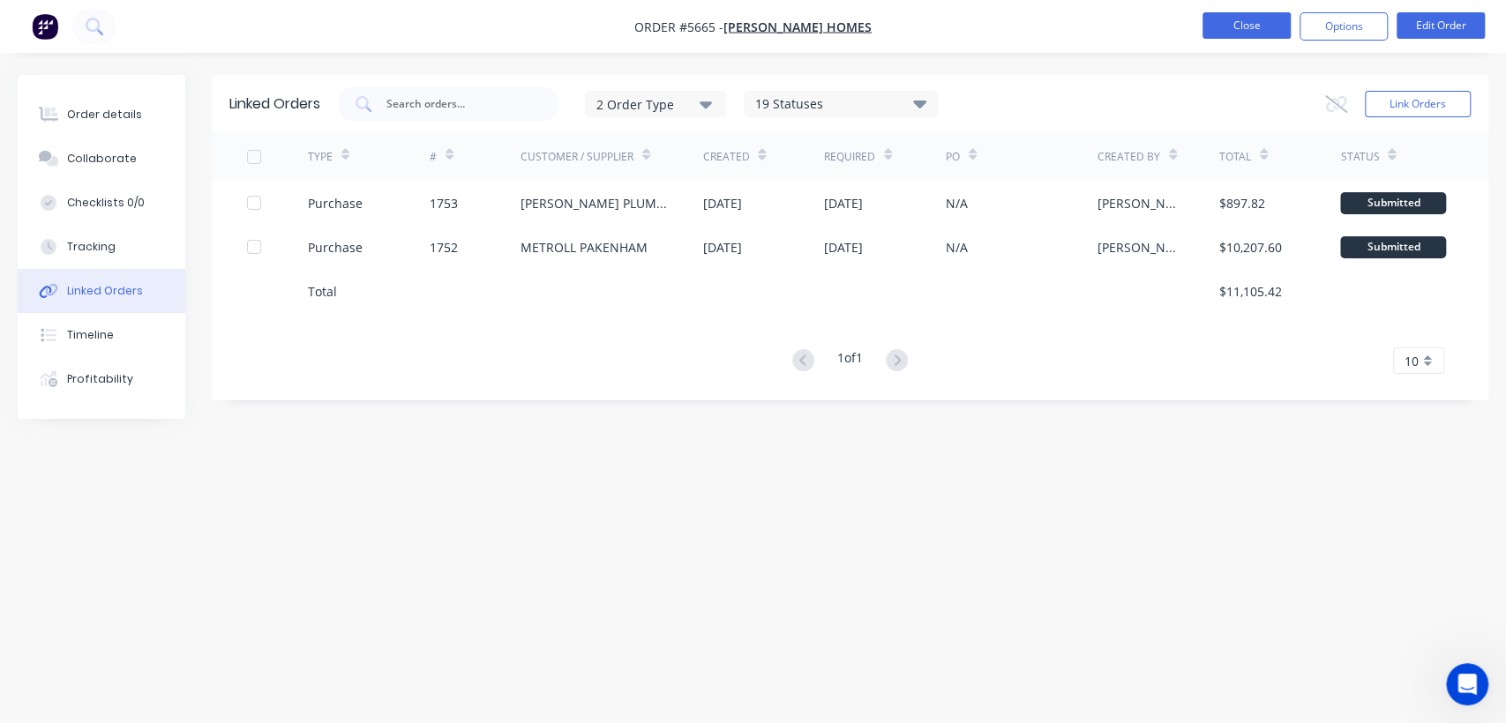
click at [1232, 24] on button "Close" at bounding box center [1246, 25] width 88 height 26
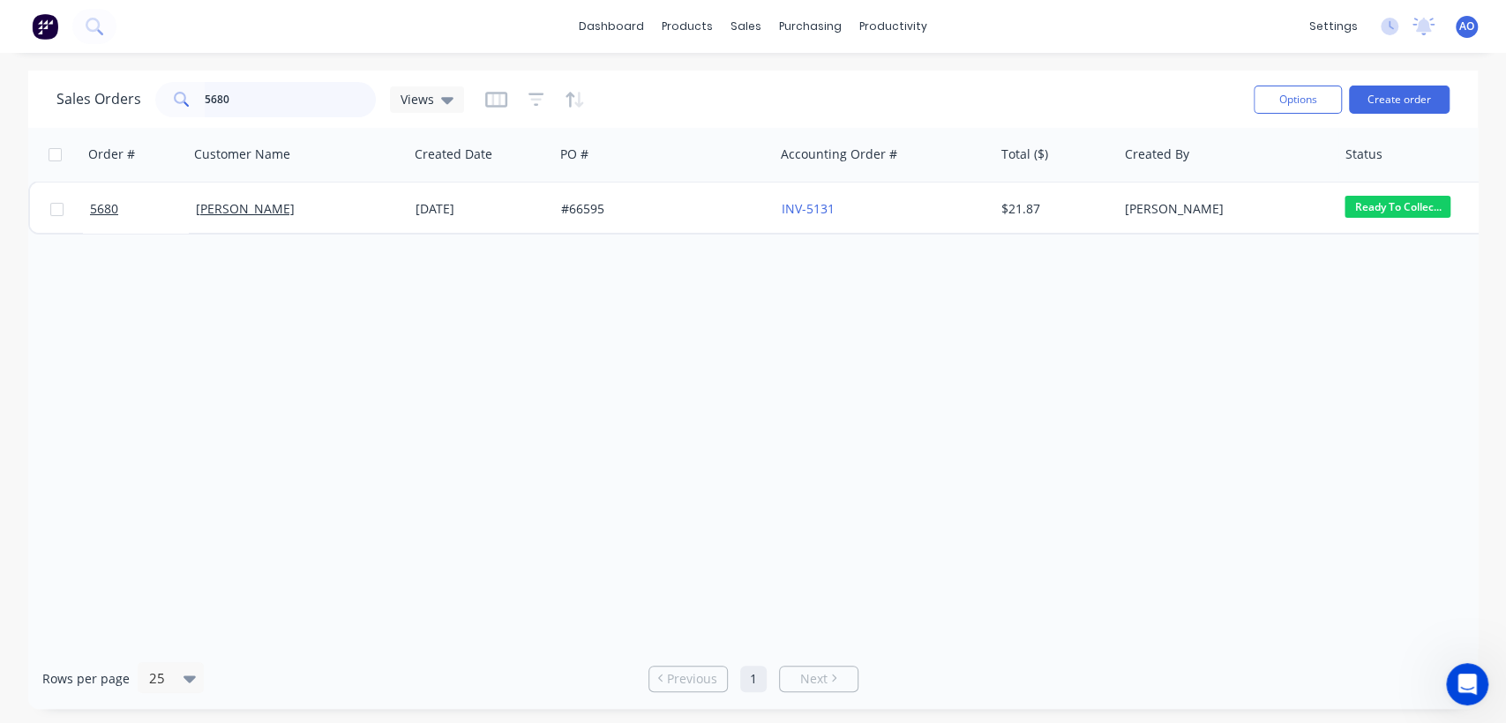
click at [251, 82] on input "5680" at bounding box center [291, 99] width 172 height 35
type input "5684"
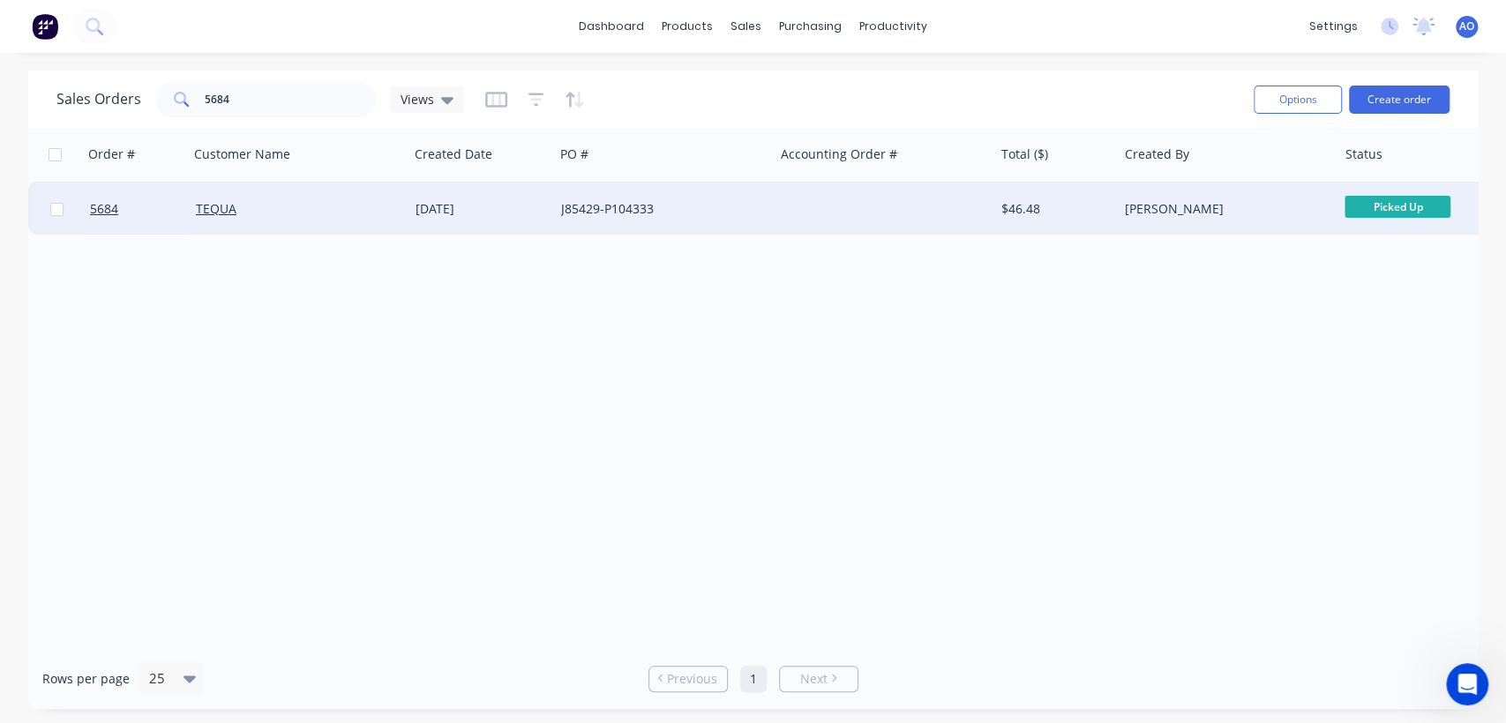
click at [721, 206] on div "J85429-P104333" at bounding box center [659, 209] width 196 height 18
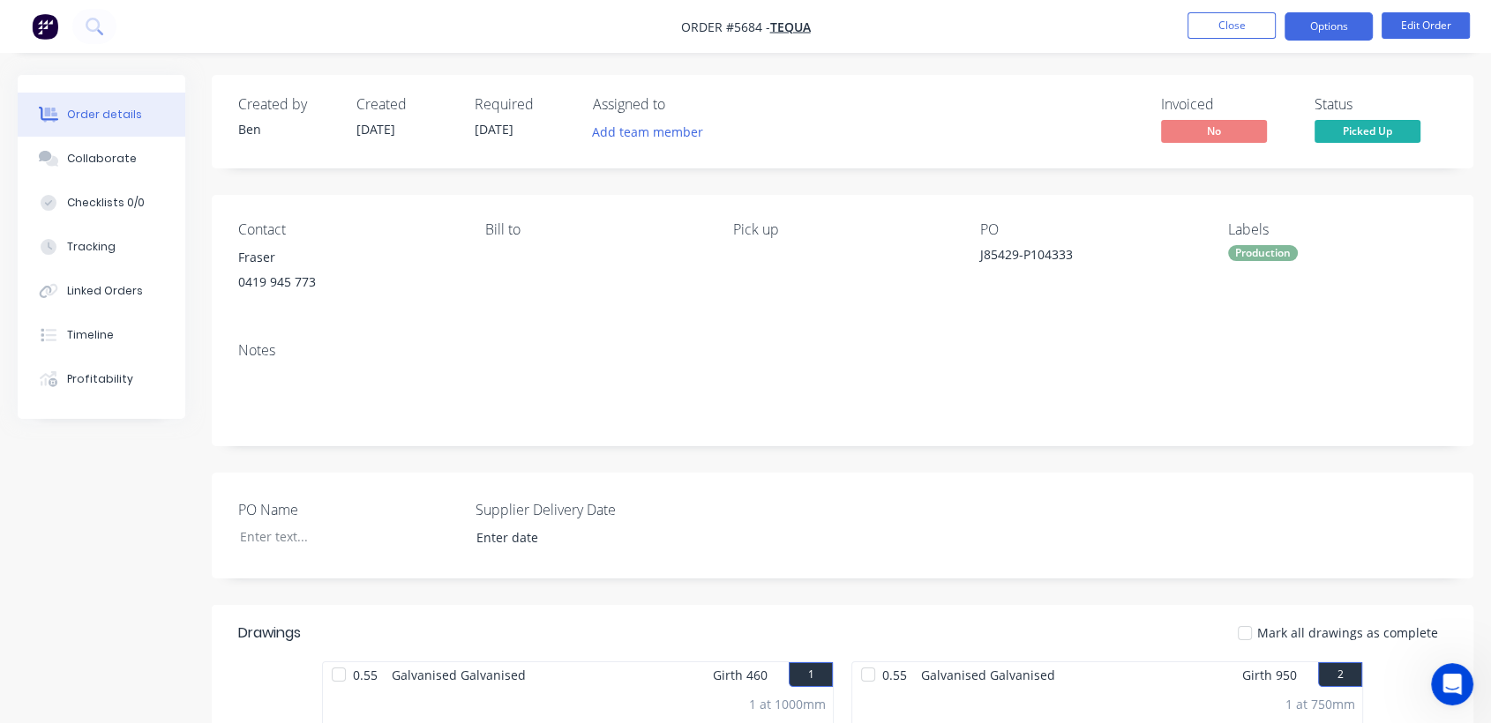
click at [1359, 32] on button "Options" at bounding box center [1328, 26] width 88 height 28
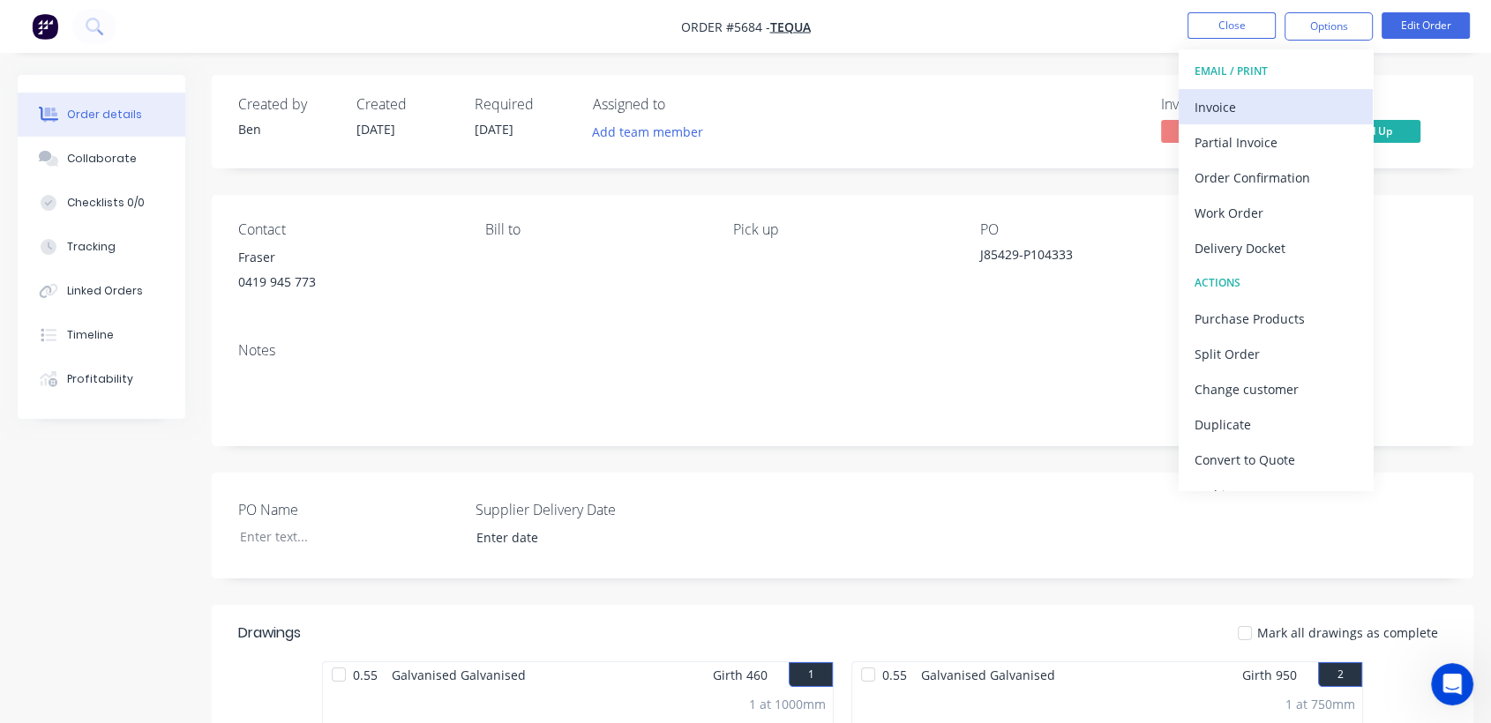
click at [1277, 111] on div "Invoice" at bounding box center [1275, 107] width 162 height 26
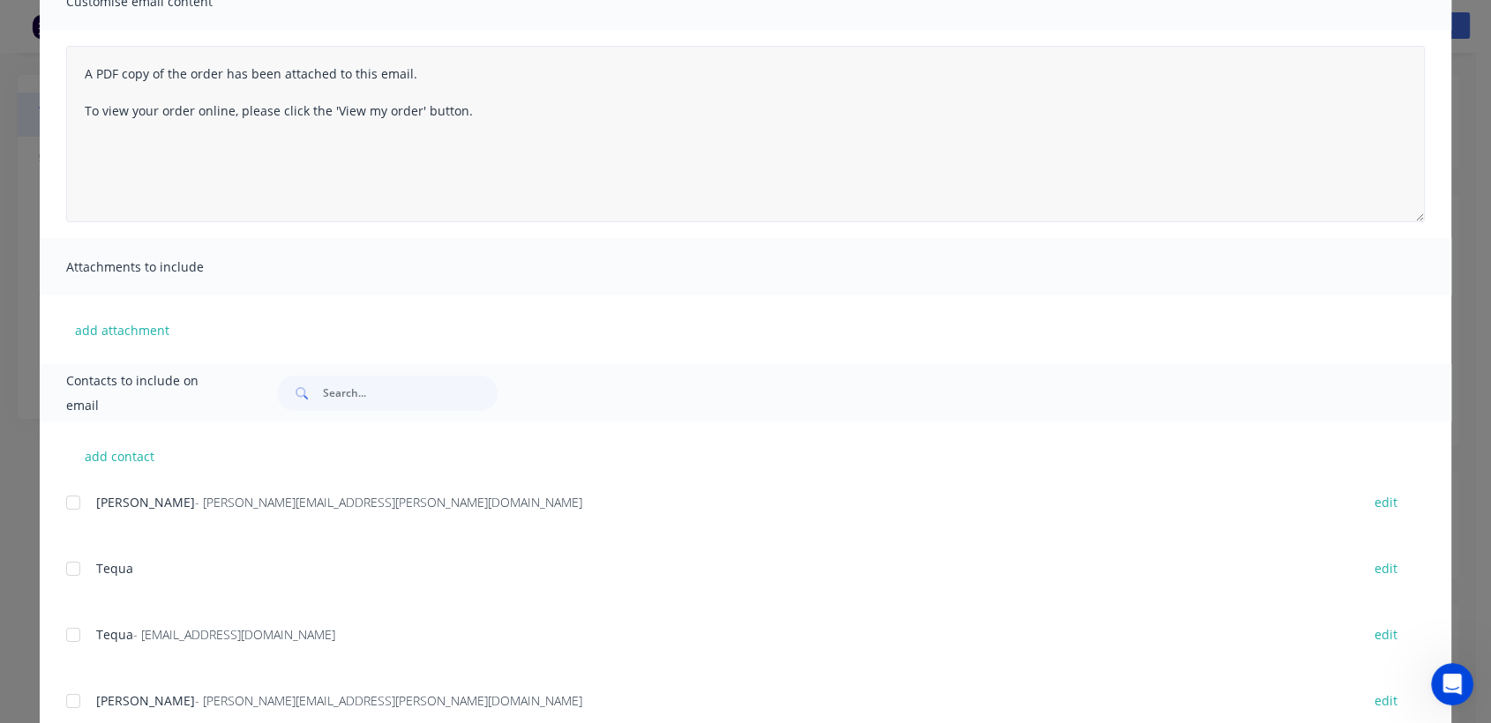
scroll to position [156, 0]
click at [69, 638] on div at bounding box center [73, 634] width 35 height 35
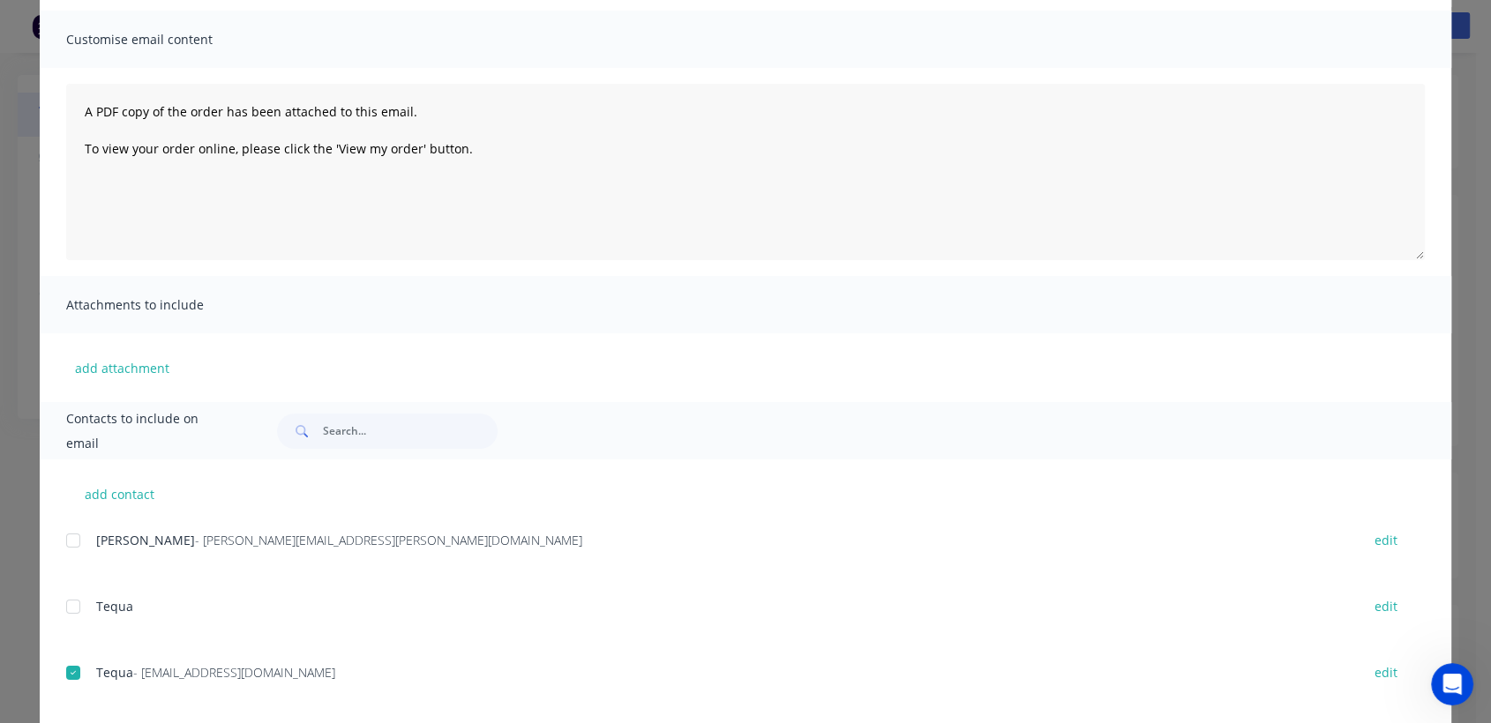
scroll to position [0, 0]
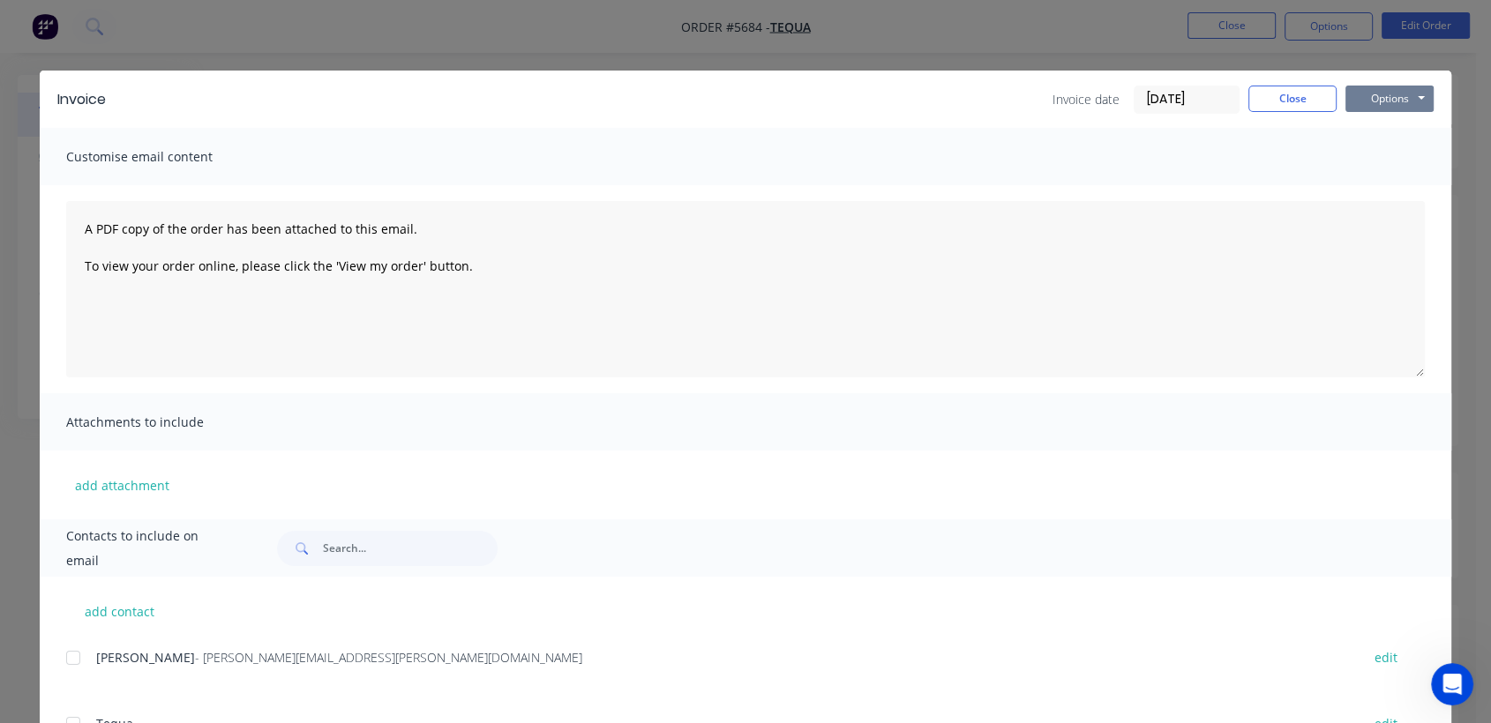
drag, startPoint x: 1378, startPoint y: 73, endPoint x: 1389, endPoint y: 101, distance: 29.7
click at [1389, 101] on div "Invoice Invoice date [DATE] Close Options Preview Print Email" at bounding box center [746, 99] width 1412 height 57
click at [1389, 101] on button "Options" at bounding box center [1389, 99] width 88 height 26
click at [1401, 188] on button "Email" at bounding box center [1401, 188] width 113 height 29
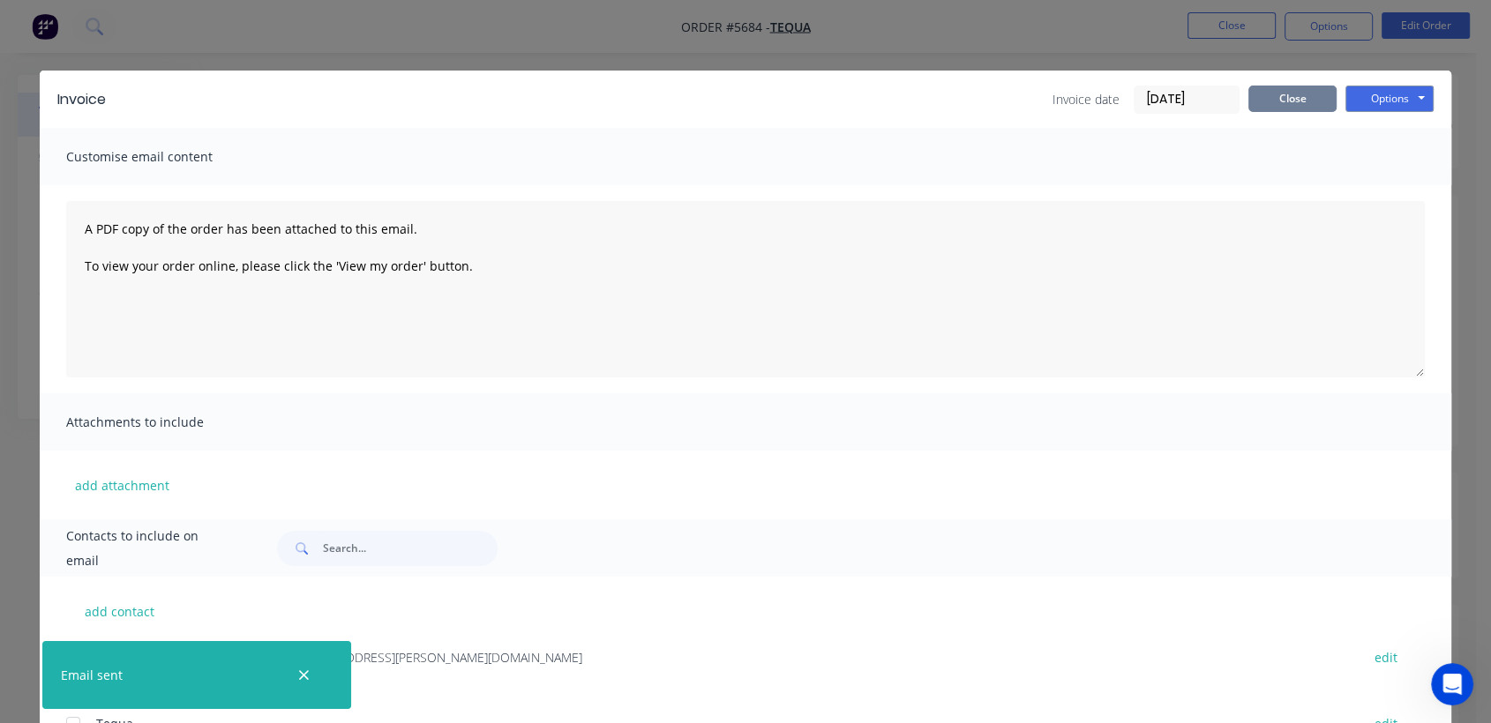
click at [1297, 105] on button "Close" at bounding box center [1292, 99] width 88 height 26
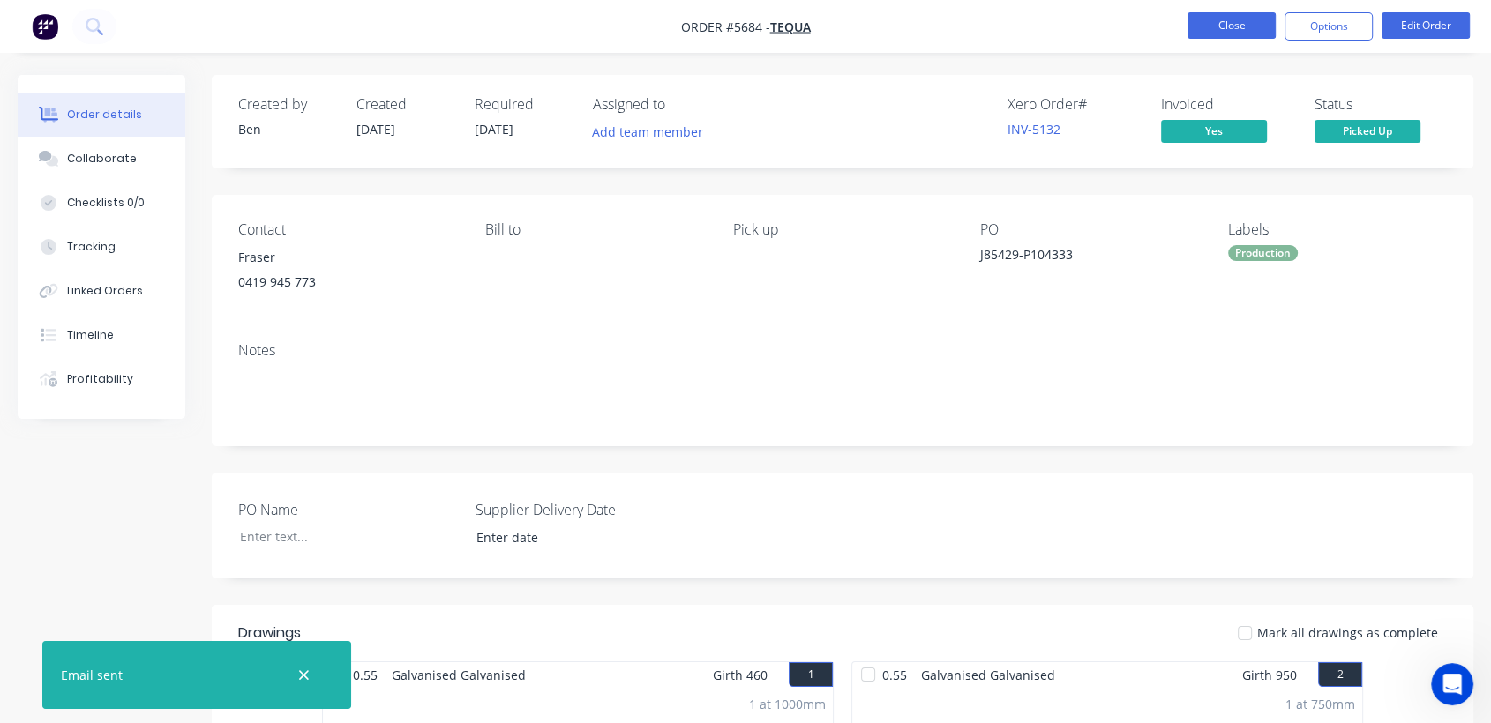
click at [1228, 29] on button "Close" at bounding box center [1231, 25] width 88 height 26
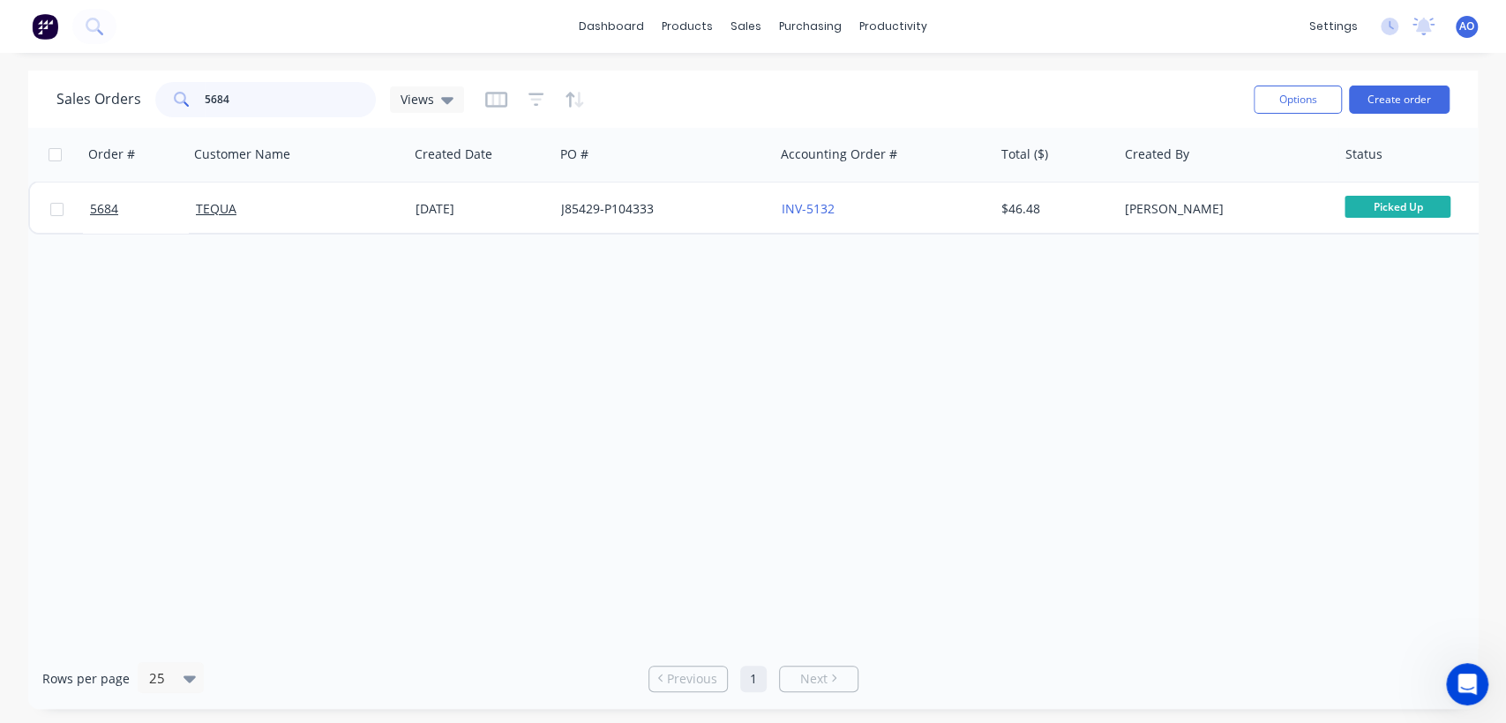
click at [298, 101] on input "5684" at bounding box center [291, 99] width 172 height 35
type input "5658"
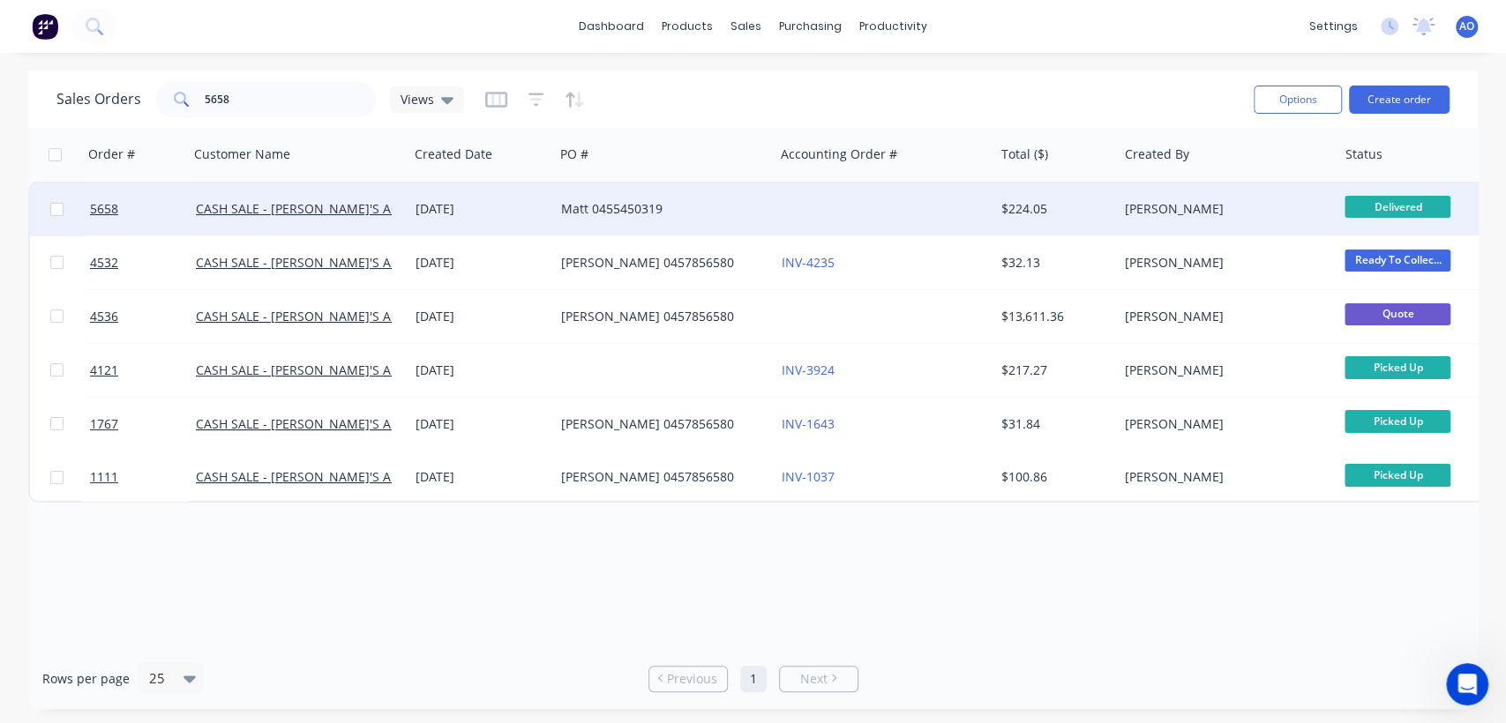
click at [966, 222] on div at bounding box center [885, 209] width 220 height 53
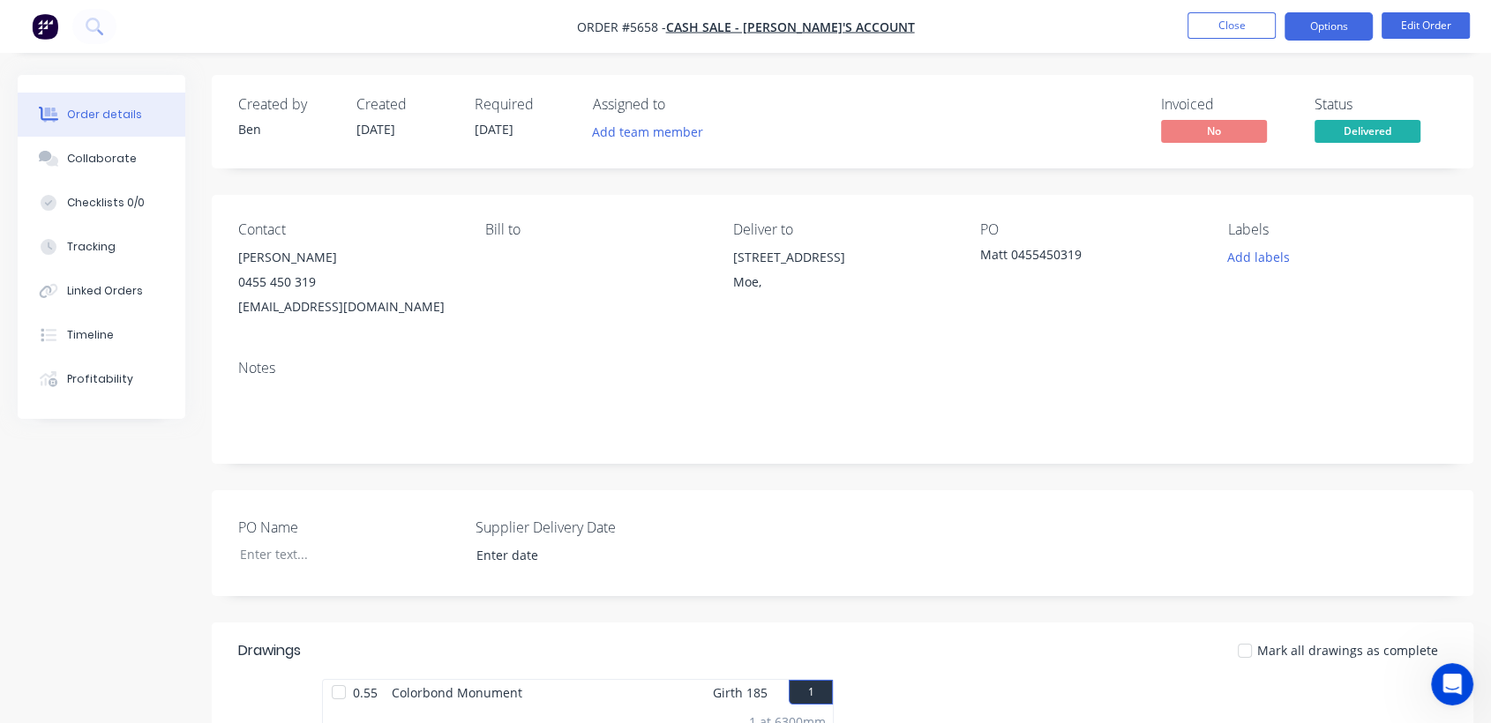
click at [1327, 30] on button "Options" at bounding box center [1328, 26] width 88 height 28
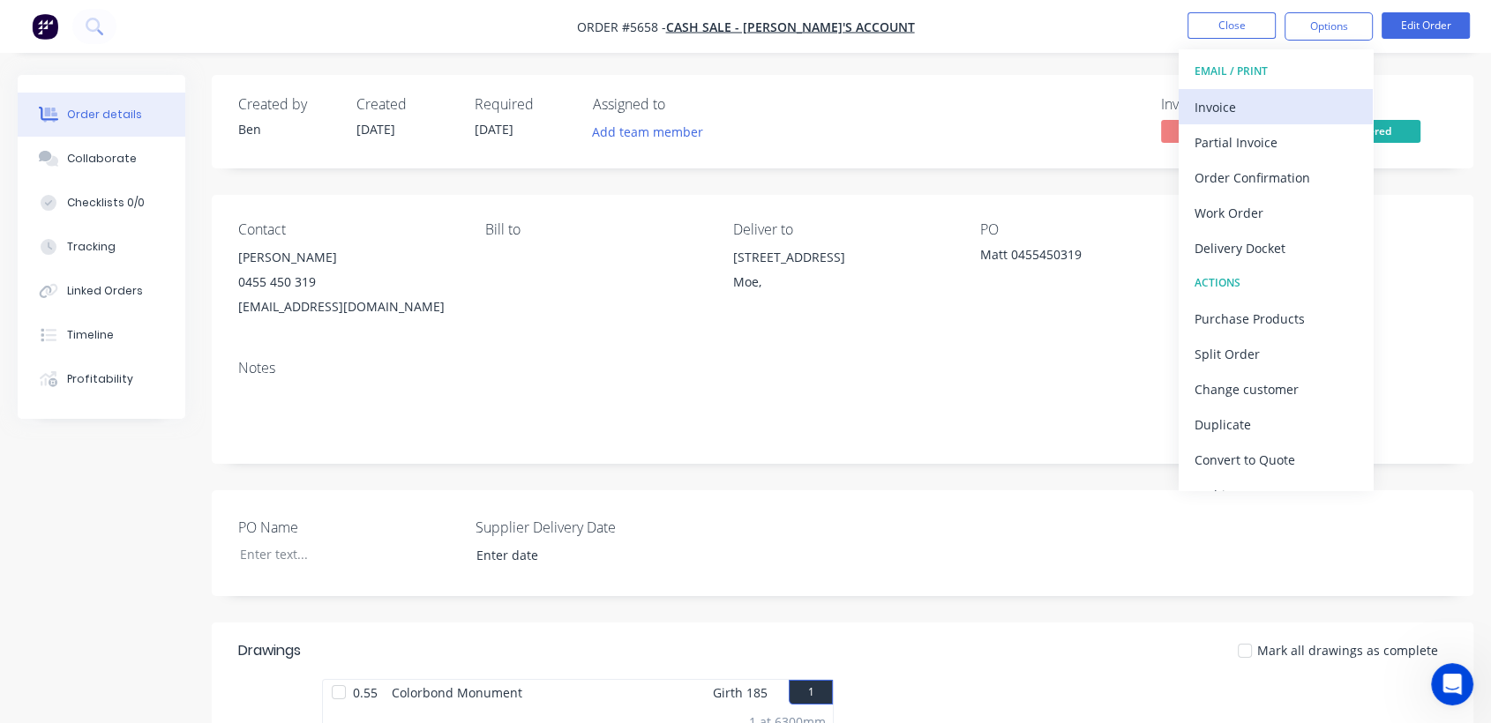
click at [1232, 107] on div "Invoice" at bounding box center [1275, 107] width 162 height 26
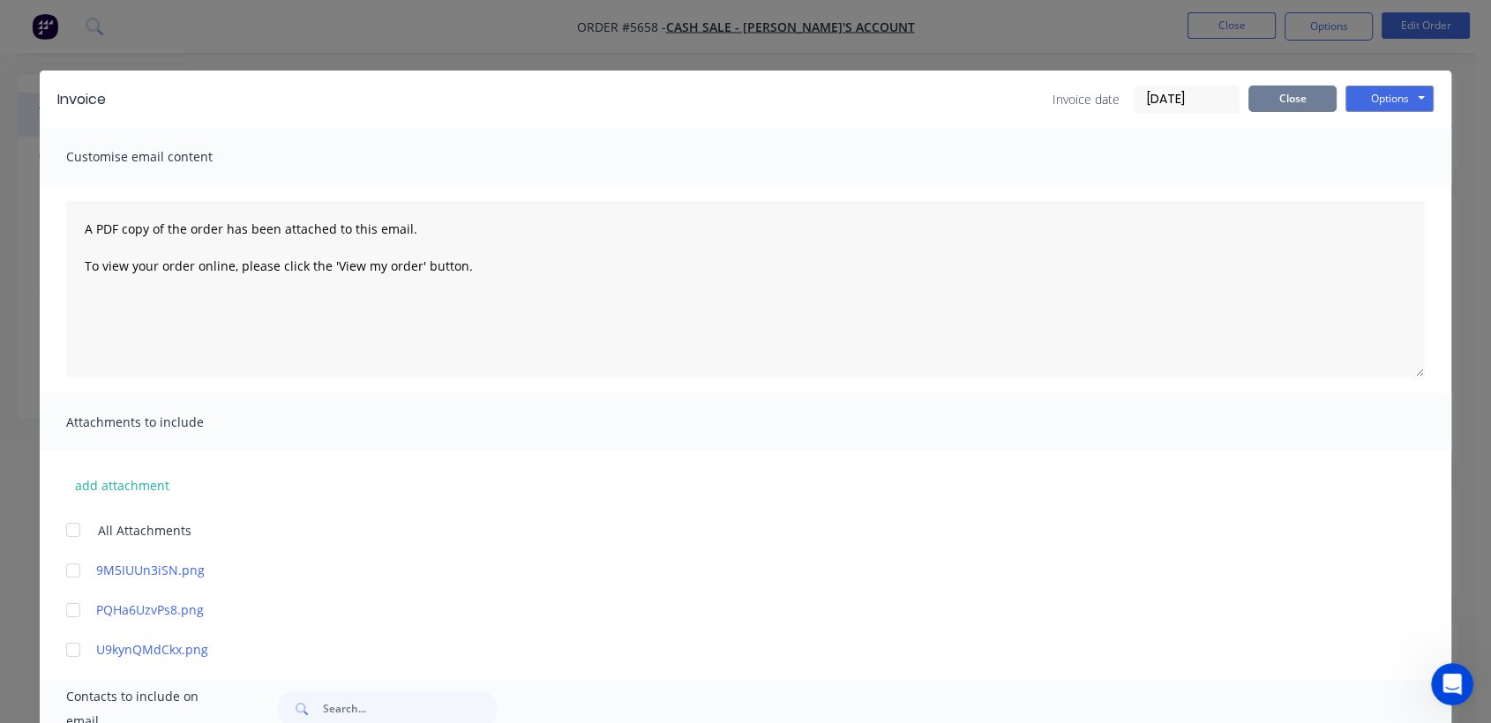
click at [1286, 105] on button "Close" at bounding box center [1292, 99] width 88 height 26
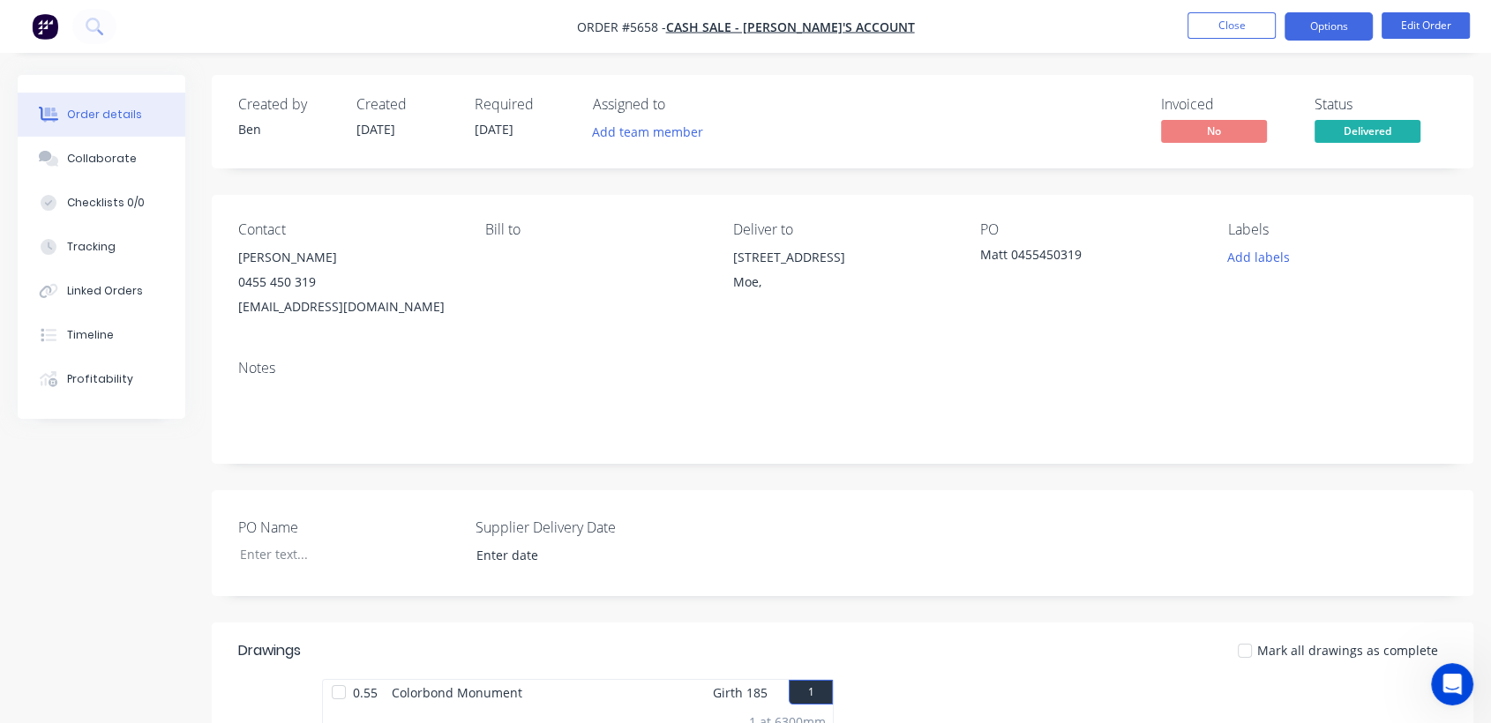
click at [1362, 33] on button "Options" at bounding box center [1328, 26] width 88 height 28
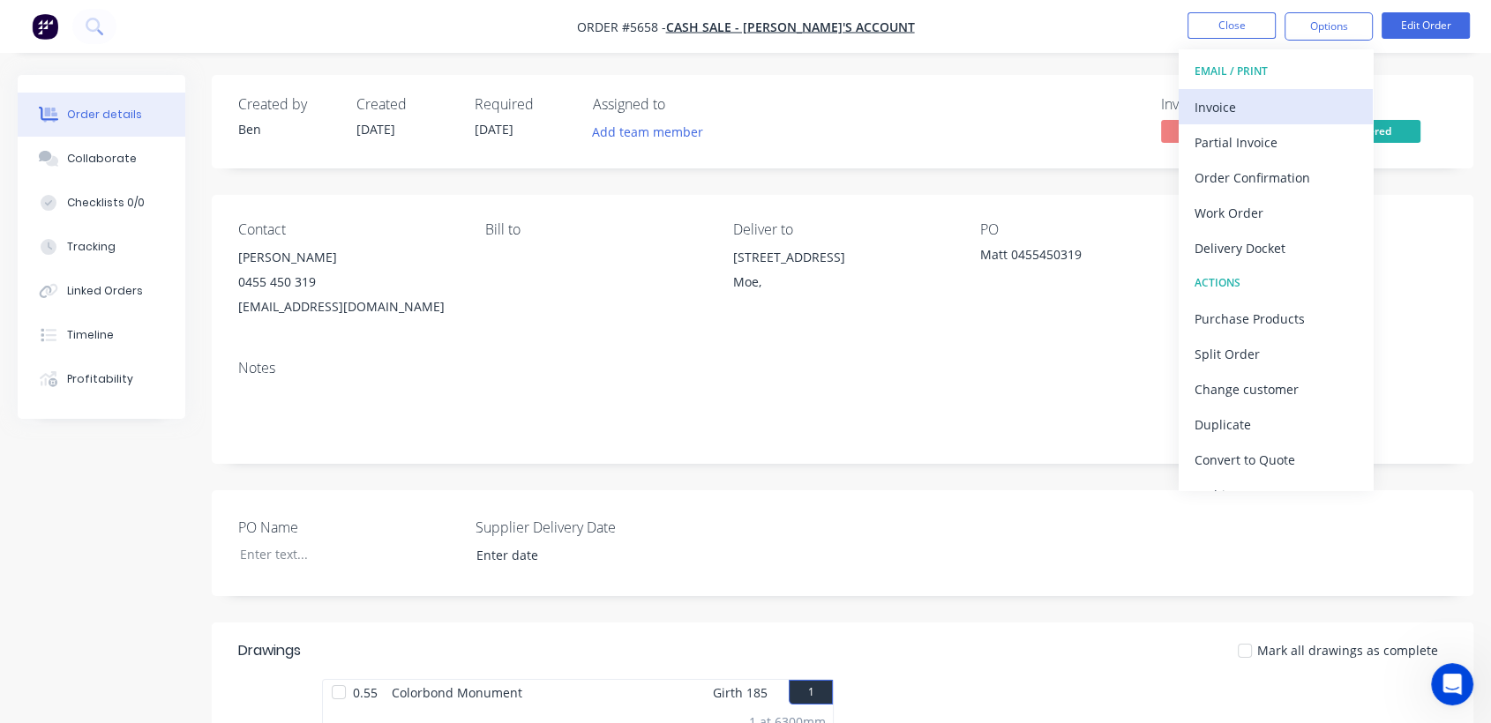
click at [1263, 121] on button "Invoice" at bounding box center [1276, 106] width 194 height 35
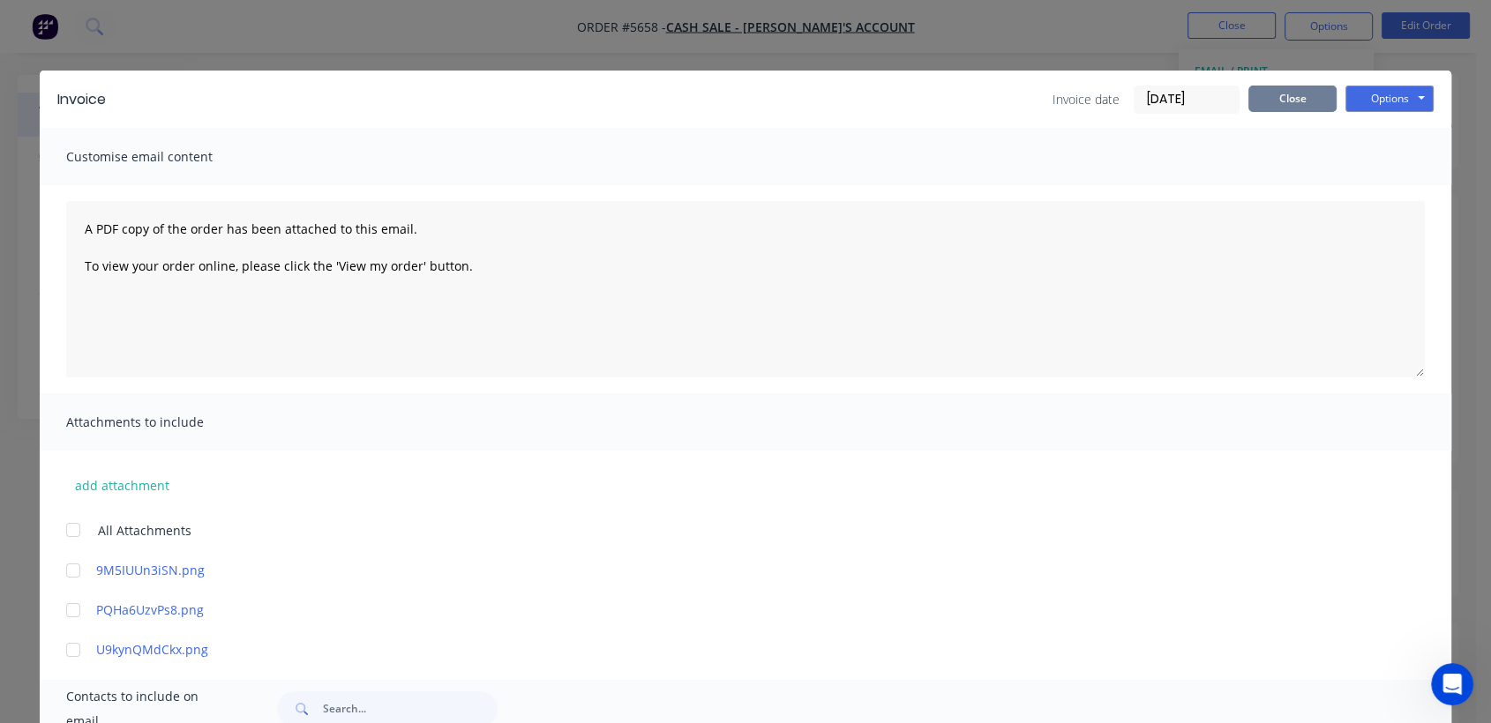
click at [1273, 91] on button "Close" at bounding box center [1292, 99] width 88 height 26
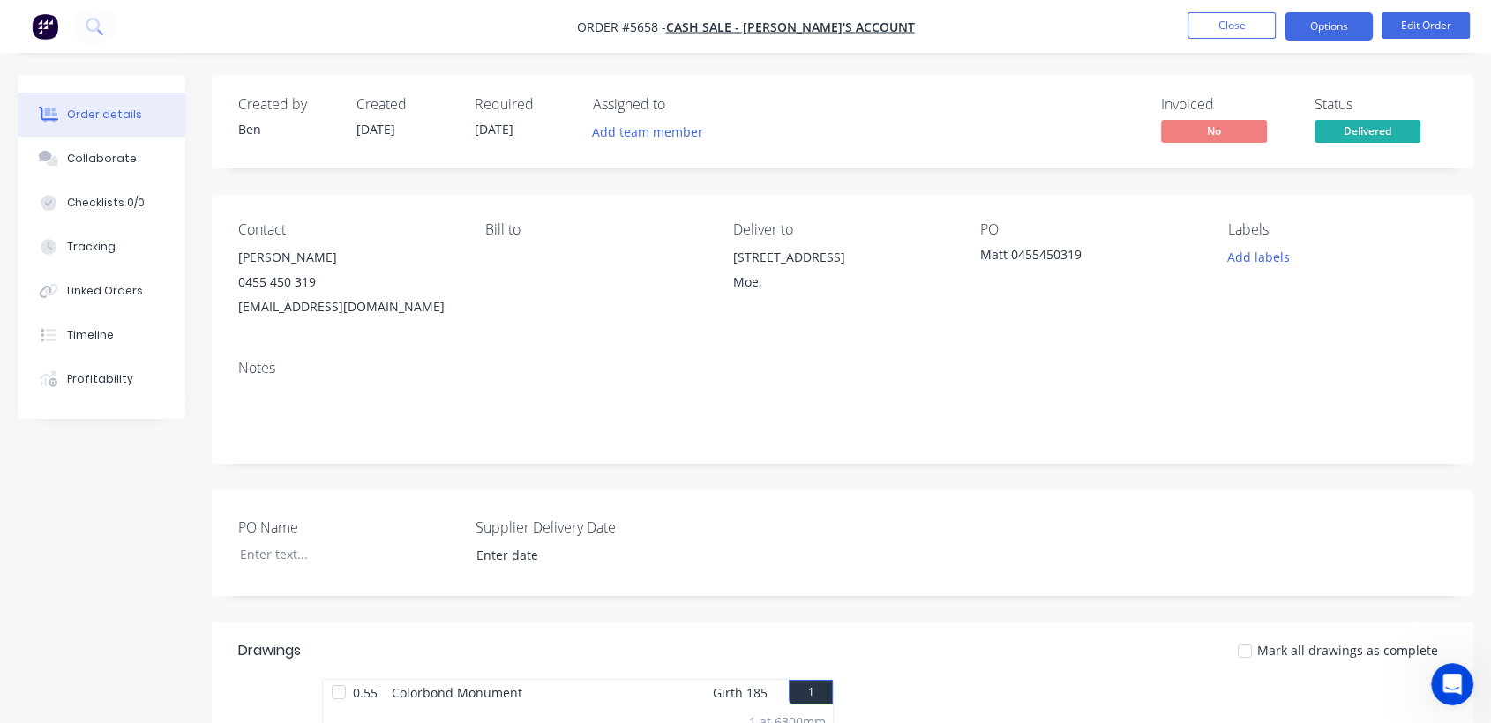
click at [1340, 35] on button "Options" at bounding box center [1328, 26] width 88 height 28
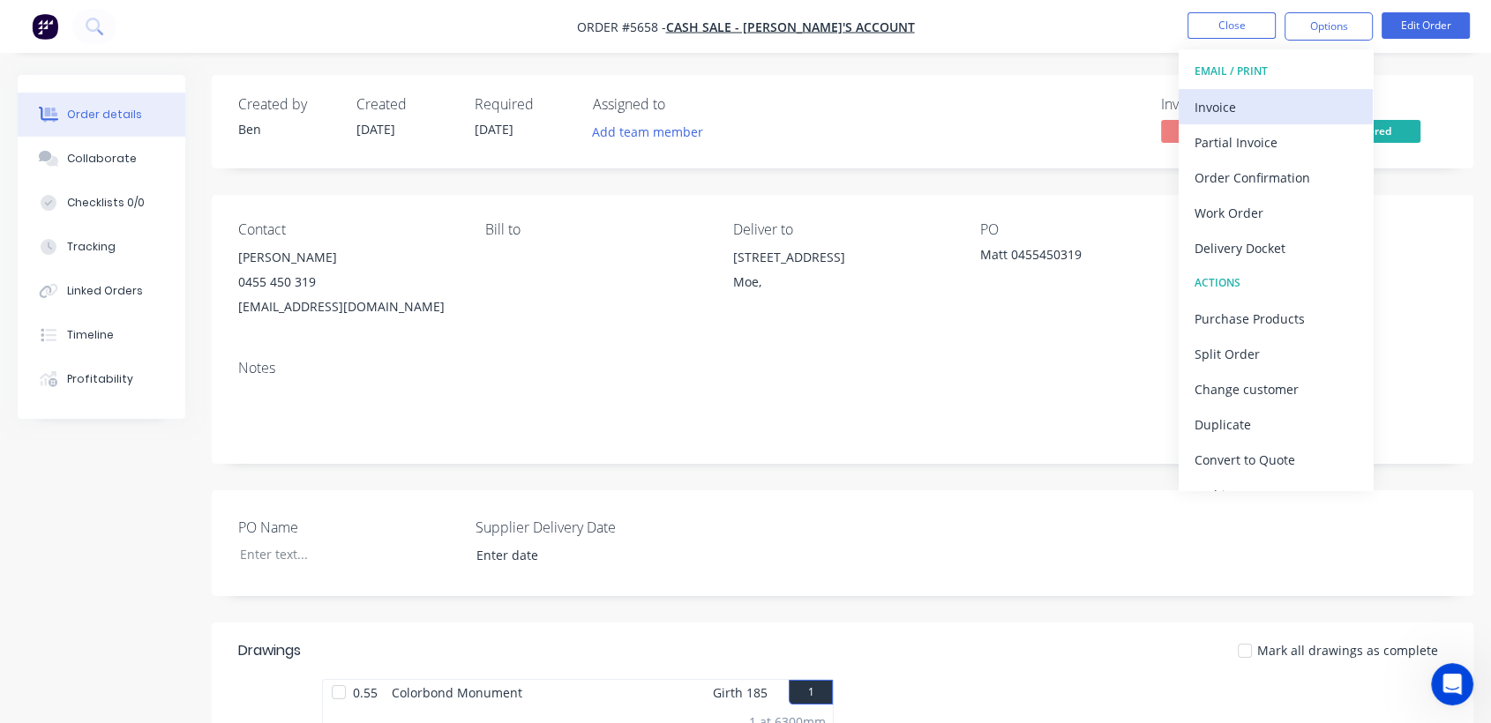
click at [1226, 91] on button "Invoice" at bounding box center [1276, 106] width 194 height 35
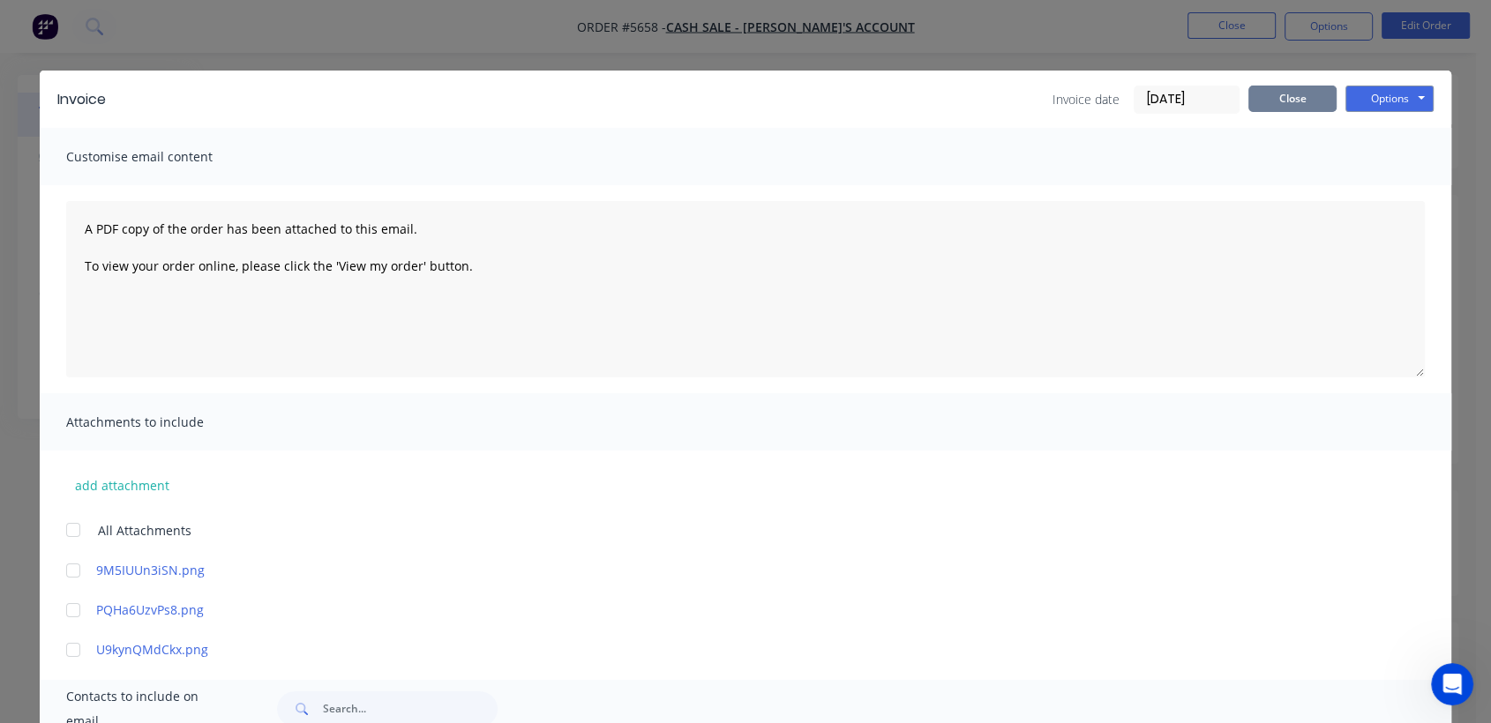
click at [1264, 101] on button "Close" at bounding box center [1292, 99] width 88 height 26
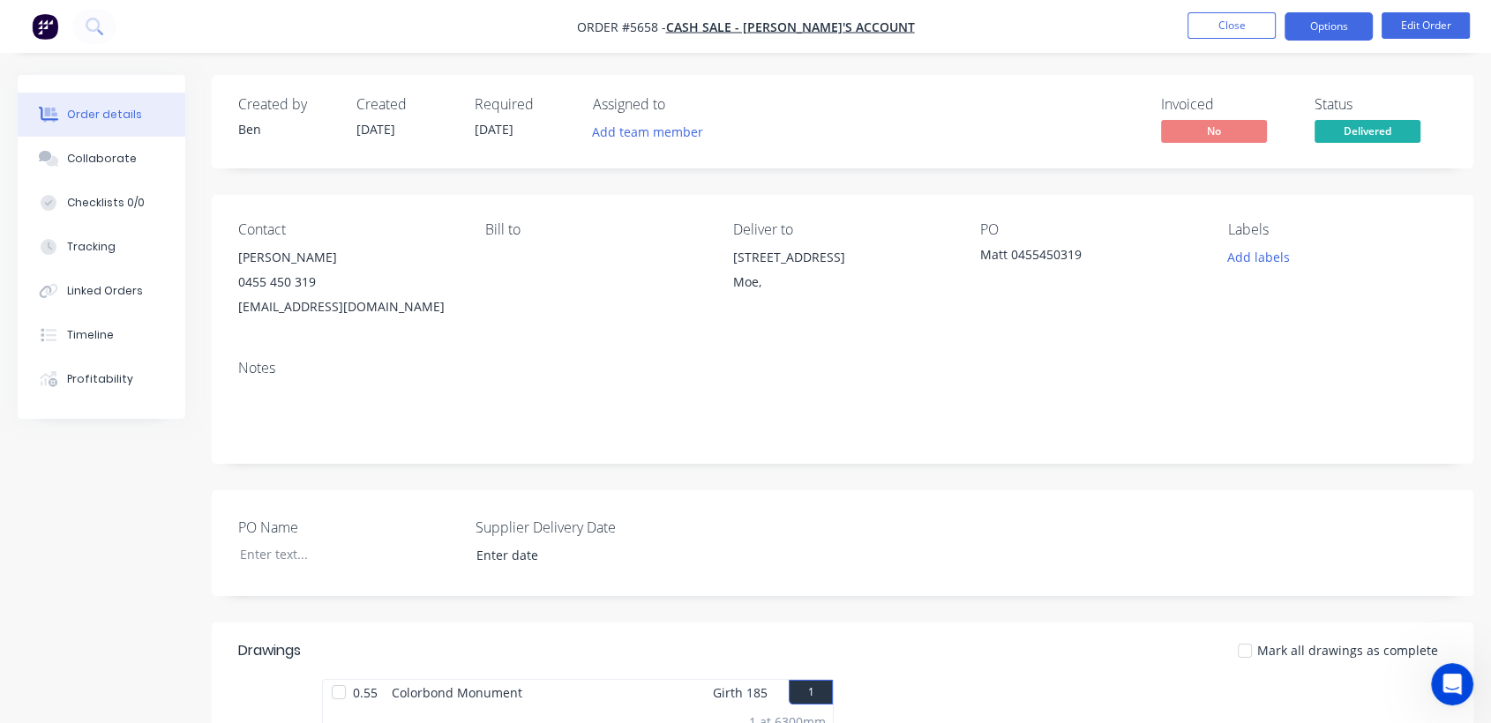
click at [1320, 18] on button "Options" at bounding box center [1328, 26] width 88 height 28
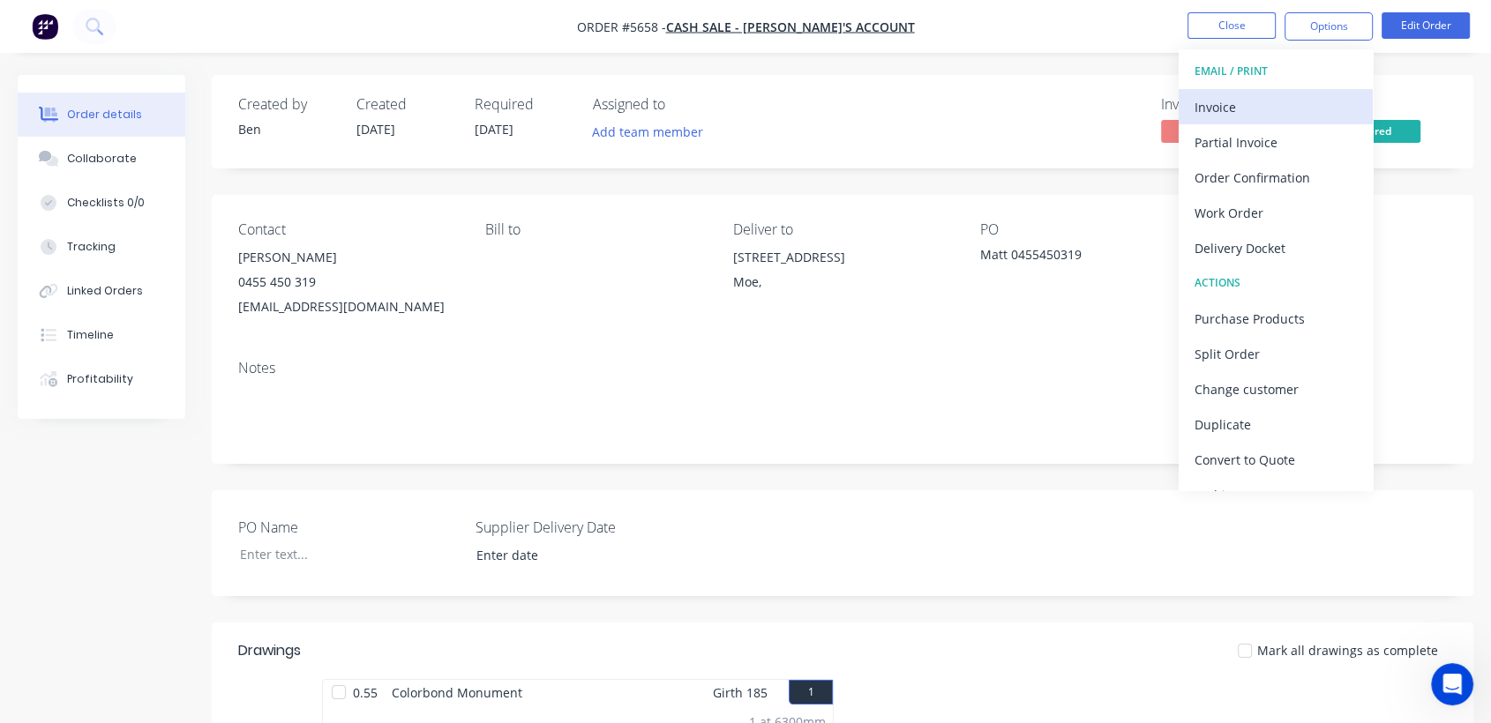
click at [1242, 101] on div "Invoice" at bounding box center [1275, 107] width 162 height 26
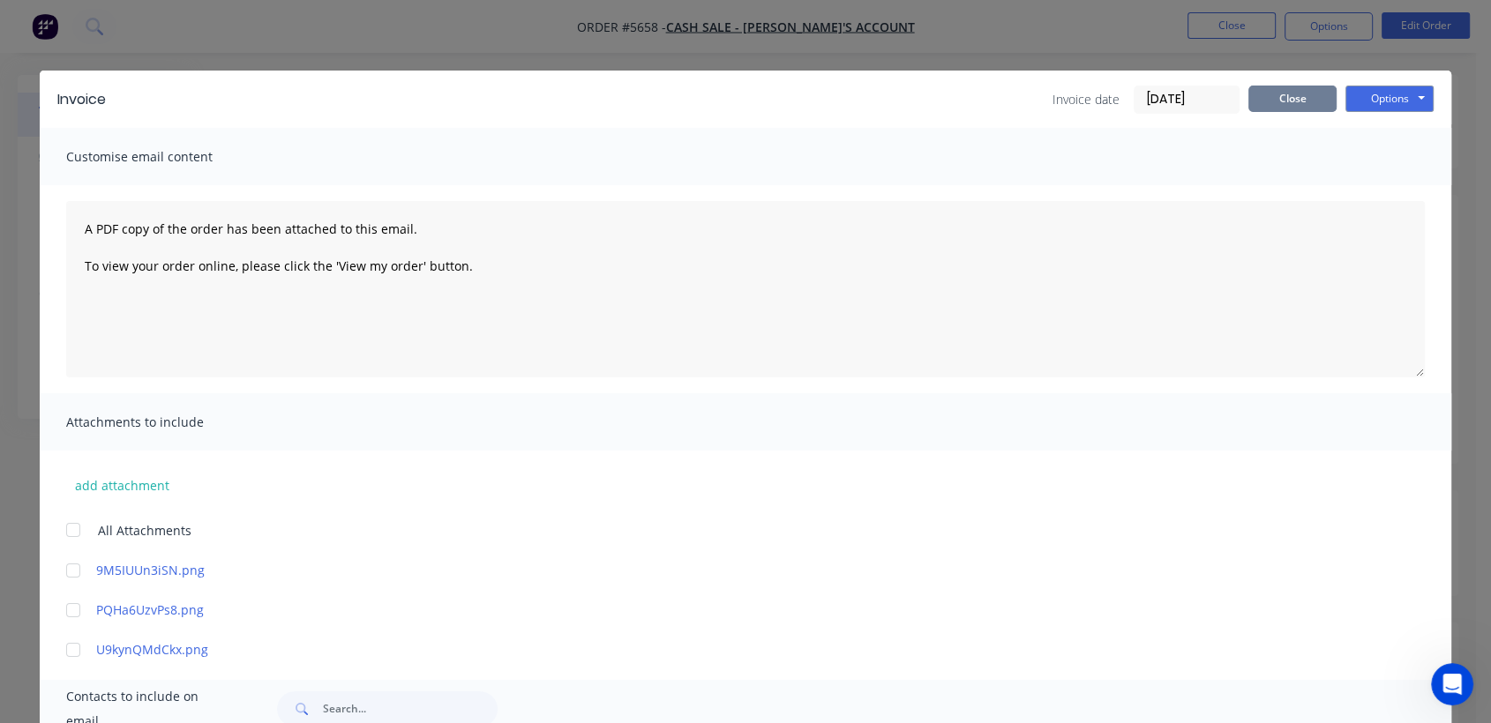
click at [1295, 102] on button "Close" at bounding box center [1292, 99] width 88 height 26
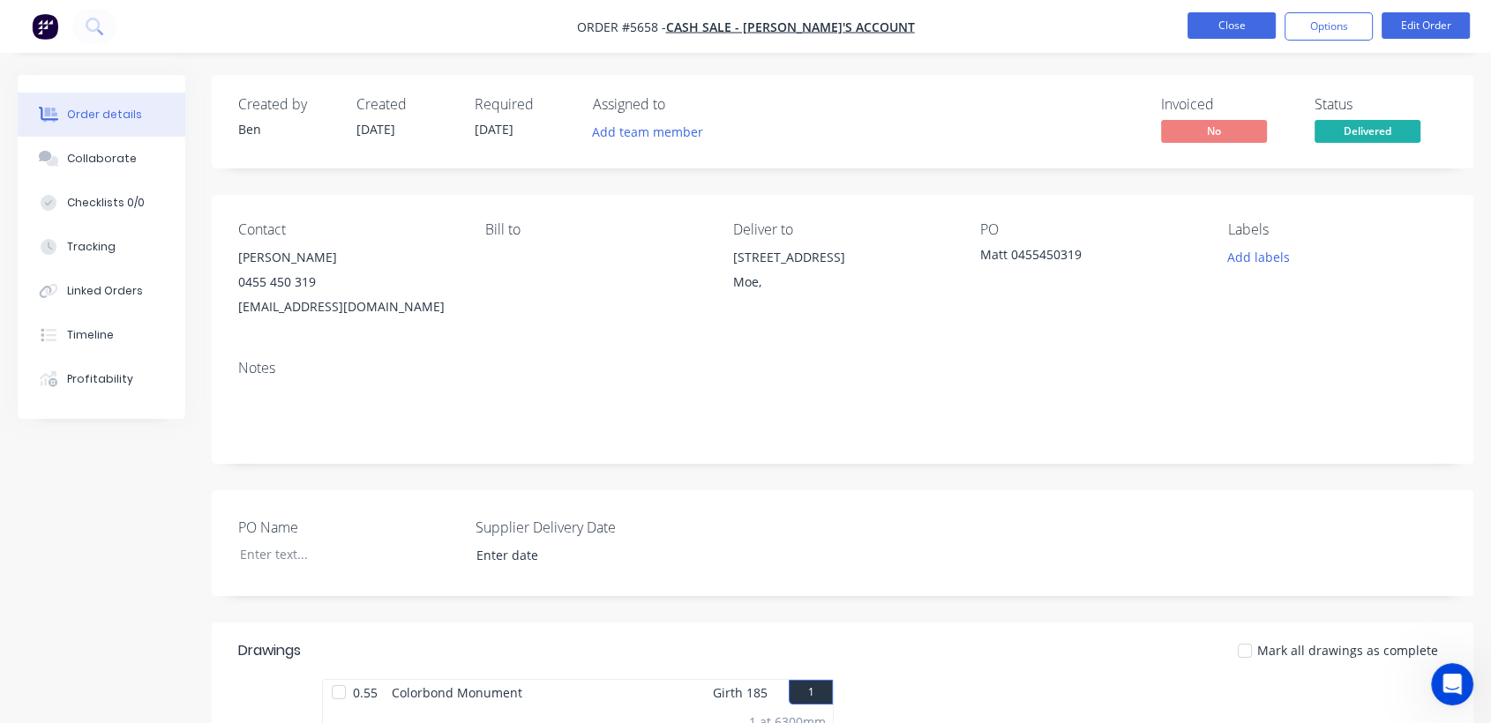
click at [1221, 26] on button "Close" at bounding box center [1231, 25] width 88 height 26
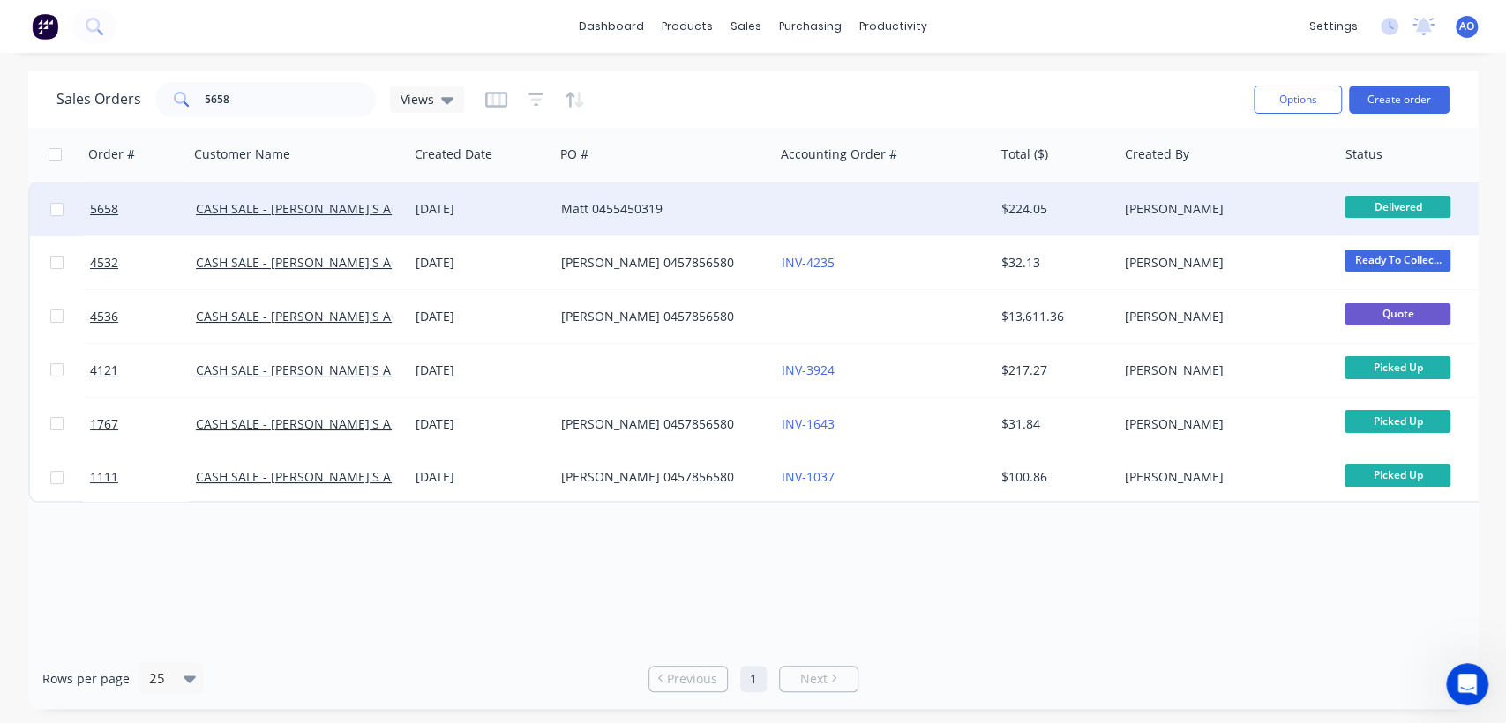
click at [699, 214] on div "Matt 0455450319" at bounding box center [659, 209] width 196 height 18
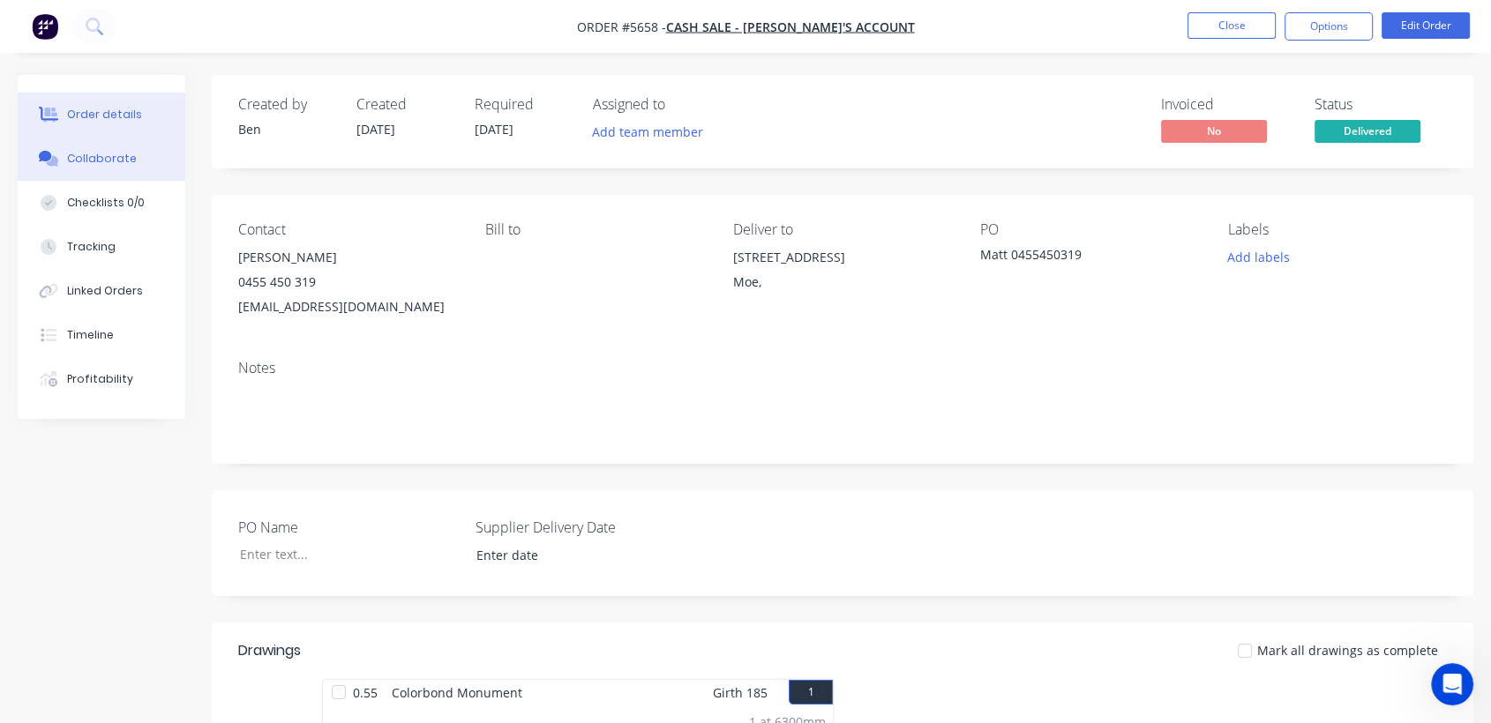
click at [102, 161] on div "Collaborate" at bounding box center [102, 159] width 70 height 16
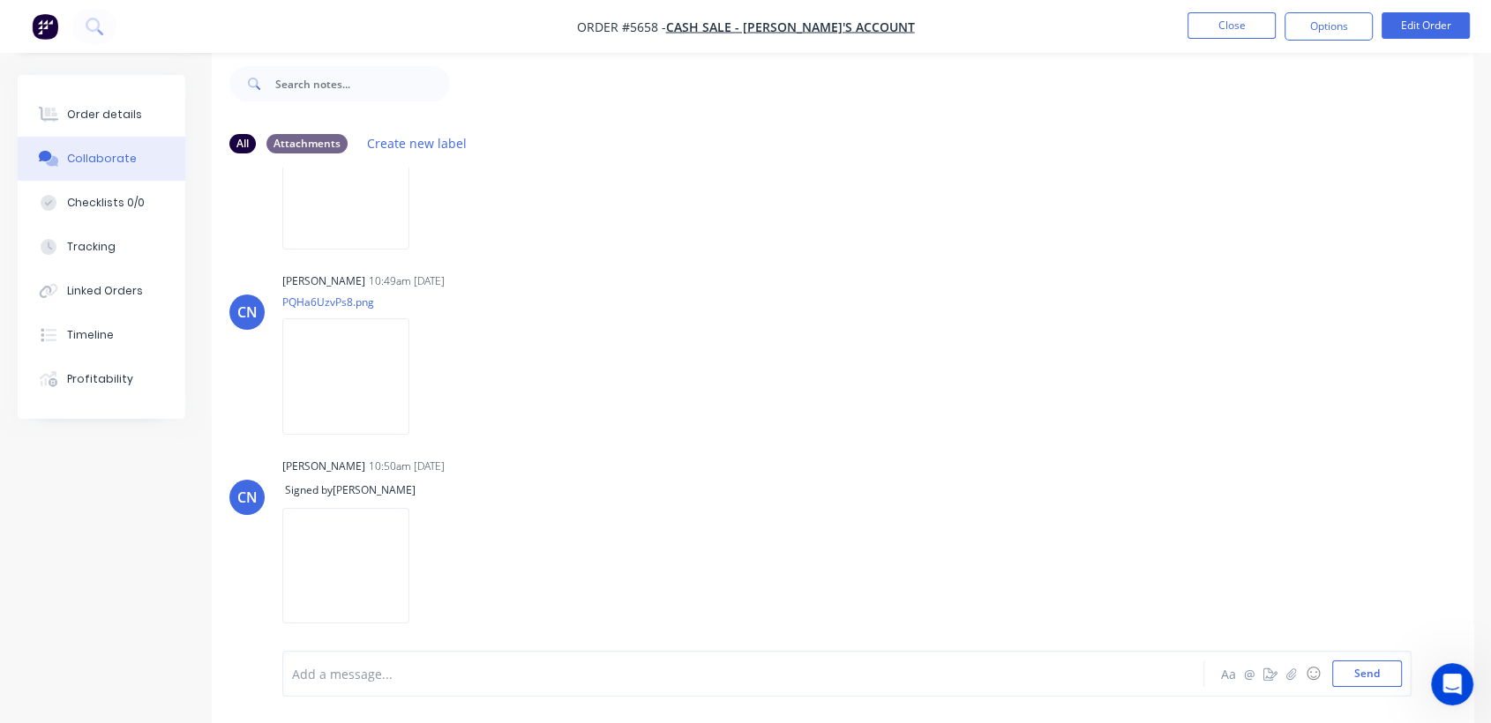
scroll to position [305, 0]
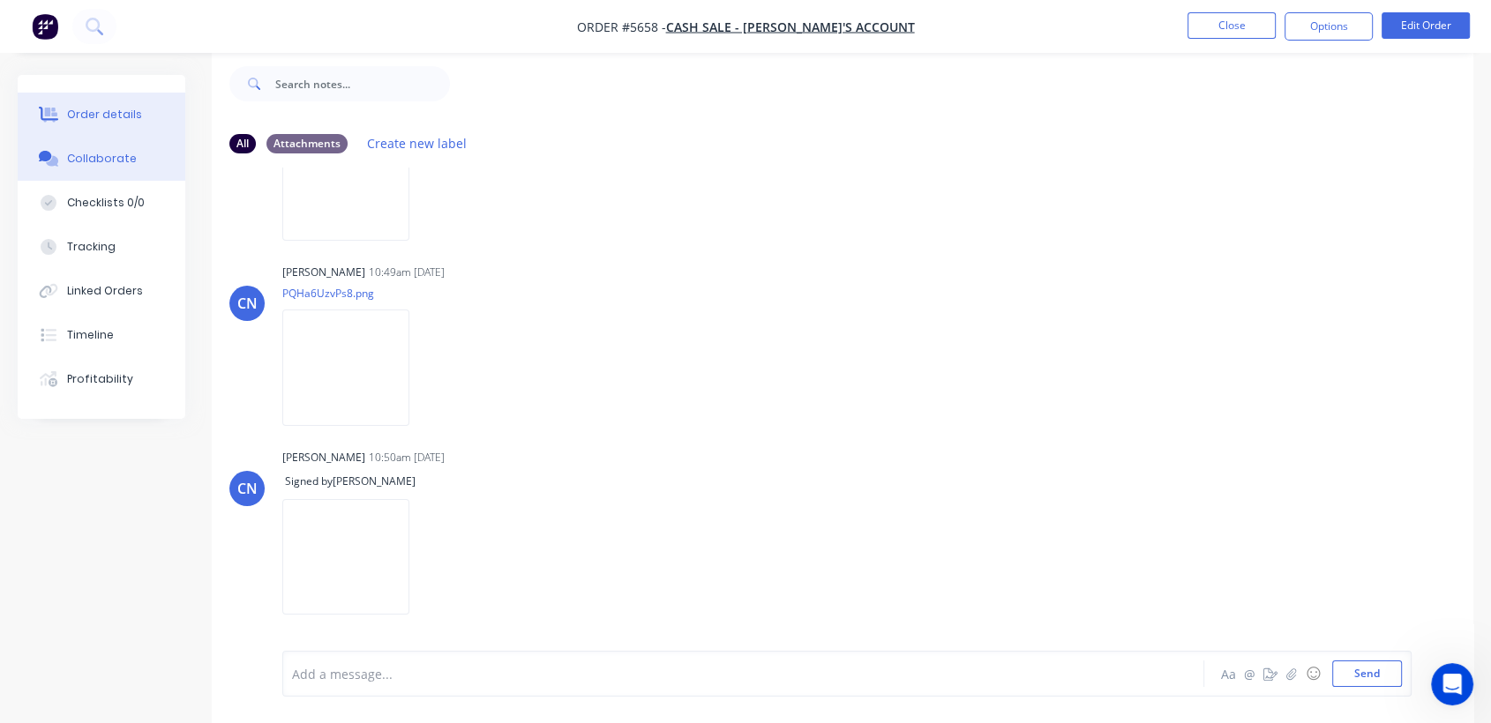
click at [78, 109] on div "Order details" at bounding box center [104, 115] width 75 height 16
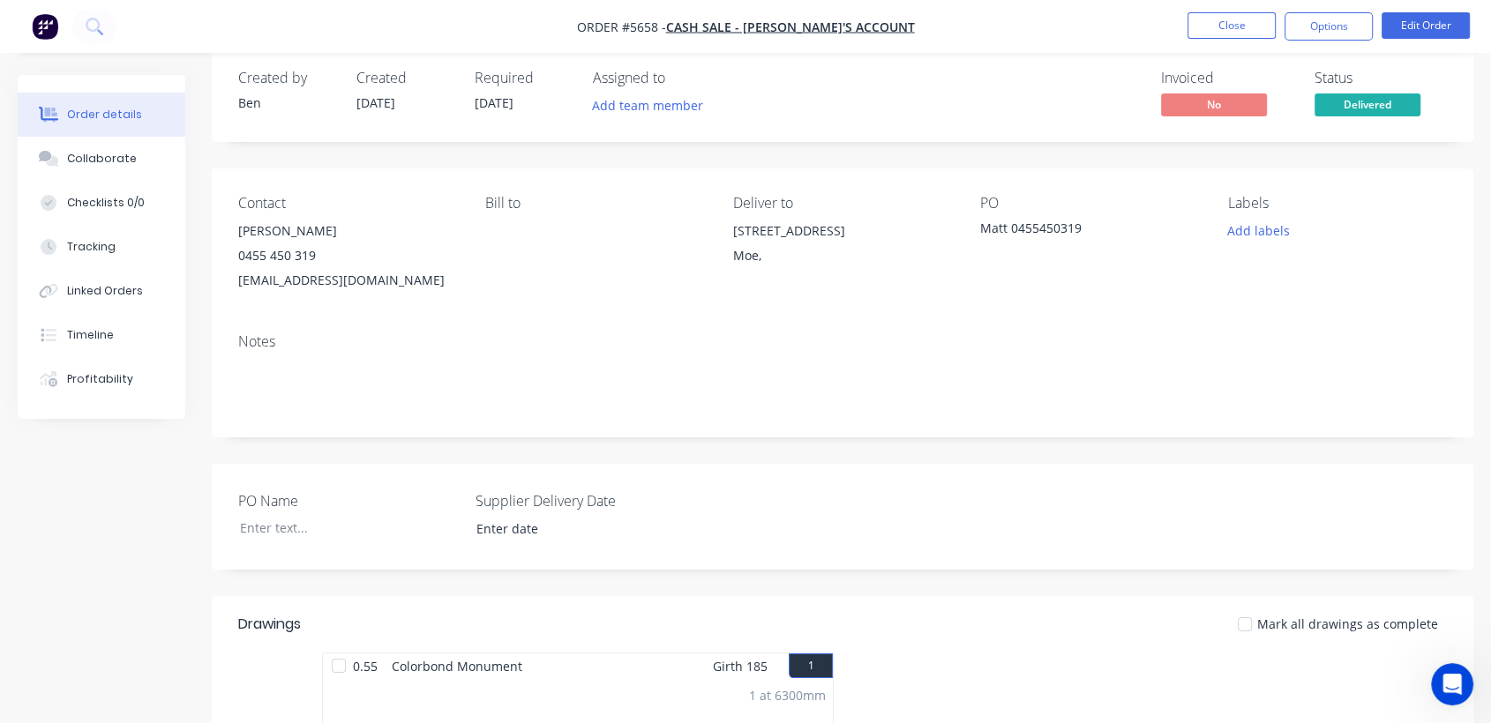
click at [1468, 128] on div "Created by [PERSON_NAME] Created [DATE] Required [DATE] Assigned to Add team me…" at bounding box center [843, 96] width 1262 height 94
click at [1345, 37] on button "Options" at bounding box center [1328, 26] width 88 height 28
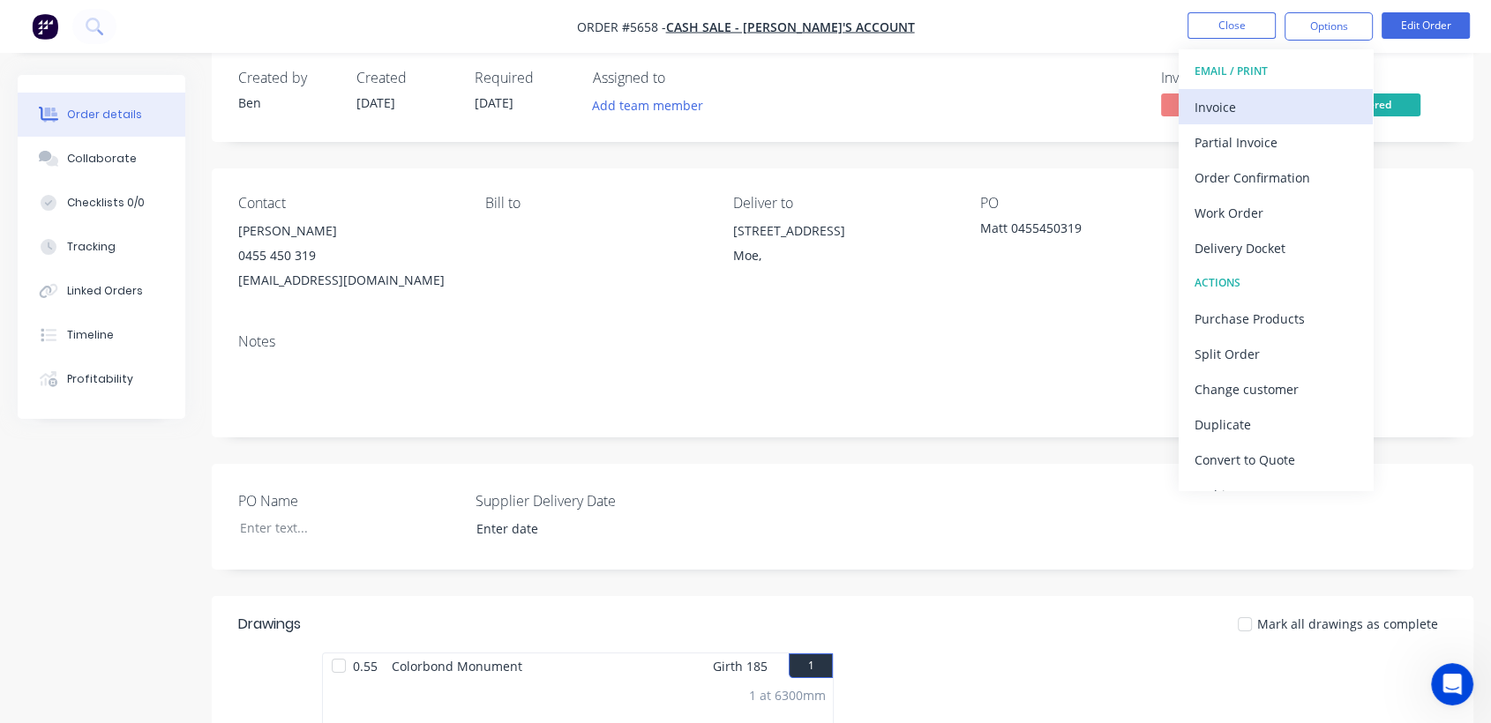
click at [1263, 96] on div "Invoice" at bounding box center [1275, 107] width 162 height 26
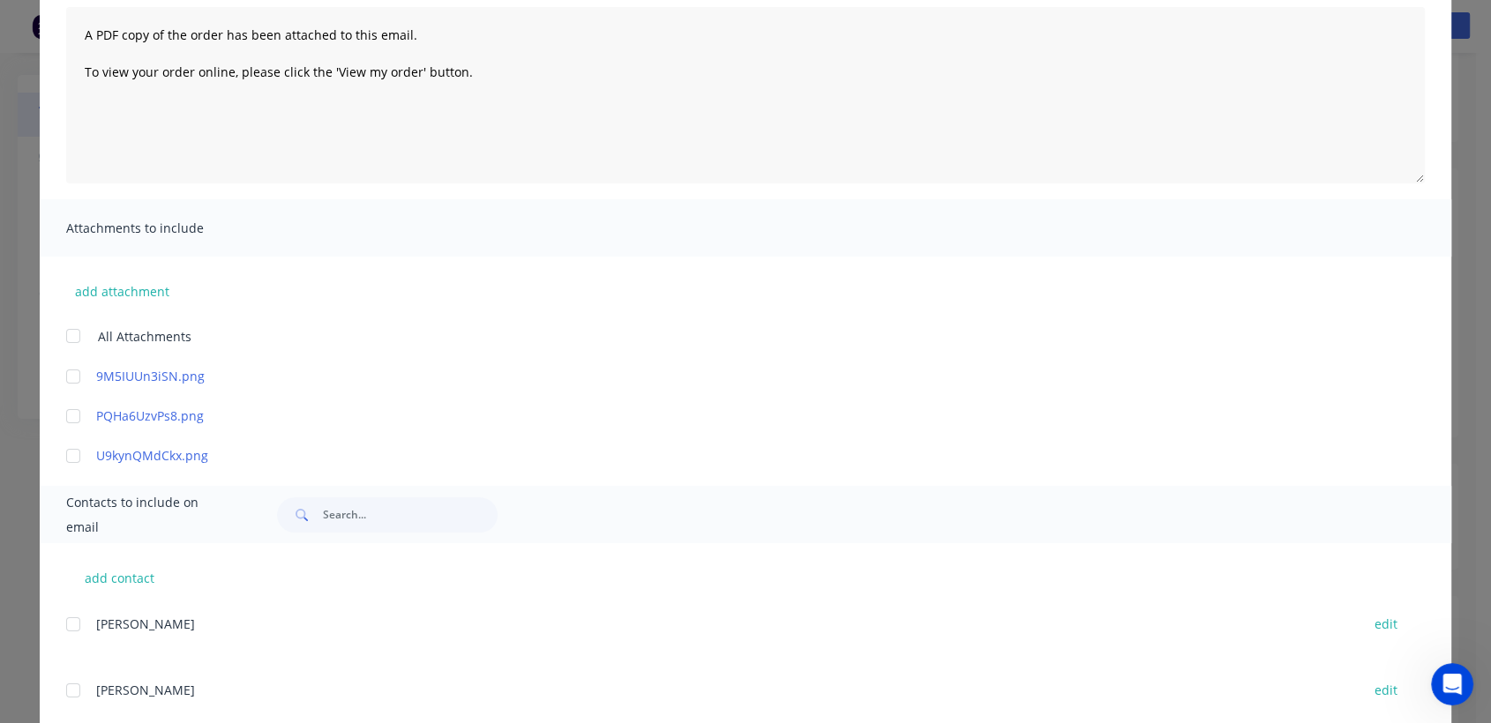
scroll to position [431, 0]
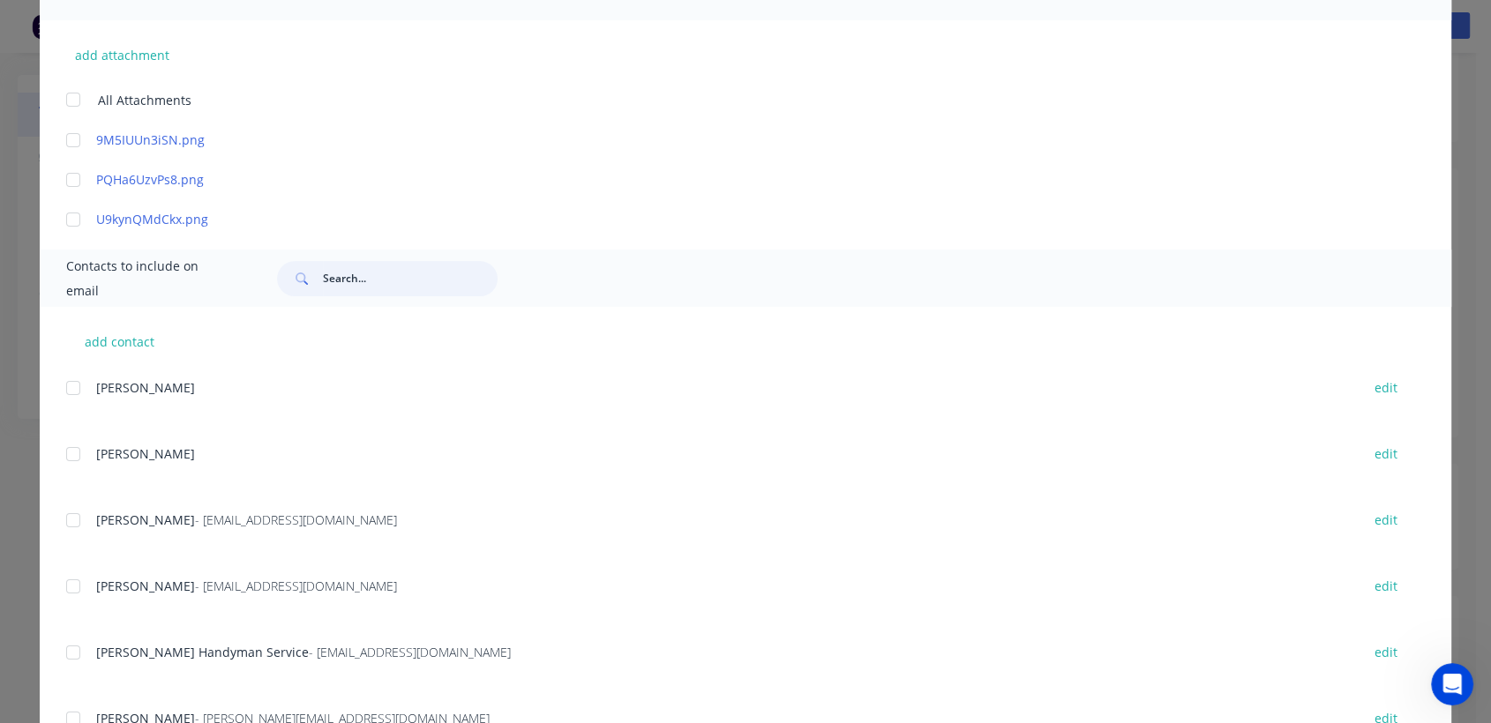
click at [339, 291] on input "text" at bounding box center [410, 278] width 175 height 35
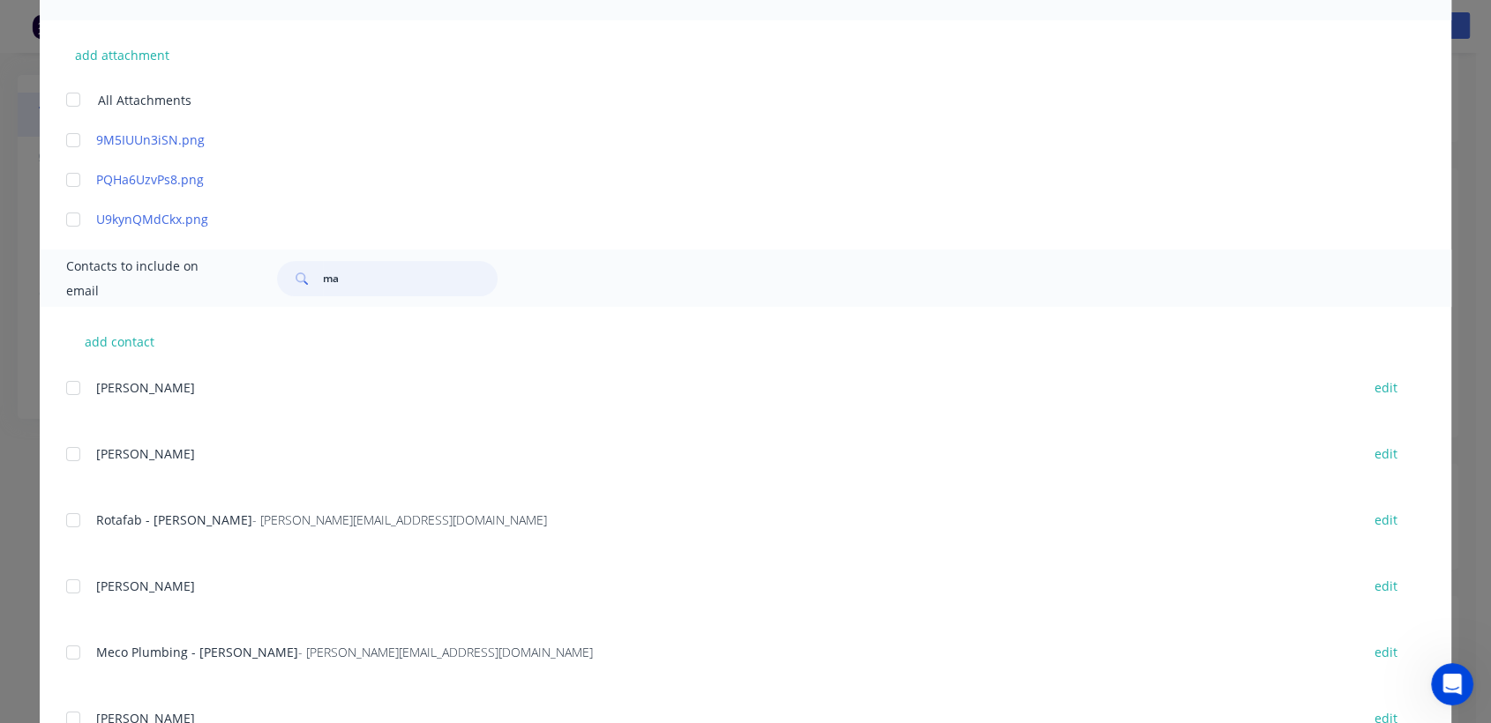
type input "m"
type input "[PERSON_NAME]"
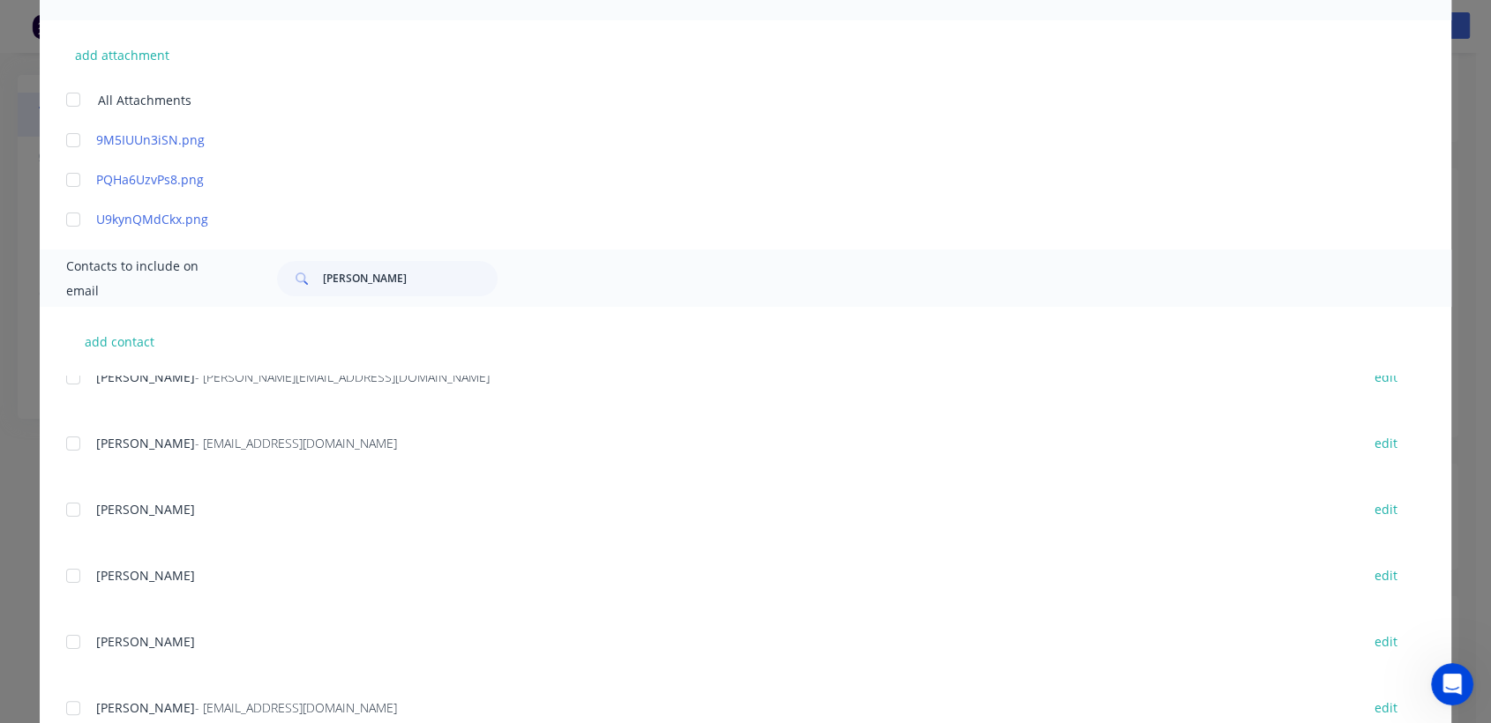
scroll to position [565, 0]
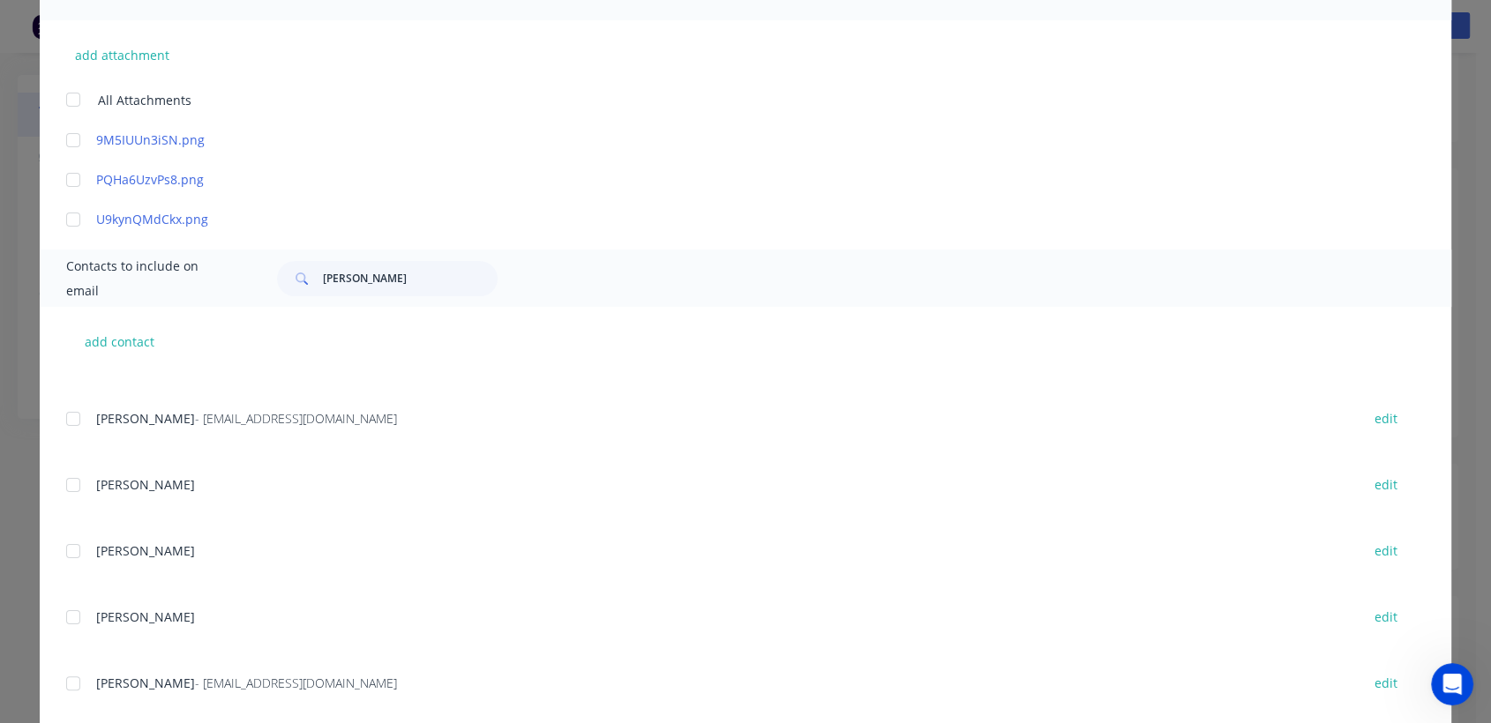
click at [60, 679] on div at bounding box center [73, 683] width 35 height 35
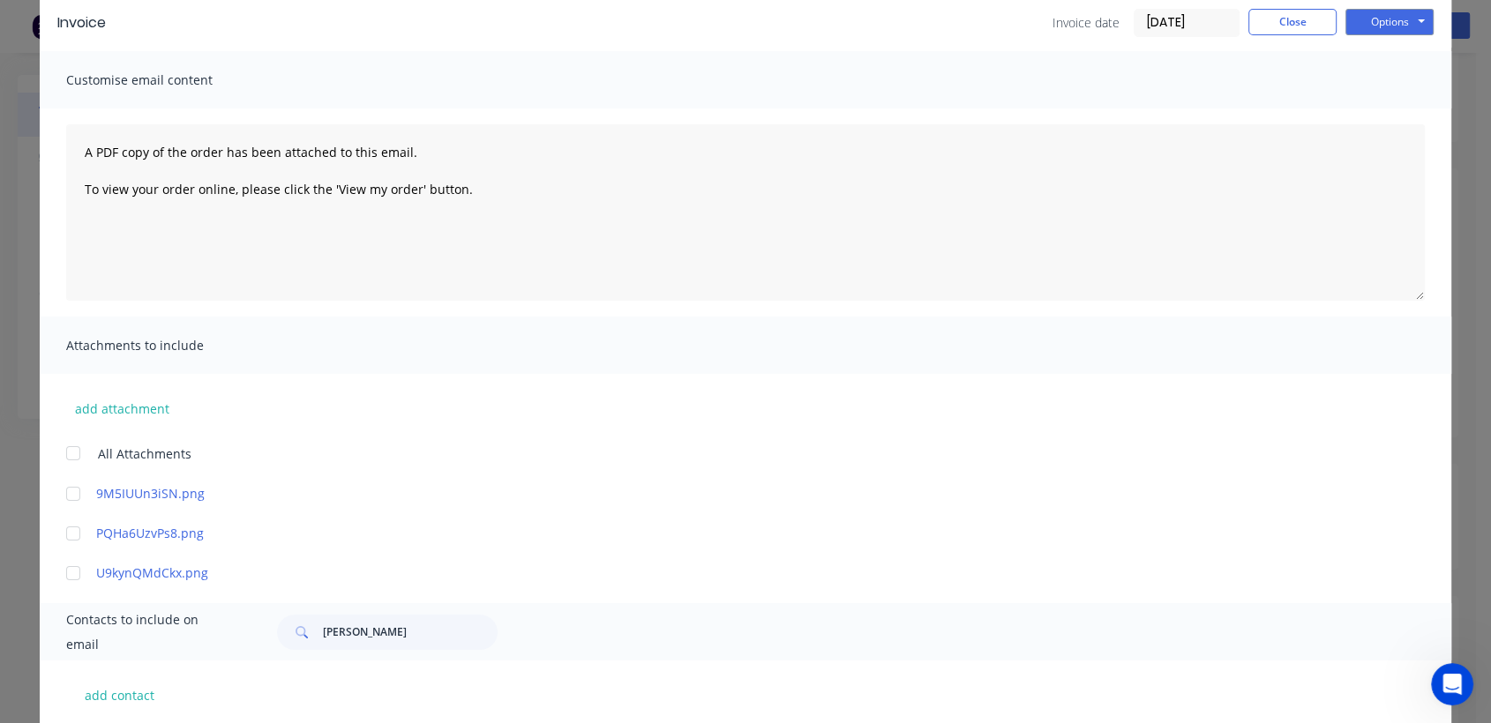
scroll to position [0, 0]
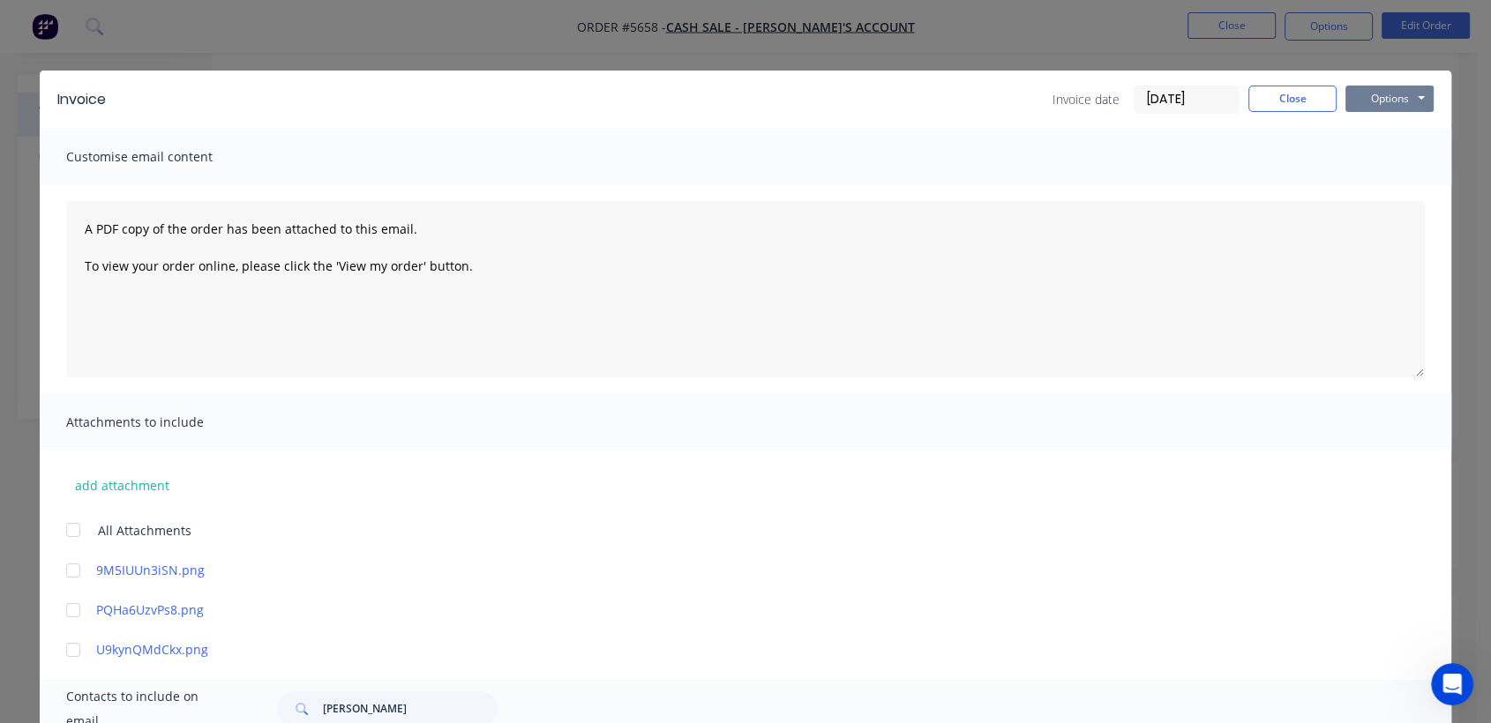
click at [1382, 101] on button "Options" at bounding box center [1389, 99] width 88 height 26
click at [1381, 187] on button "Email" at bounding box center [1401, 188] width 113 height 29
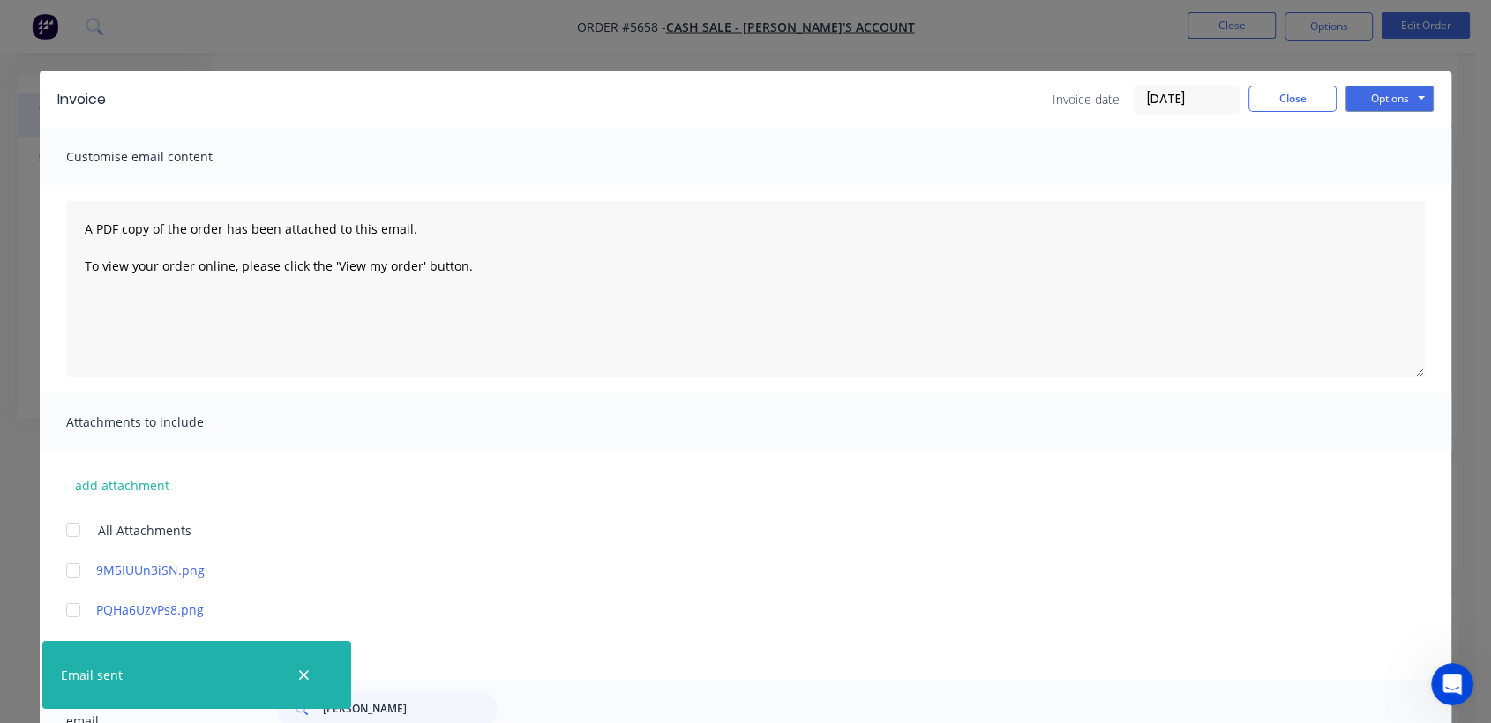
scroll to position [565, 0]
click at [1294, 94] on button "Close" at bounding box center [1292, 99] width 88 height 26
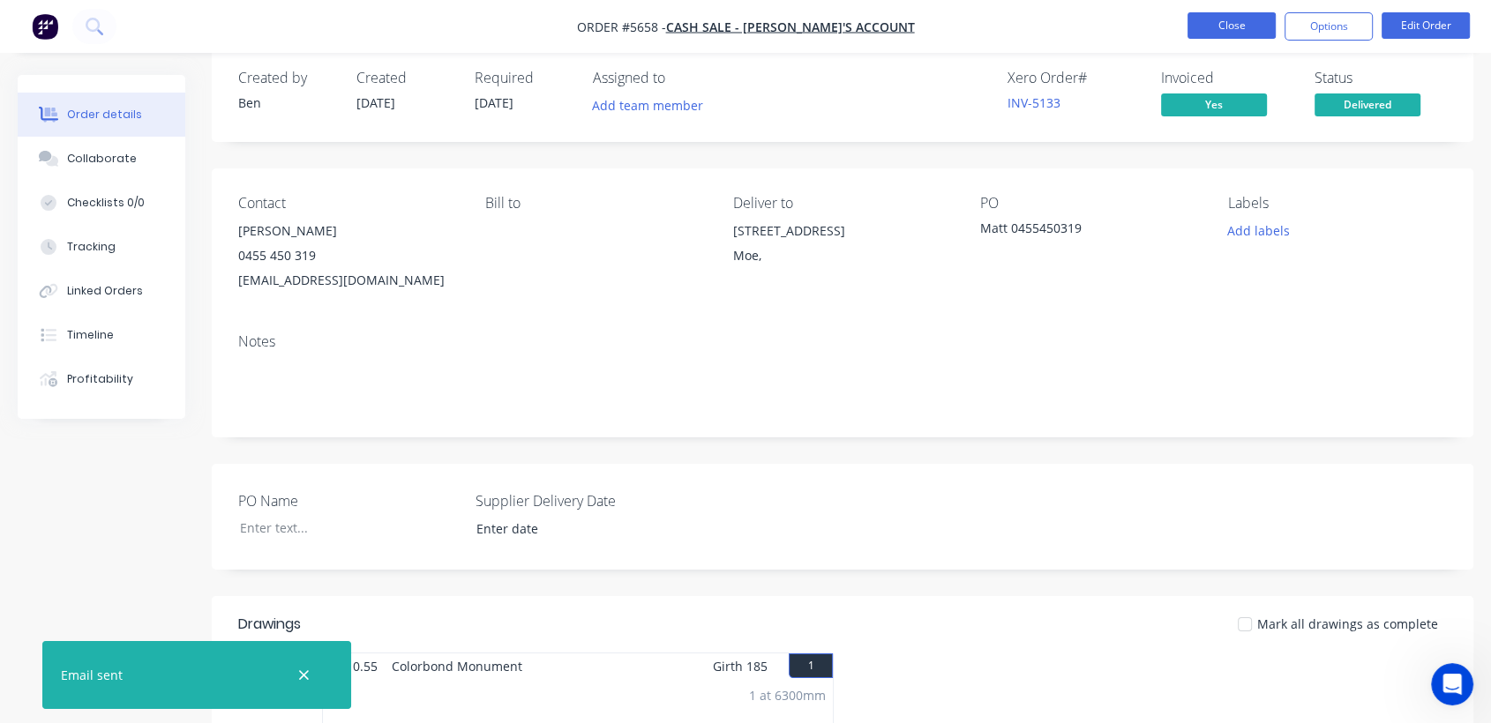
click at [1246, 26] on button "Close" at bounding box center [1231, 25] width 88 height 26
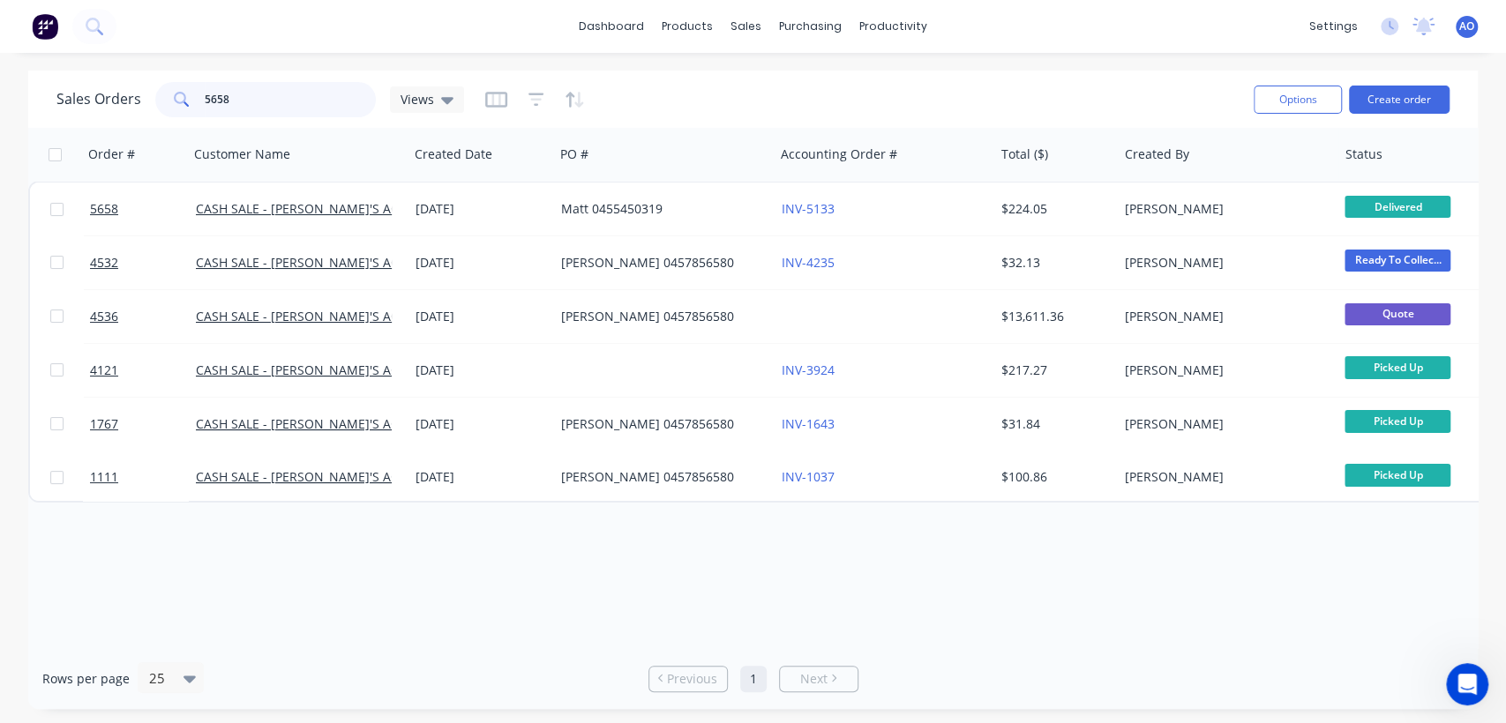
click at [277, 109] on input "5658" at bounding box center [291, 99] width 172 height 35
type input "5"
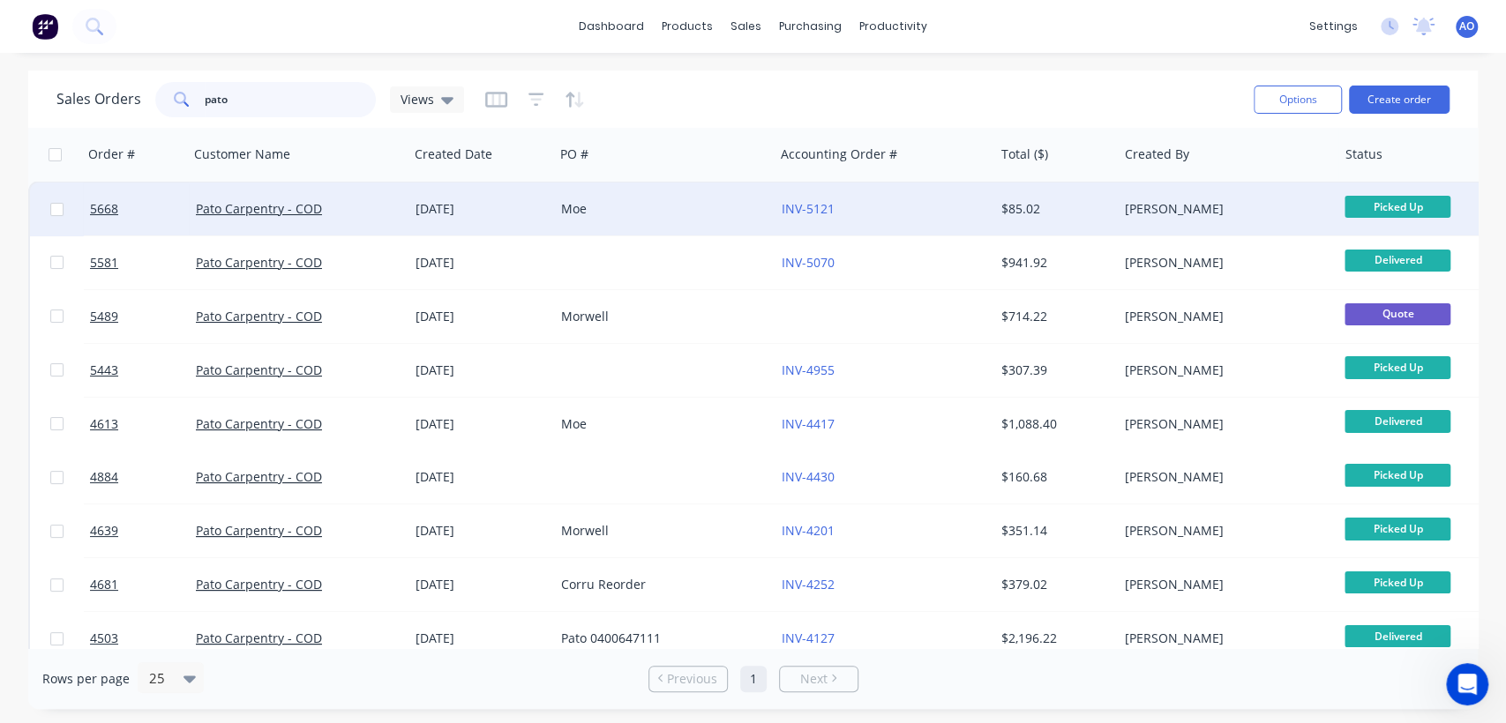
type input "pato"
click at [706, 213] on div "Moe" at bounding box center [659, 209] width 196 height 18
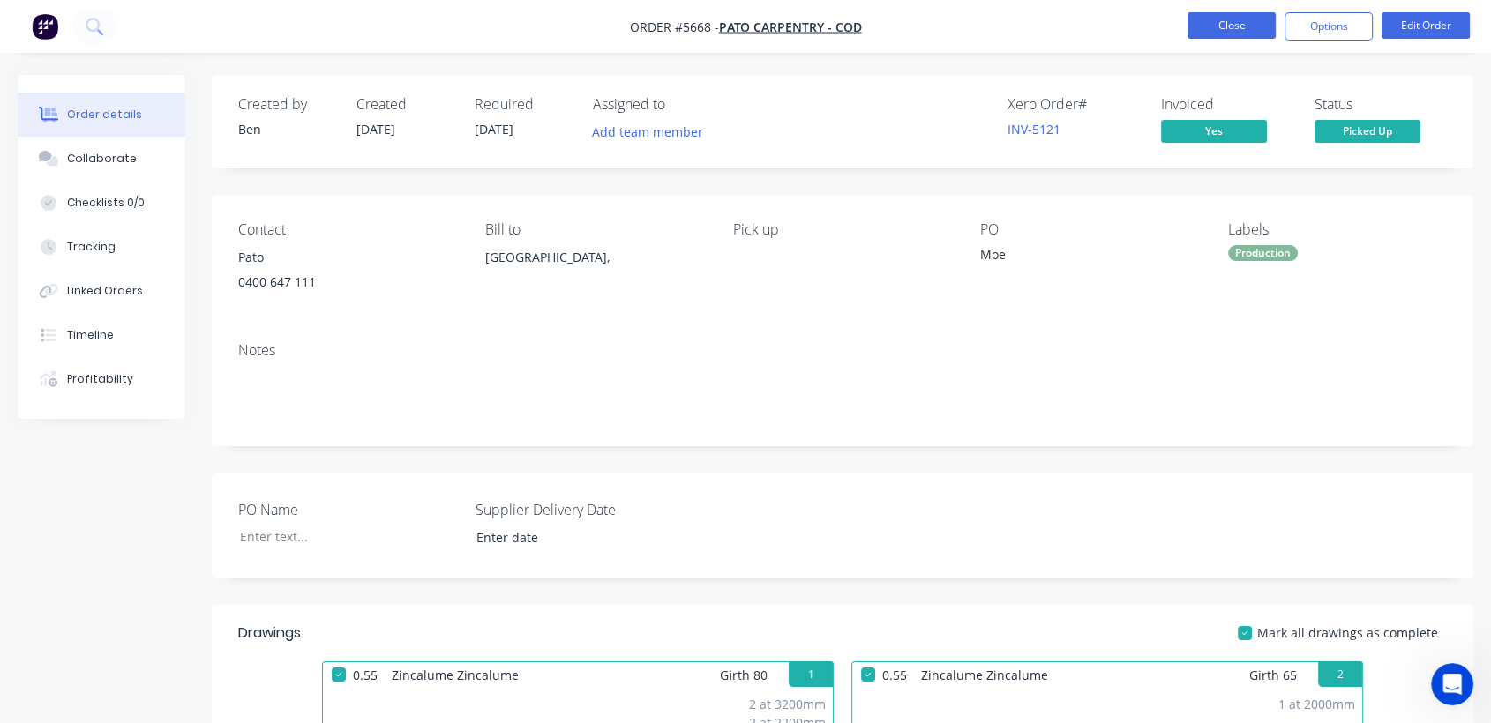
click at [1227, 22] on button "Close" at bounding box center [1231, 25] width 88 height 26
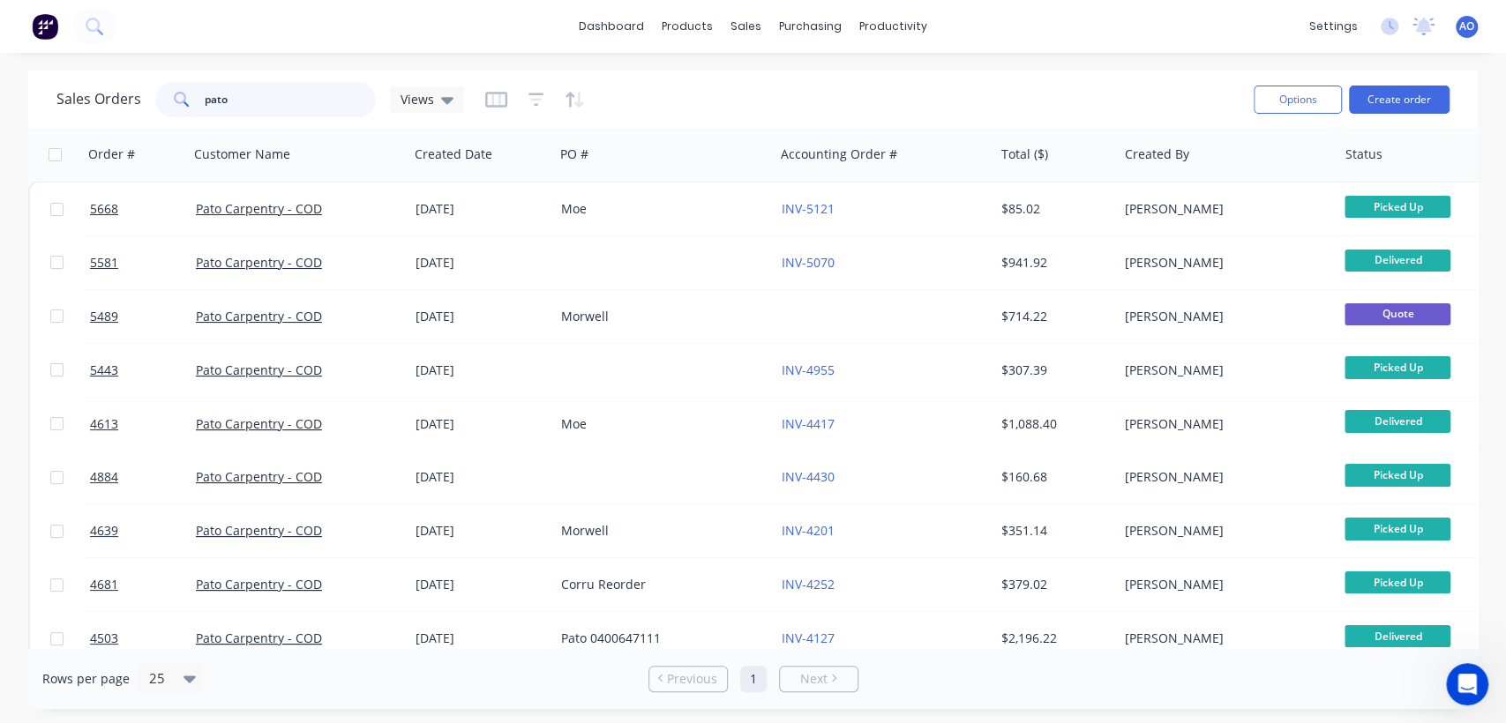
click at [243, 102] on input "pato" at bounding box center [291, 99] width 172 height 35
type input "p"
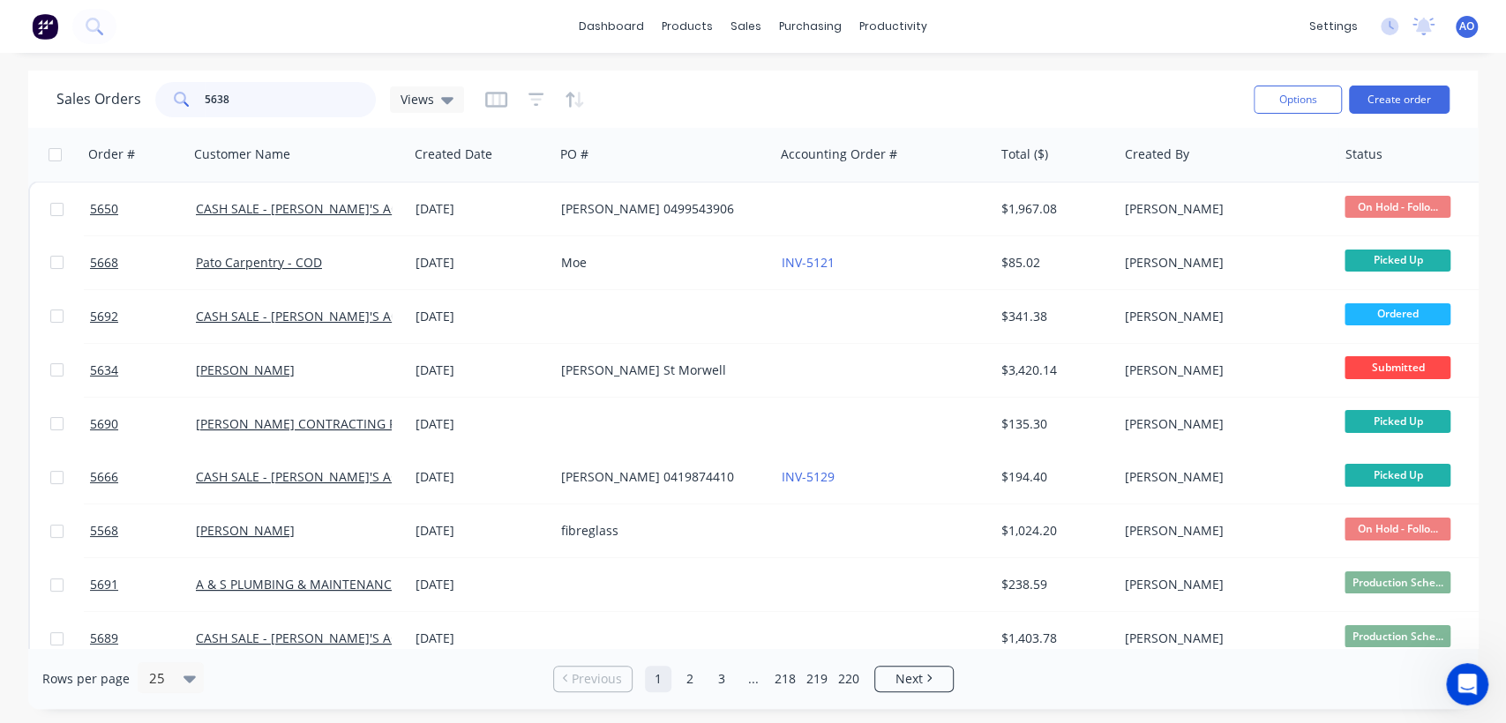
type input "5638"
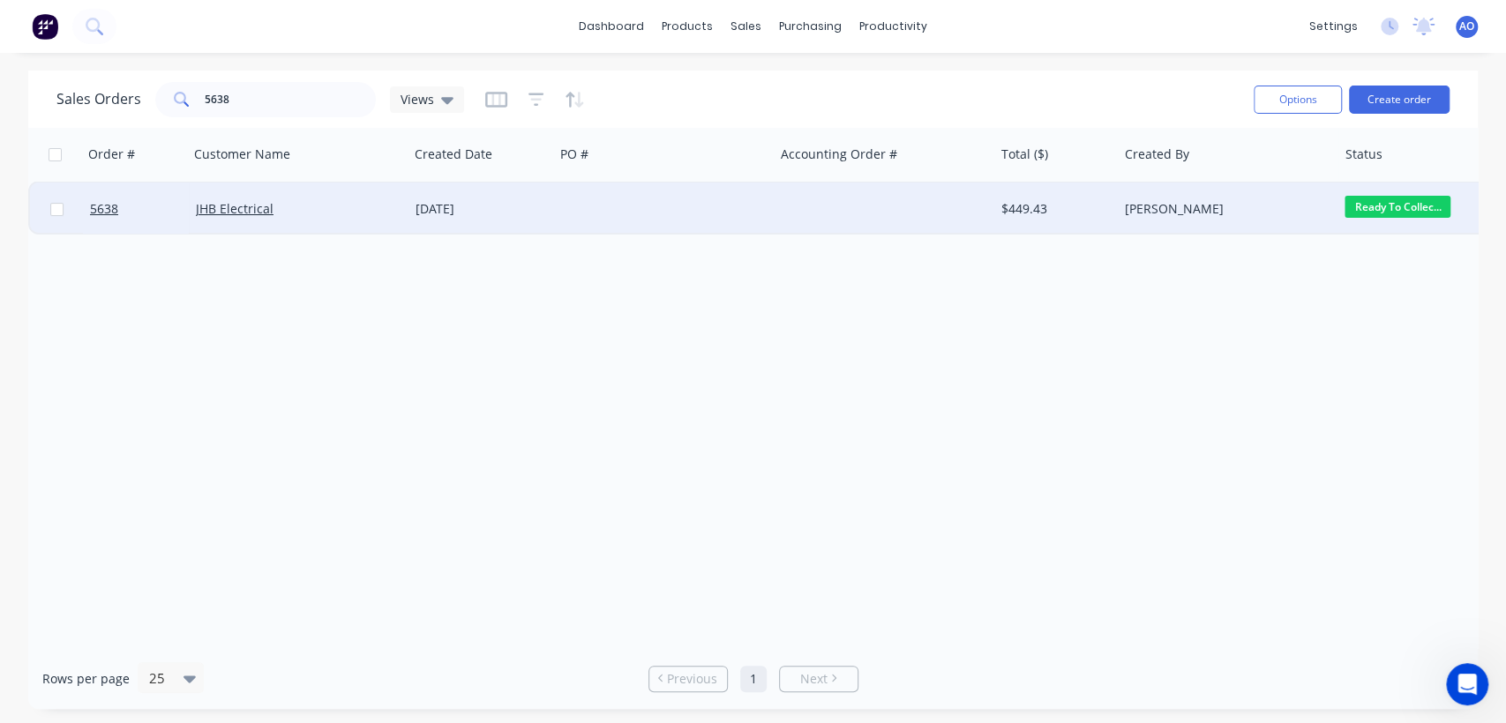
click at [501, 193] on div "[DATE]" at bounding box center [481, 209] width 146 height 53
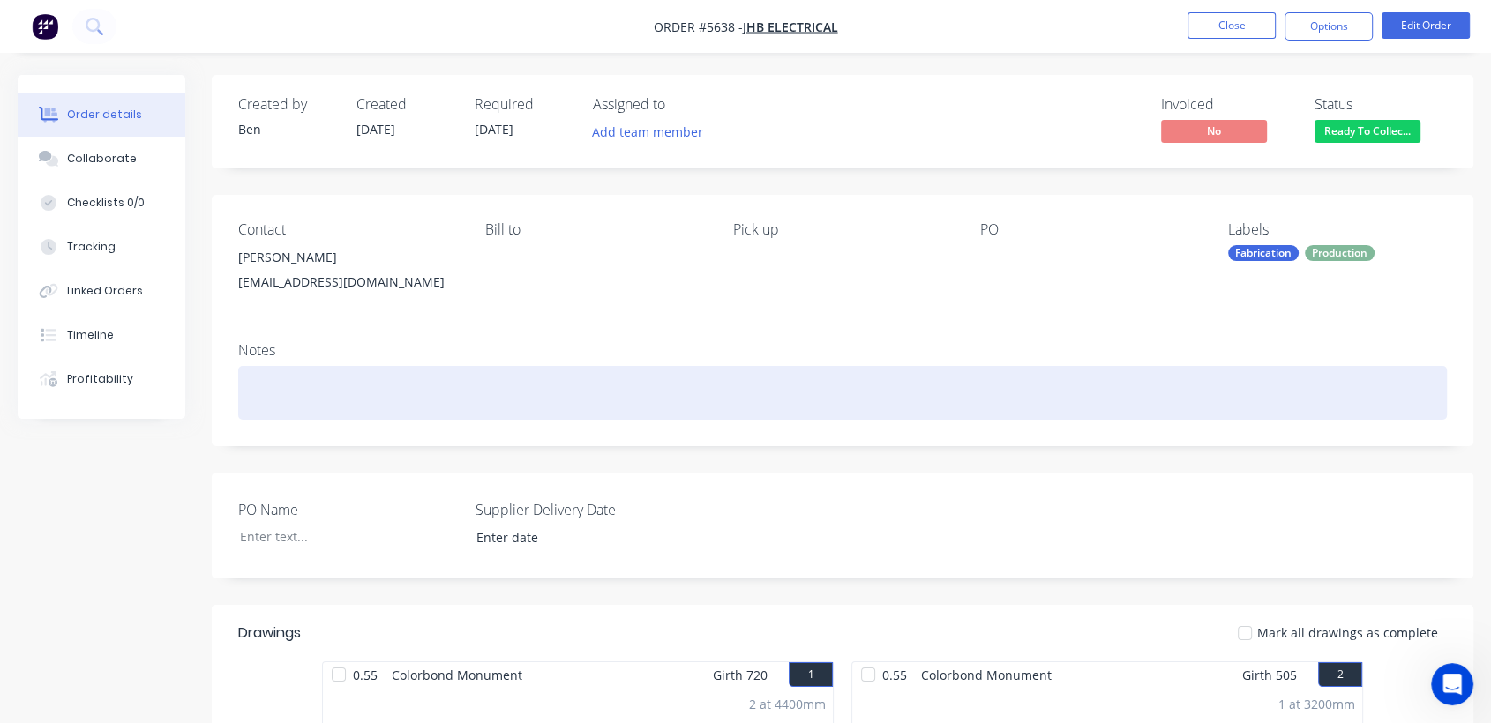
click at [1408, 414] on div at bounding box center [842, 393] width 1209 height 54
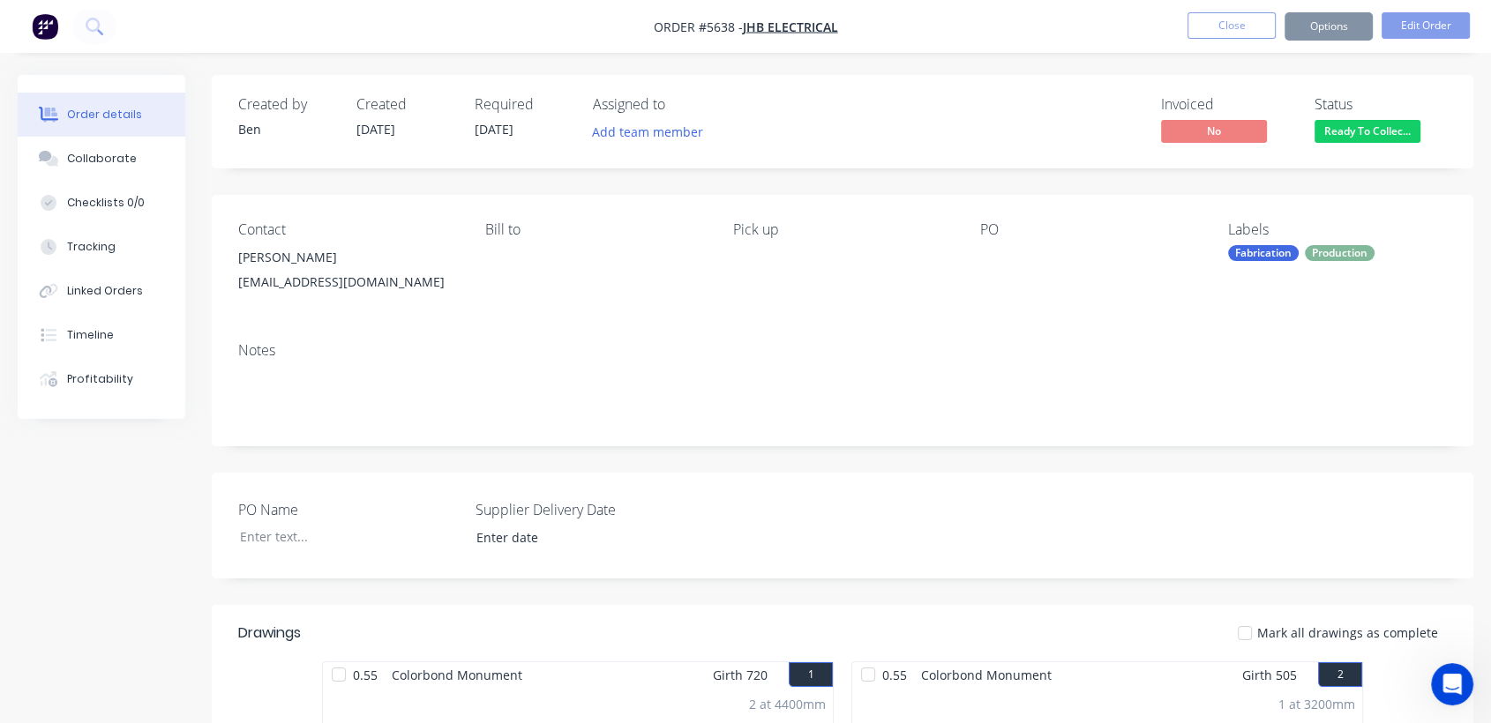
click at [1404, 433] on div "Notes" at bounding box center [843, 387] width 1262 height 118
click at [1363, 30] on button "Options" at bounding box center [1328, 26] width 88 height 28
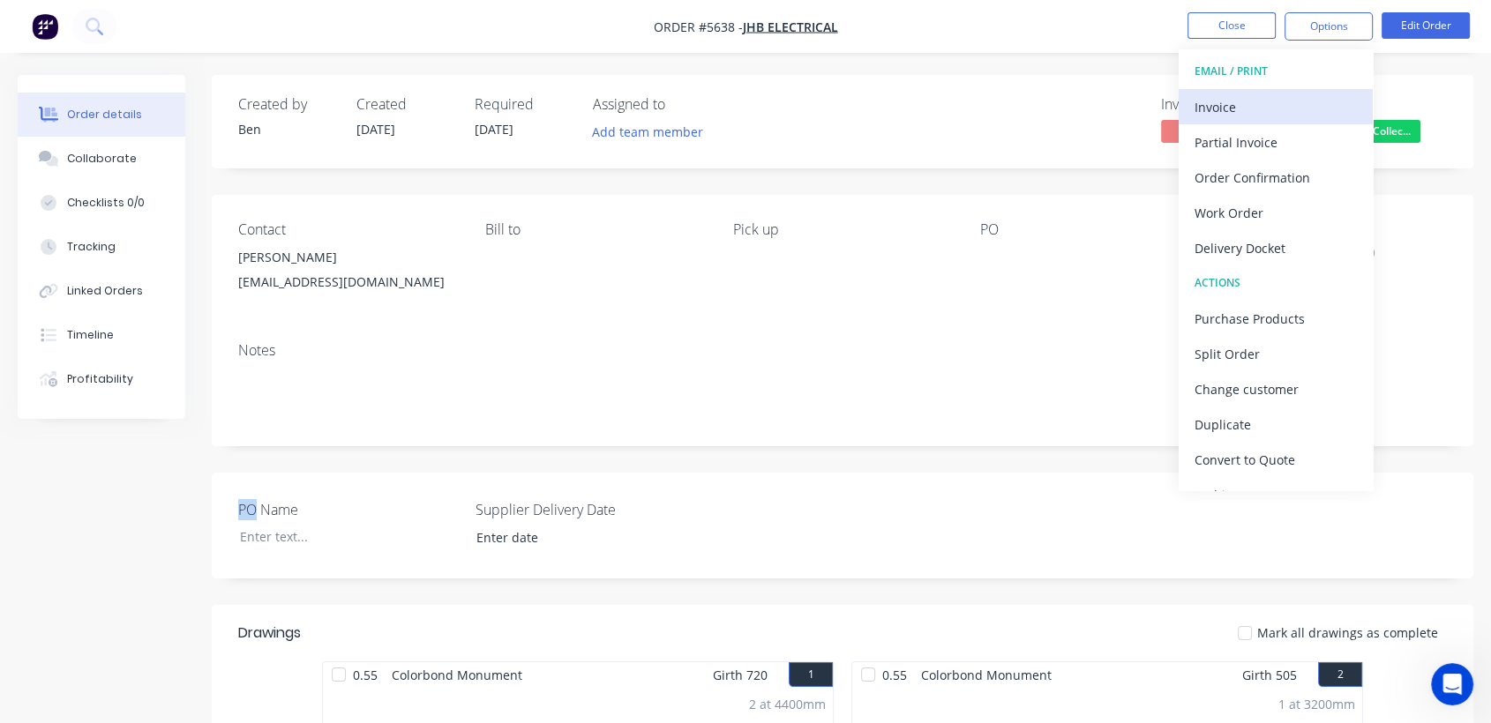
click at [1252, 106] on div "Invoice" at bounding box center [1275, 107] width 162 height 26
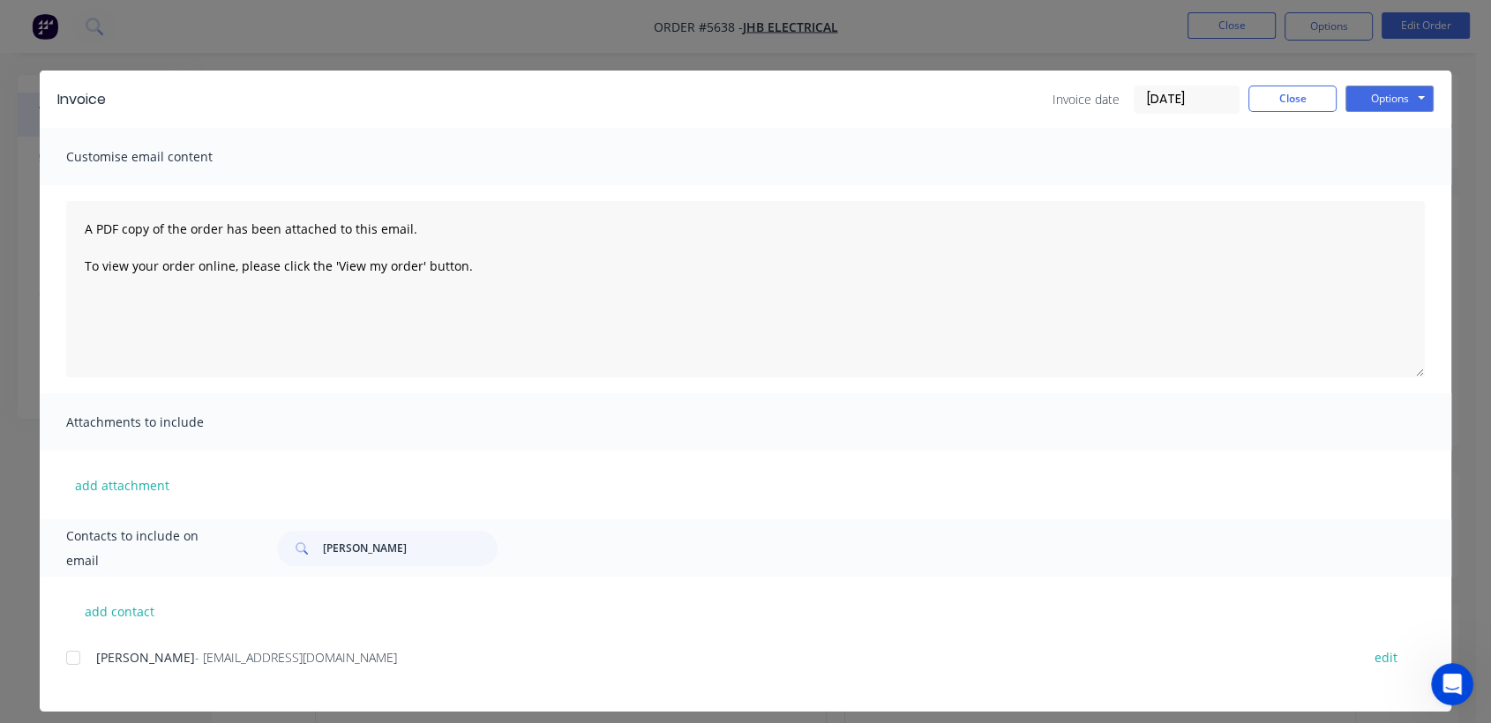
click at [62, 655] on div at bounding box center [73, 657] width 35 height 35
click at [1407, 92] on button "Options" at bounding box center [1389, 99] width 88 height 26
click at [1369, 190] on button "Email" at bounding box center [1401, 188] width 113 height 29
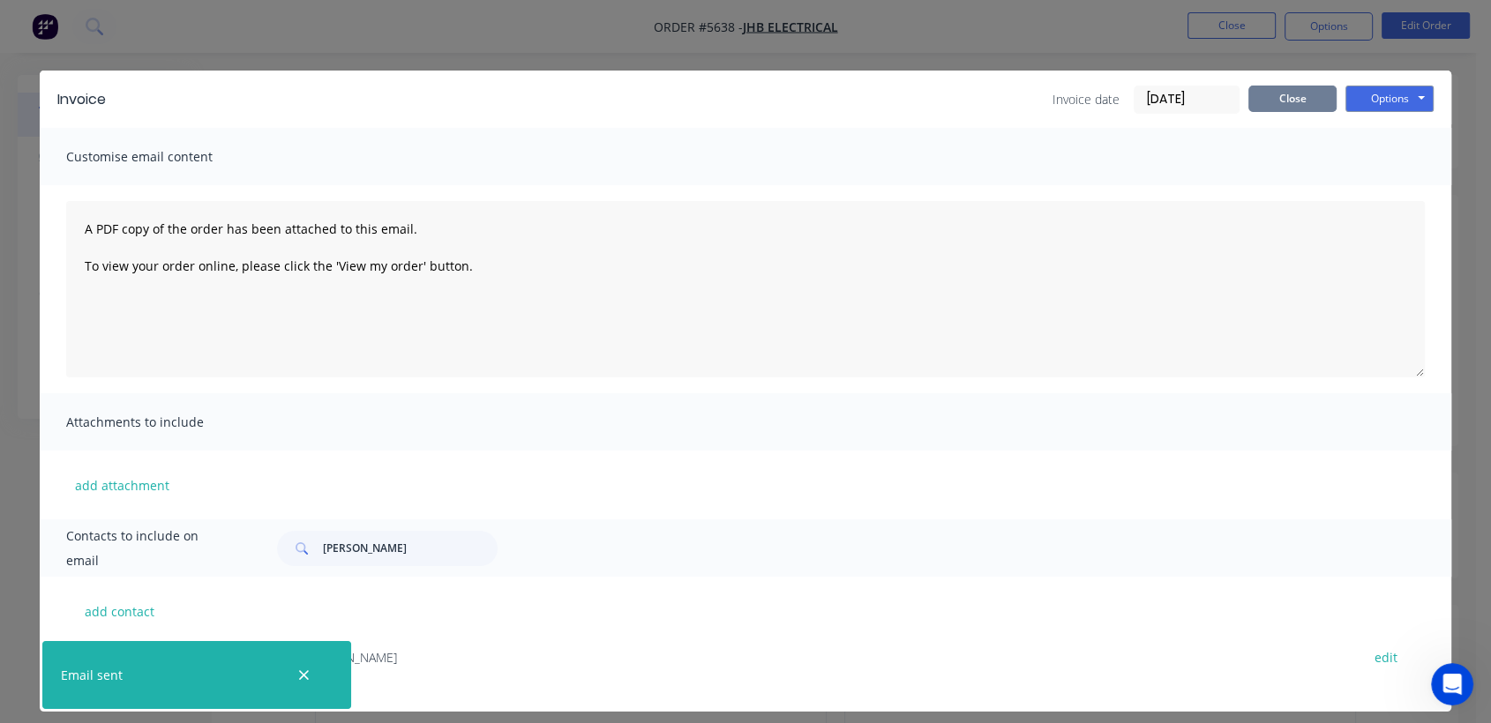
click at [1289, 104] on button "Close" at bounding box center [1292, 99] width 88 height 26
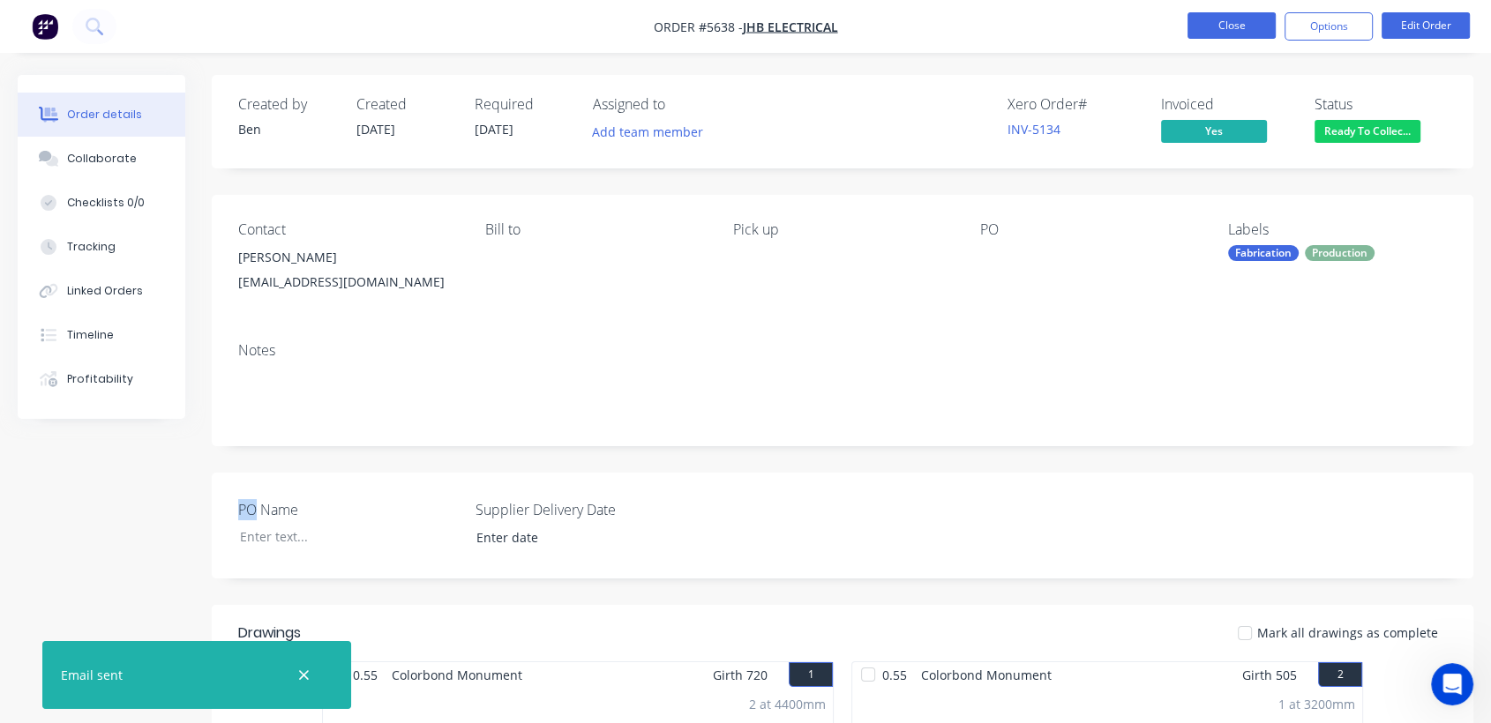
click at [1227, 28] on button "Close" at bounding box center [1231, 25] width 88 height 26
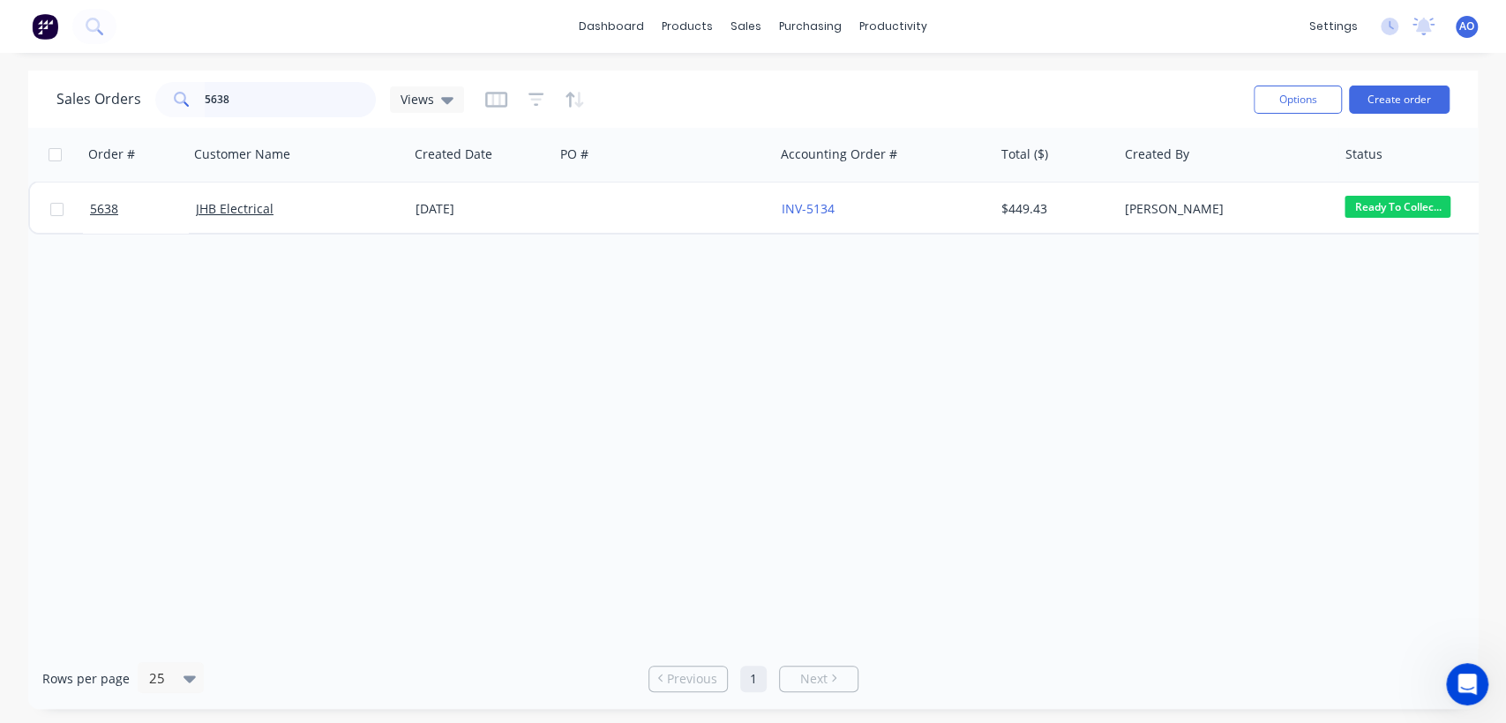
click at [274, 86] on input "5638" at bounding box center [291, 99] width 172 height 35
type input "5690"
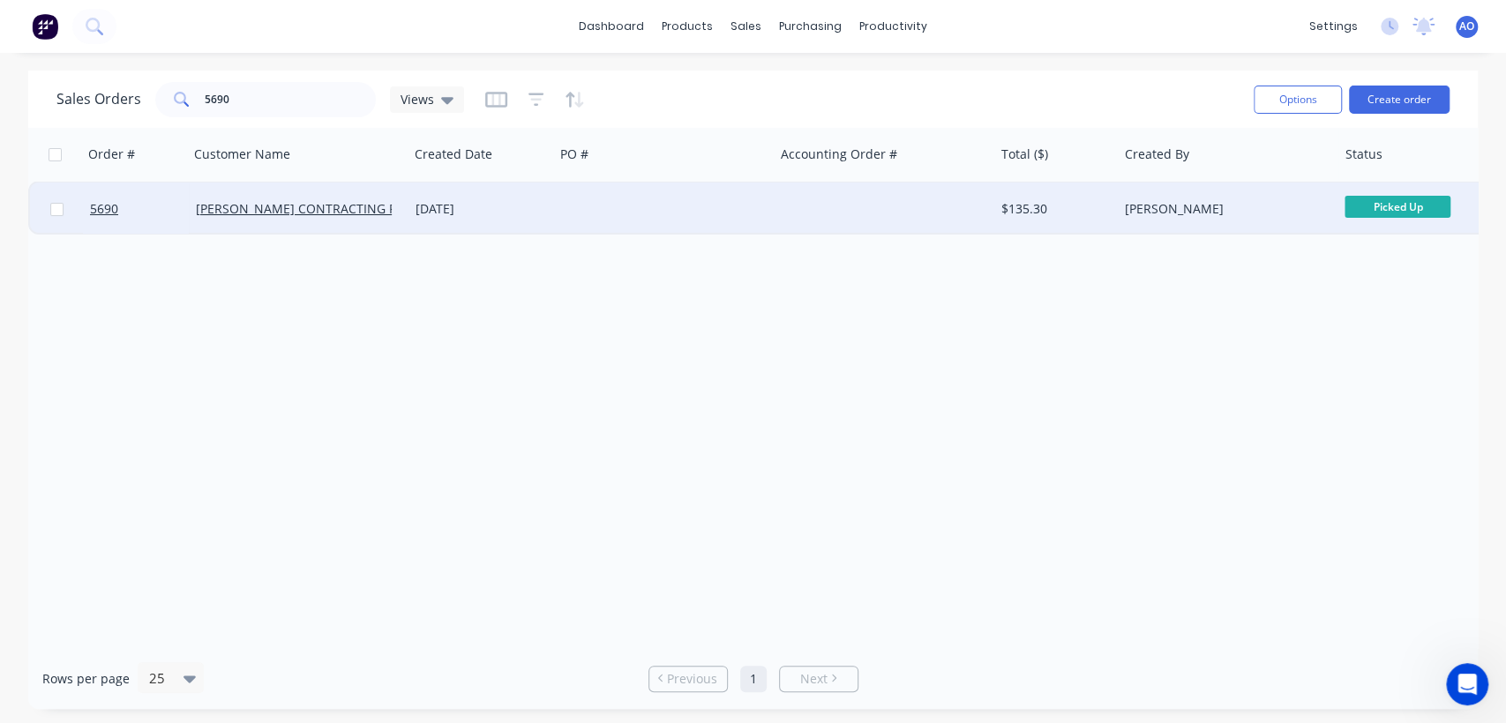
click at [610, 228] on div at bounding box center [664, 209] width 220 height 53
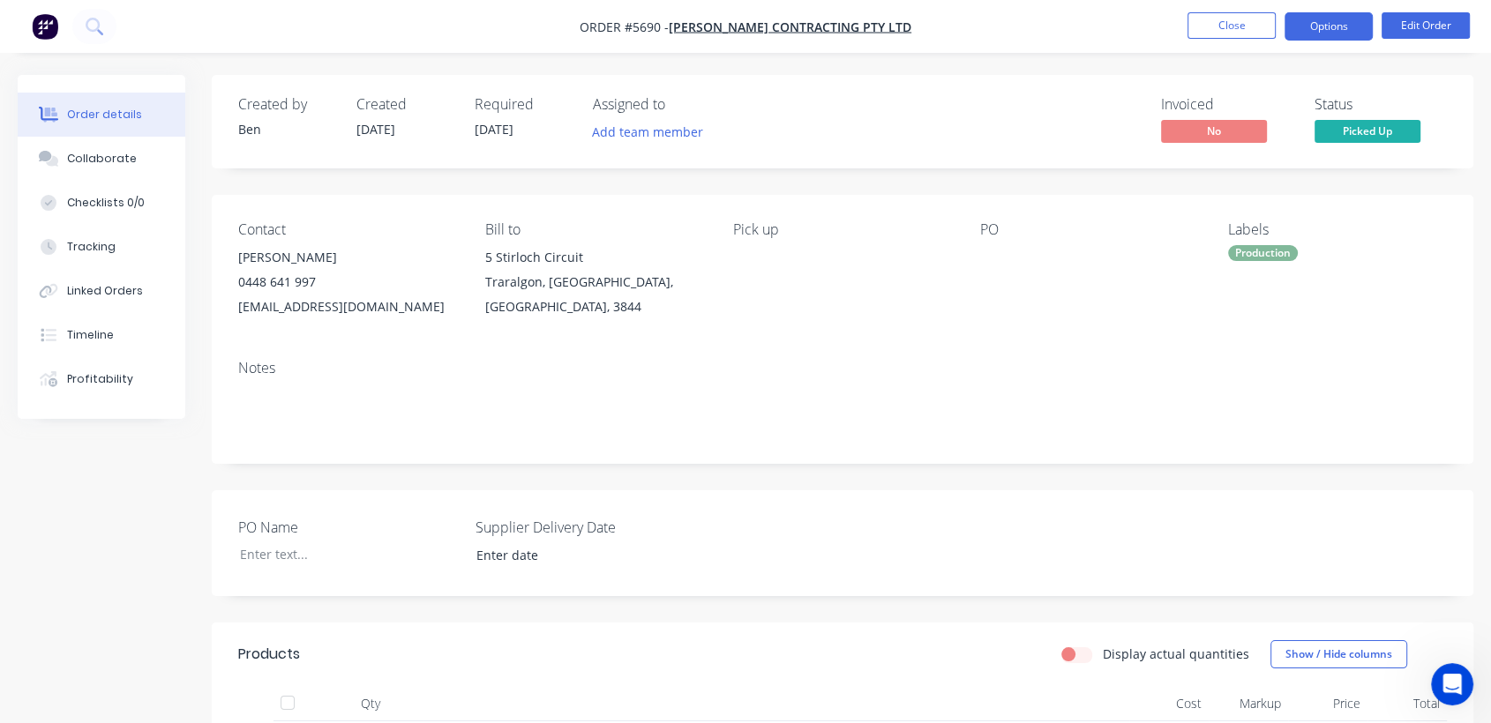
click at [1325, 19] on button "Options" at bounding box center [1328, 26] width 88 height 28
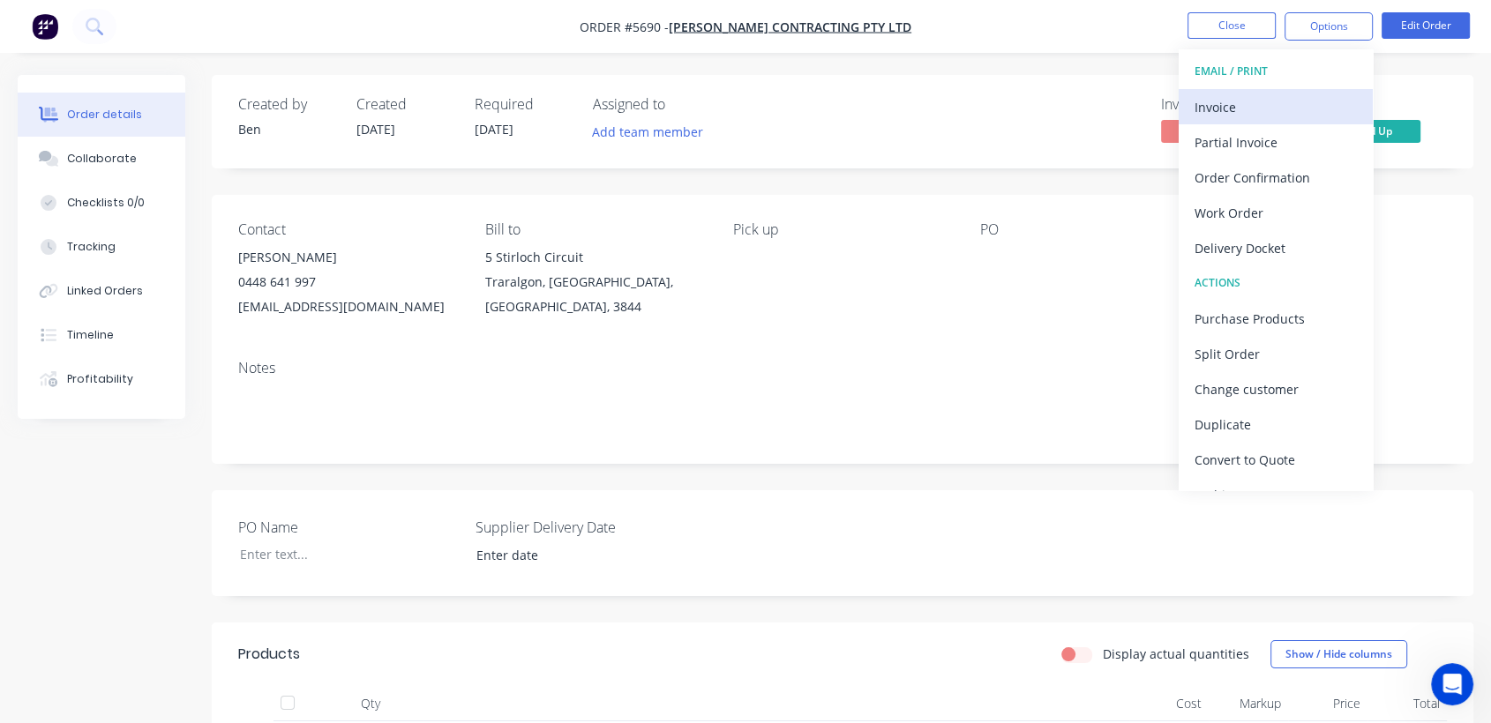
click at [1260, 101] on div "Invoice" at bounding box center [1275, 107] width 162 height 26
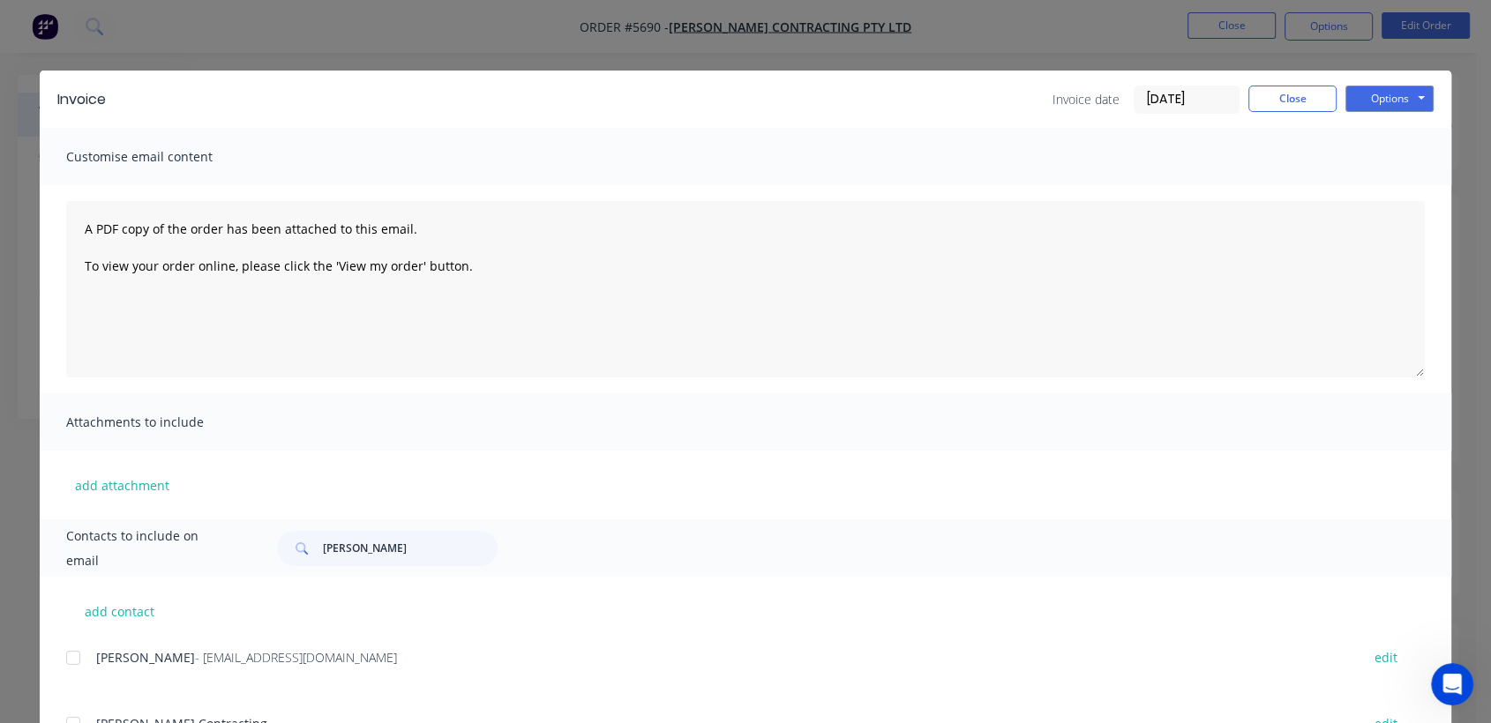
click at [69, 654] on div at bounding box center [73, 657] width 35 height 35
click at [1404, 98] on button "Options" at bounding box center [1389, 99] width 88 height 26
click at [1374, 175] on button "Email" at bounding box center [1401, 188] width 113 height 29
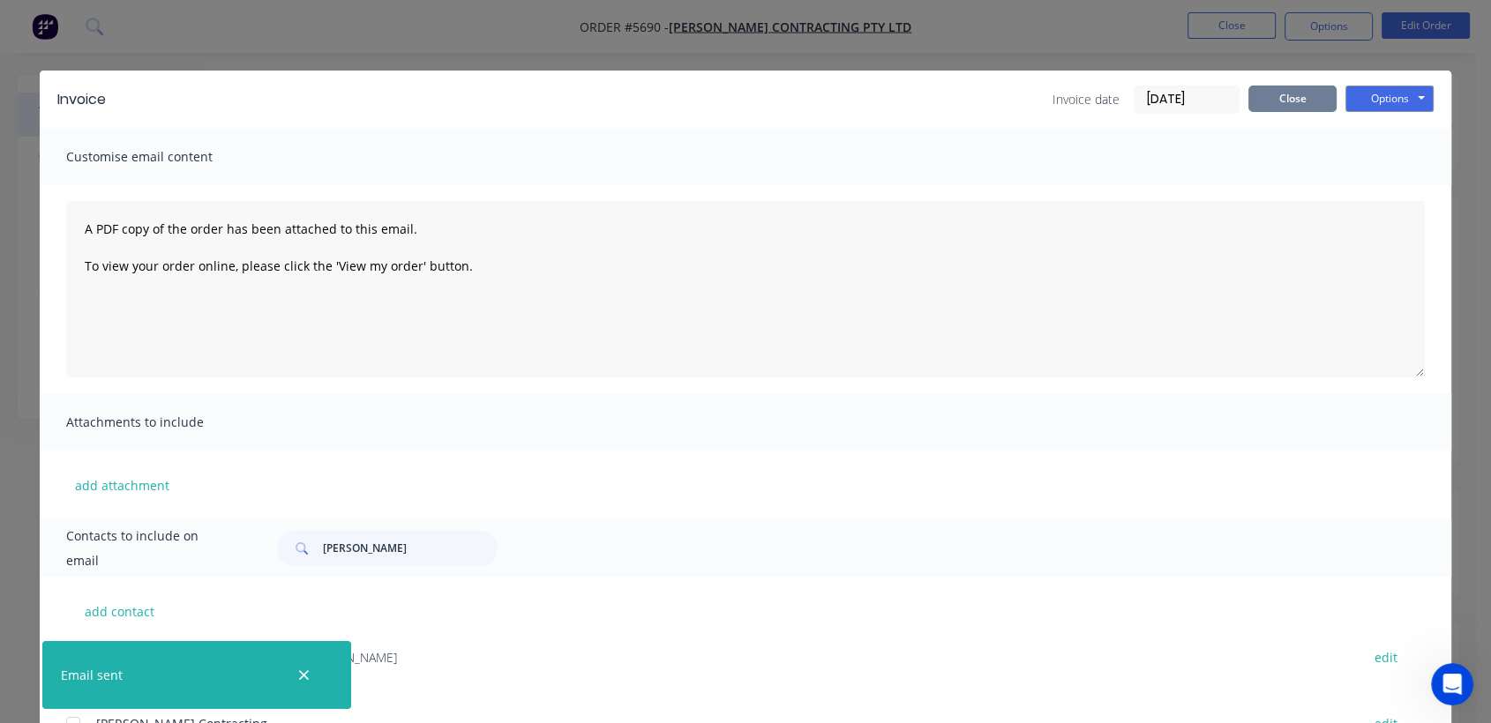
click at [1266, 95] on button "Close" at bounding box center [1292, 99] width 88 height 26
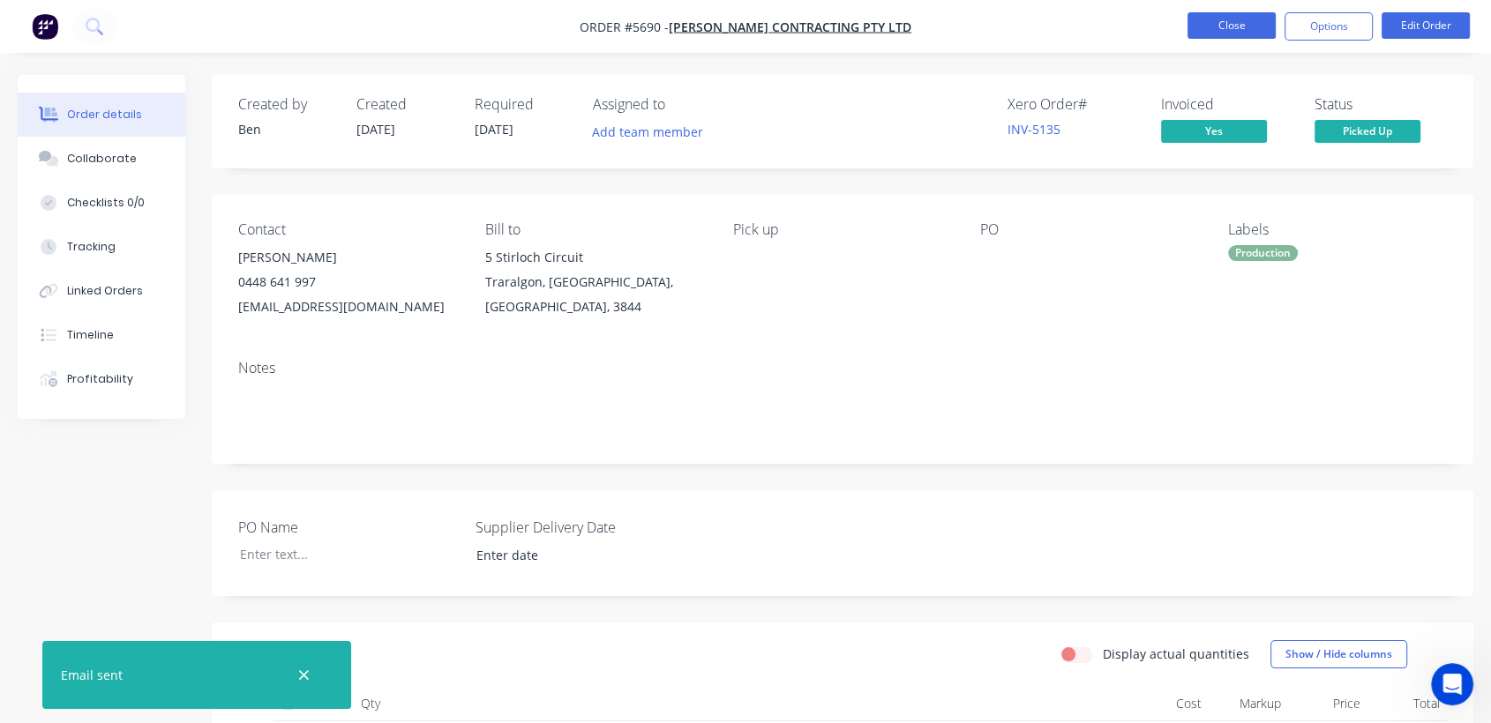
click at [1221, 27] on button "Close" at bounding box center [1231, 25] width 88 height 26
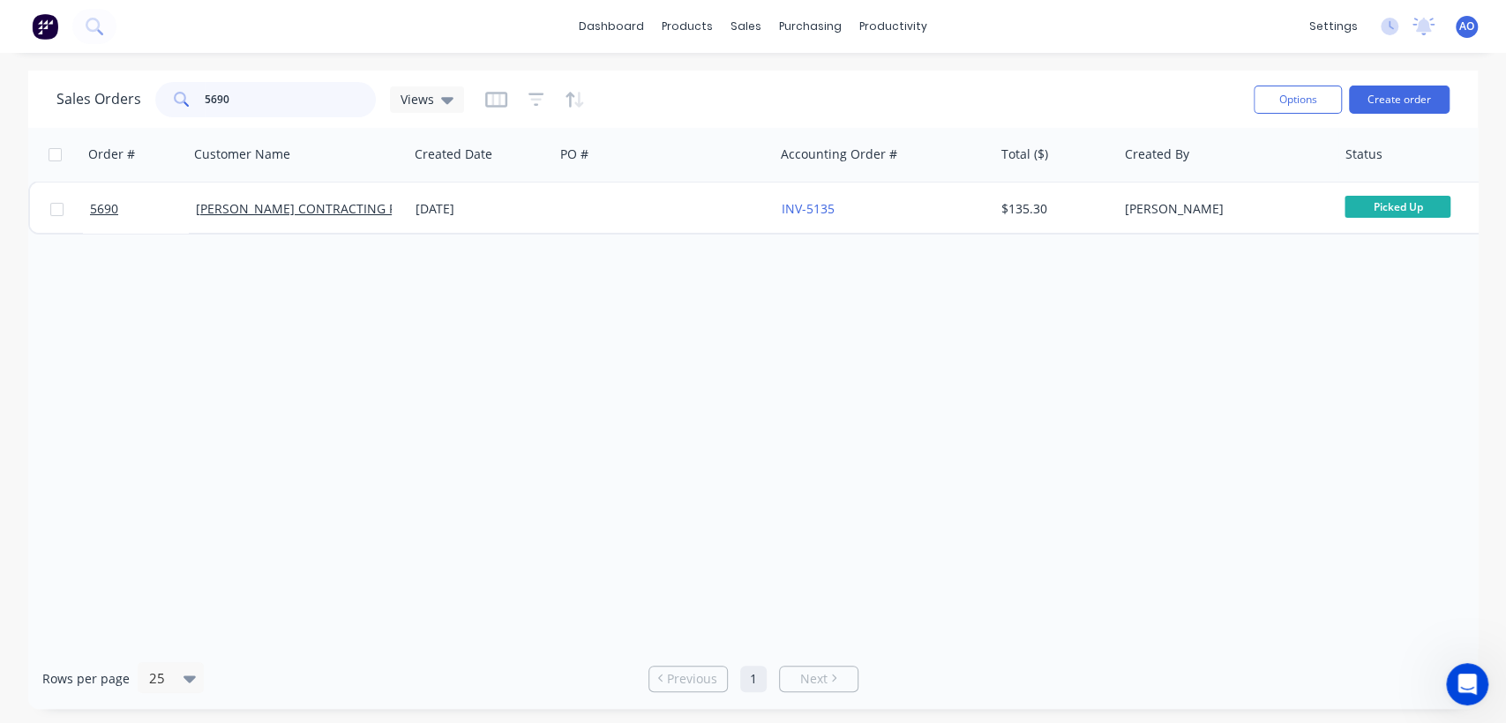
click at [256, 105] on input "5690" at bounding box center [291, 99] width 172 height 35
type input "5683"
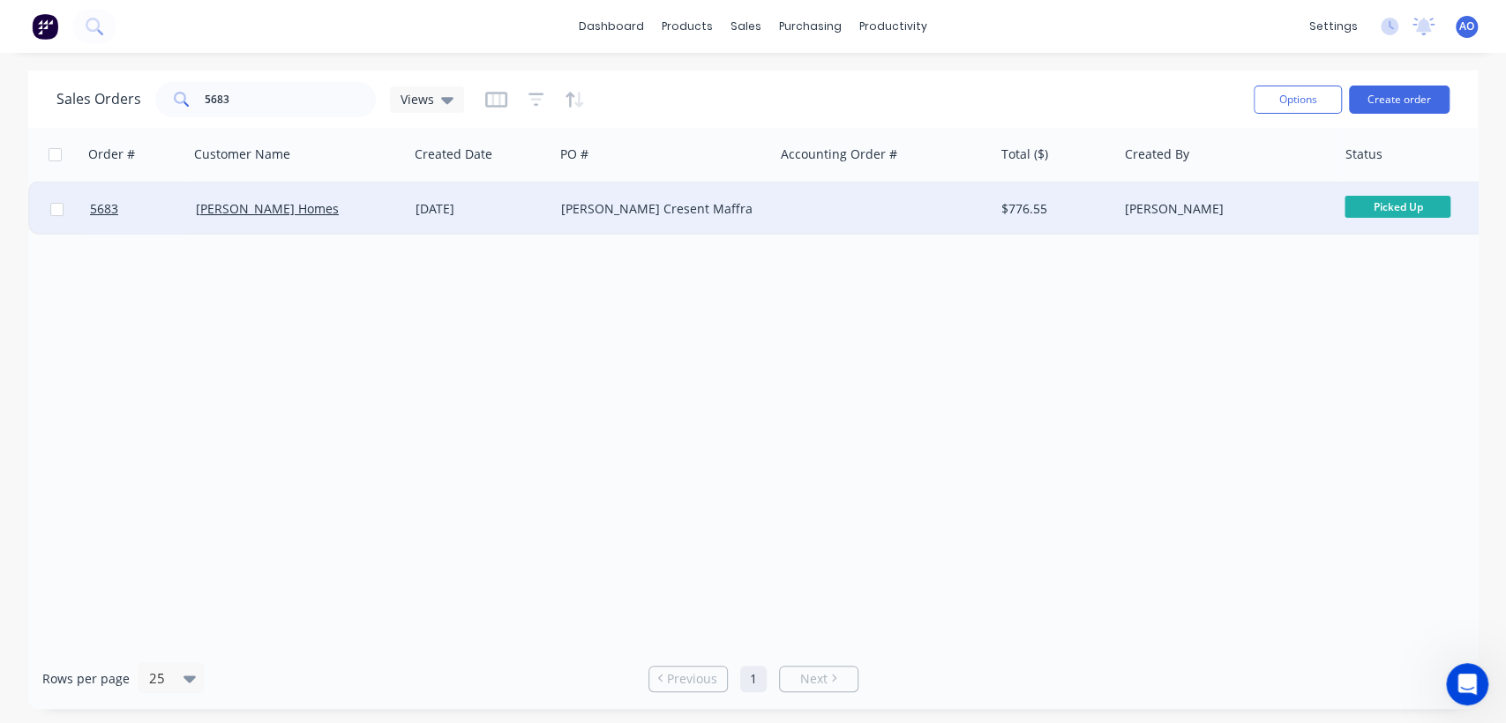
click at [463, 220] on div "[DATE]" at bounding box center [481, 209] width 146 height 53
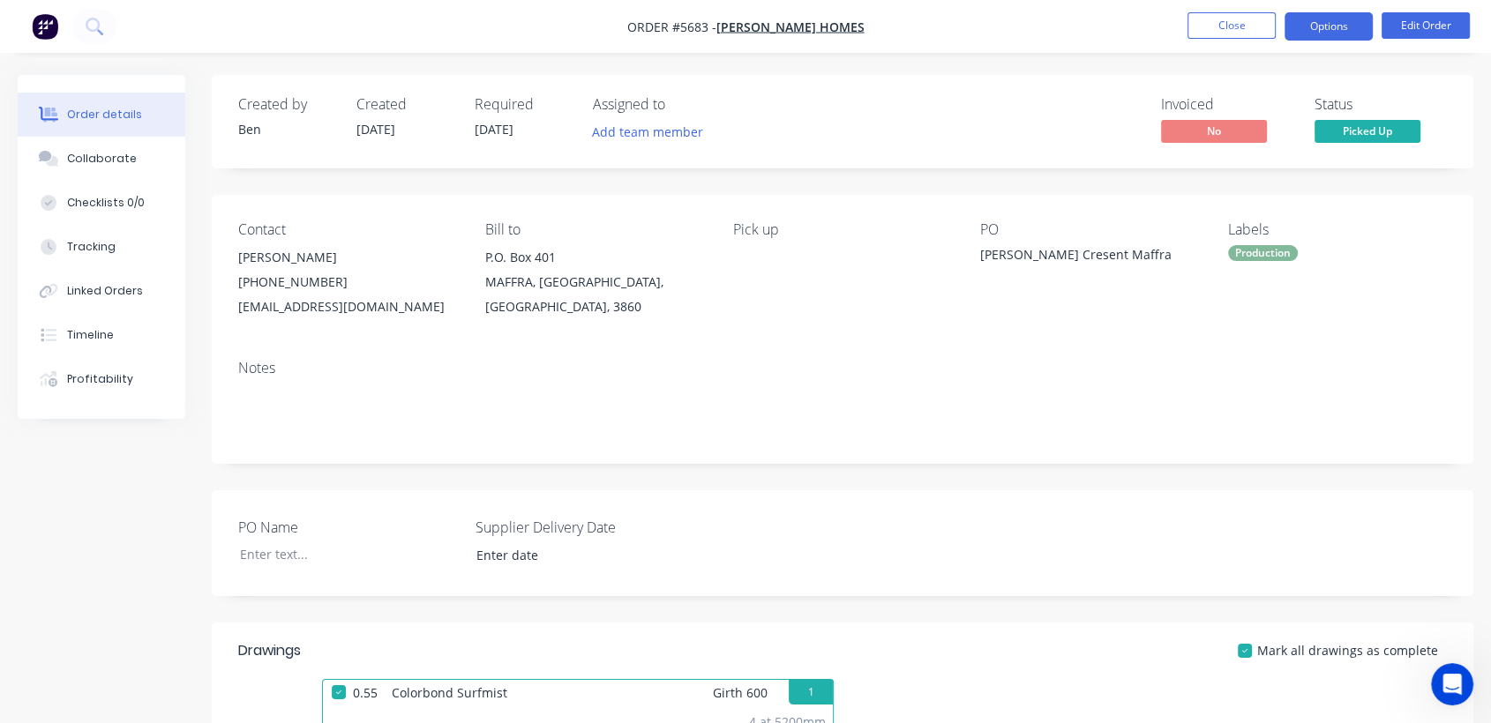
click at [1310, 20] on button "Options" at bounding box center [1328, 26] width 88 height 28
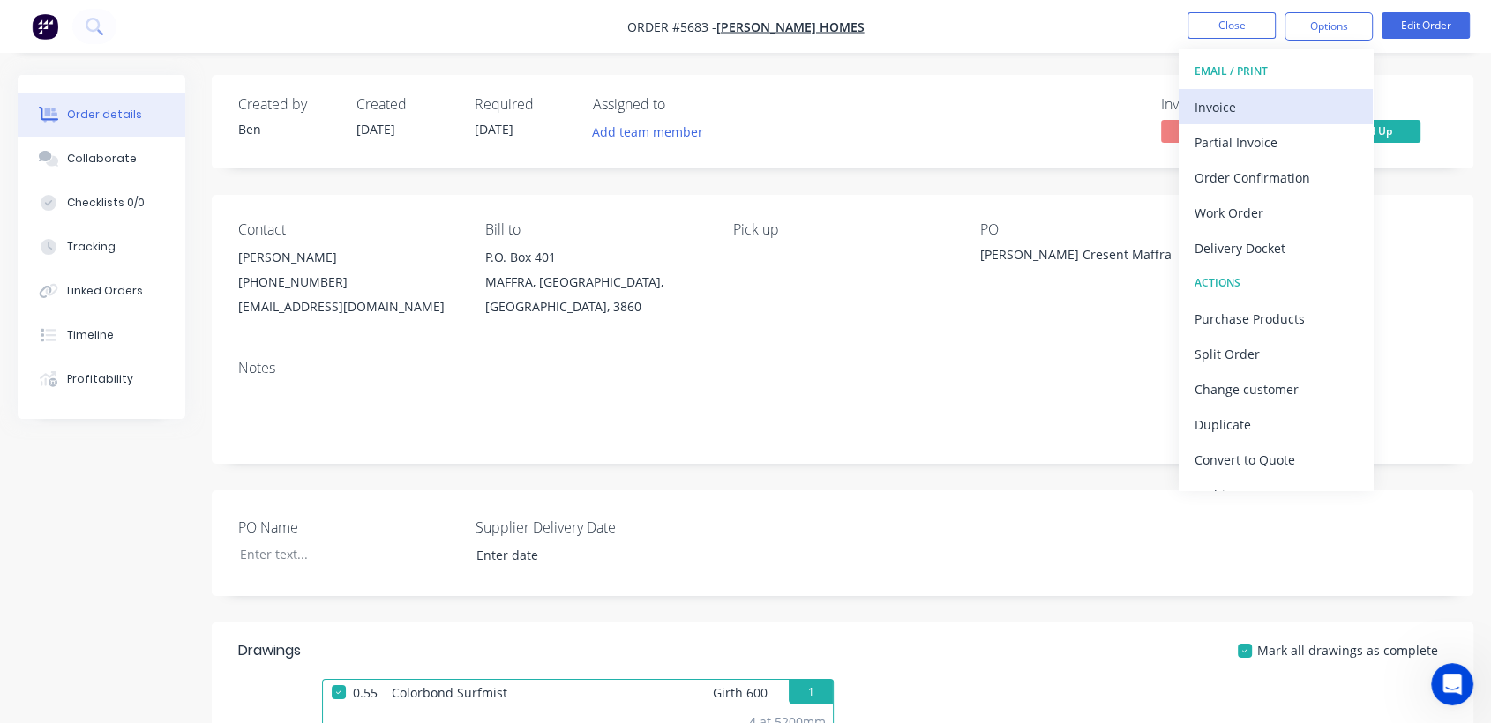
click at [1235, 103] on div "Invoice" at bounding box center [1275, 107] width 162 height 26
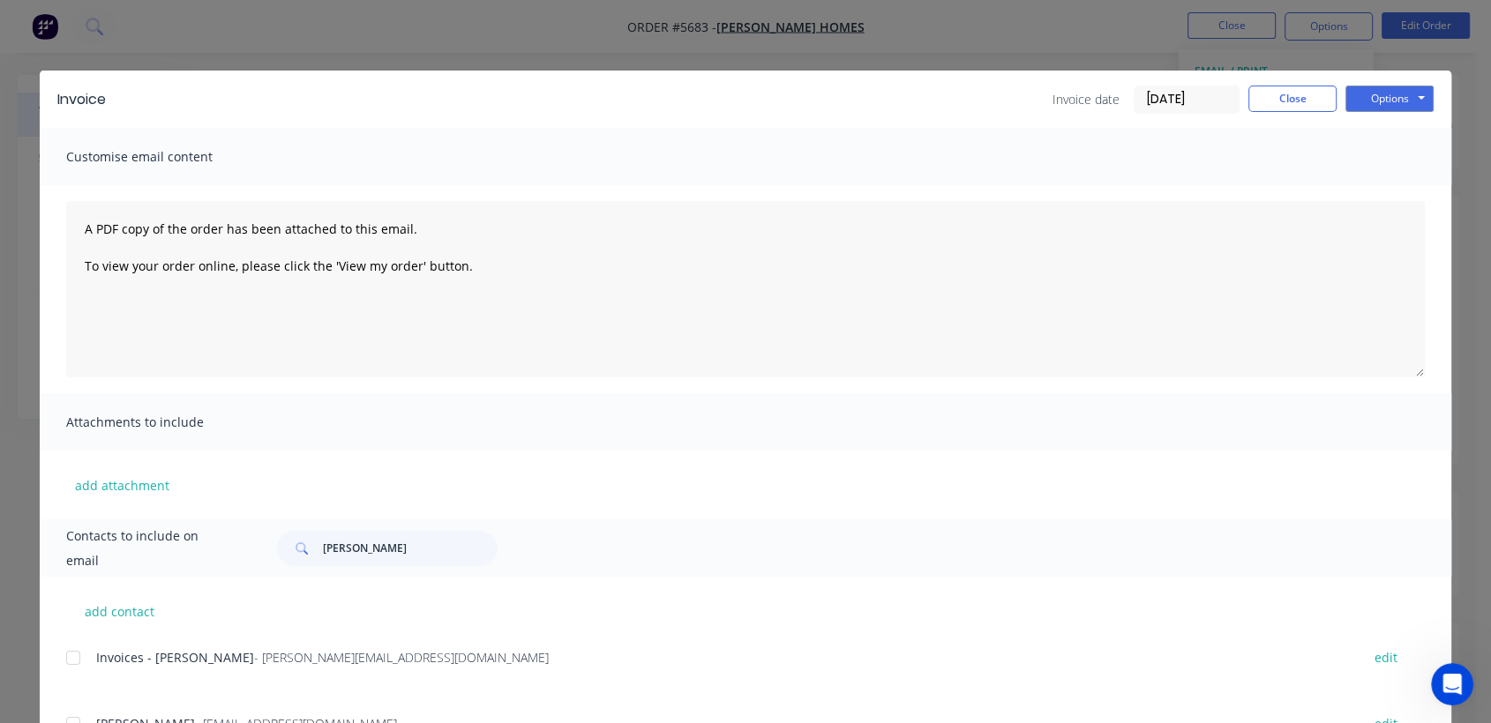
scroll to position [39, 0]
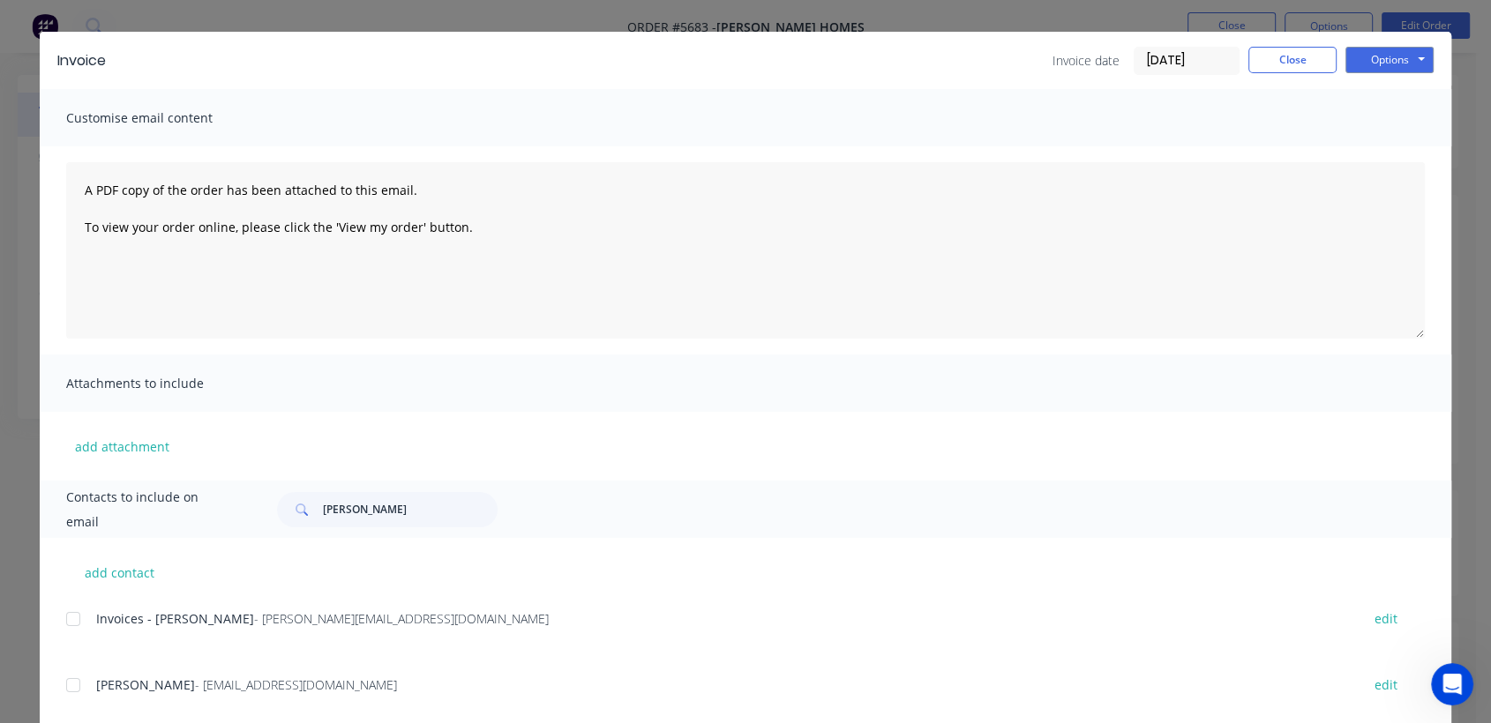
click at [67, 618] on div at bounding box center [73, 619] width 35 height 35
click at [1383, 56] on button "Options" at bounding box center [1389, 60] width 88 height 26
click at [1385, 137] on button "Email" at bounding box center [1401, 149] width 113 height 29
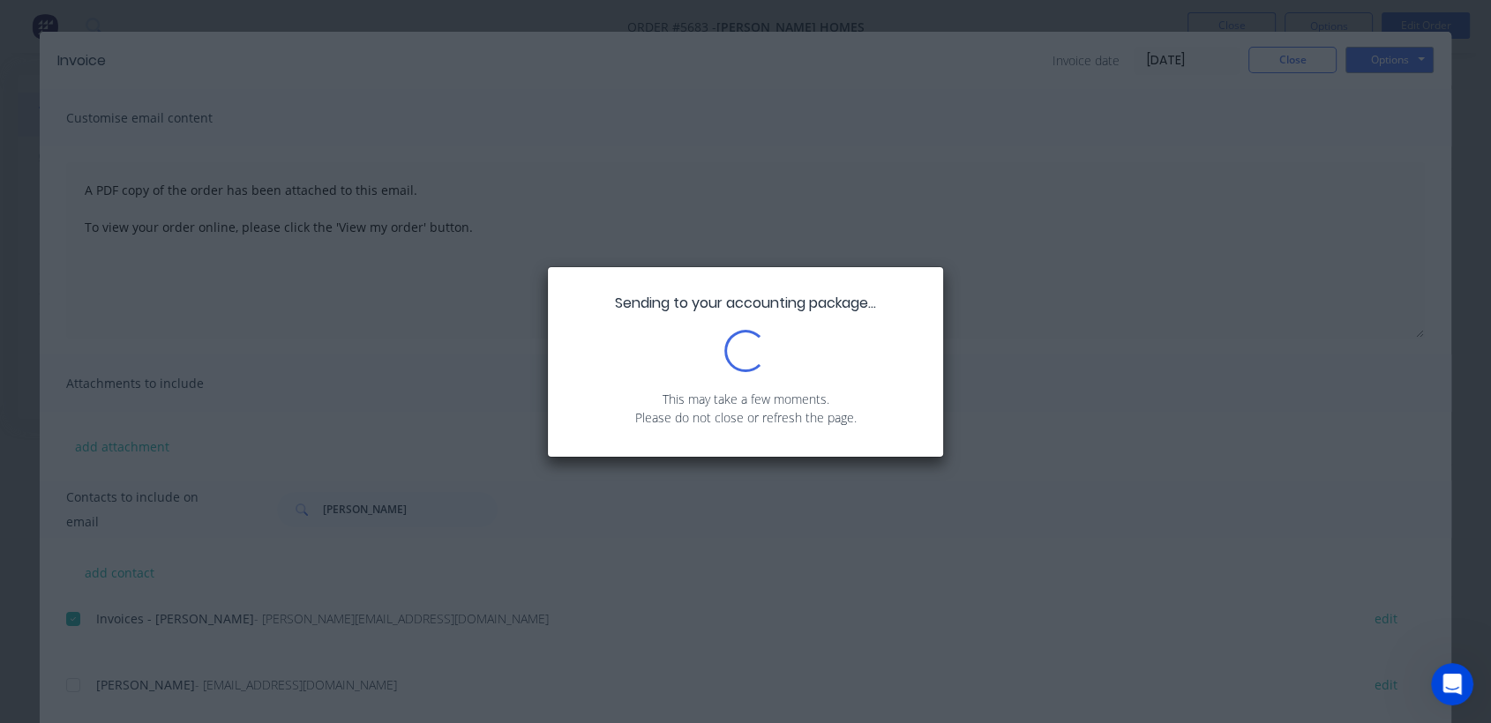
scroll to position [0, 0]
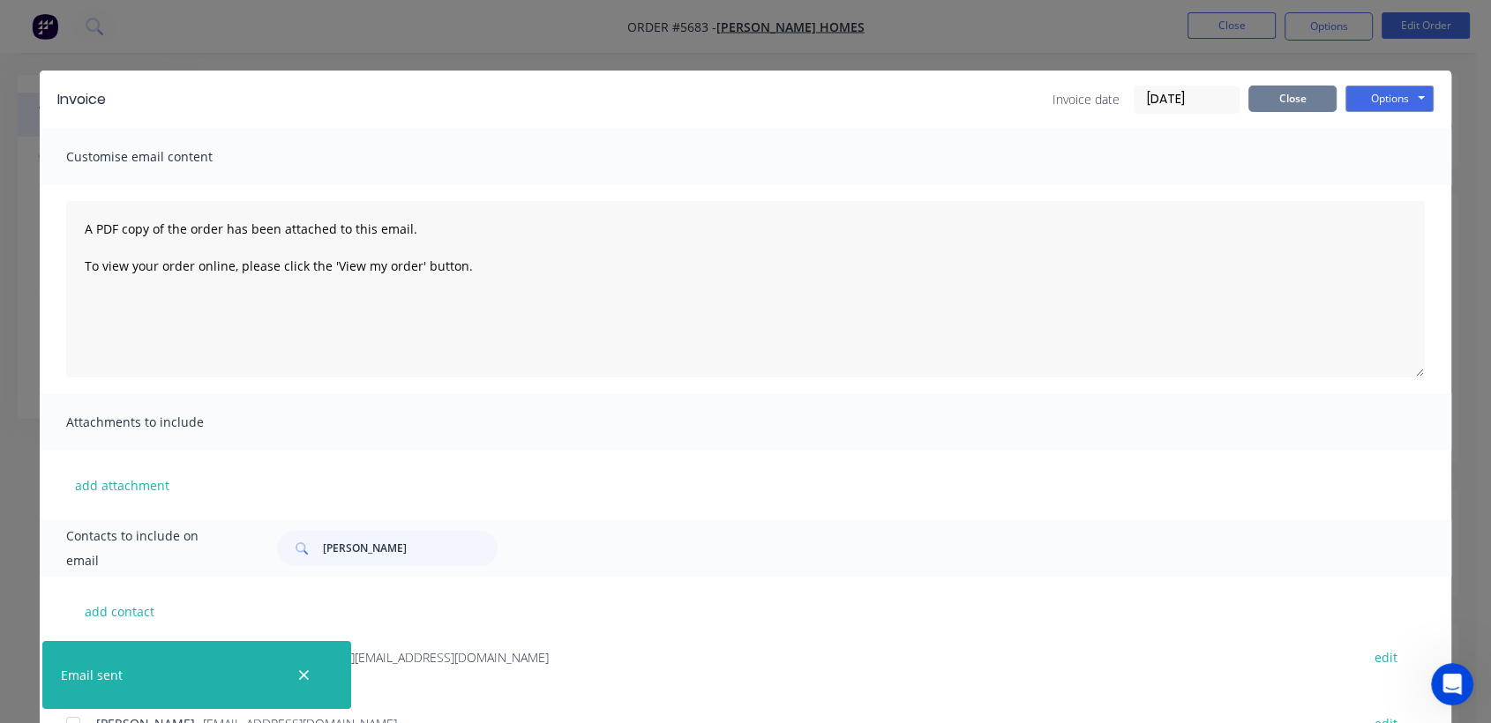
click at [1304, 99] on button "Close" at bounding box center [1292, 99] width 88 height 26
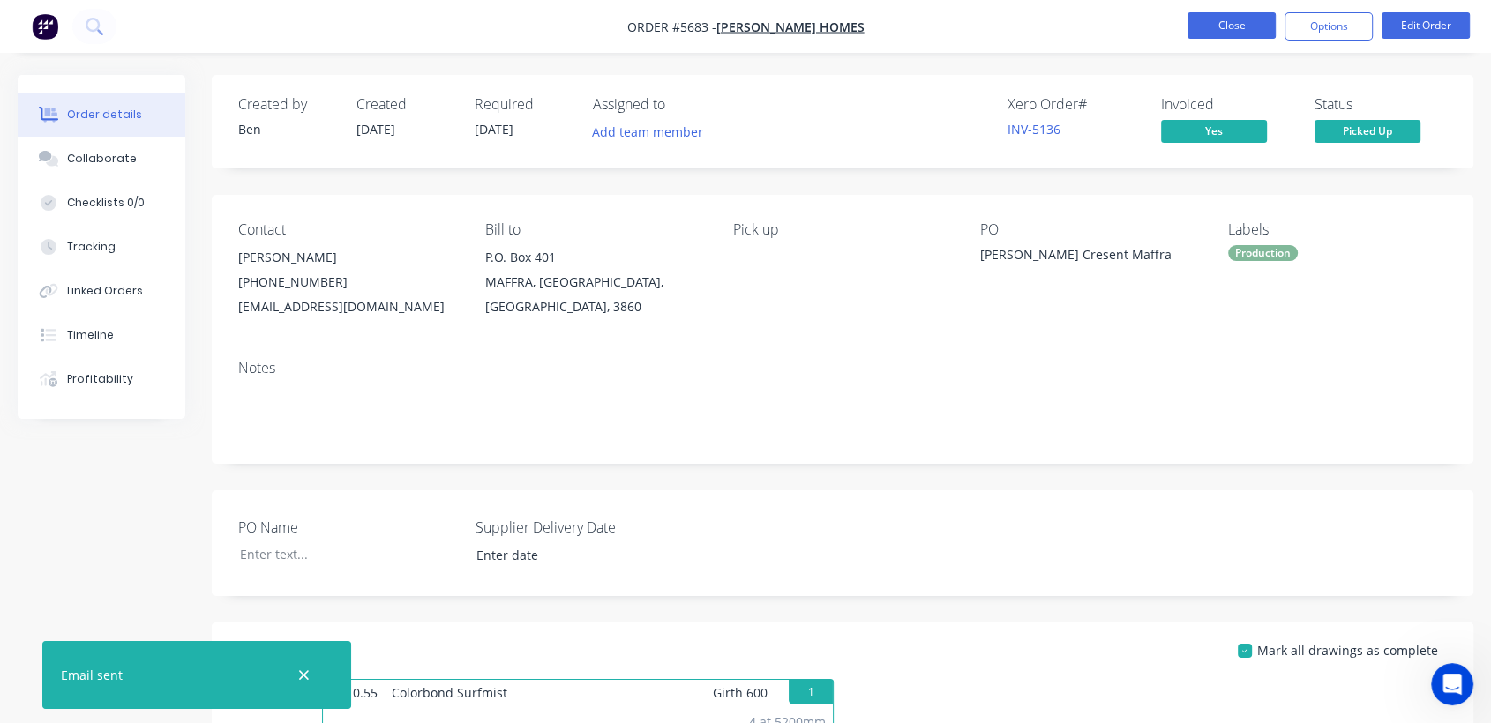
click at [1262, 23] on button "Close" at bounding box center [1231, 25] width 88 height 26
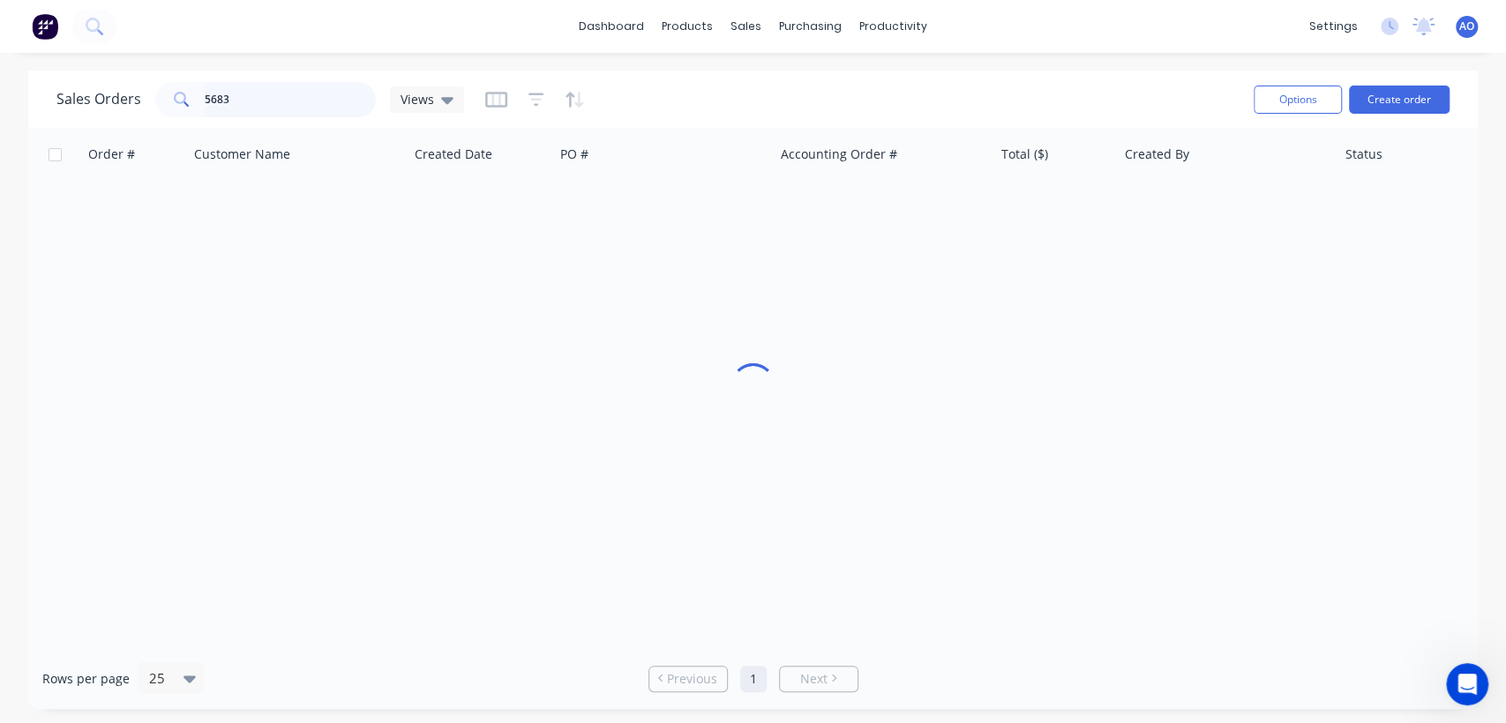
click at [318, 96] on input "5683" at bounding box center [291, 99] width 172 height 35
type input "5681"
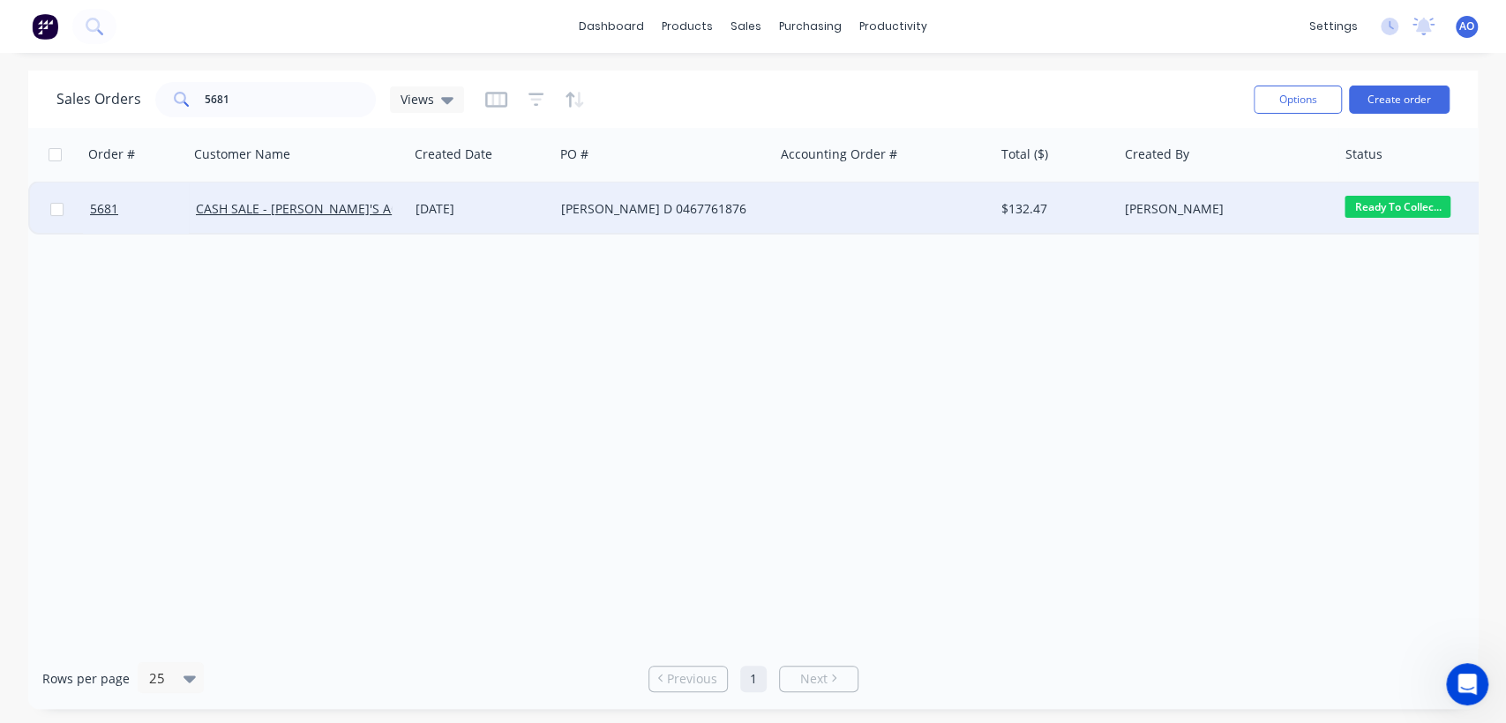
click at [623, 214] on div "[PERSON_NAME] D 0467761876" at bounding box center [659, 209] width 196 height 18
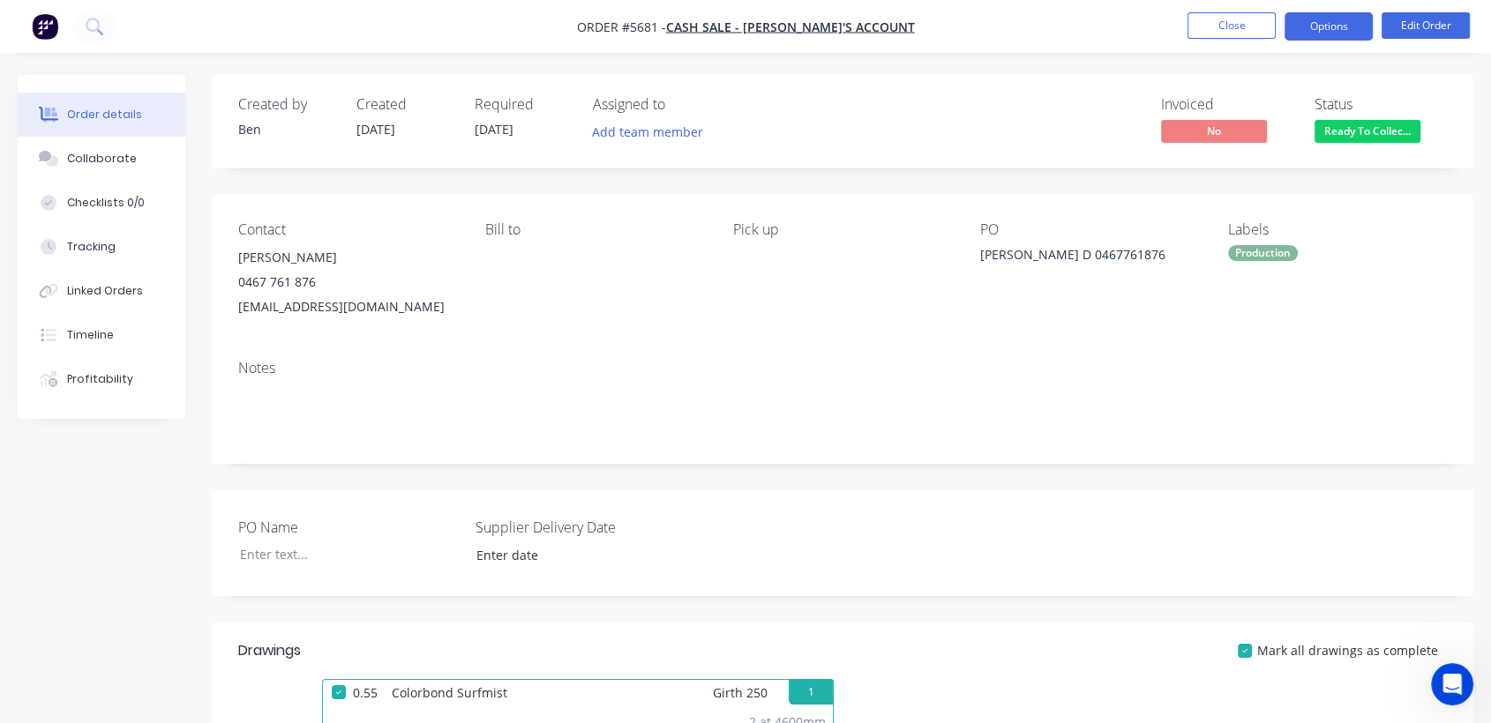
click at [1331, 19] on button "Options" at bounding box center [1328, 26] width 88 height 28
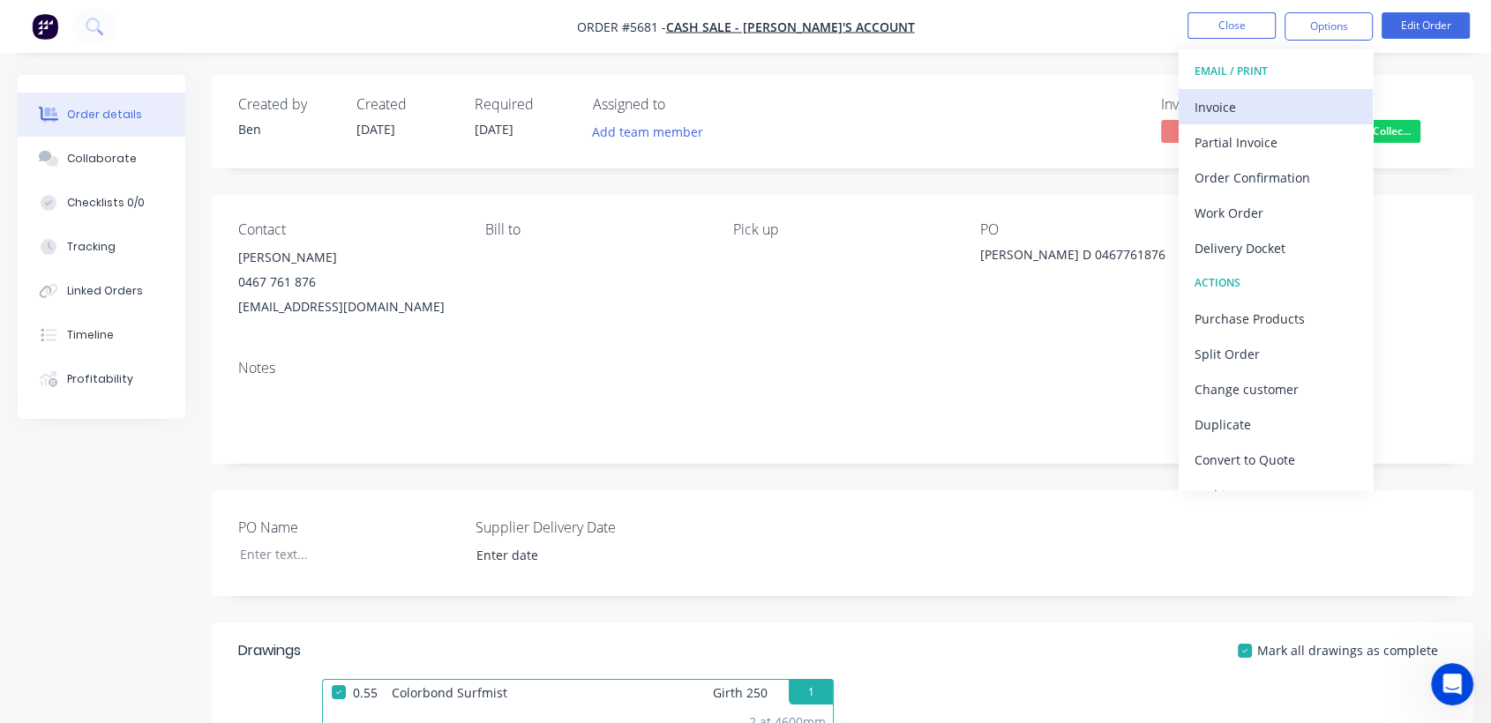
click at [1235, 106] on div "Invoice" at bounding box center [1275, 107] width 162 height 26
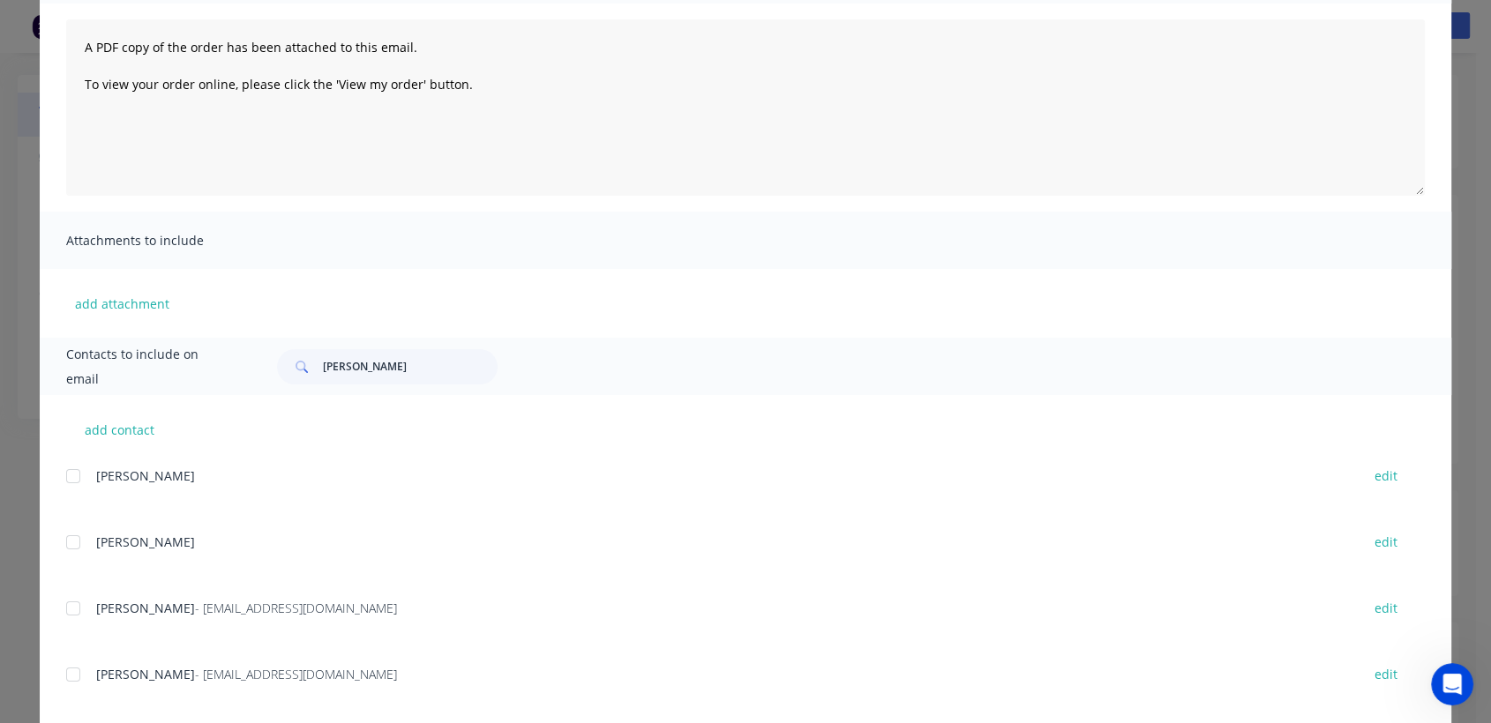
scroll to position [196, 0]
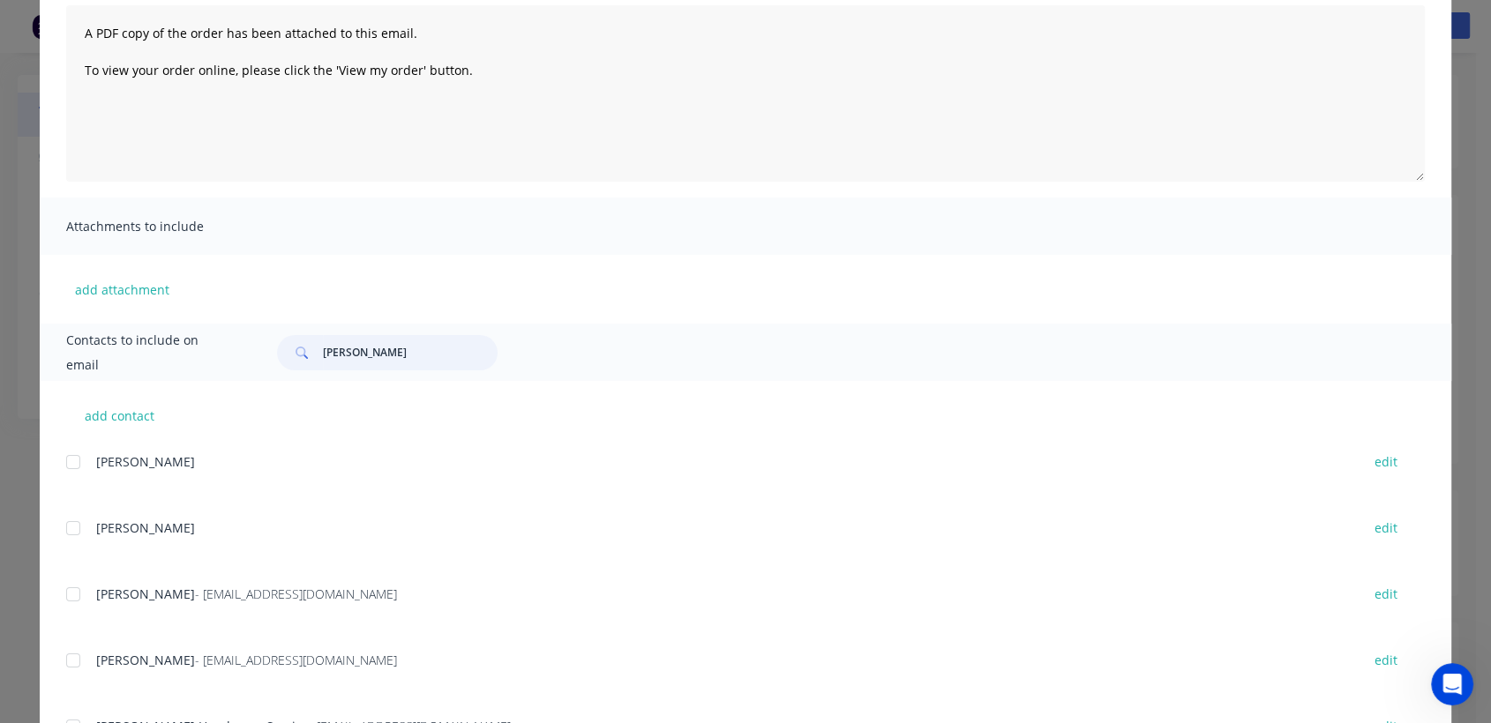
click at [353, 341] on input "[PERSON_NAME]" at bounding box center [410, 352] width 175 height 35
type input "M"
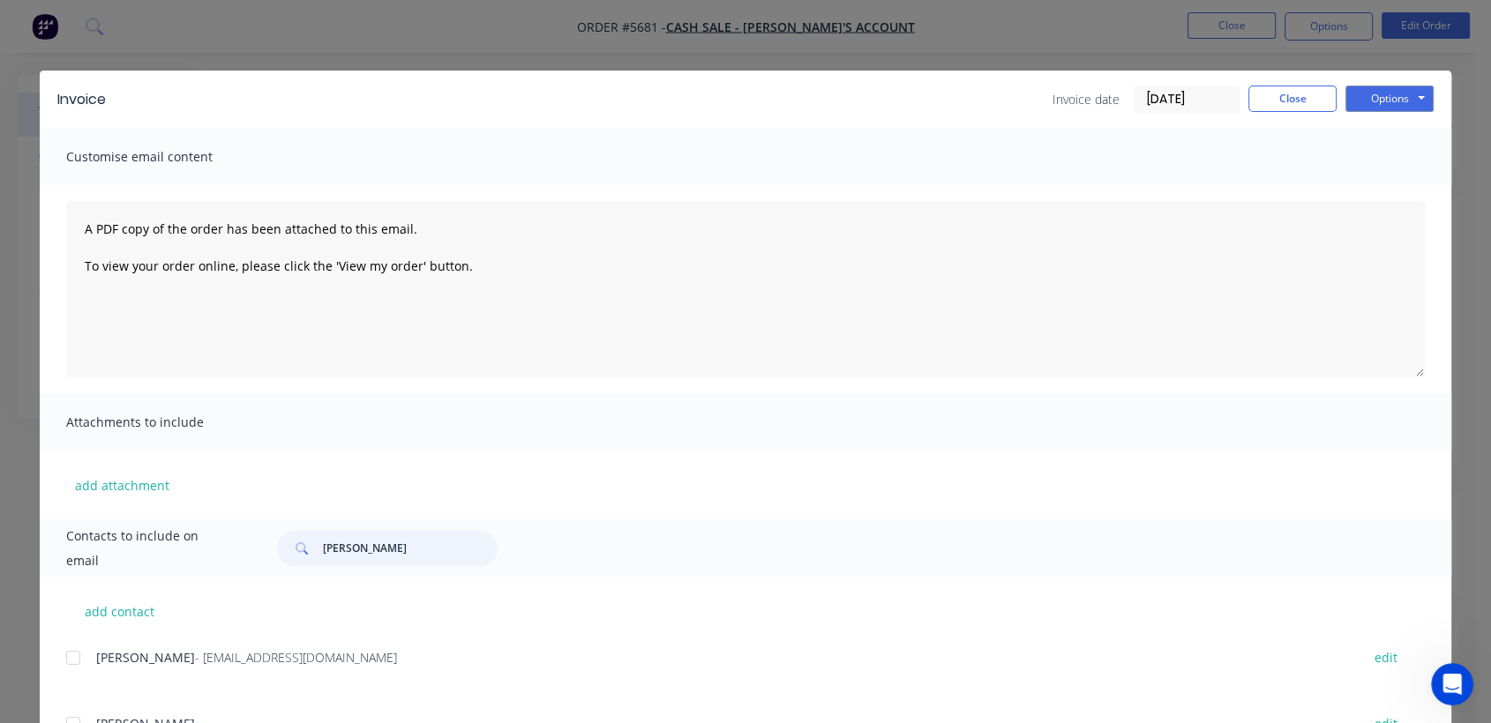
type input "[PERSON_NAME]"
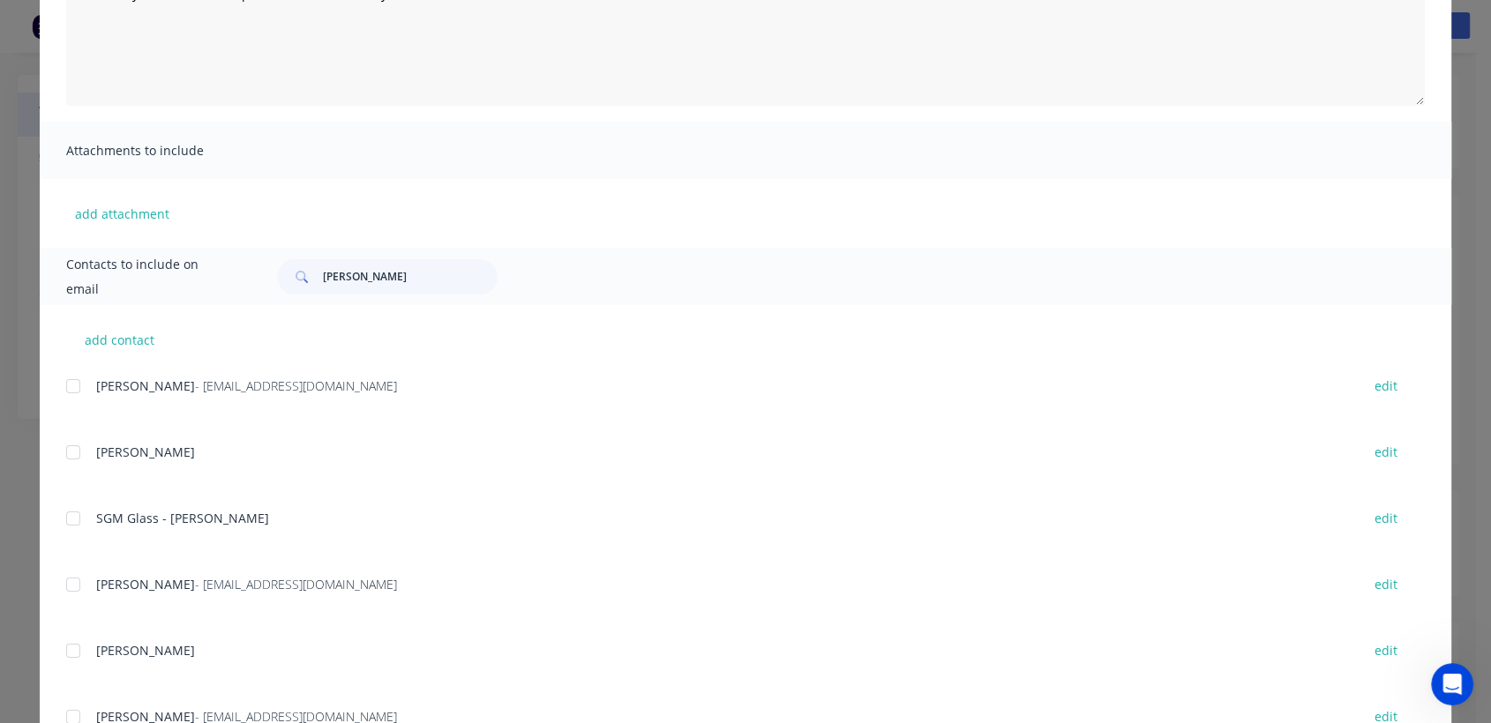
scroll to position [273, 0]
click at [65, 711] on div at bounding box center [73, 715] width 35 height 35
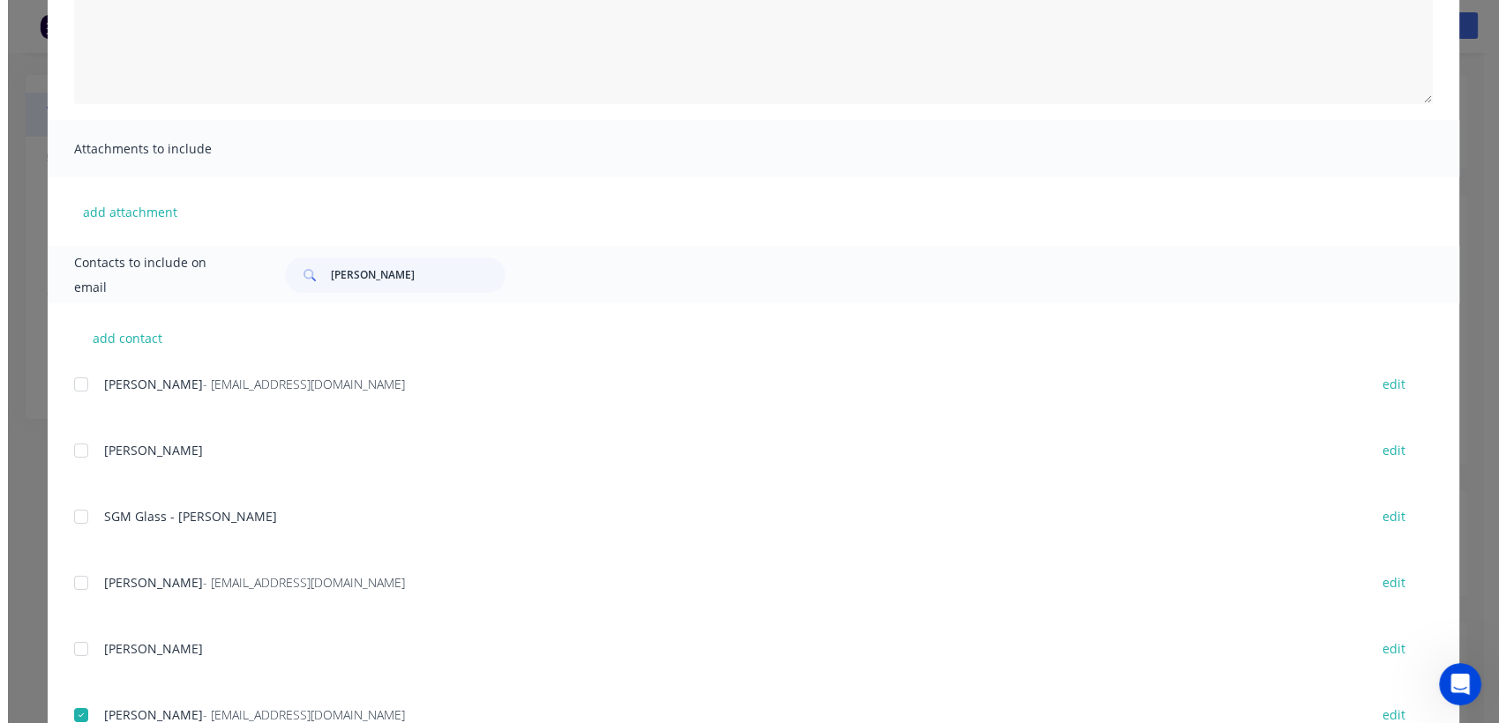
scroll to position [0, 0]
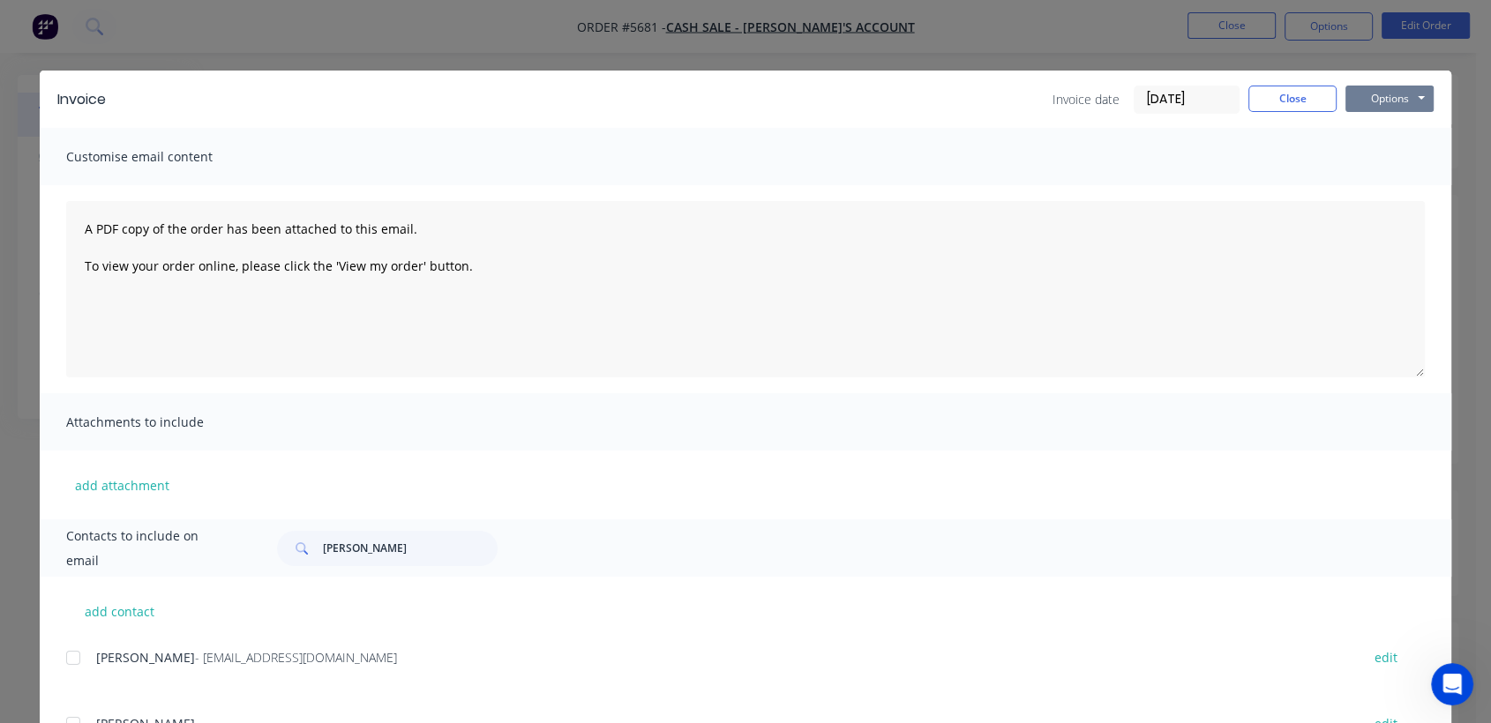
click at [1413, 99] on button "Options" at bounding box center [1389, 99] width 88 height 26
click at [1375, 186] on button "Email" at bounding box center [1401, 188] width 113 height 29
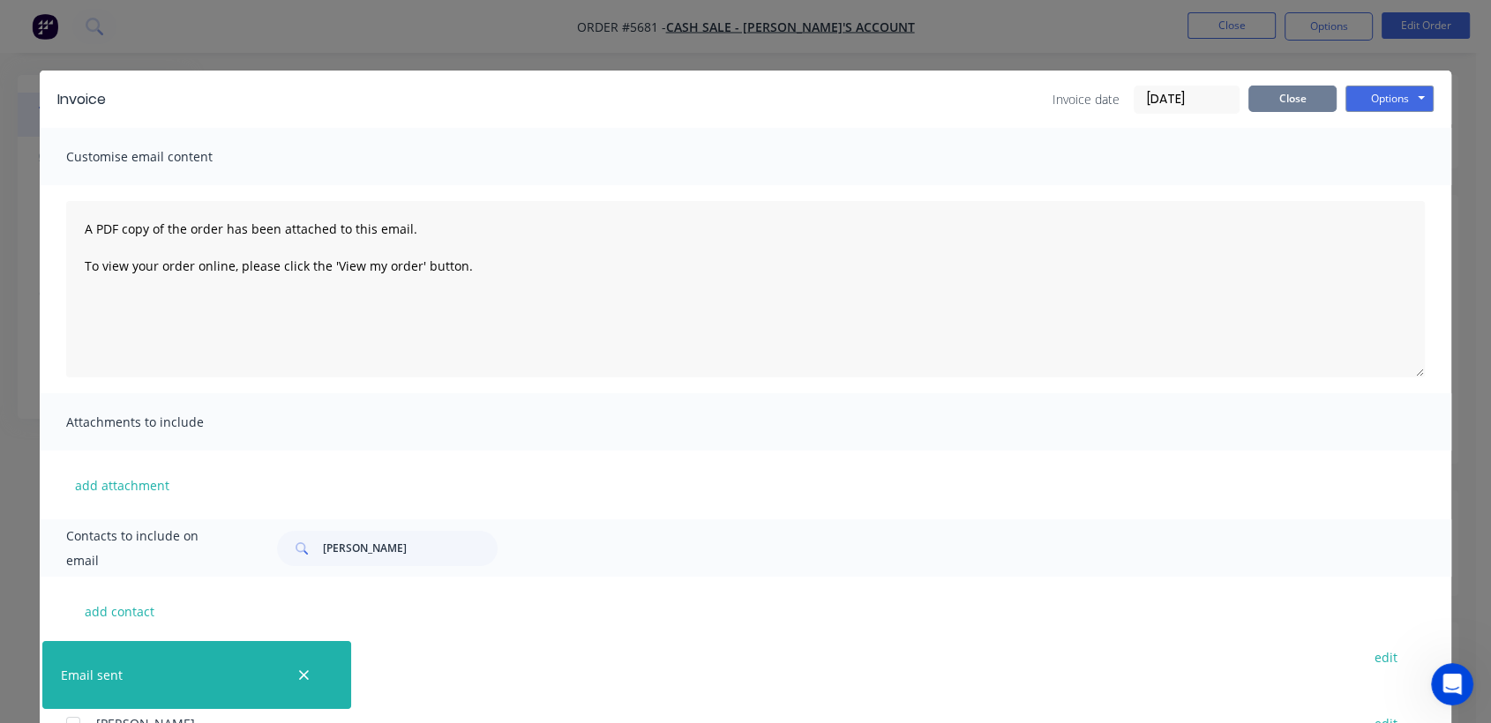
click at [1287, 104] on button "Close" at bounding box center [1292, 99] width 88 height 26
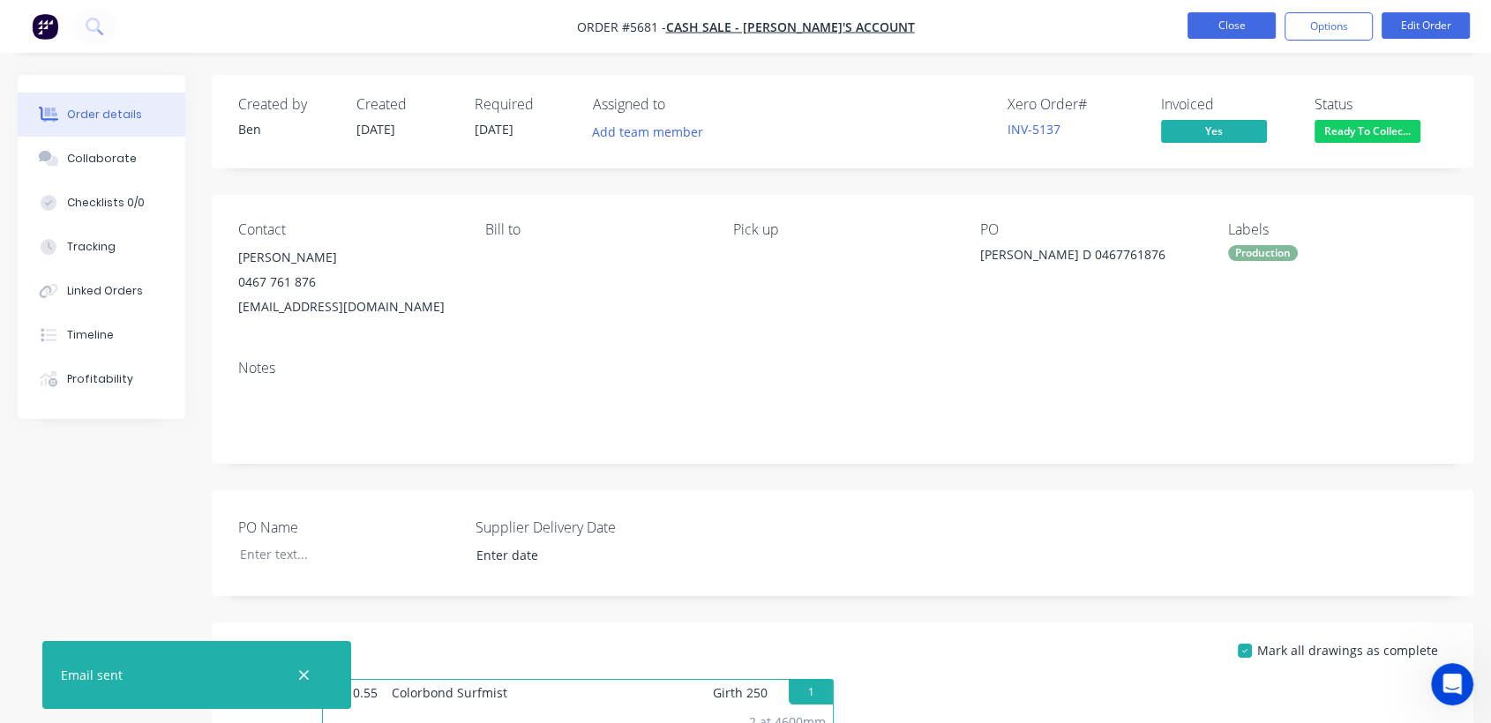
click at [1247, 34] on button "Close" at bounding box center [1231, 25] width 88 height 26
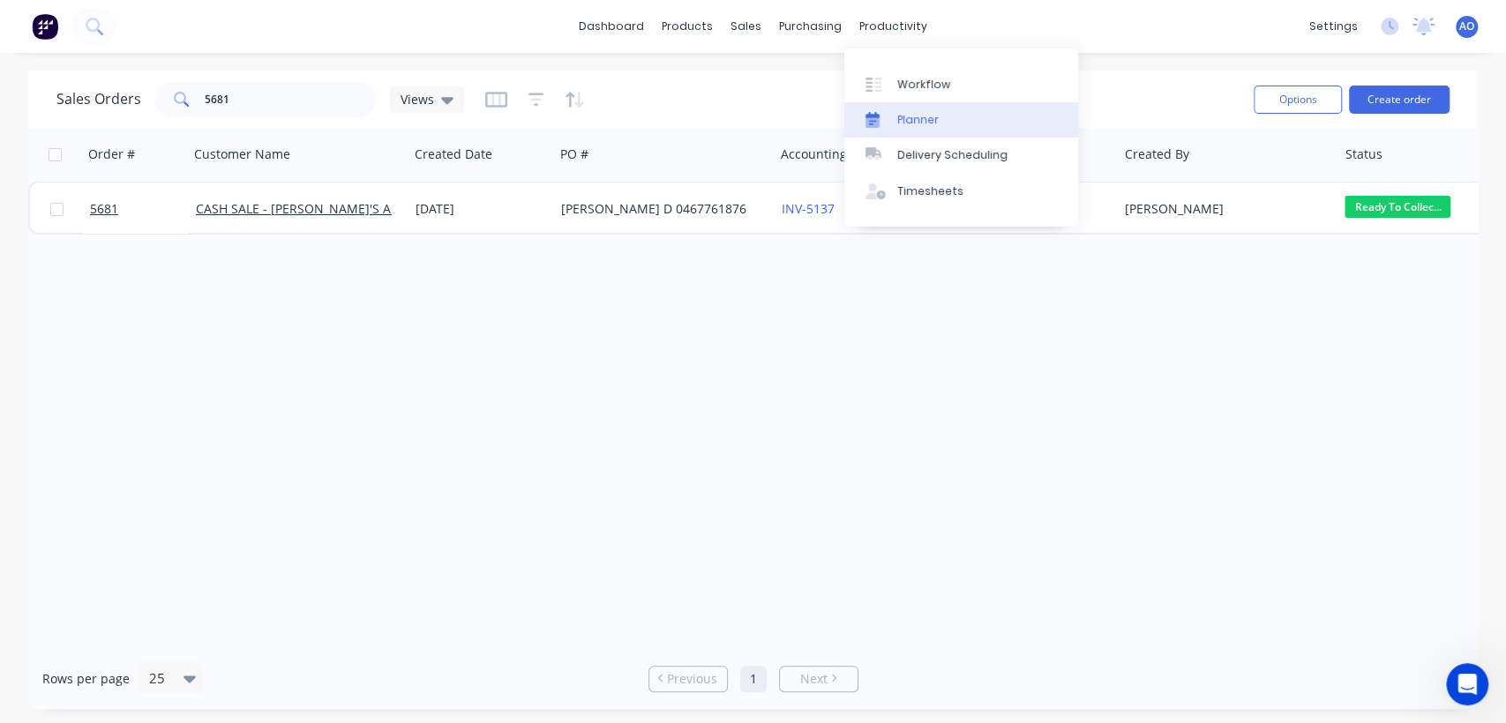
click at [908, 127] on div "Planner" at bounding box center [917, 120] width 41 height 16
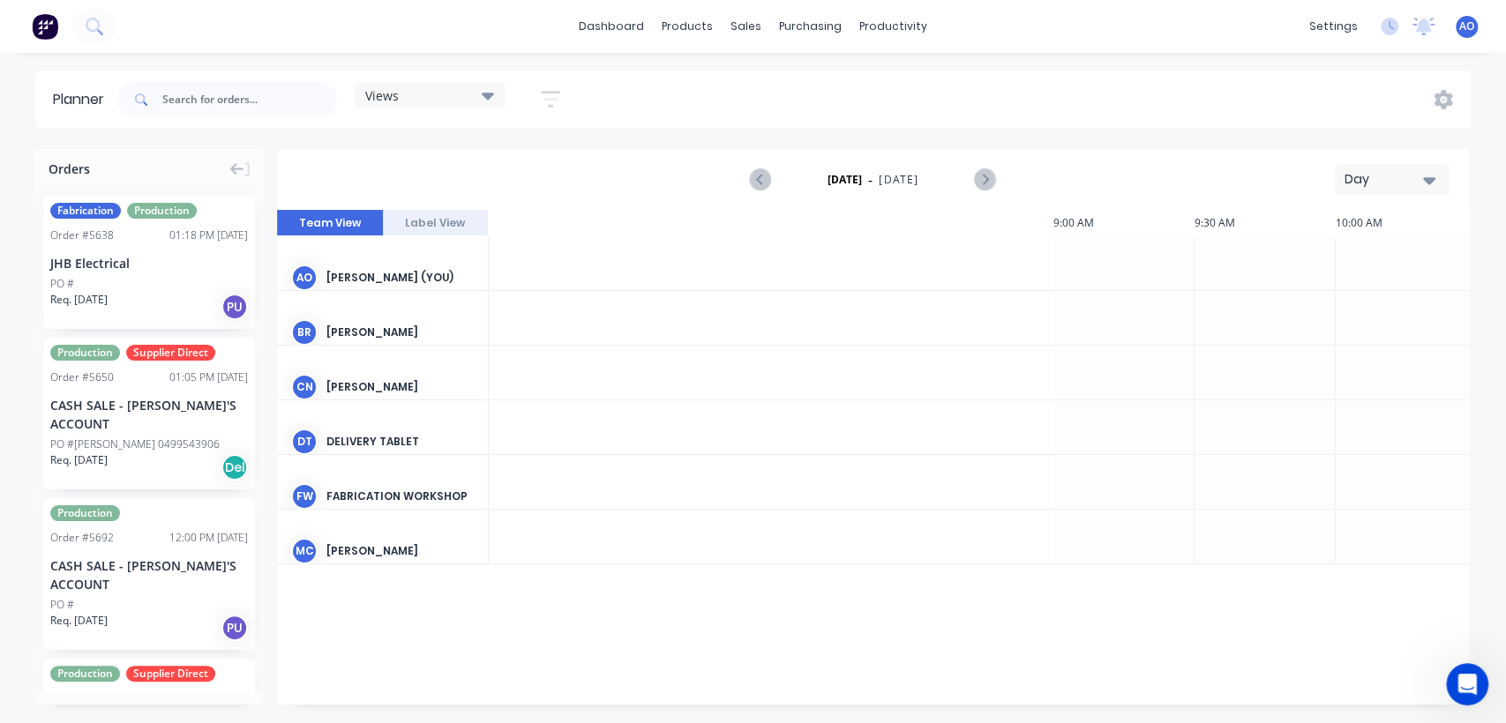
scroll to position [0, 1694]
click at [1411, 174] on div "Day" at bounding box center [1384, 179] width 81 height 19
click at [1307, 300] on div "Month" at bounding box center [1360, 297] width 175 height 35
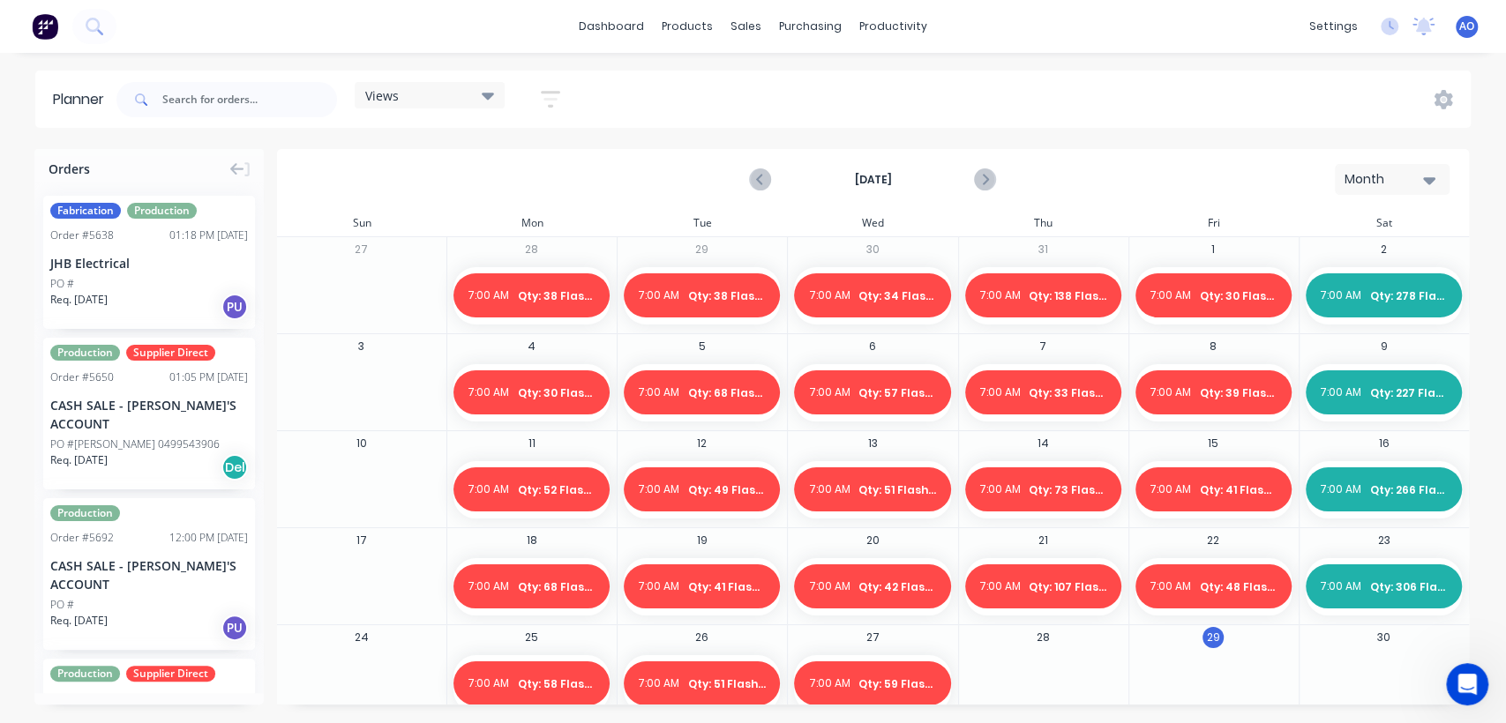
click at [1051, 665] on div at bounding box center [1043, 683] width 168 height 57
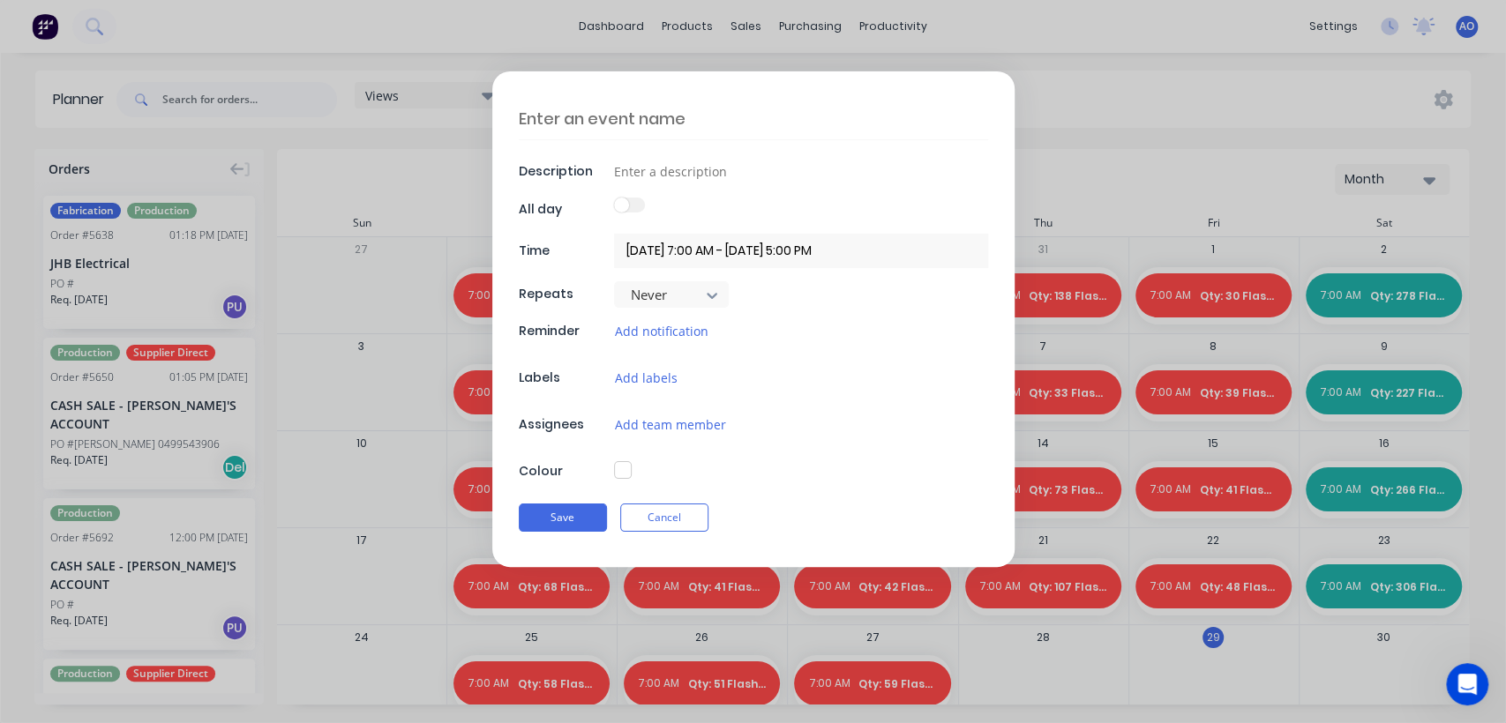
scroll to position [18, 0]
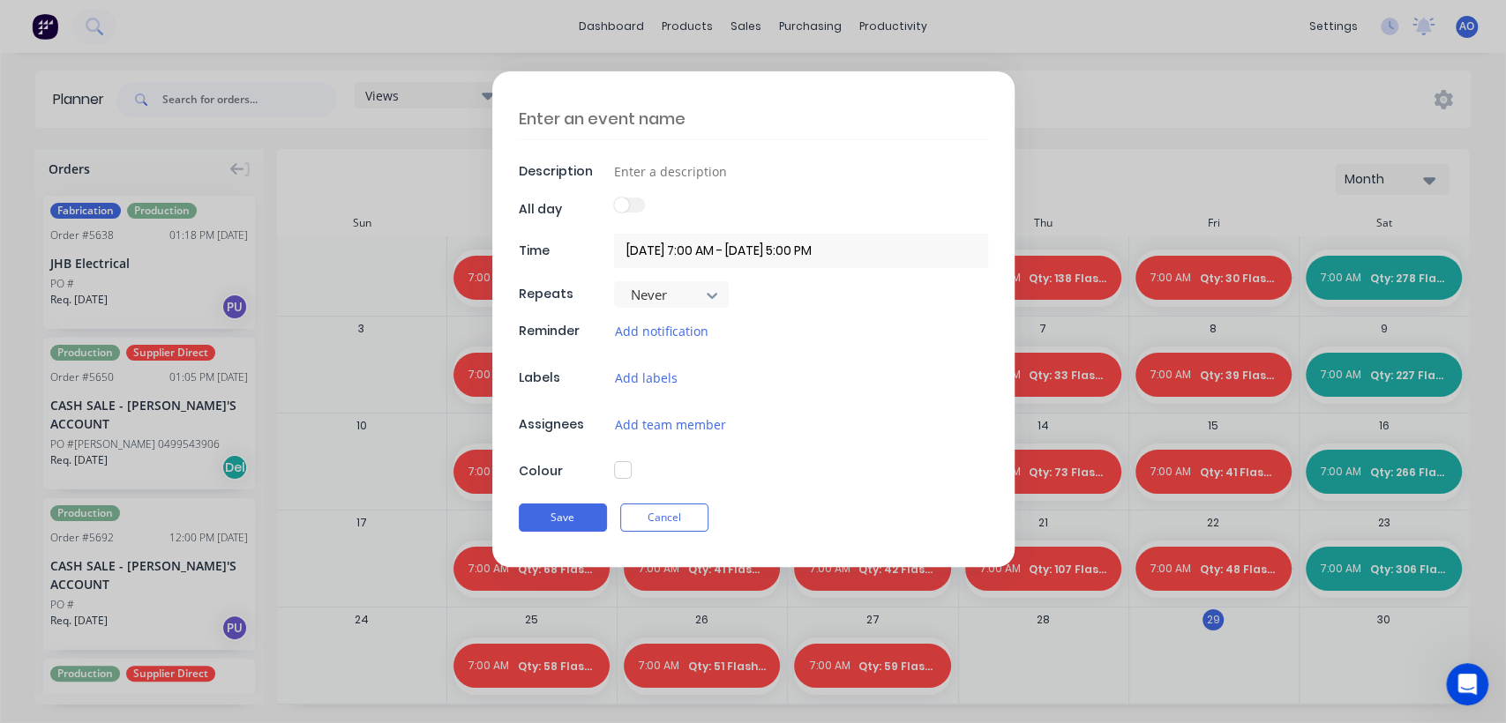
click at [600, 121] on textarea at bounding box center [753, 118] width 469 height 41
type textarea "x"
type textarea "Q"
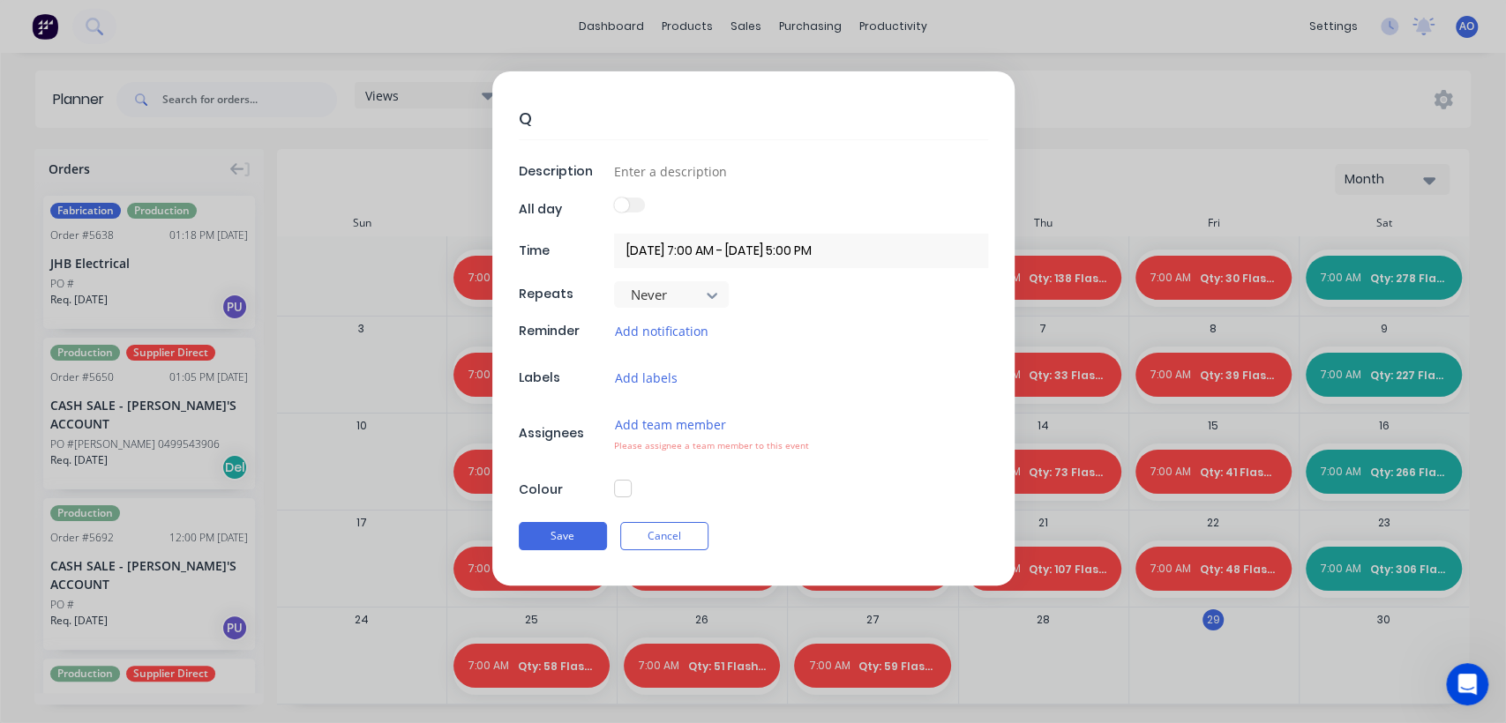
type textarea "x"
type textarea "Qt"
type textarea "x"
type textarea "Qty"
type textarea "x"
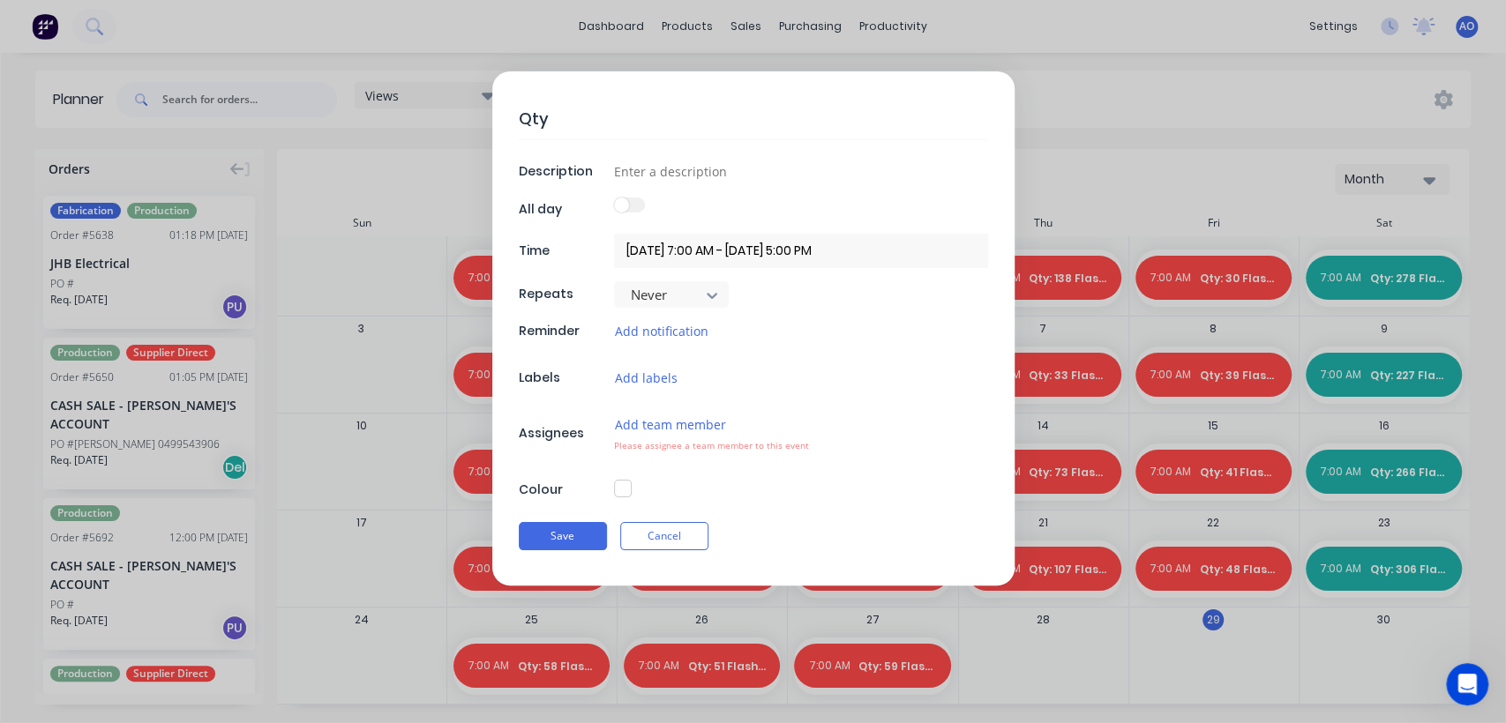
type textarea "Qty:"
type textarea "x"
type textarea "Qty:"
type textarea "x"
type textarea "Qty: 1"
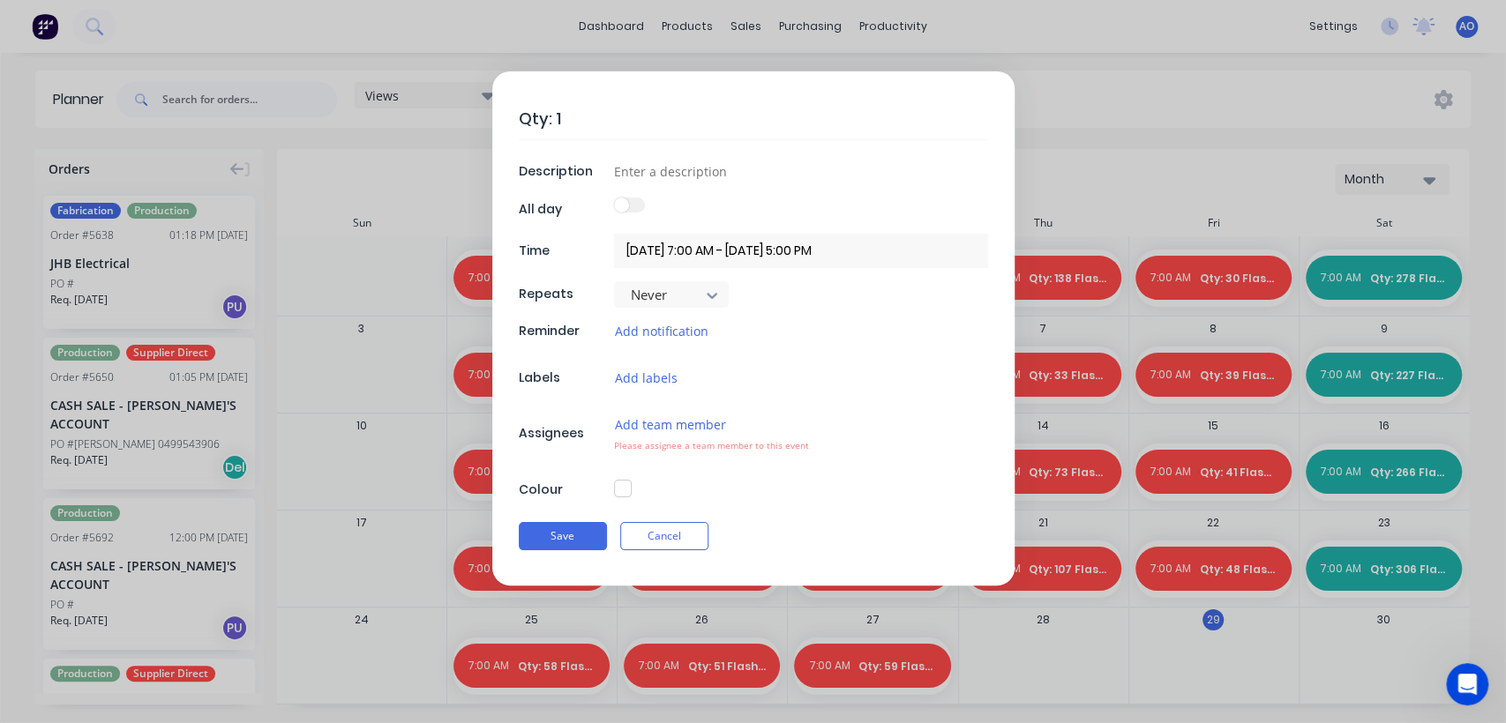
type textarea "x"
type textarea "Qty: 18"
type textarea "x"
type textarea "Qty: 18"
type textarea "x"
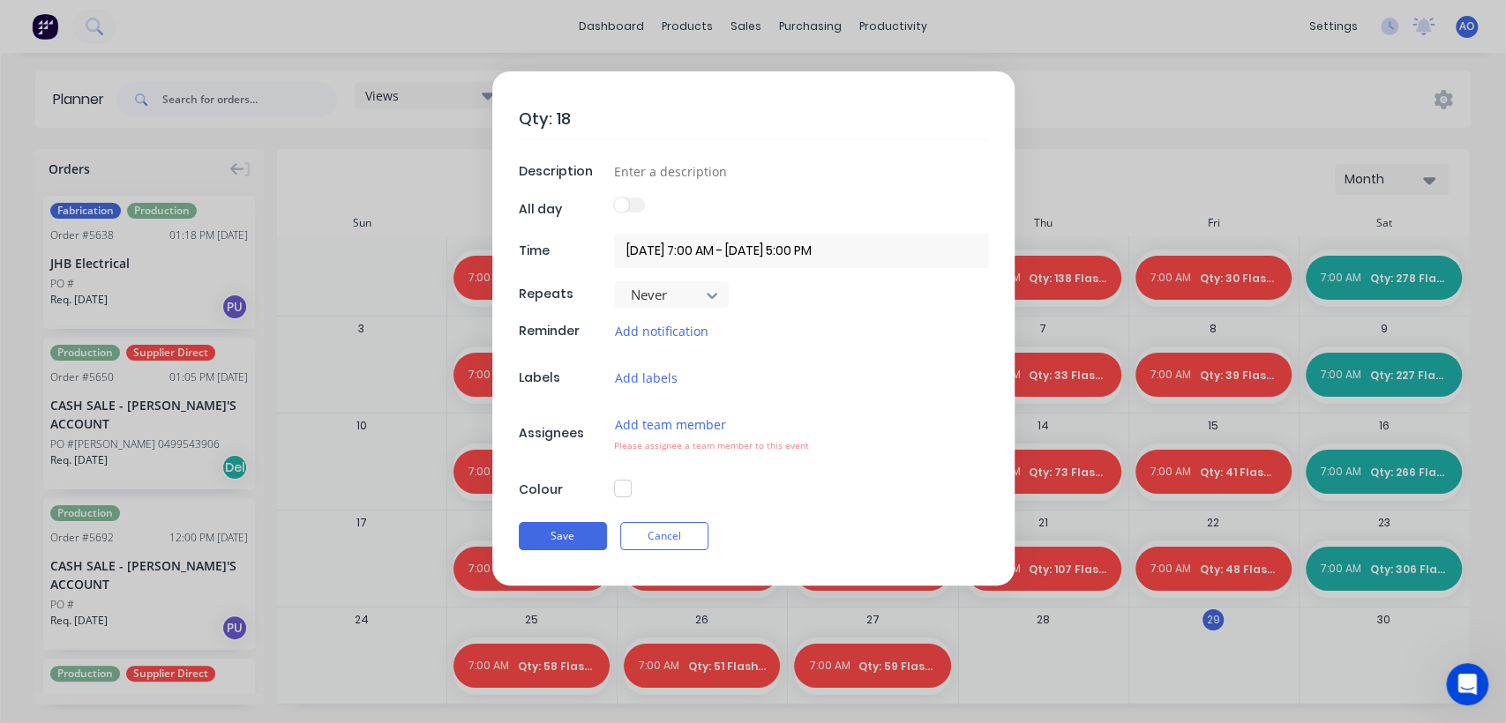
type textarea "Qty: 18 G"
type textarea "x"
type textarea "Qty: 18"
type textarea "x"
type textarea "Qty: 18 F"
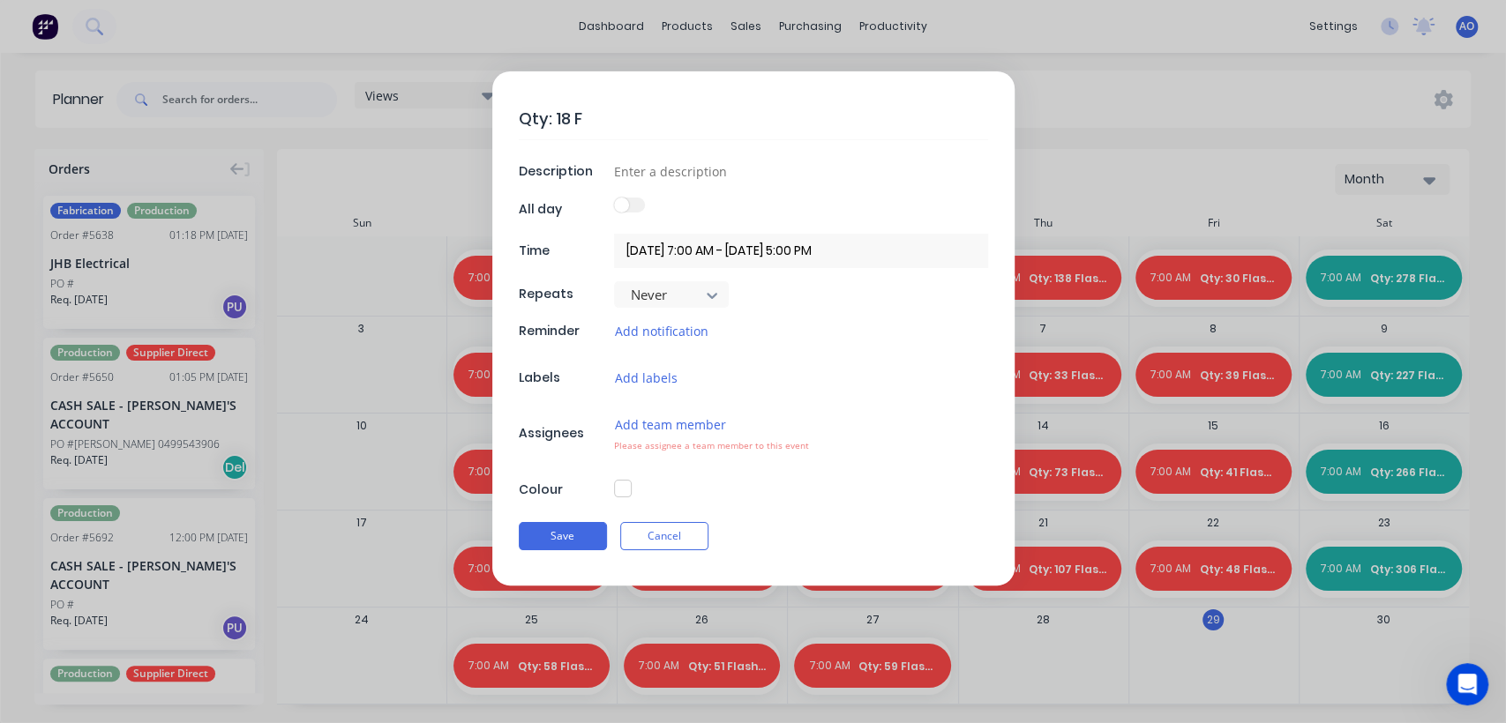
type textarea "x"
type textarea "Qty: 18 Fl"
type textarea "x"
type textarea "Qty: 18 Fla"
type textarea "x"
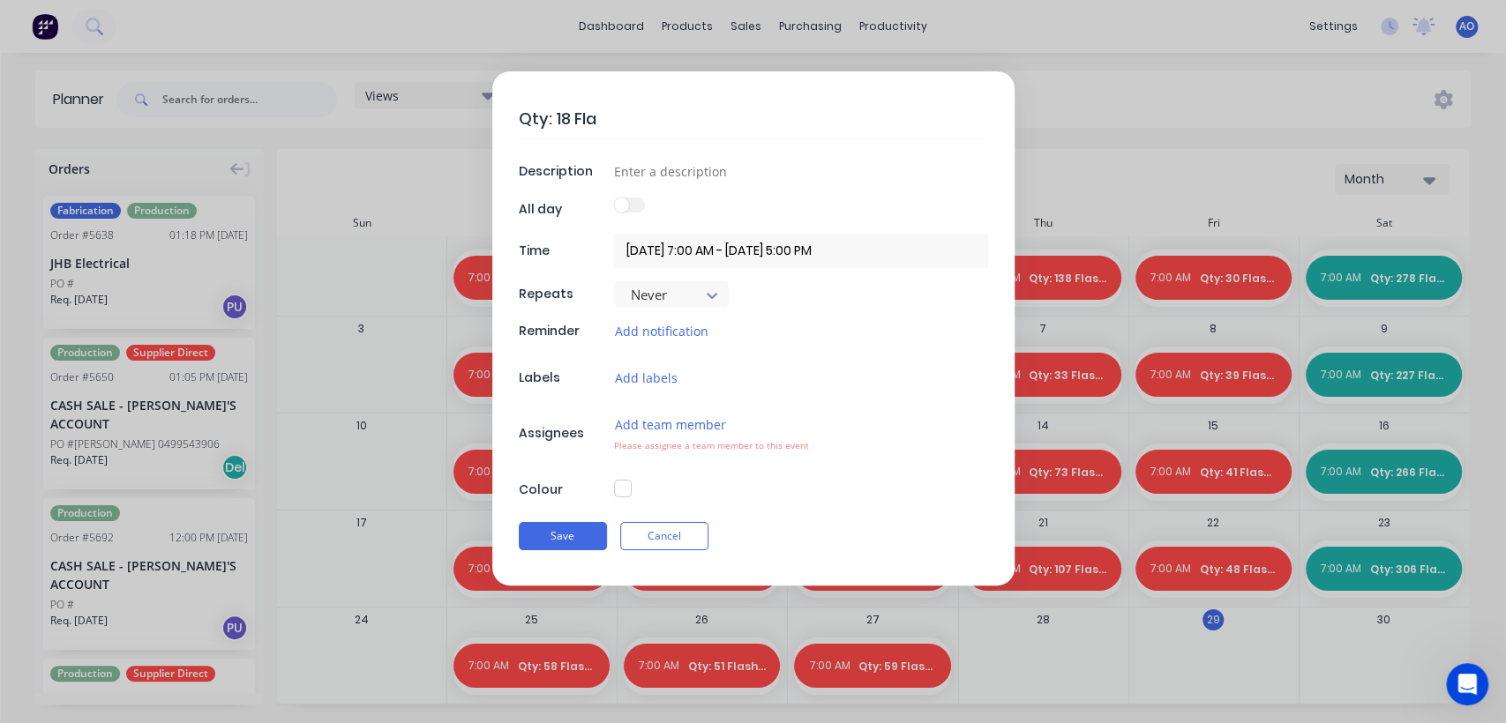
type textarea "Qty: 18 Flas"
type textarea "x"
type textarea "Qty: 18 Flash"
type textarea "x"
type textarea "Qty: 18 Flashi"
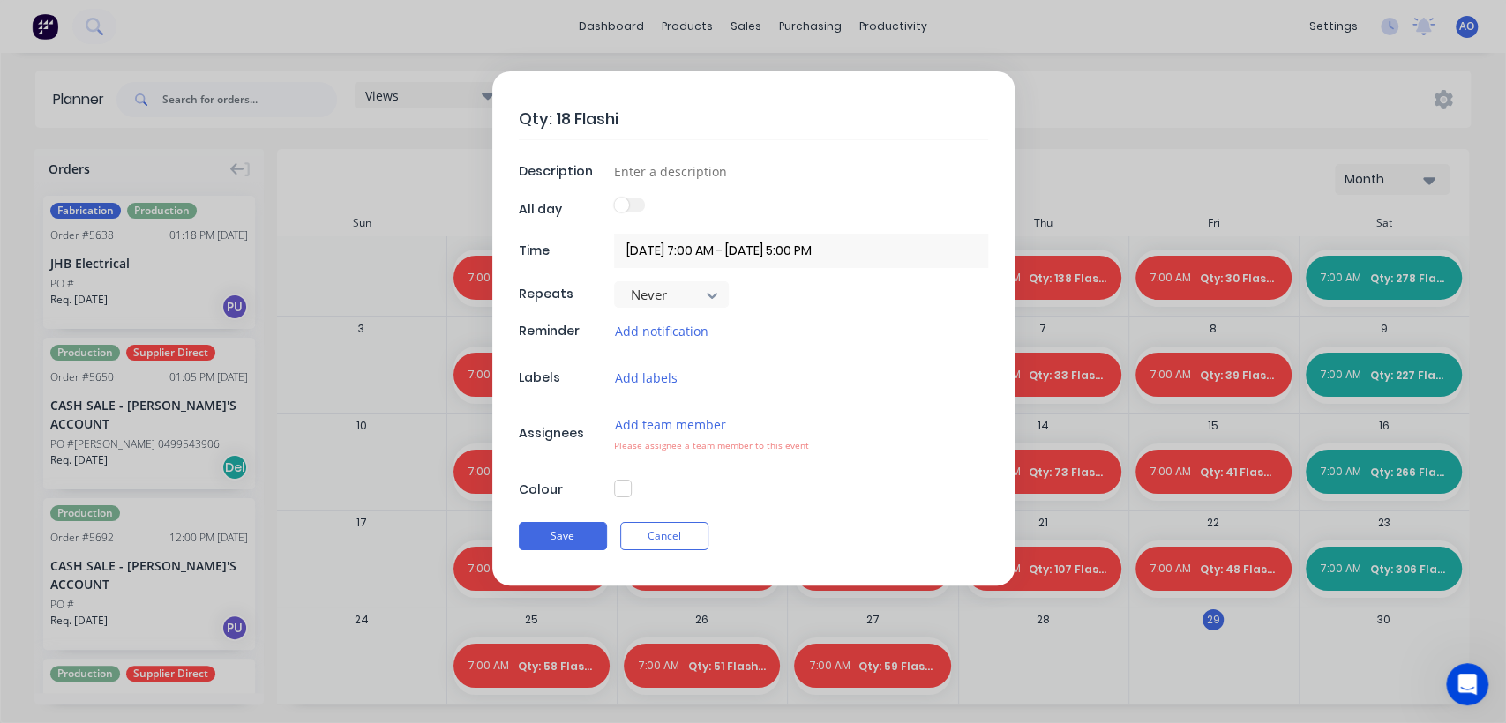
type textarea "x"
type textarea "Qty: 18 Flashing"
type textarea "x"
type textarea "Qty: 18 Flashings"
type textarea "x"
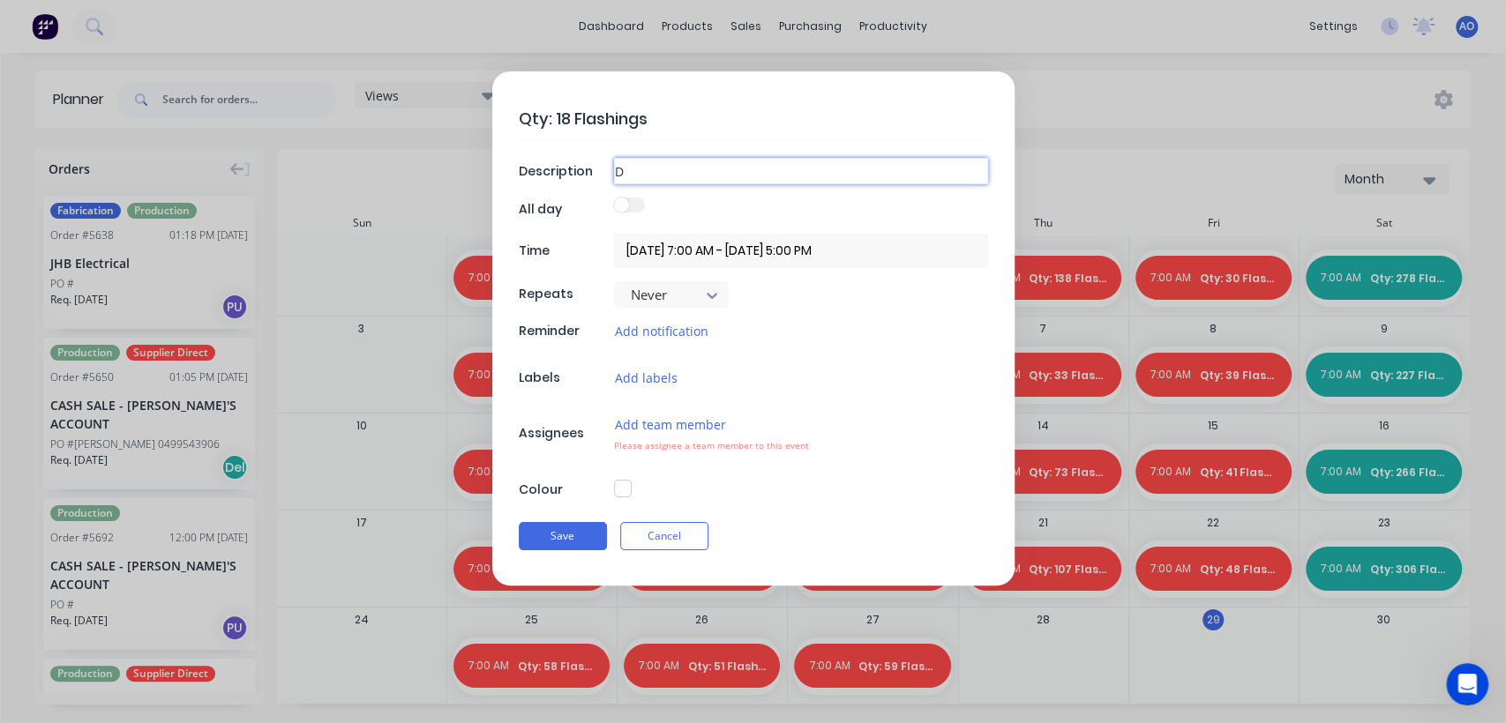
type input "D"
type textarea "x"
type input "Da"
type textarea "x"
type input "Dai"
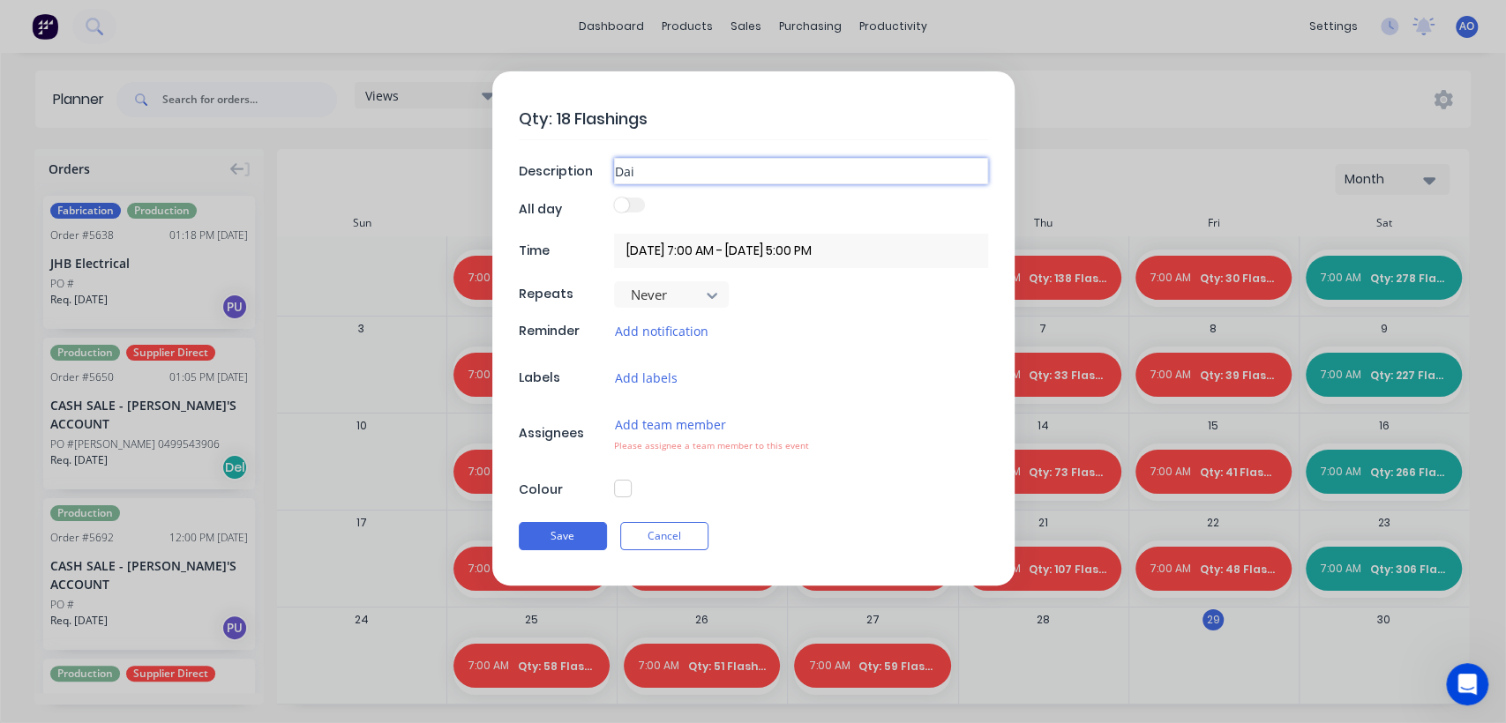
type textarea "x"
type input "Dail"
type textarea "x"
type input "Daily"
type textarea "x"
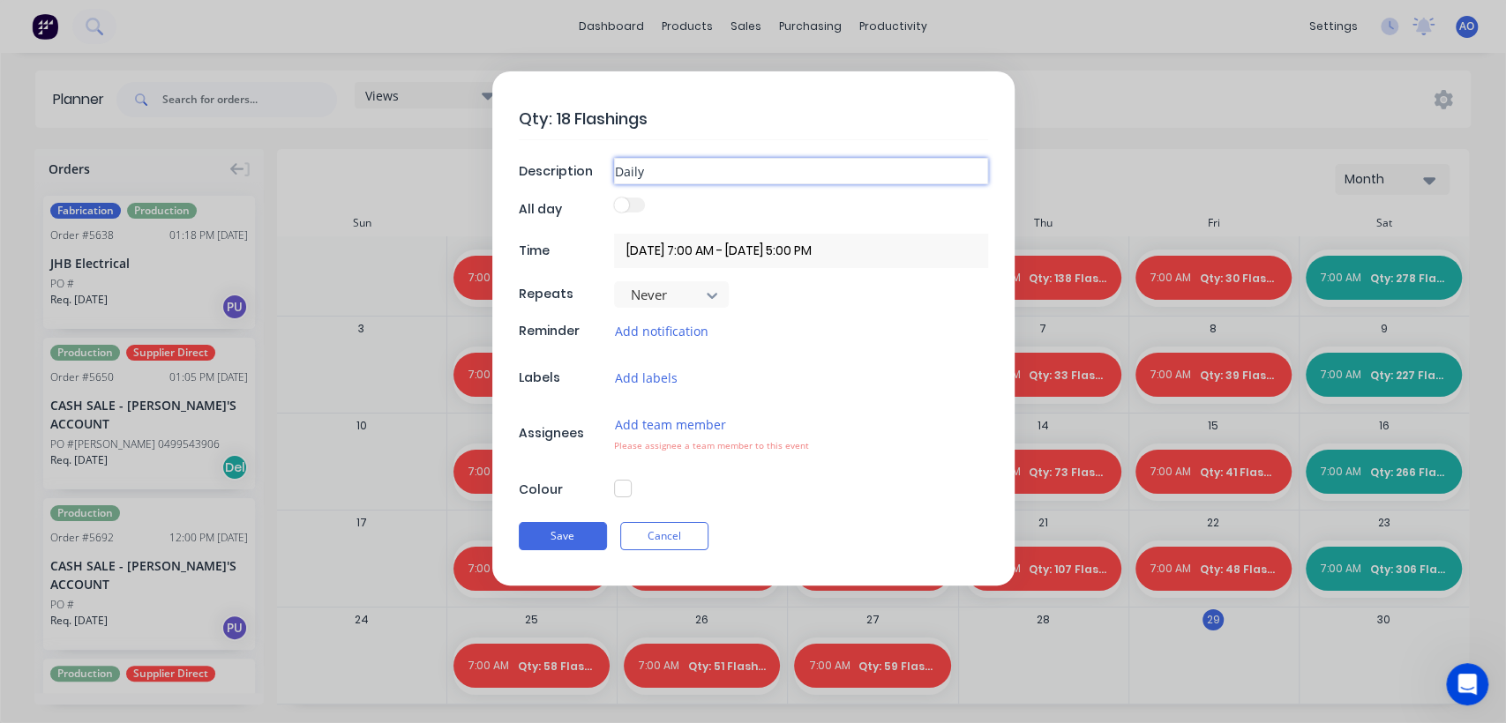
type input "Daily"
type textarea "x"
type input "Daily F"
type textarea "x"
type input "Daily Fl"
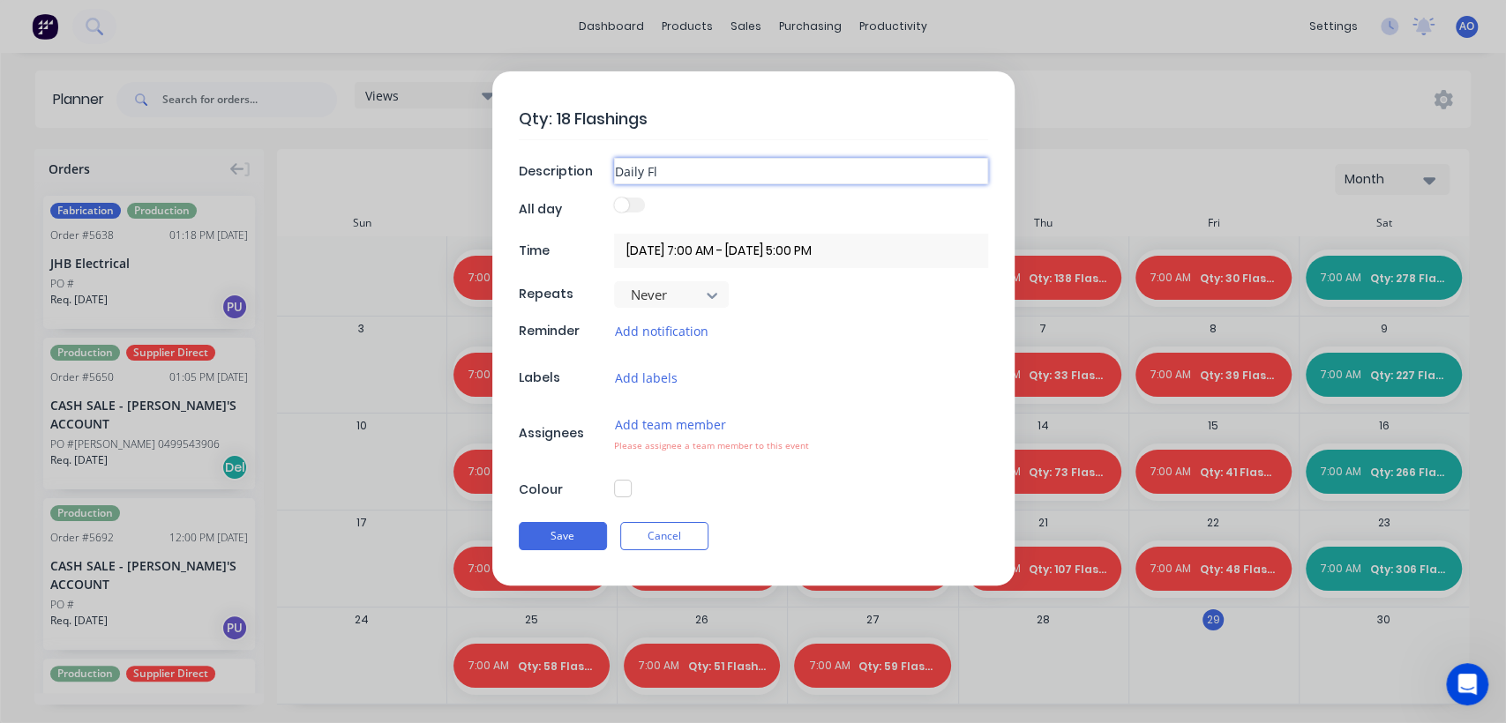
type textarea "x"
type input "Daily Fla"
type textarea "x"
type input "Daily Flas"
type textarea "x"
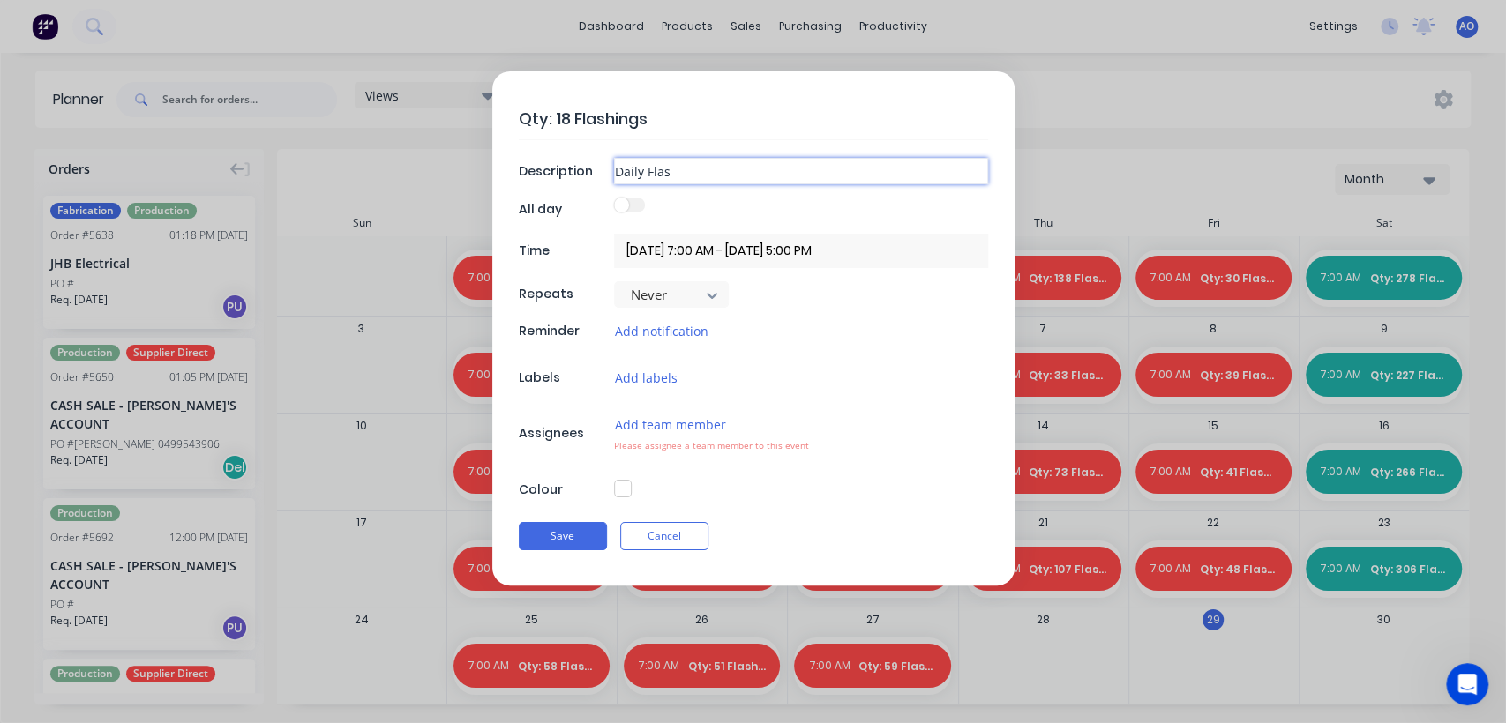
type input "Daily Flash"
type textarea "x"
type input "Daily Flashi"
type textarea "x"
type input "Daily Flashin"
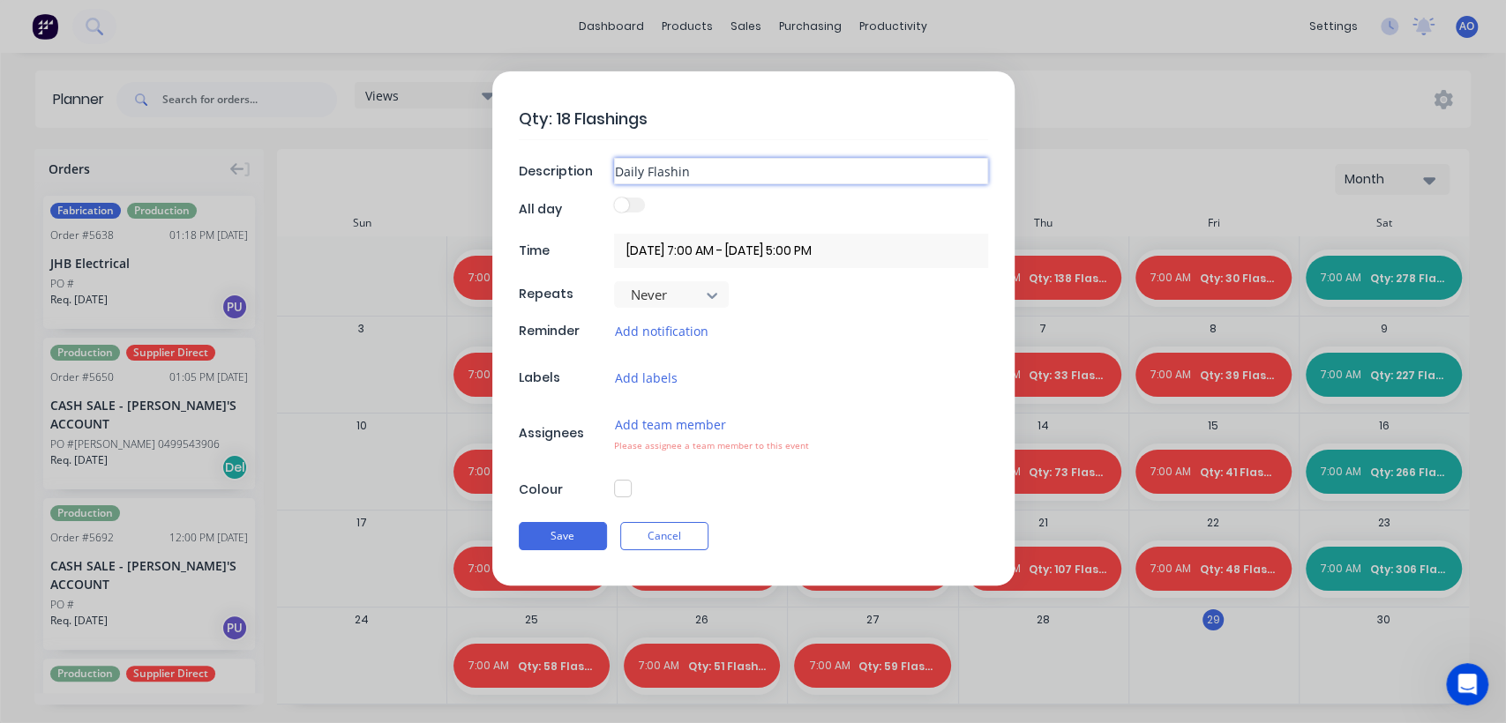
type textarea "x"
type input "Daily Flashing"
type textarea "x"
type input "Daily Flashing"
type textarea "x"
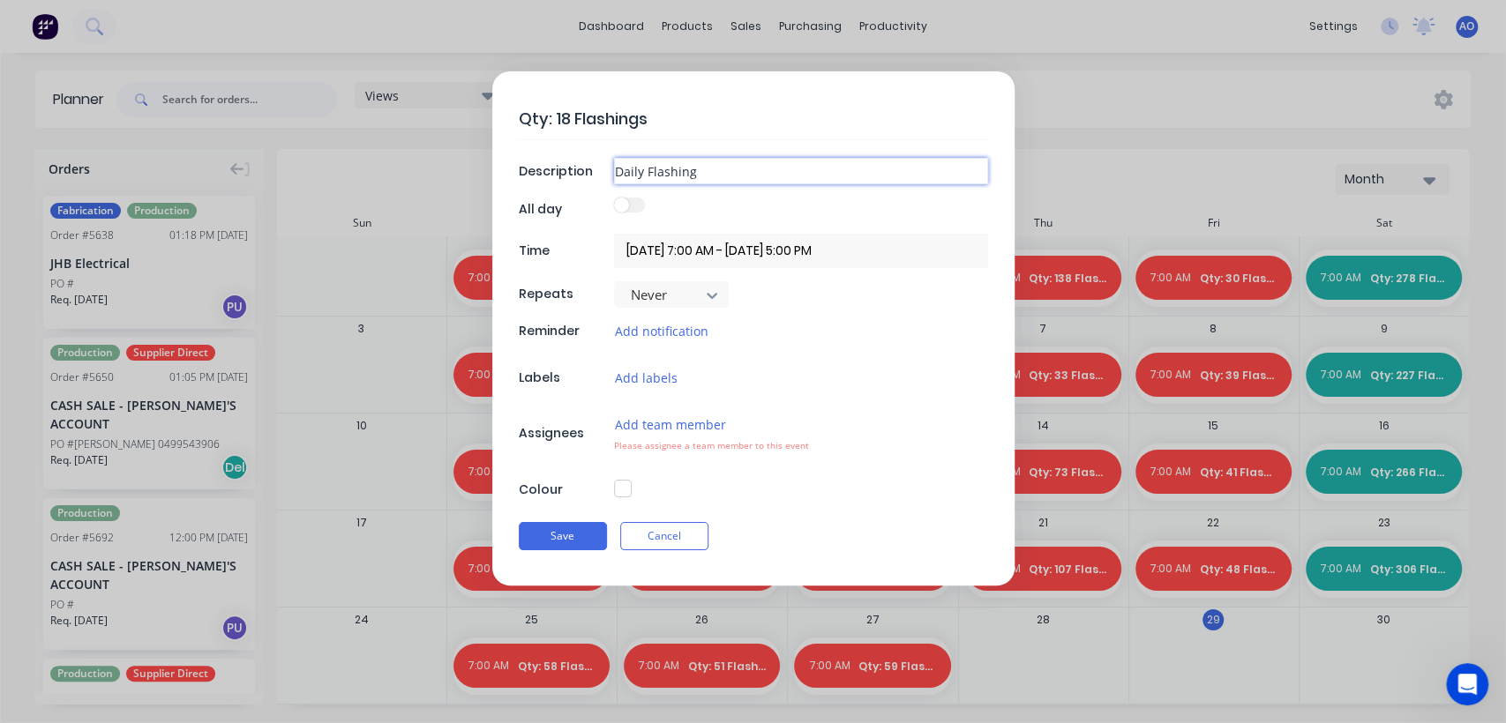
type input "Daily Flashing C"
type textarea "x"
type input "Daily Flashing Co"
type textarea "x"
type input "Daily Flashing Cou"
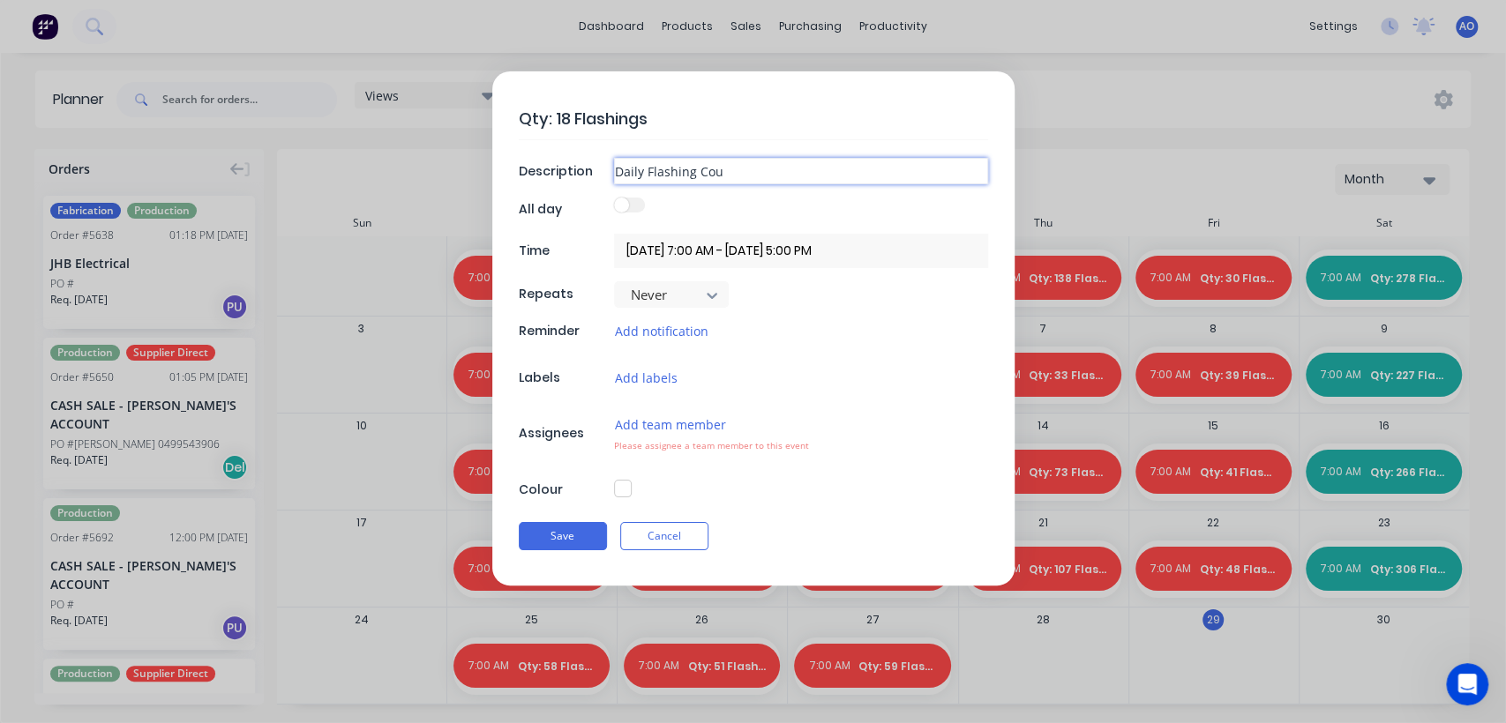
type textarea "x"
type input "Daily Flashing Couj"
type textarea "x"
type input "Daily Flashing Coujt"
type textarea "x"
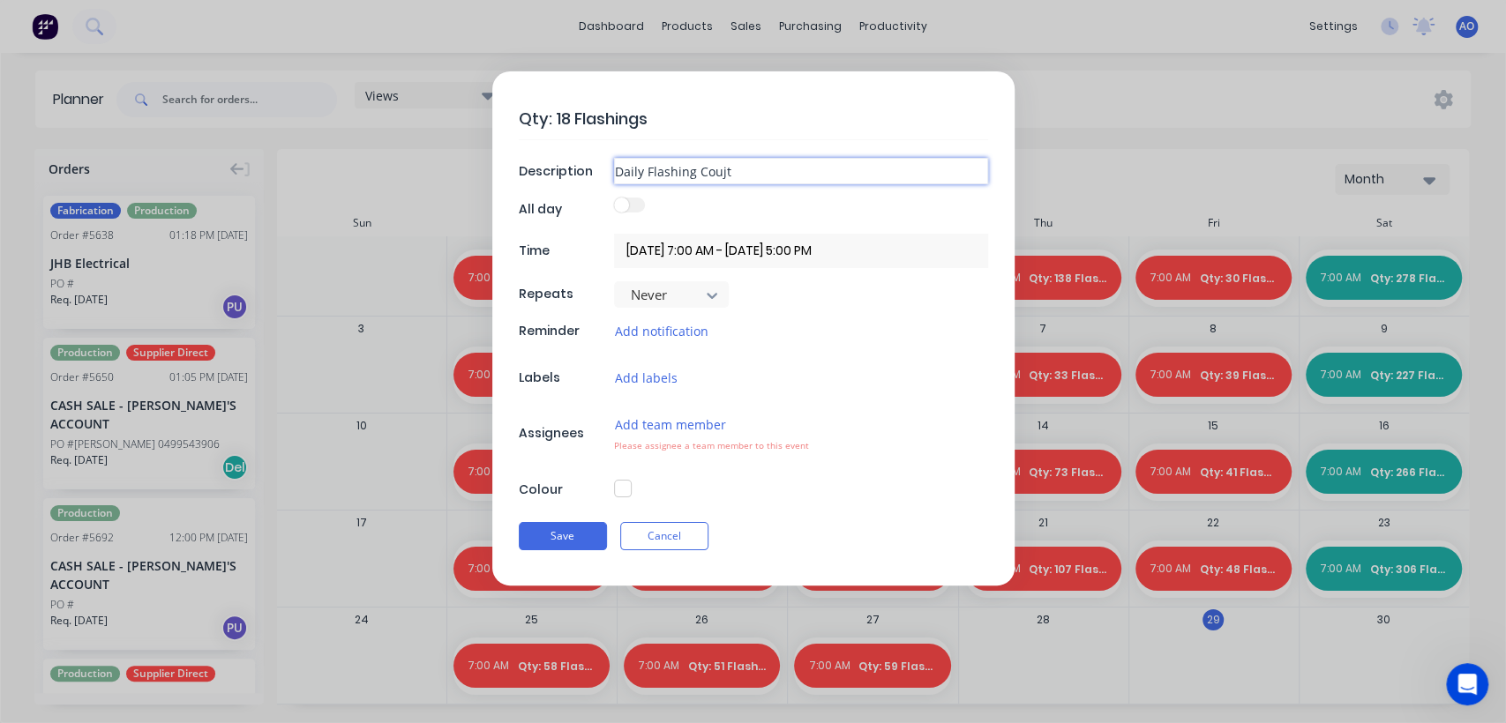
type input "Daily Flashing Couj"
type textarea "x"
type input "Daily Flashing Cou"
type textarea "x"
type input "Daily Flashing Coun"
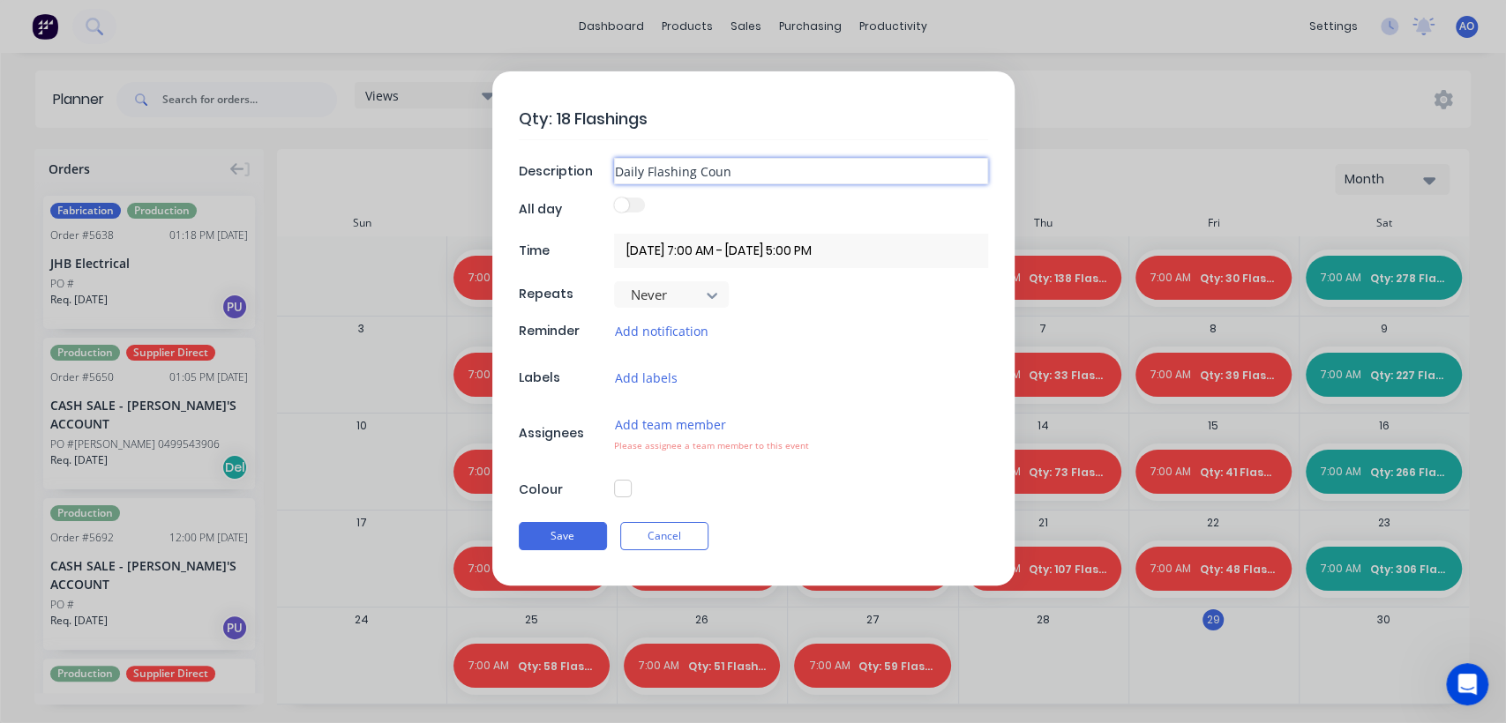
type textarea "x"
type input "Daily Flashing Count"
click at [655, 422] on button "Add team member" at bounding box center [670, 425] width 113 height 20
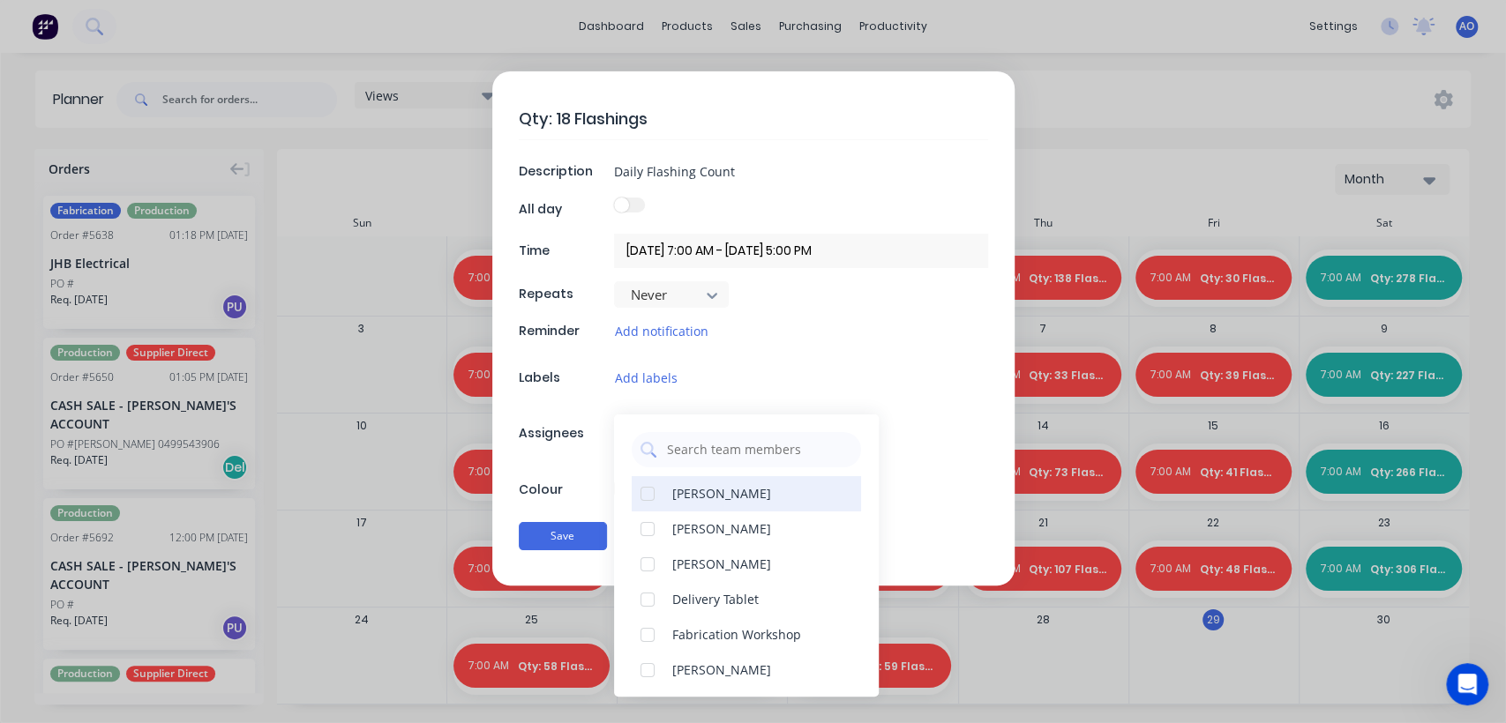
click at [678, 477] on div "[PERSON_NAME]" at bounding box center [746, 493] width 229 height 35
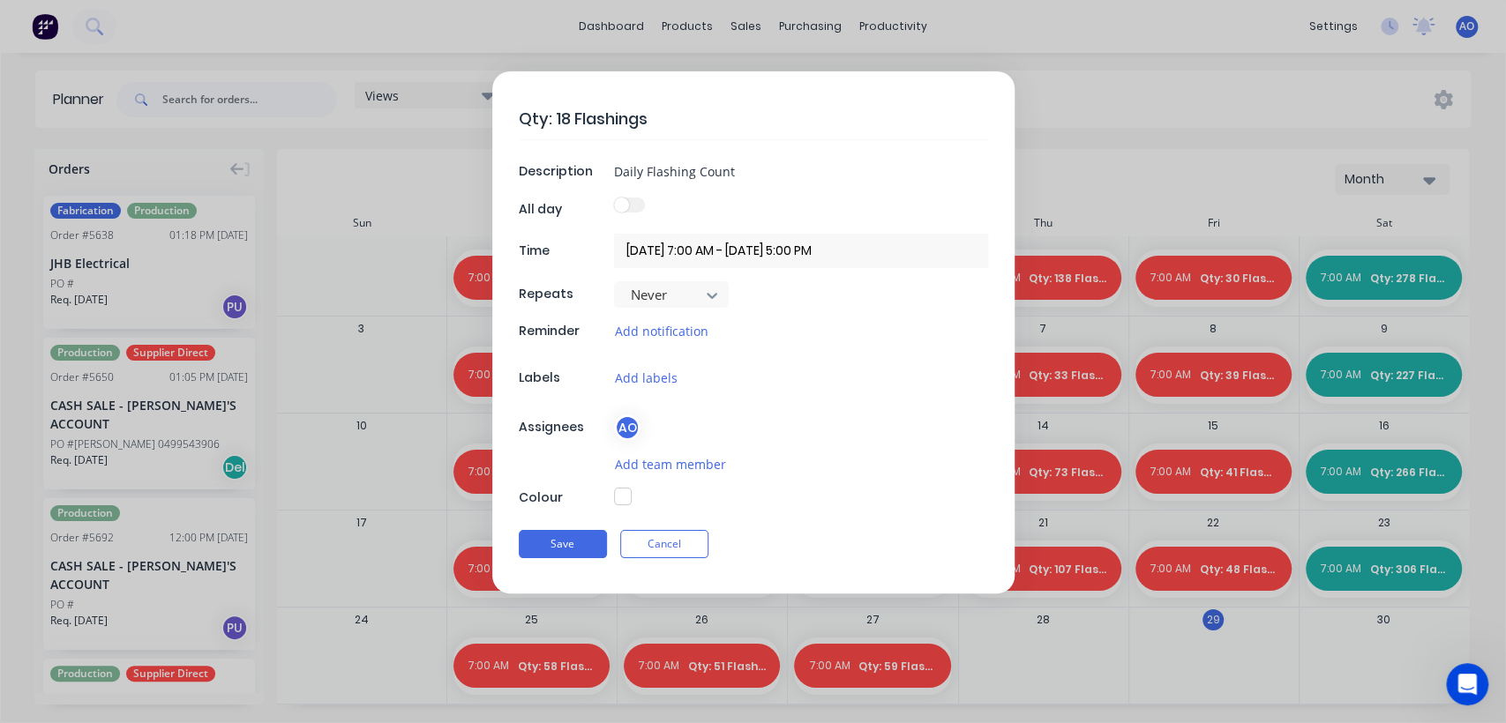
click at [599, 470] on div "Qty: 18 Flashings Description Daily Flashing Count All day Time [DATE] 7:00 AM …" at bounding box center [753, 332] width 522 height 522
click at [625, 495] on button "button" at bounding box center [623, 497] width 18 height 18
type textarea "x"
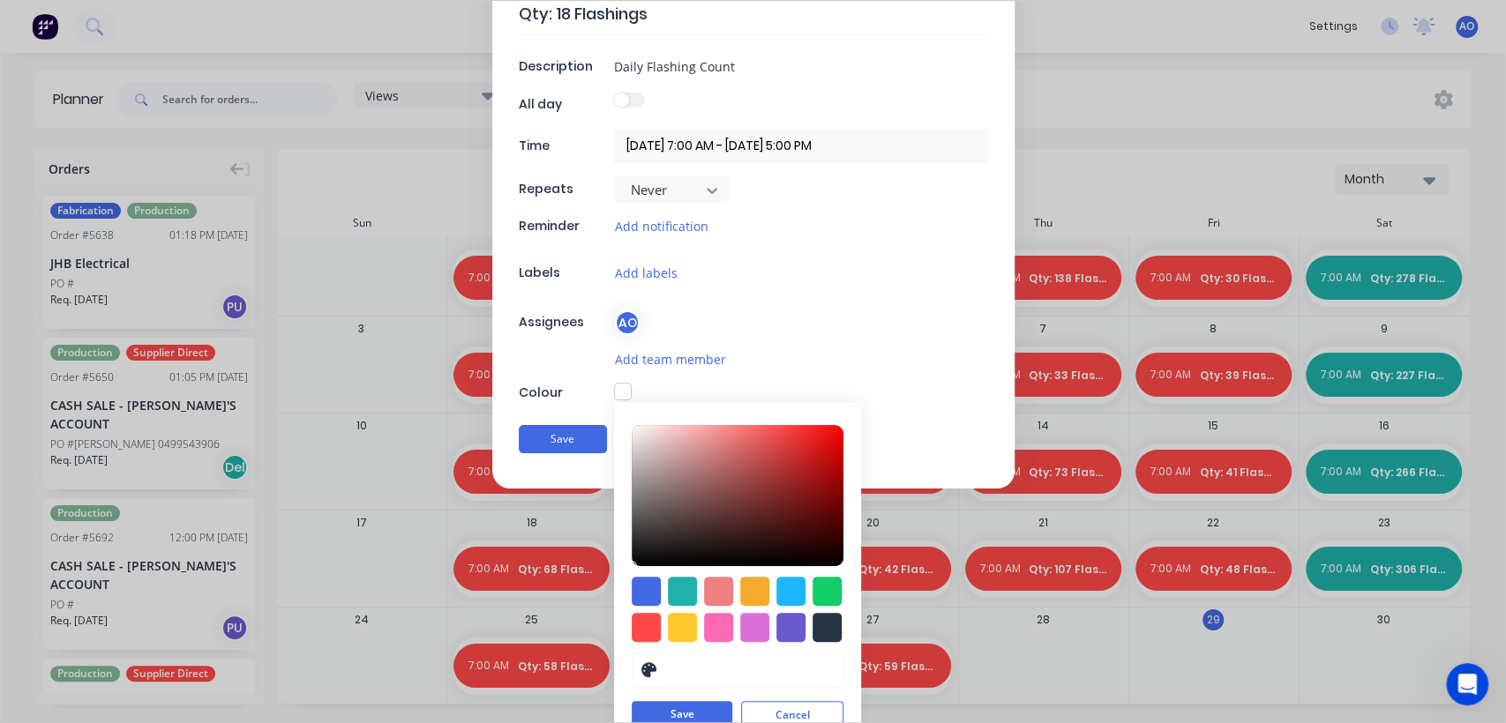
scroll to position [127, 0]
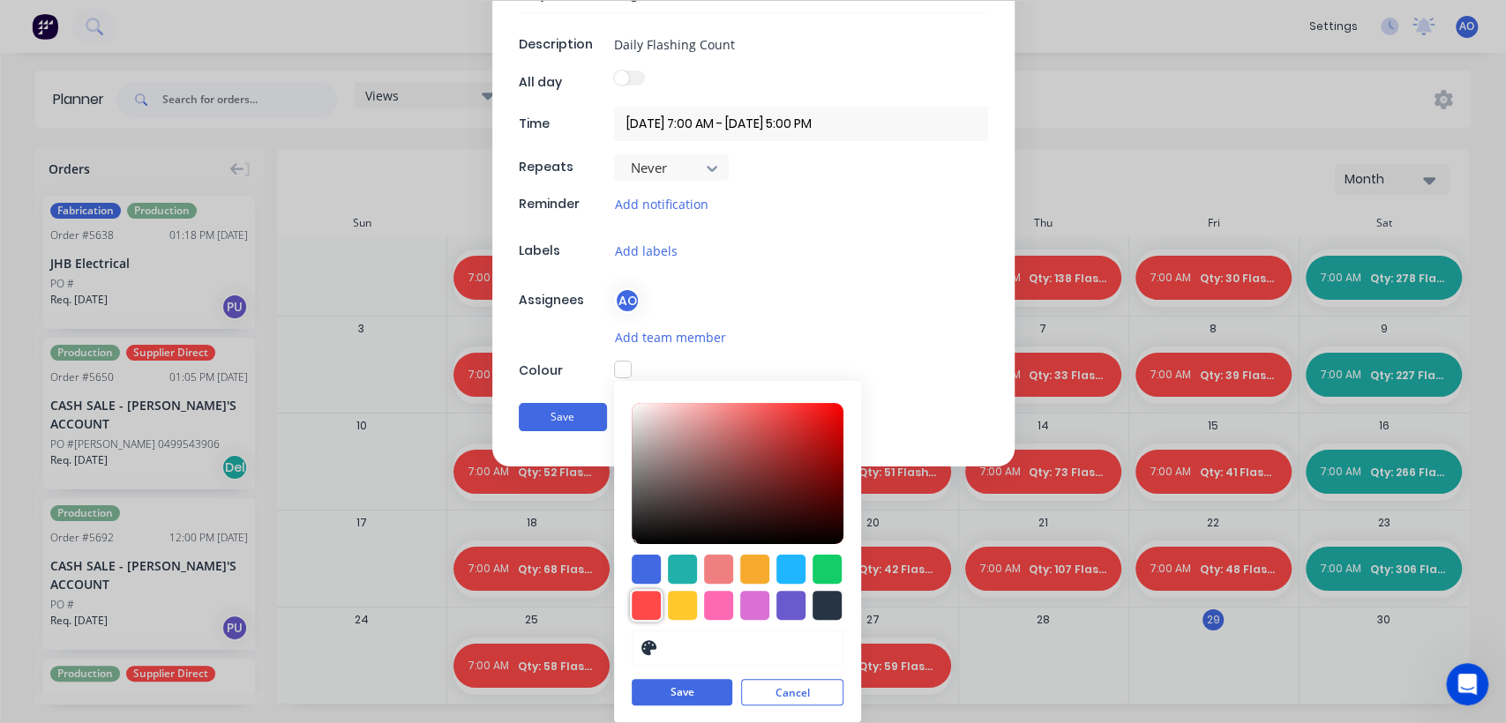
click at [645, 601] on div at bounding box center [646, 605] width 29 height 29
type input "#FF4949"
click at [640, 693] on button "Save" at bounding box center [682, 693] width 101 height 26
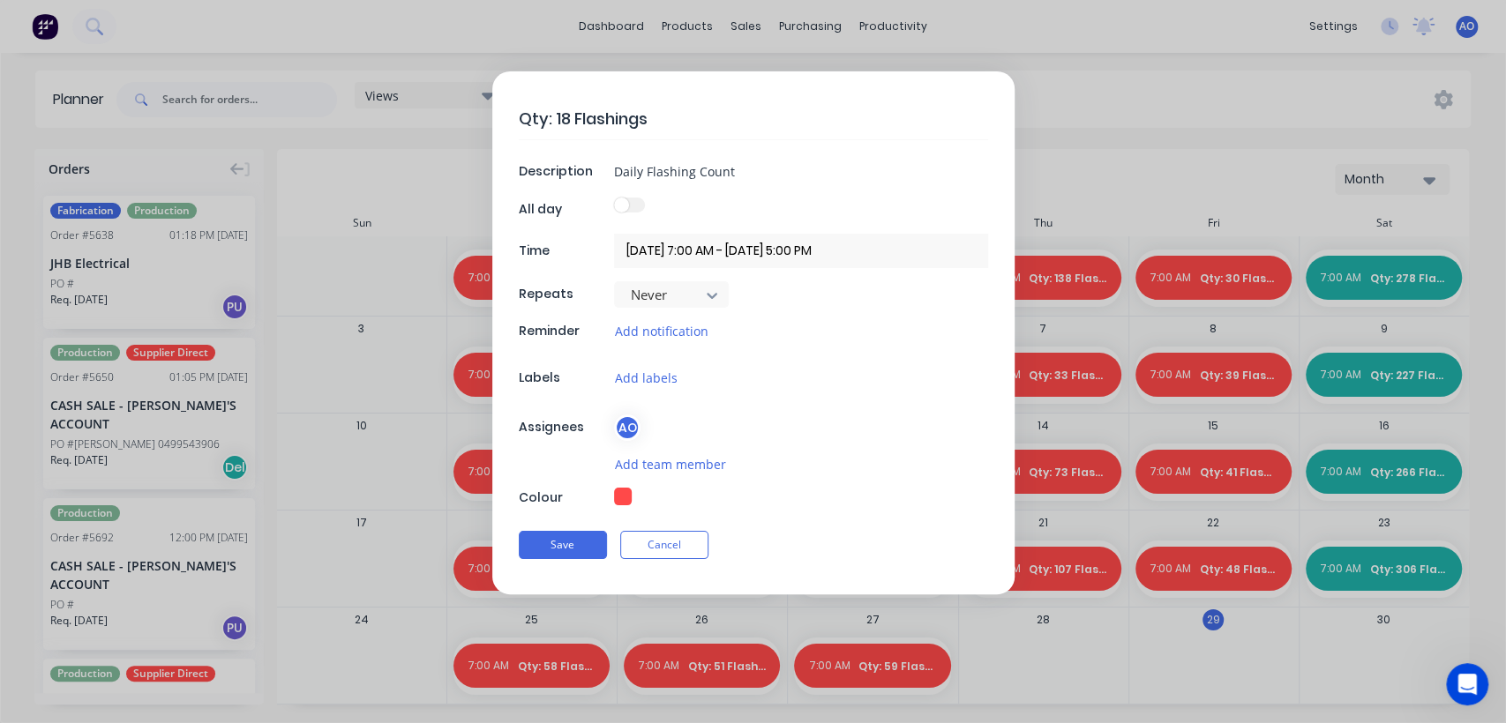
scroll to position [0, 0]
click at [569, 544] on button "Save" at bounding box center [563, 545] width 88 height 28
type textarea "x"
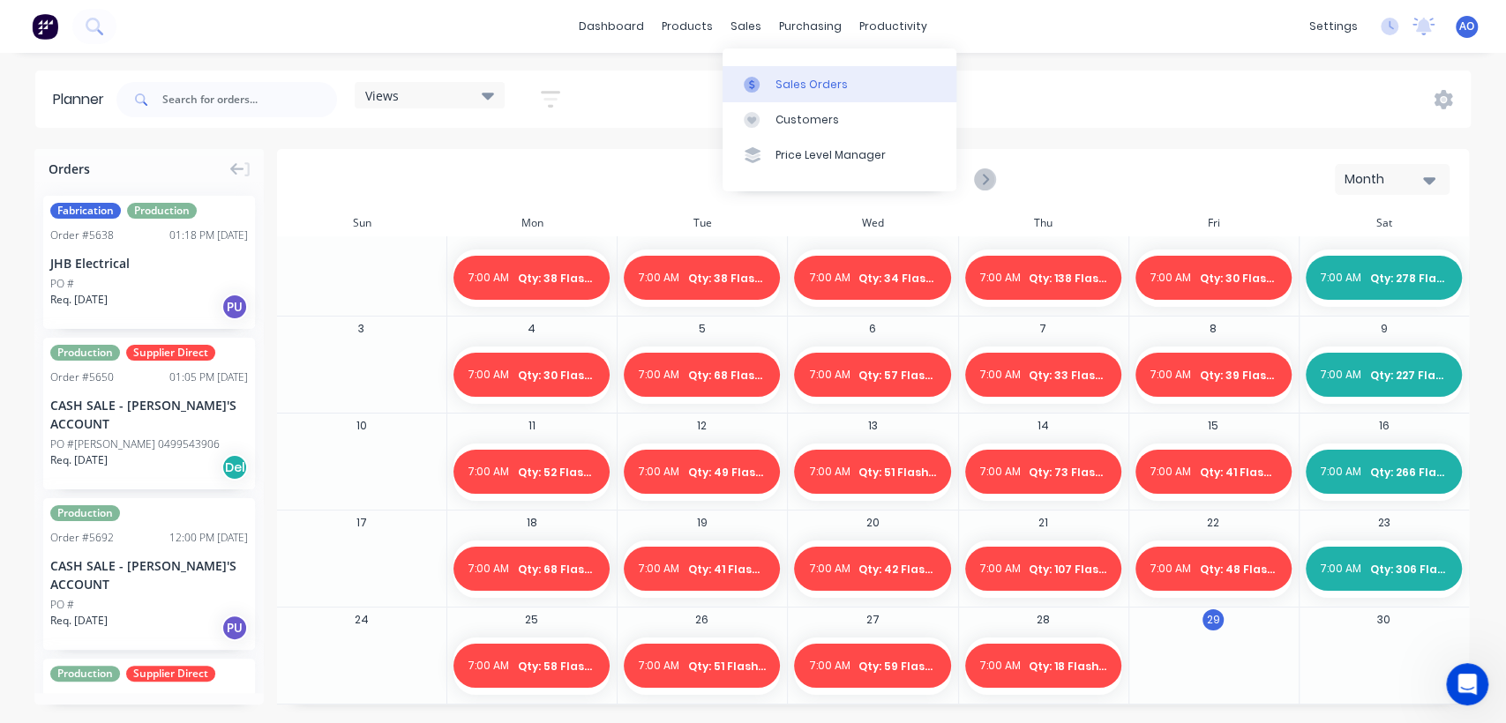
click at [784, 85] on div "Sales Orders" at bounding box center [811, 85] width 72 height 16
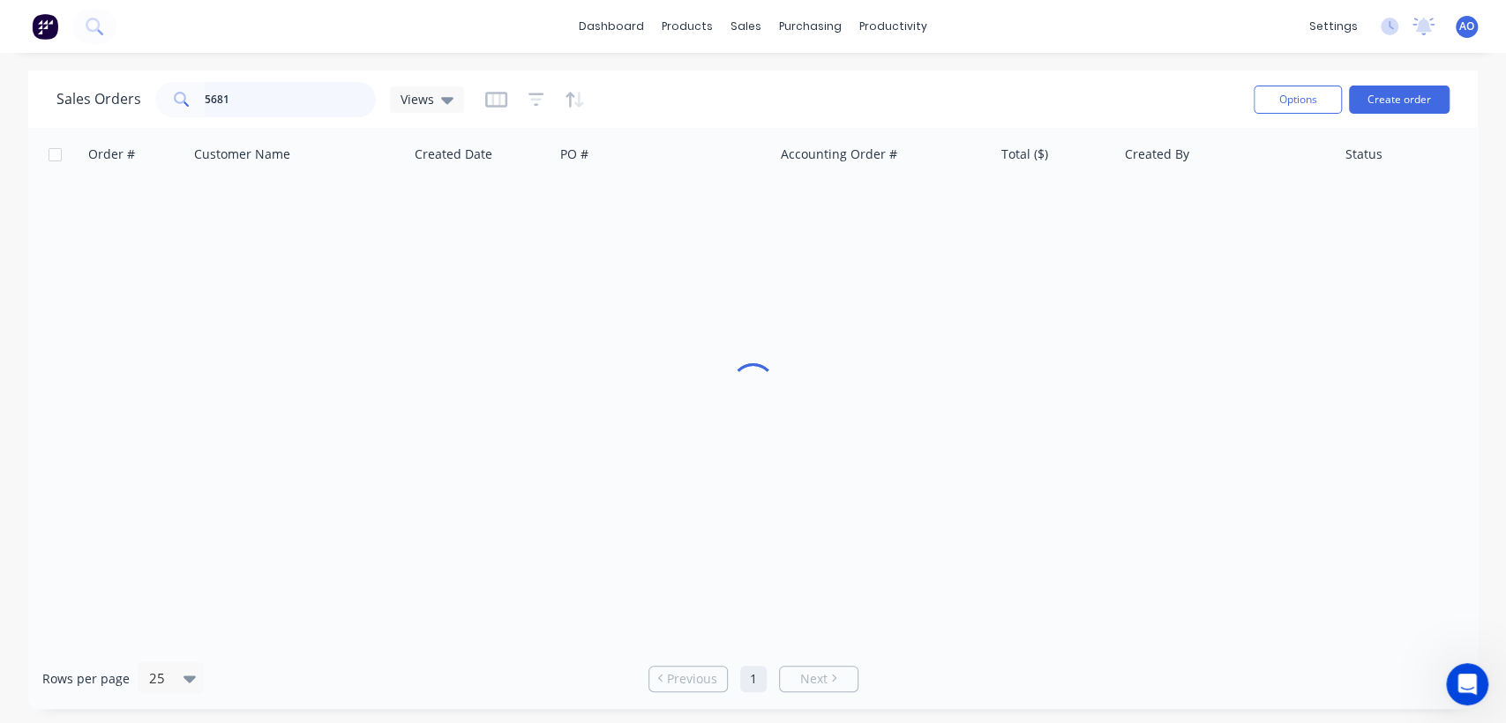
click at [293, 98] on input "5681" at bounding box center [291, 99] width 172 height 35
type input "5665"
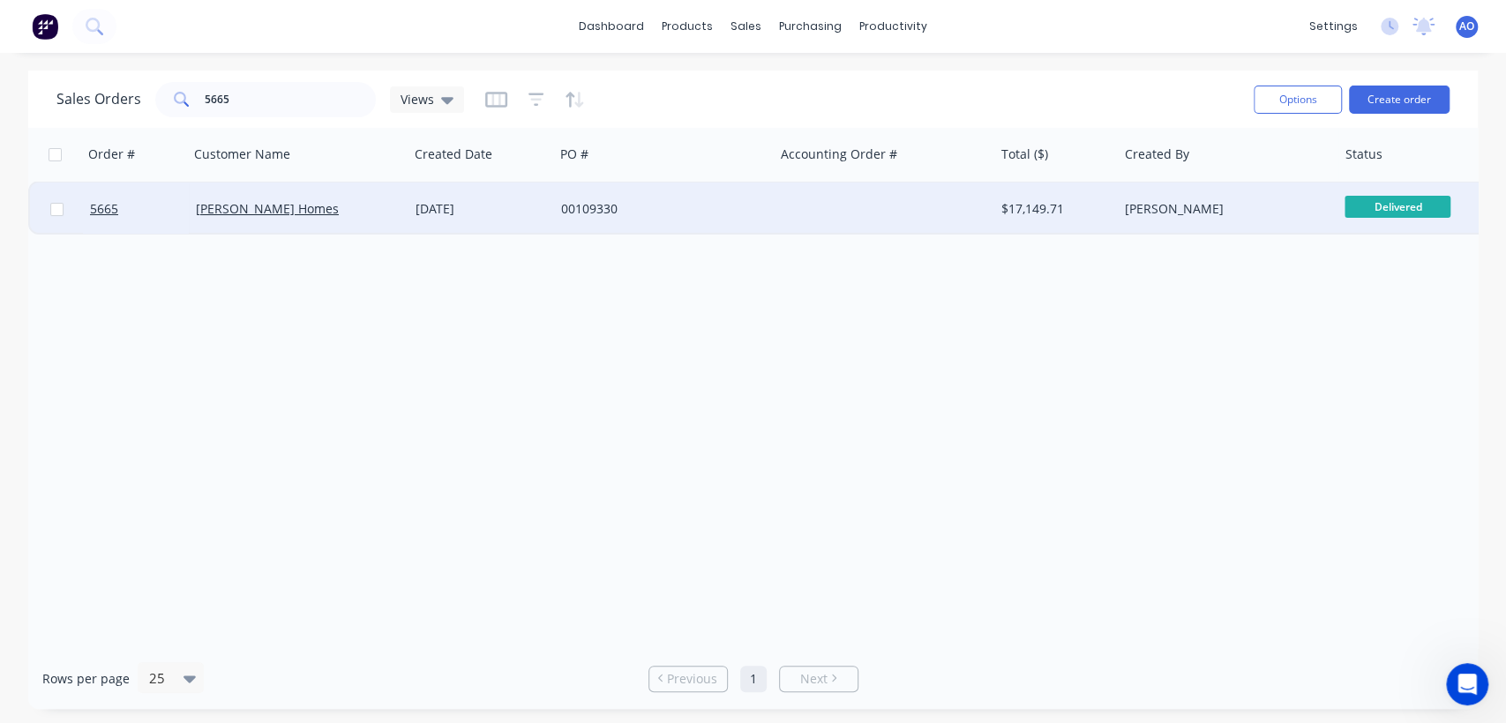
click at [688, 213] on div "00109330" at bounding box center [659, 209] width 196 height 18
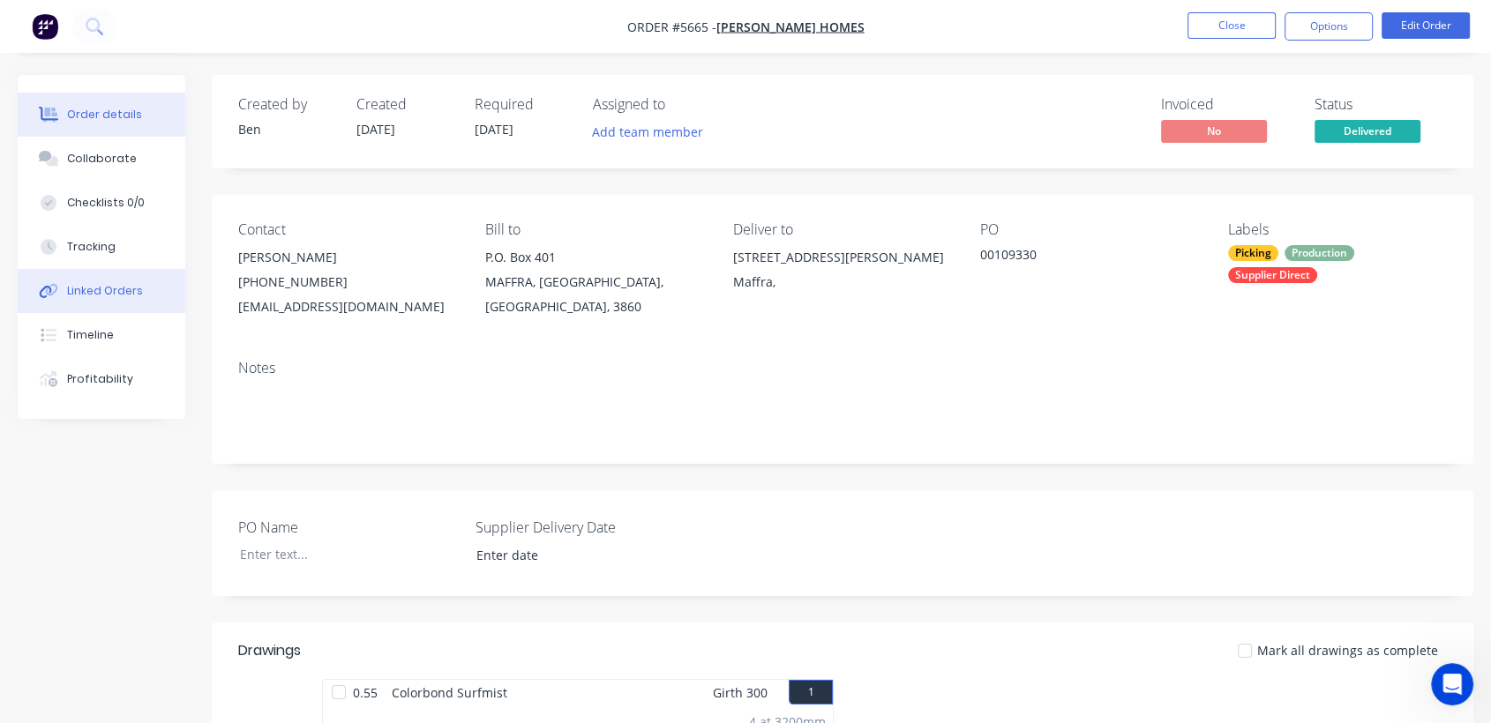
click at [131, 302] on button "Linked Orders" at bounding box center [102, 291] width 168 height 44
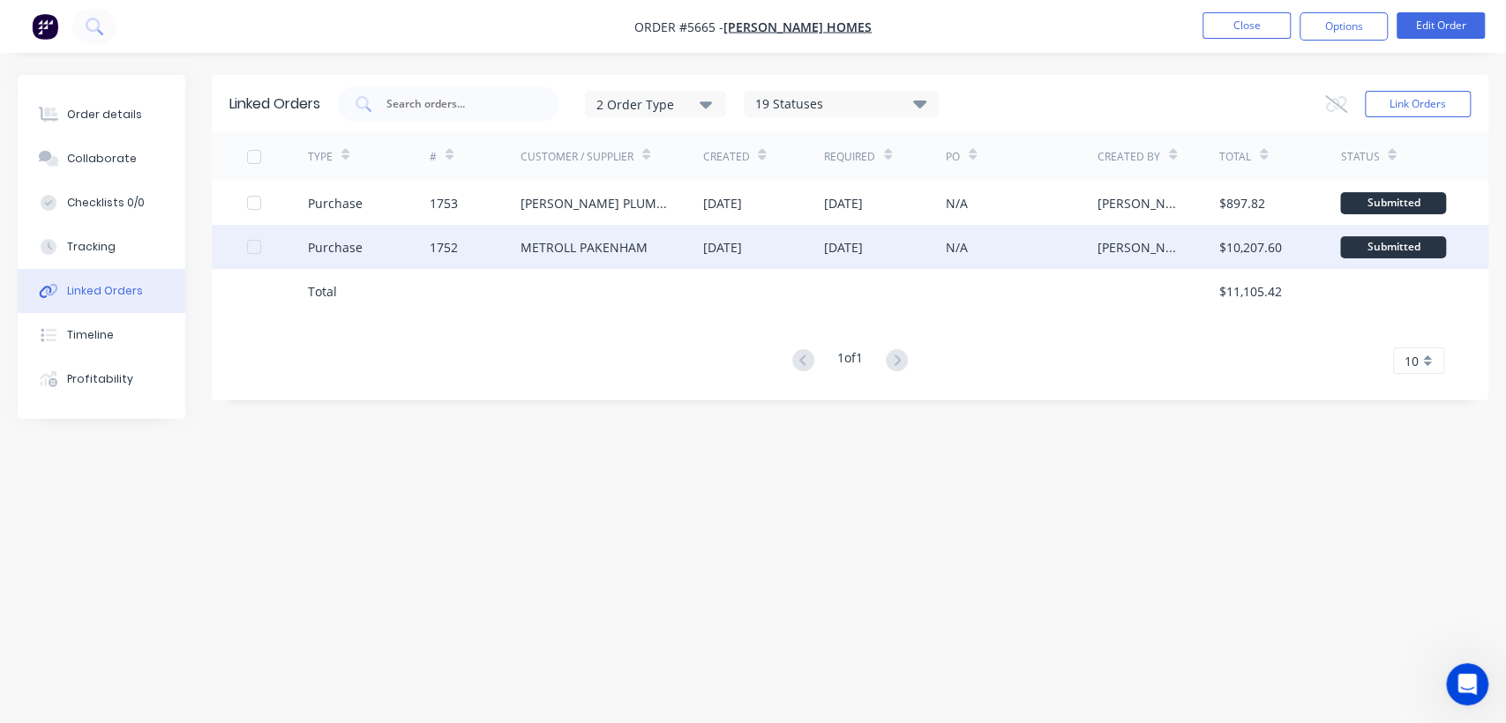
click at [736, 238] on div "[DATE]" at bounding box center [721, 247] width 39 height 19
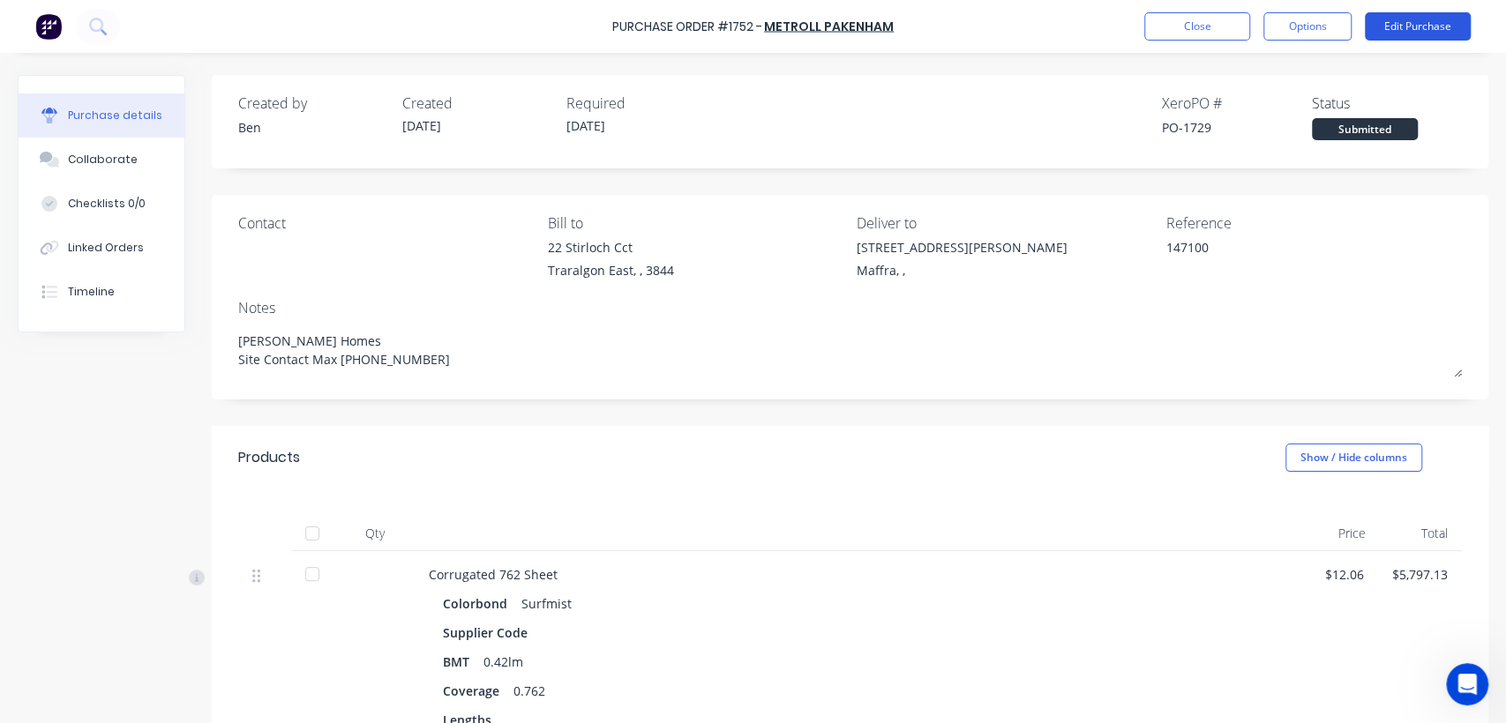
click at [1461, 21] on button "Edit Purchase" at bounding box center [1418, 26] width 106 height 28
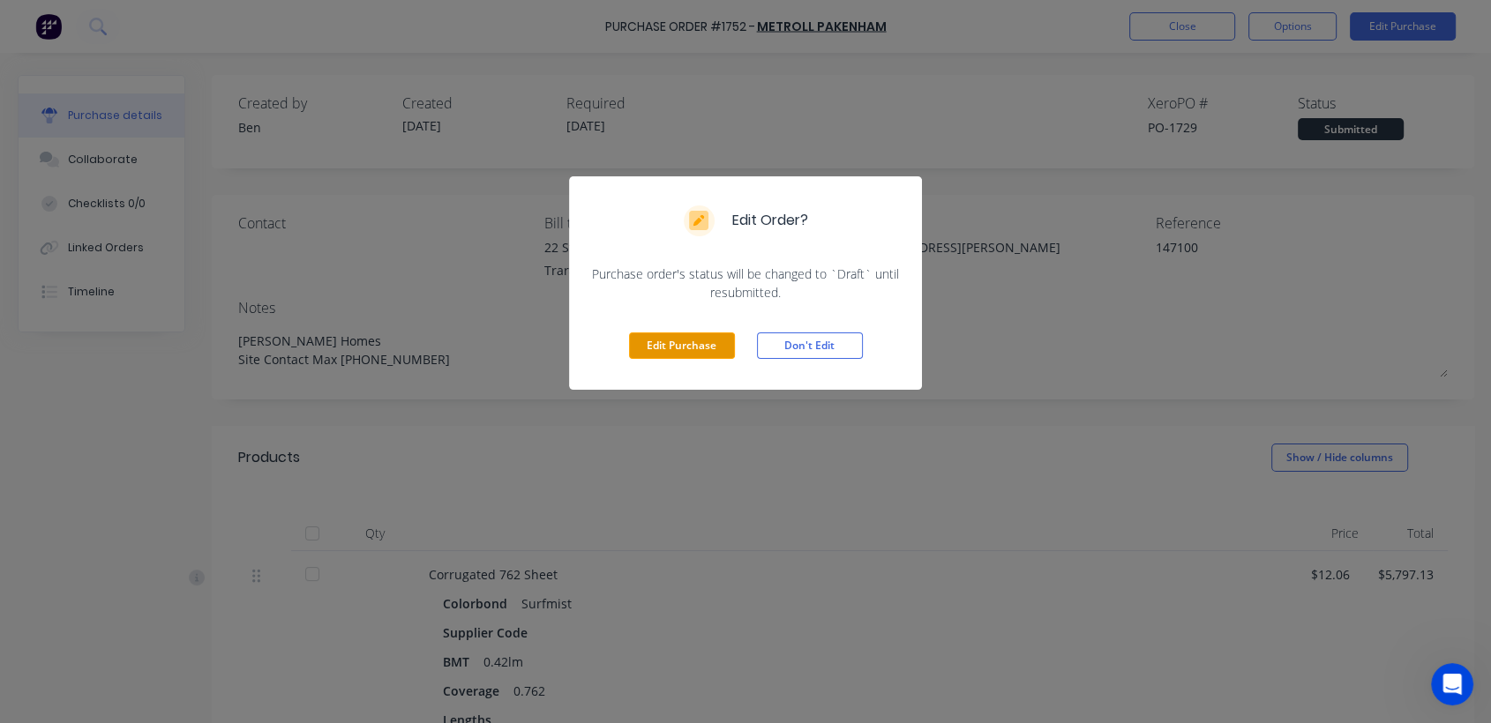
click at [670, 347] on button "Edit Purchase" at bounding box center [682, 346] width 106 height 26
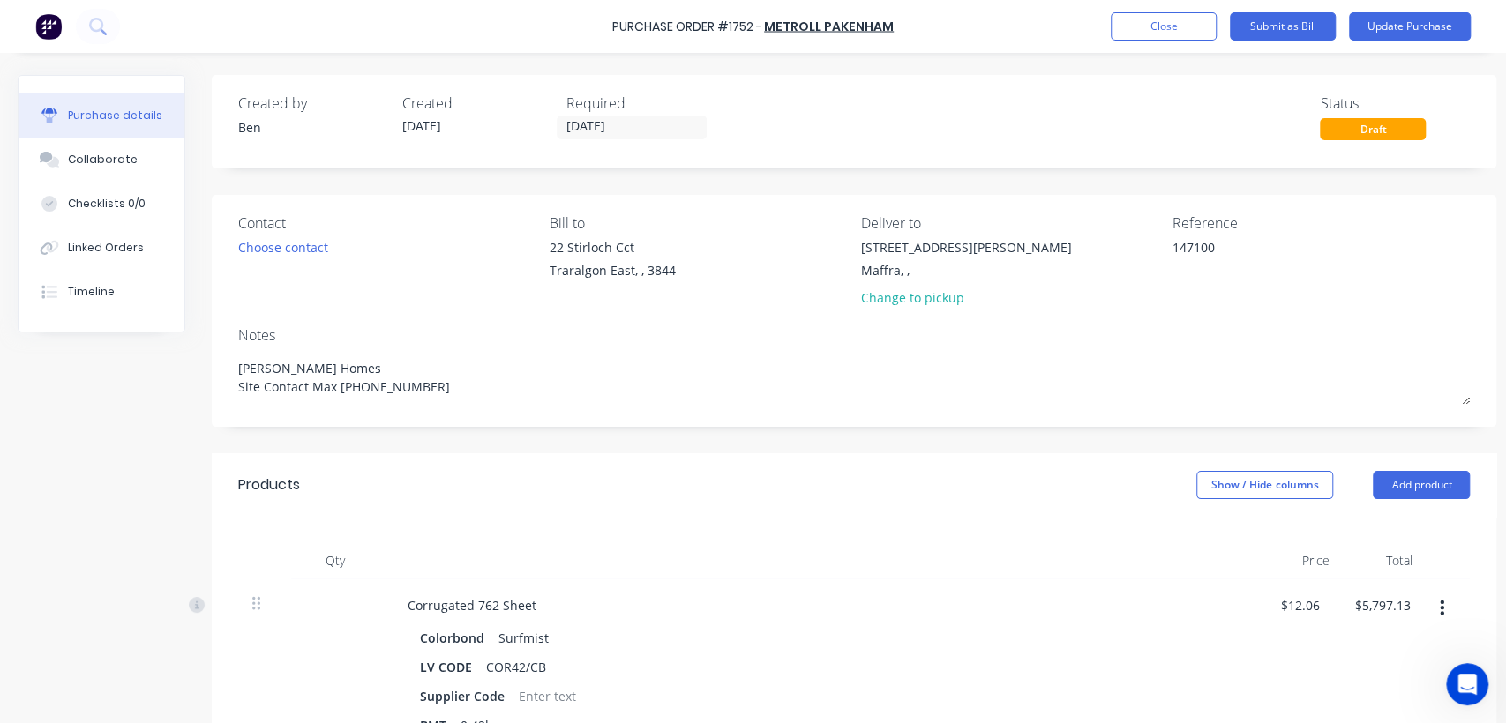
click at [1374, 137] on div "Draft" at bounding box center [1373, 129] width 106 height 22
click at [1369, 126] on div "Draft" at bounding box center [1373, 129] width 106 height 22
click at [1415, 24] on button "Update Purchase" at bounding box center [1410, 26] width 122 height 28
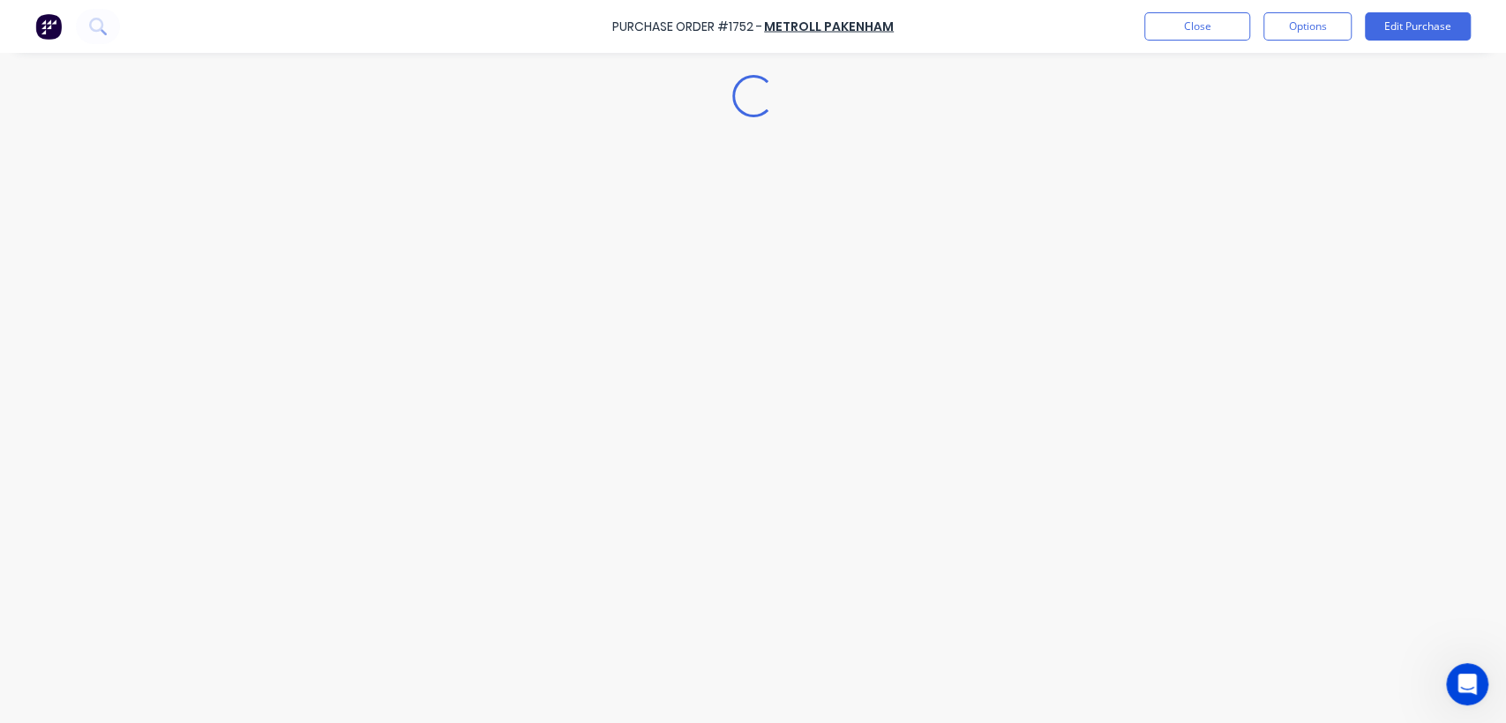
type textarea "x"
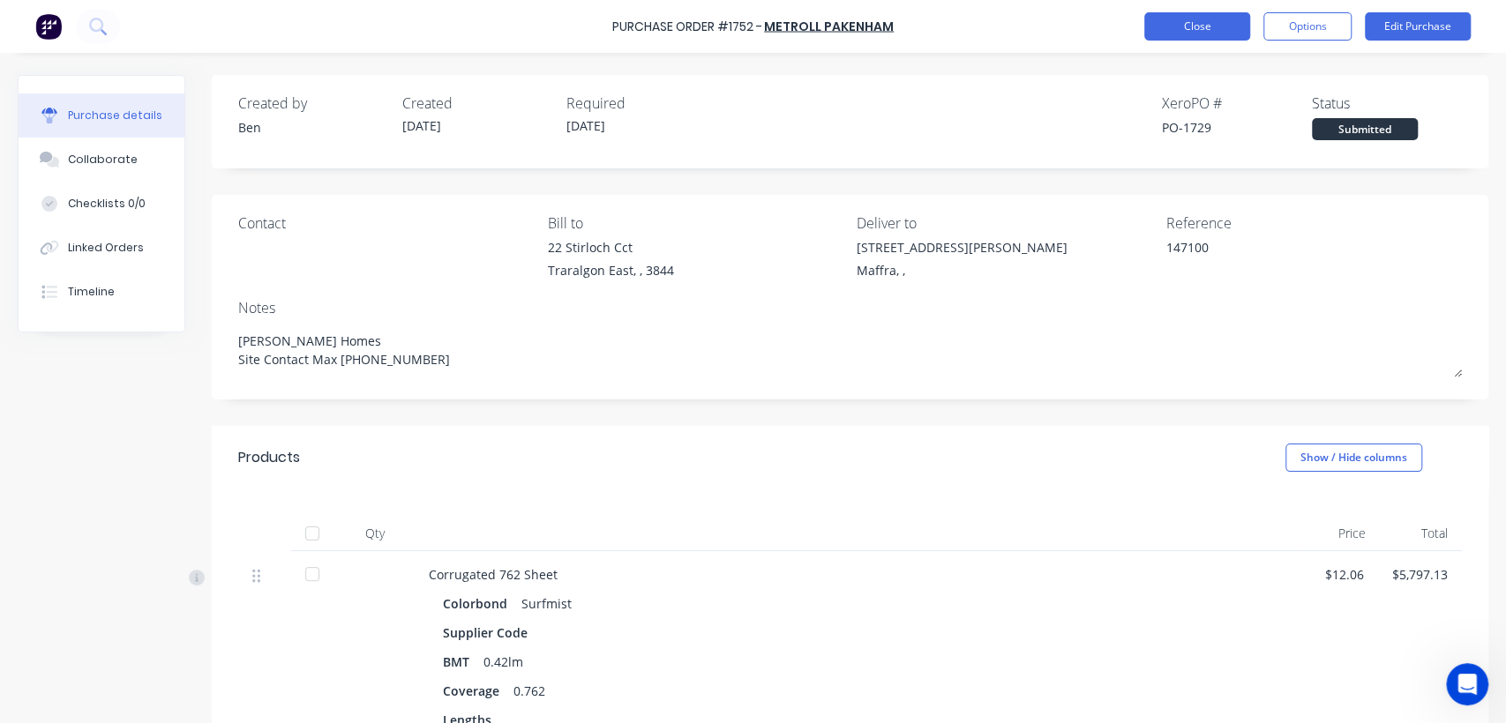
click at [1223, 21] on button "Close" at bounding box center [1197, 26] width 106 height 28
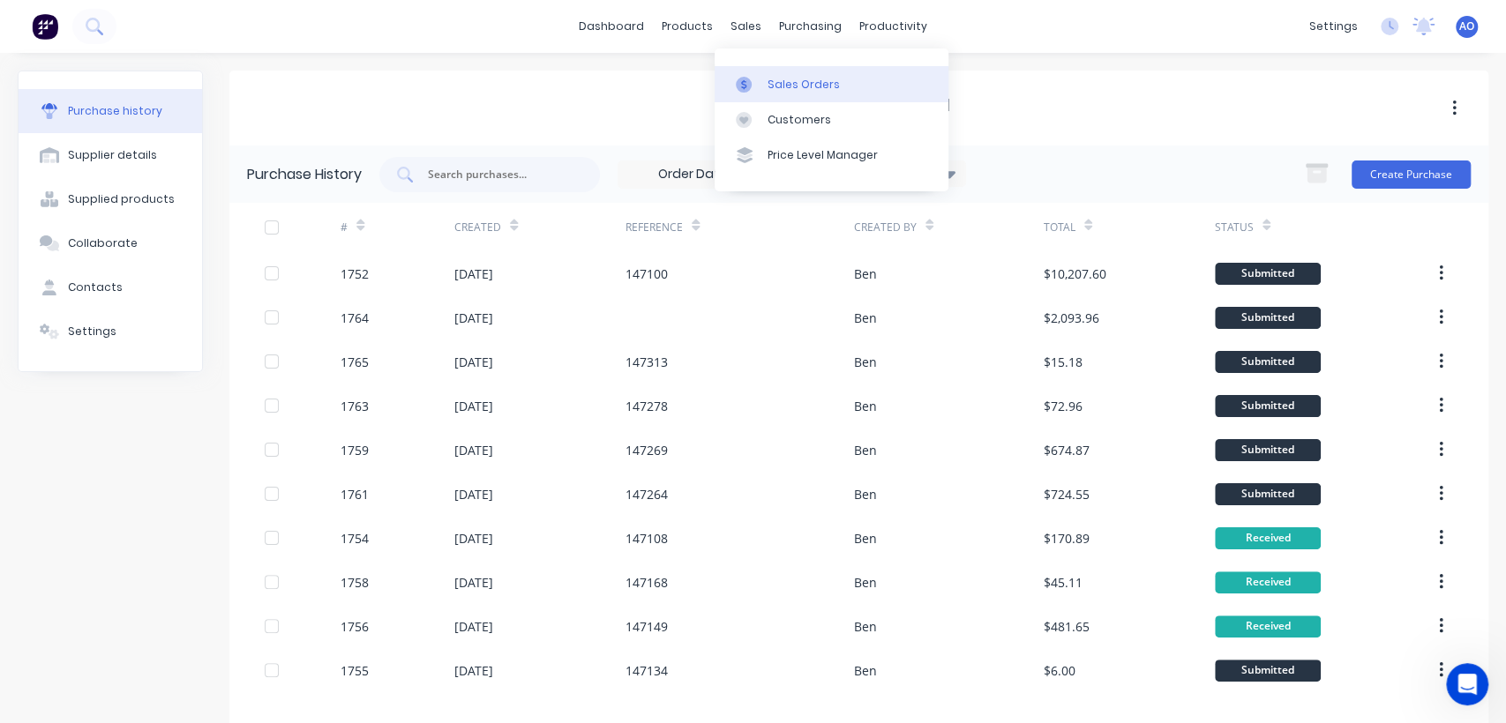
click at [789, 94] on link "Sales Orders" at bounding box center [832, 83] width 234 height 35
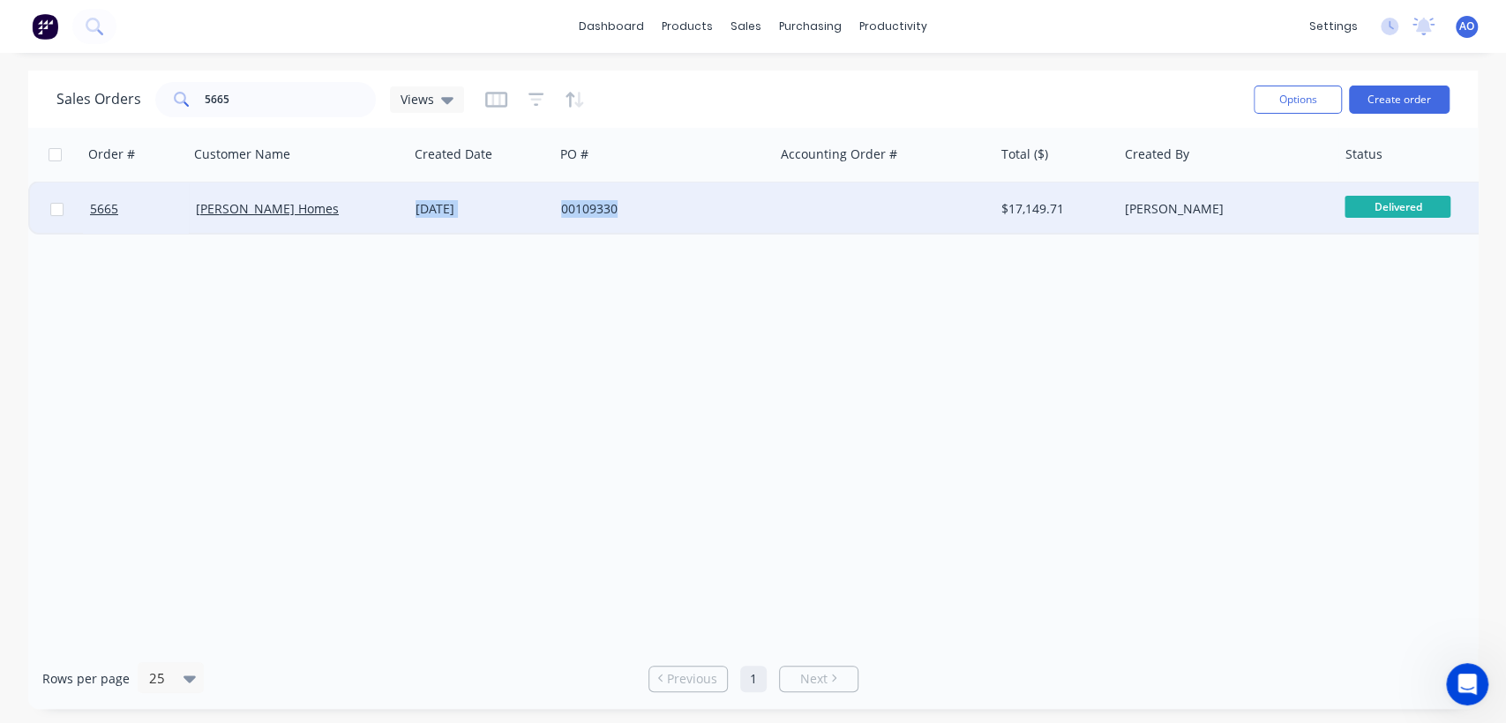
drag, startPoint x: 810, startPoint y: 267, endPoint x: 811, endPoint y: 233, distance: 34.4
click at [811, 233] on div "Order # Customer Name Created Date PO # Accounting Order # Total ($) Created By…" at bounding box center [752, 388] width 1449 height 520
click at [811, 233] on div at bounding box center [885, 209] width 220 height 53
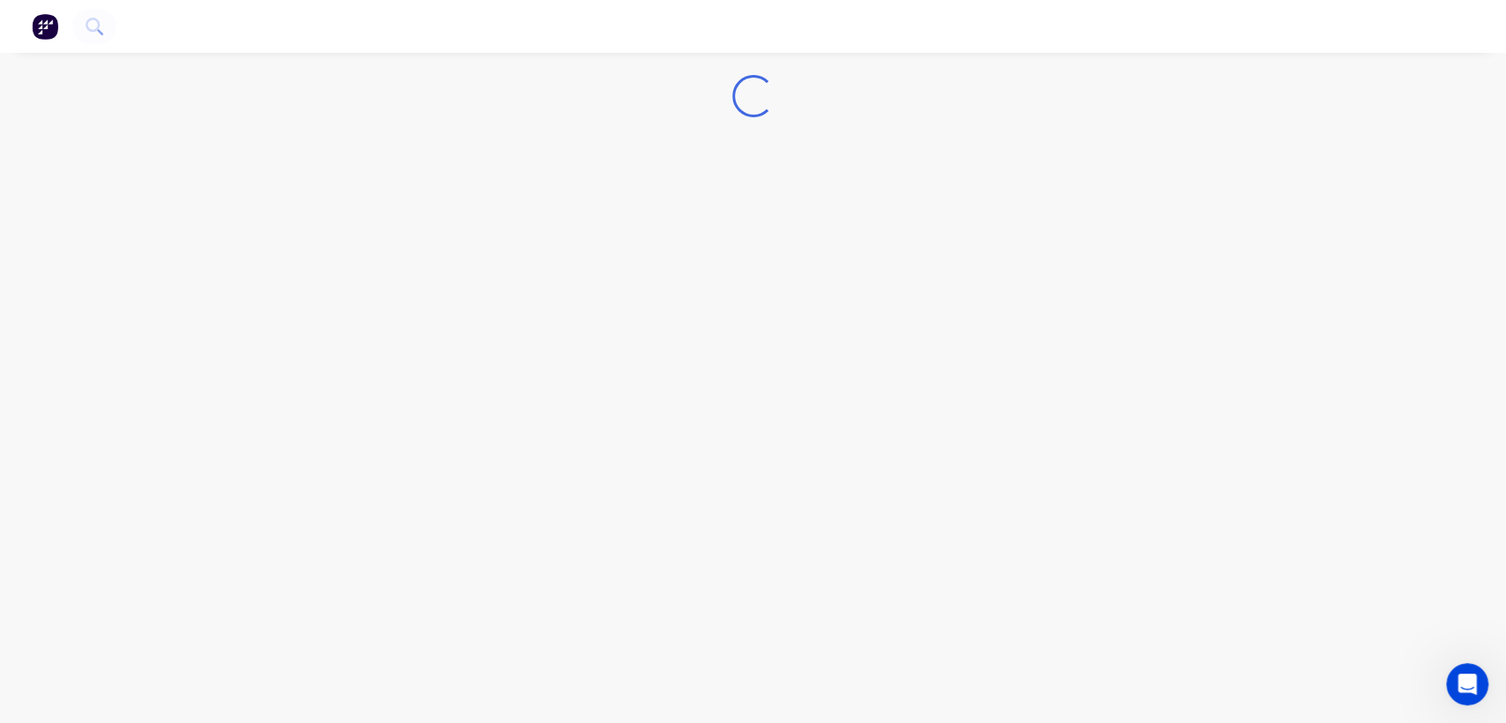
click at [811, 233] on div "Loading..." at bounding box center [753, 361] width 1506 height 723
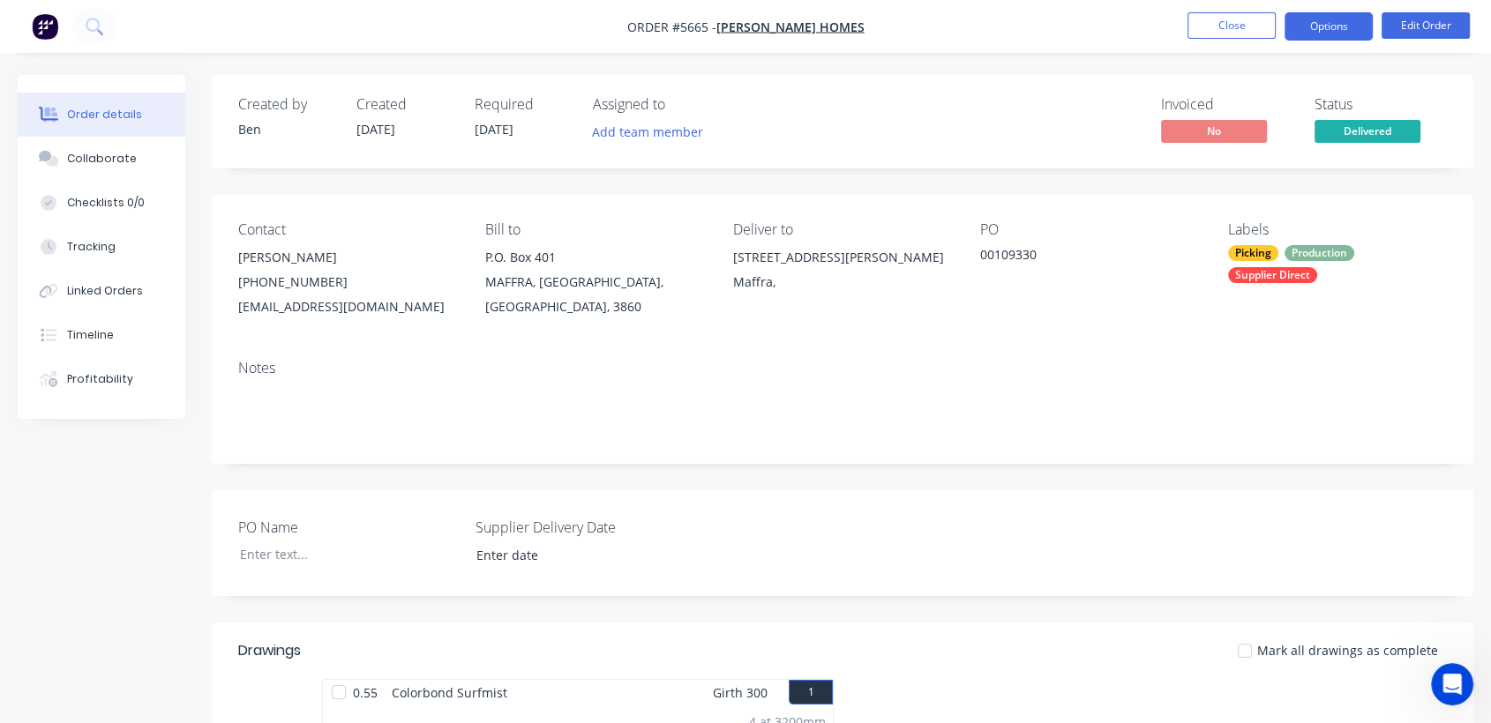
click at [1328, 33] on button "Options" at bounding box center [1328, 26] width 88 height 28
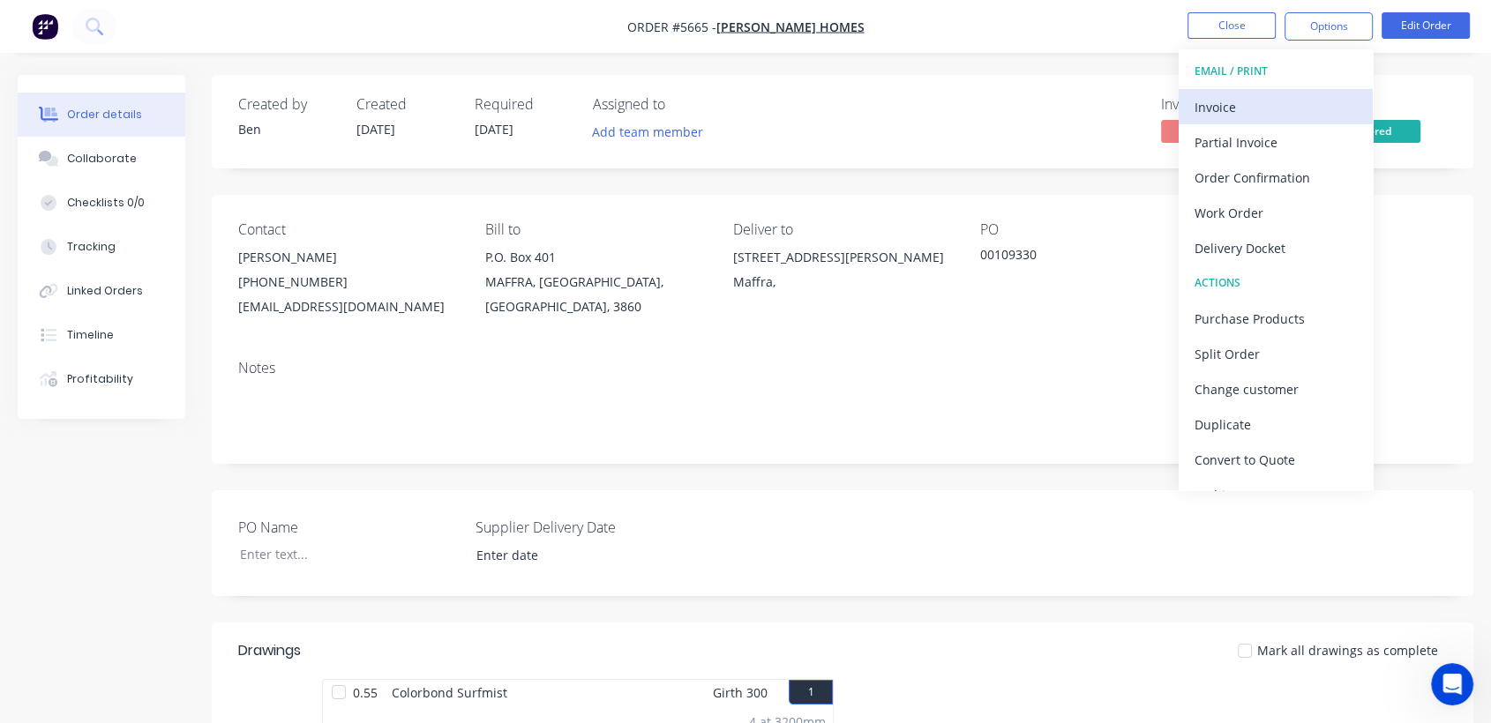
click at [1249, 118] on div "Invoice" at bounding box center [1275, 107] width 162 height 26
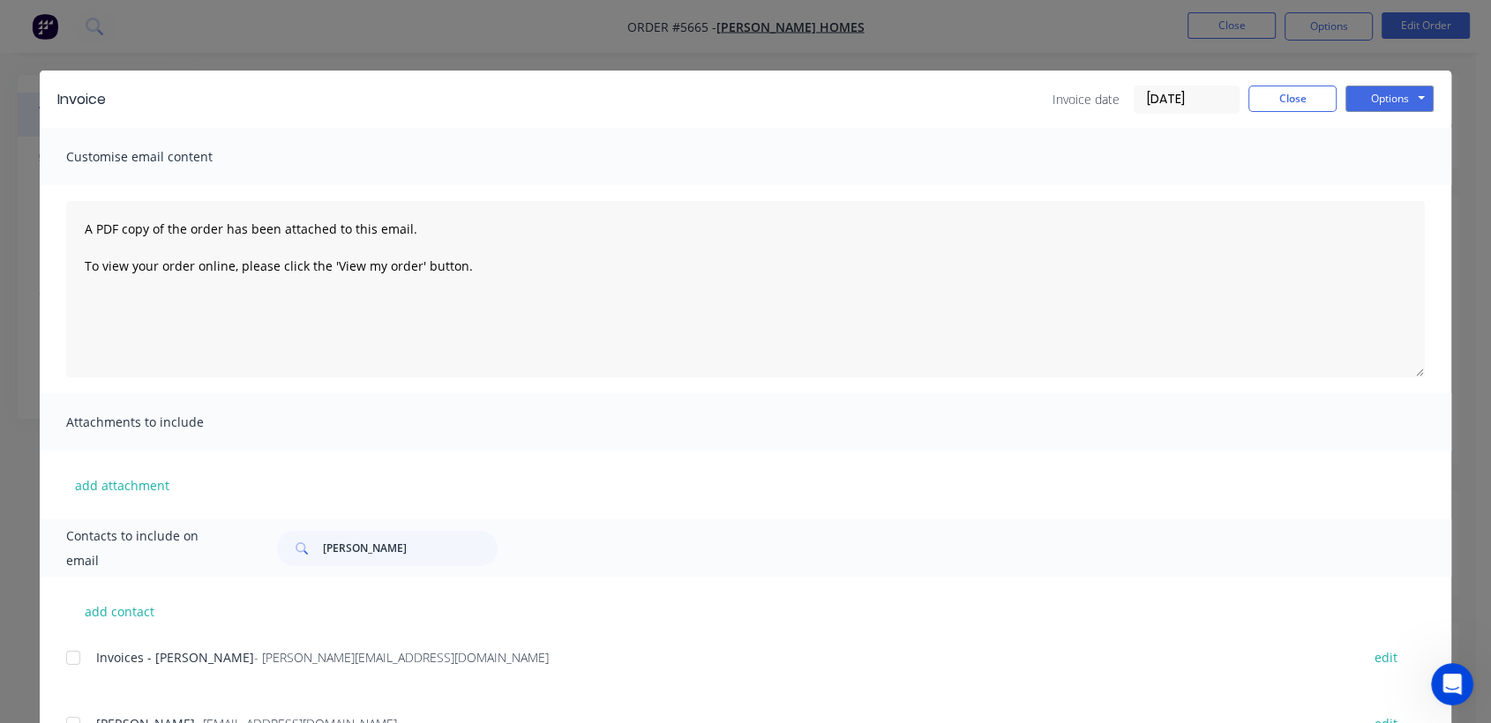
click at [65, 661] on div at bounding box center [73, 657] width 35 height 35
click at [1403, 94] on button "Options" at bounding box center [1389, 99] width 88 height 26
click at [1397, 183] on button "Email" at bounding box center [1401, 188] width 113 height 29
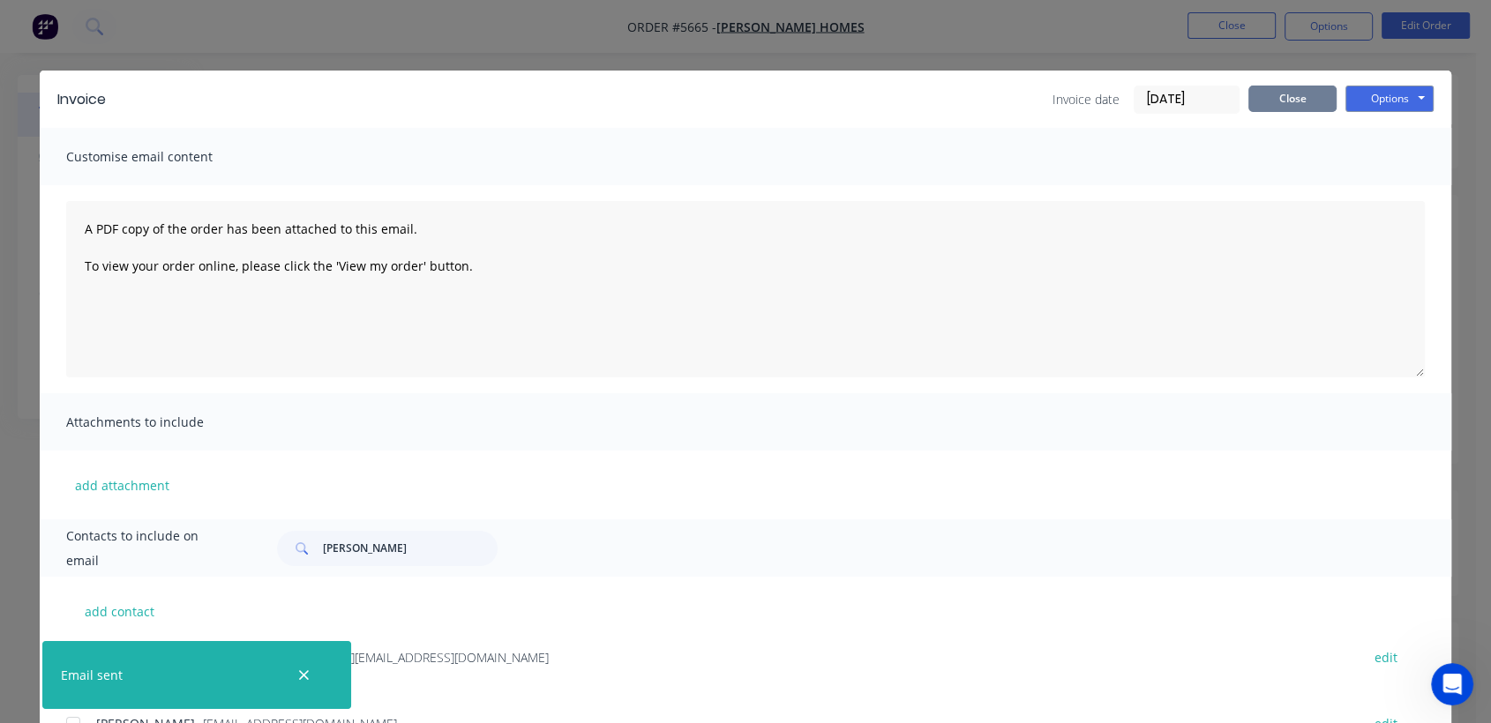
click at [1301, 92] on button "Close" at bounding box center [1292, 99] width 88 height 26
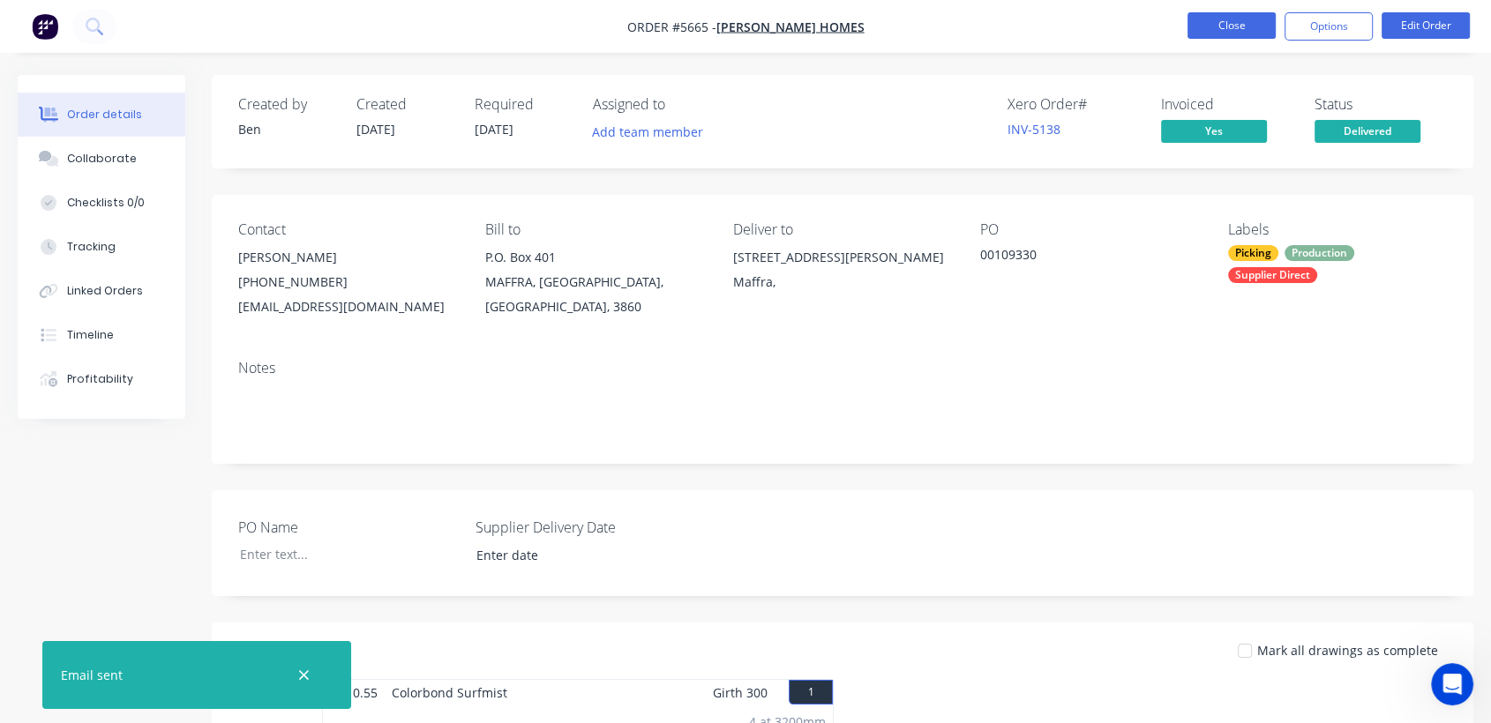
click at [1215, 28] on button "Close" at bounding box center [1231, 25] width 88 height 26
